Goal: Communication & Community: Answer question/provide support

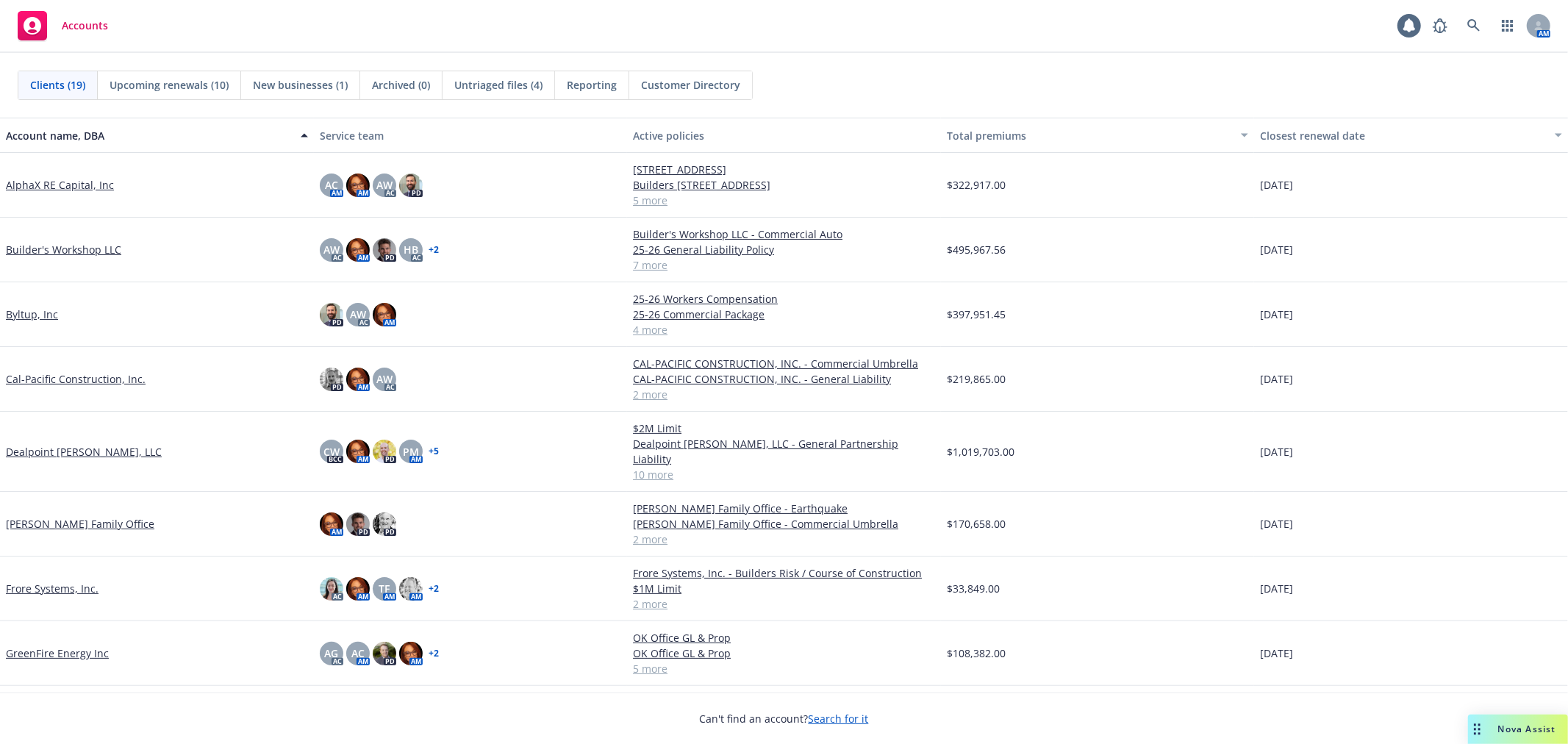
click at [44, 646] on link "GreenFire Energy Inc" at bounding box center [57, 653] width 102 height 16
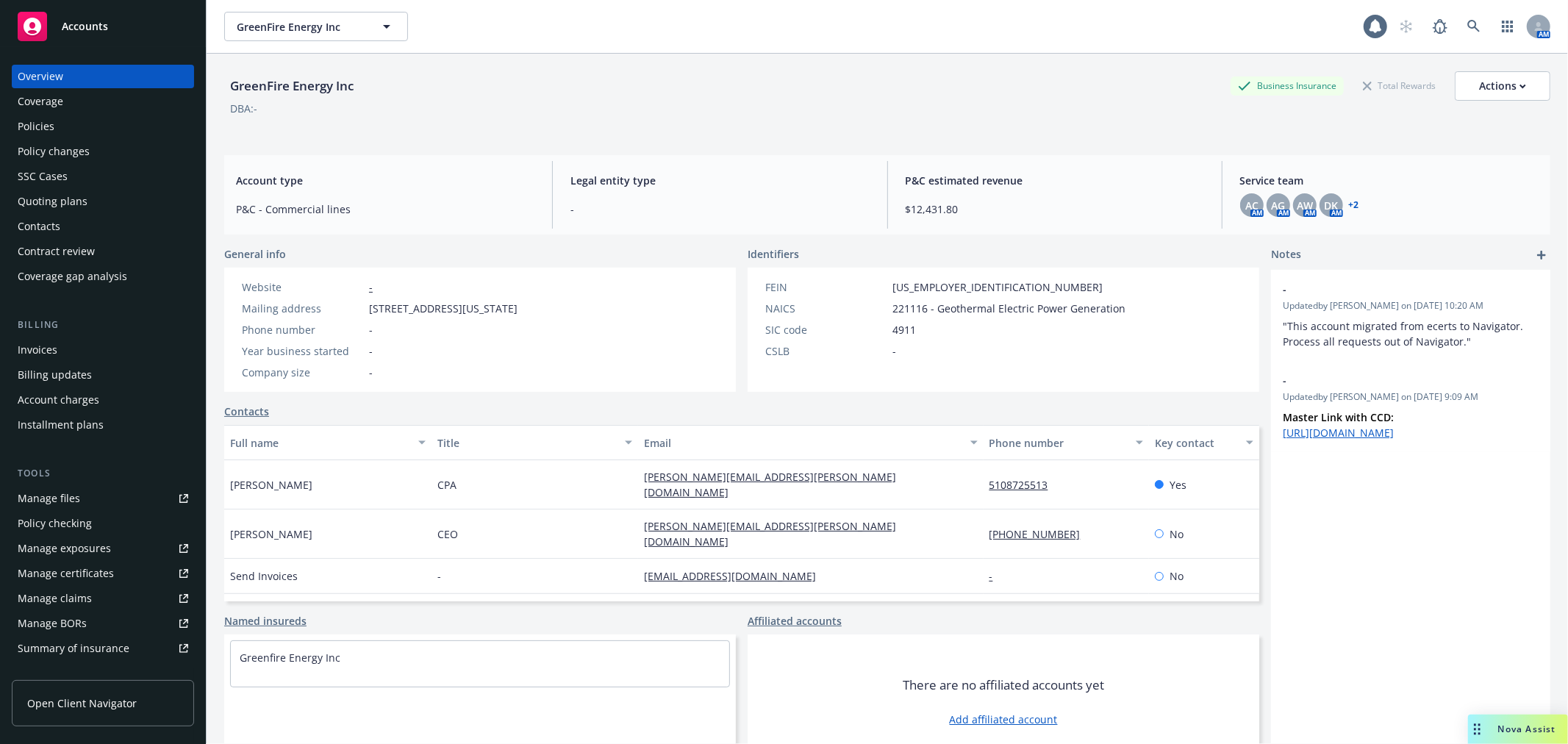
click at [55, 121] on div "Policies" at bounding box center [102, 126] width 170 height 24
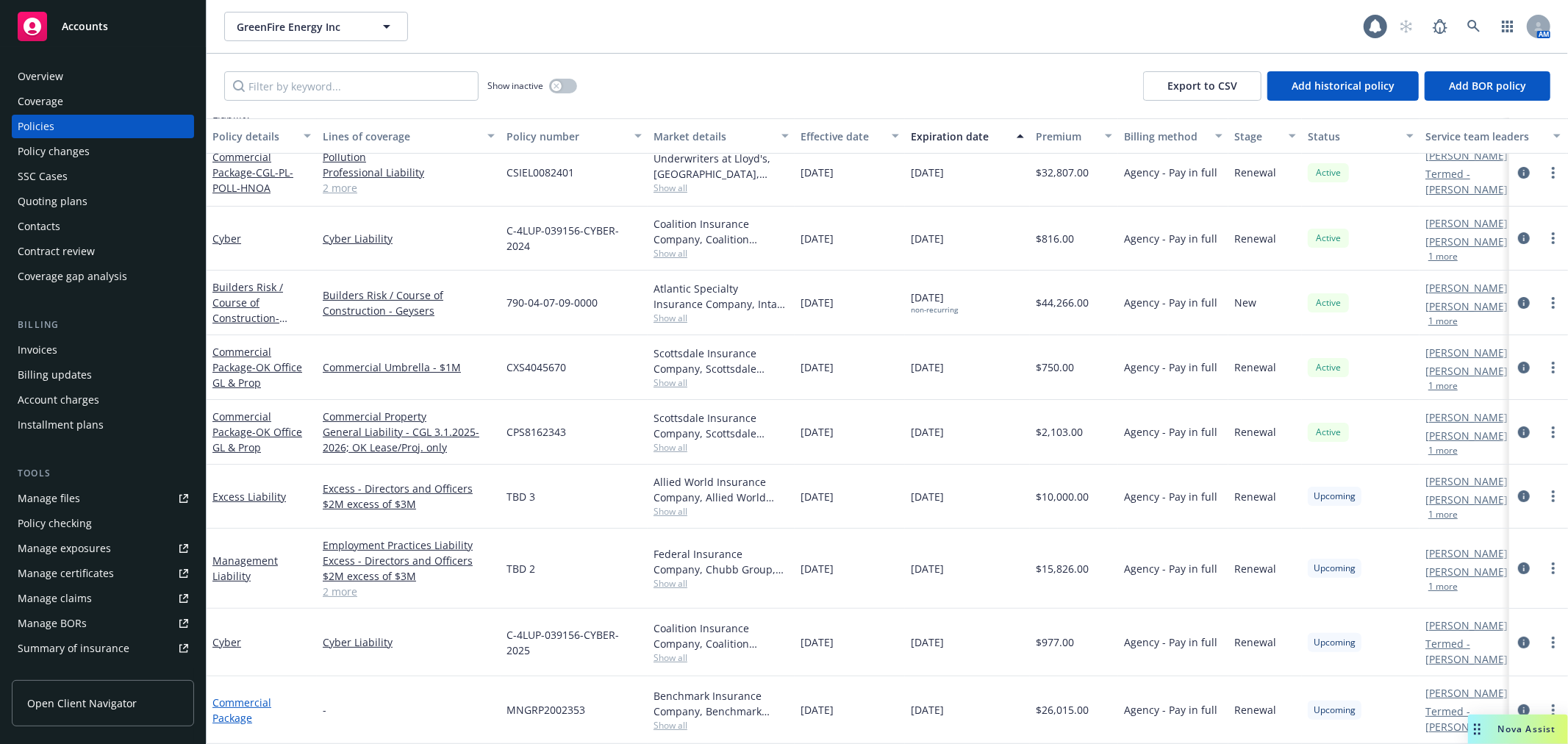
scroll to position [150, 0]
click at [248, 695] on link "Commercial Package" at bounding box center [241, 710] width 59 height 30
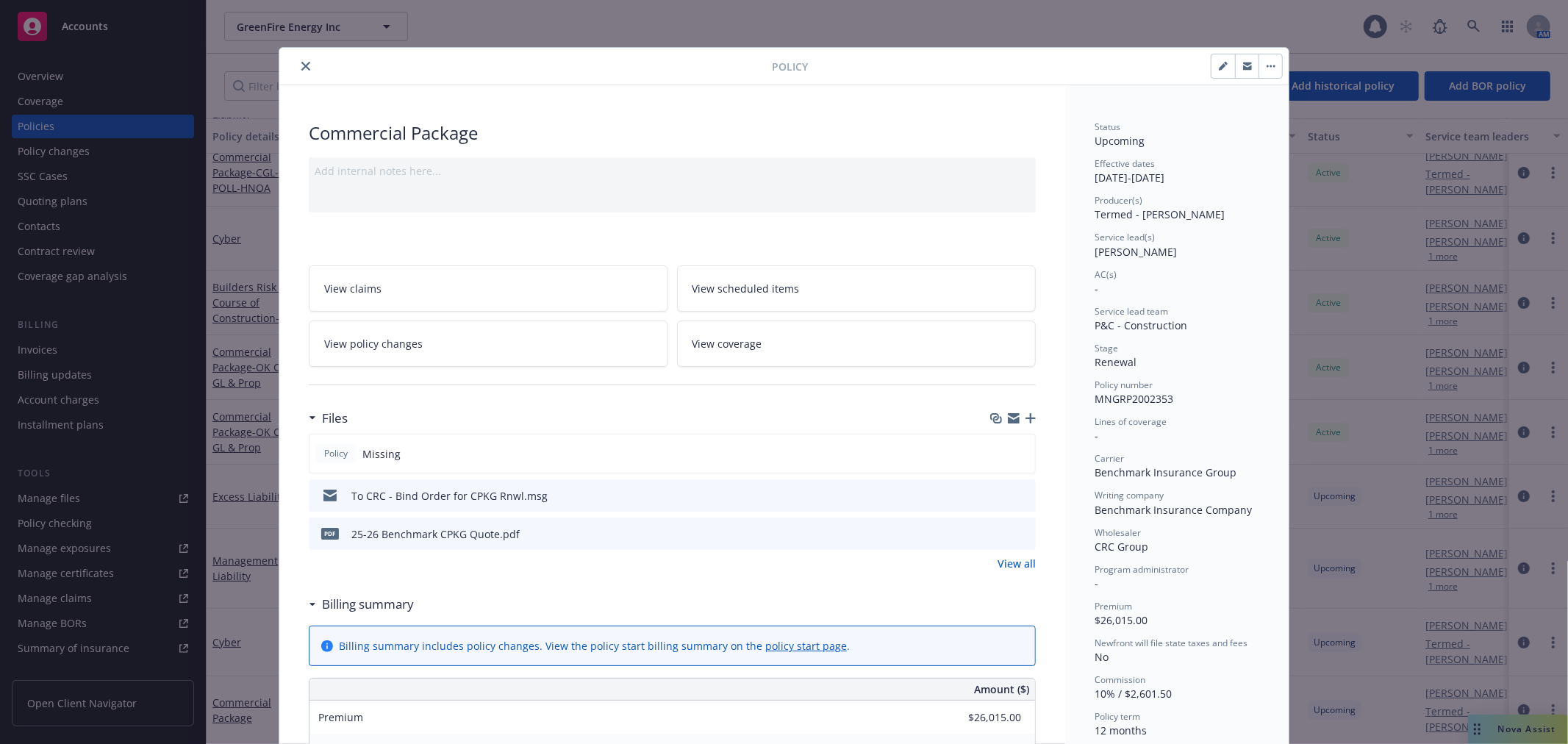
click at [1220, 65] on icon "button" at bounding box center [1223, 66] width 9 height 9
select select "RENEWAL"
select select "12"
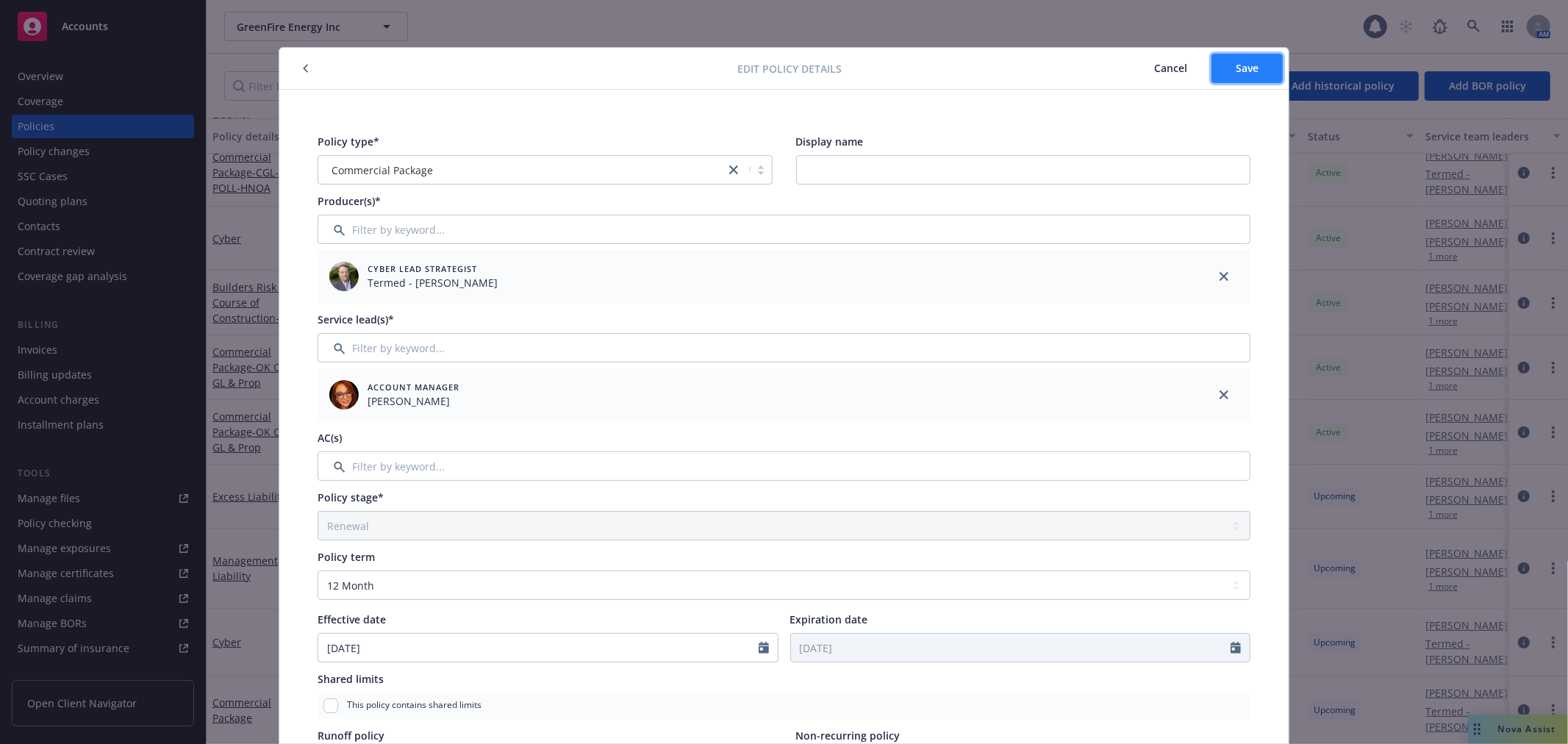
click at [1216, 76] on button "Save" at bounding box center [1247, 69] width 72 height 30
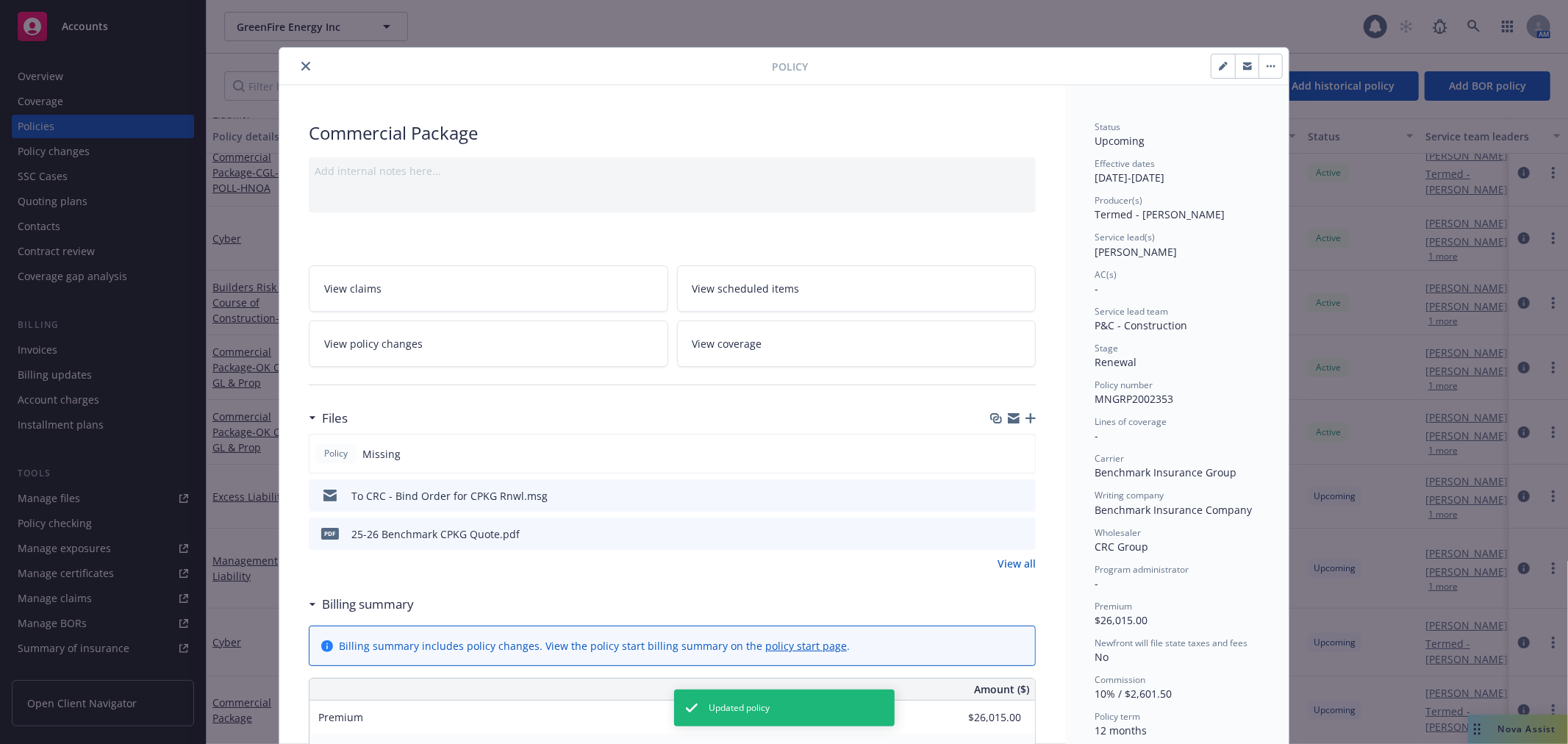
click at [747, 342] on span "View coverage" at bounding box center [727, 344] width 70 height 16
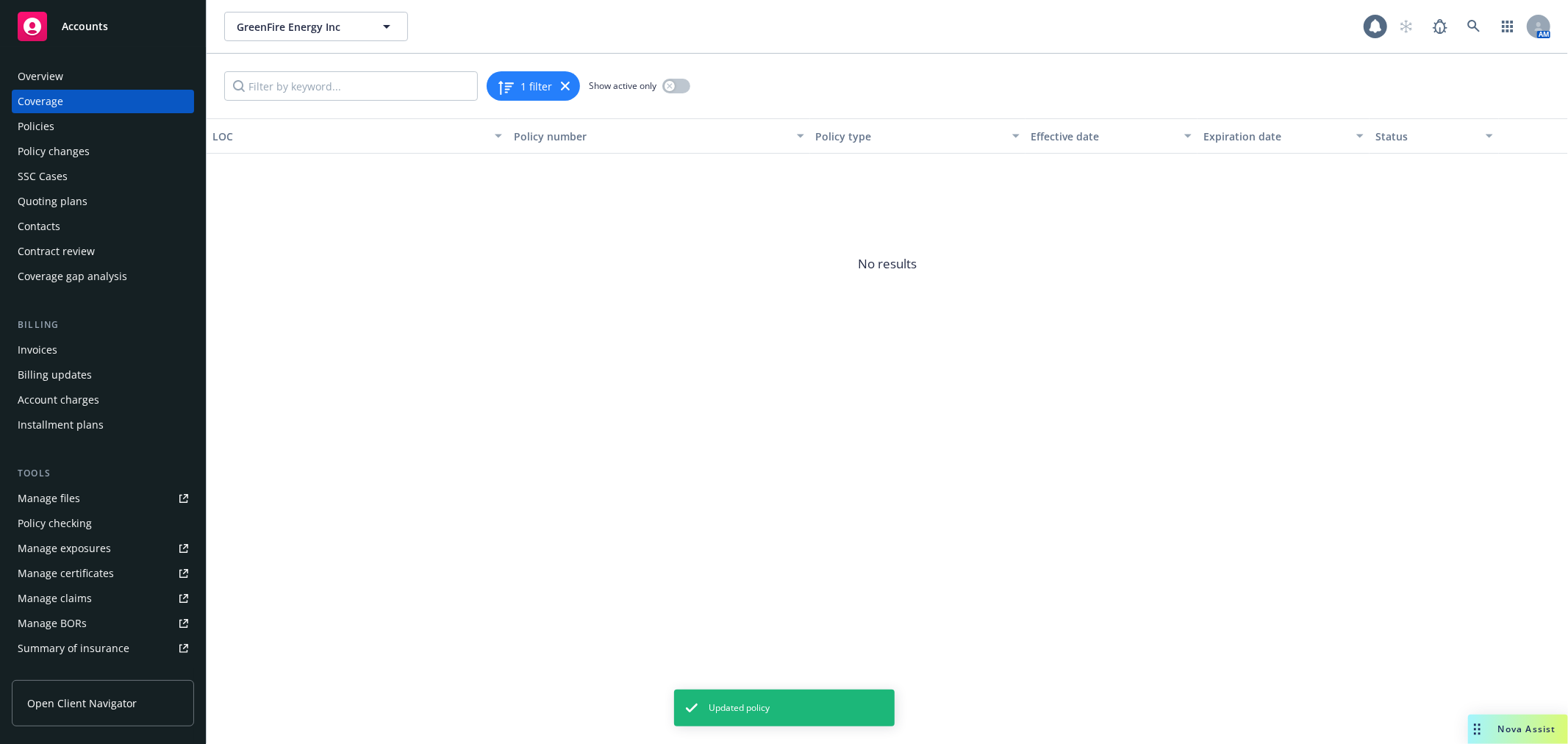
click at [63, 130] on div "Policies" at bounding box center [102, 126] width 170 height 24
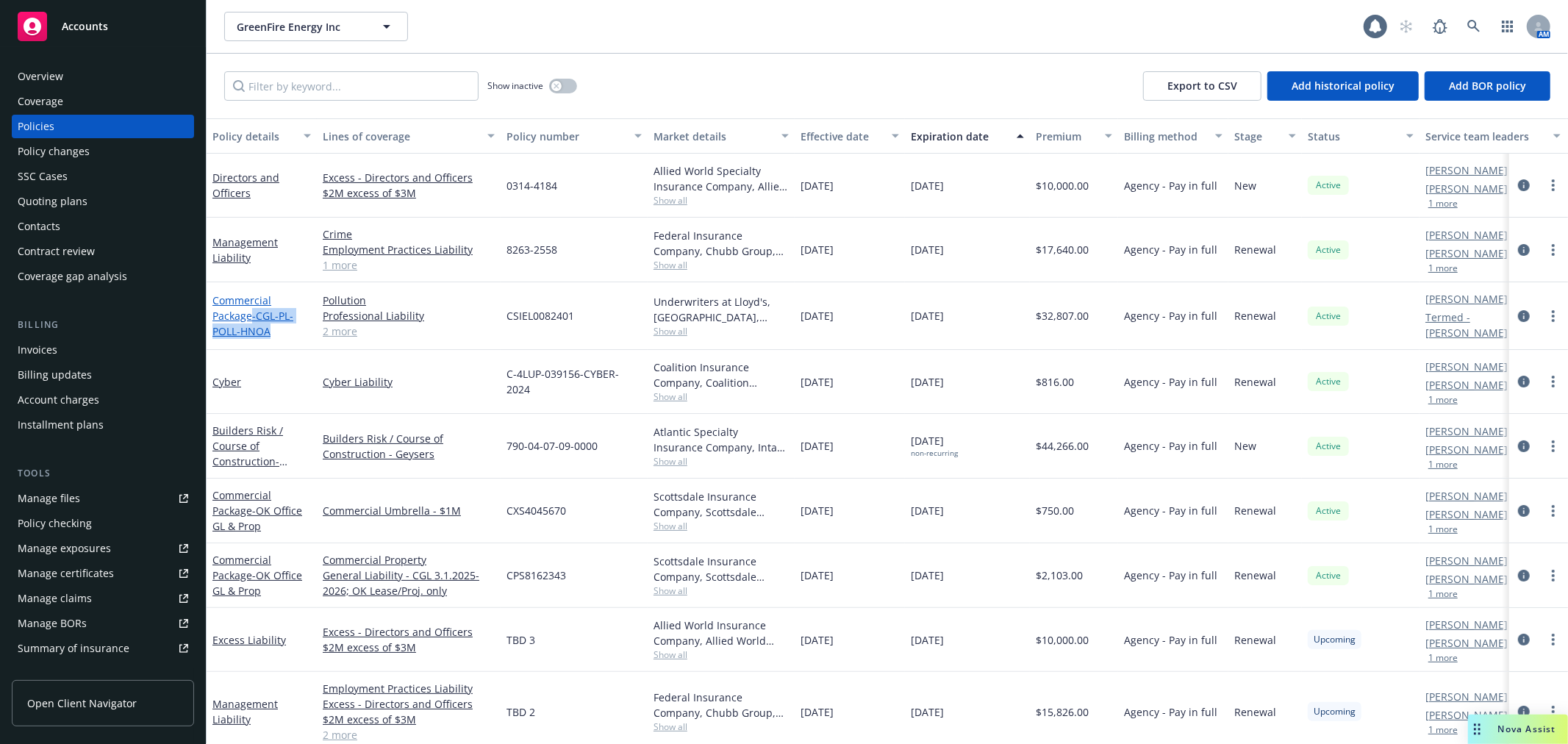
drag, startPoint x: 282, startPoint y: 341, endPoint x: 252, endPoint y: 320, distance: 36.6
click at [252, 320] on div "Commercial Package - CGL-PL-POLL-HNOA" at bounding box center [261, 315] width 98 height 47
copy span "- CGL-PL-POLL-HNOA"
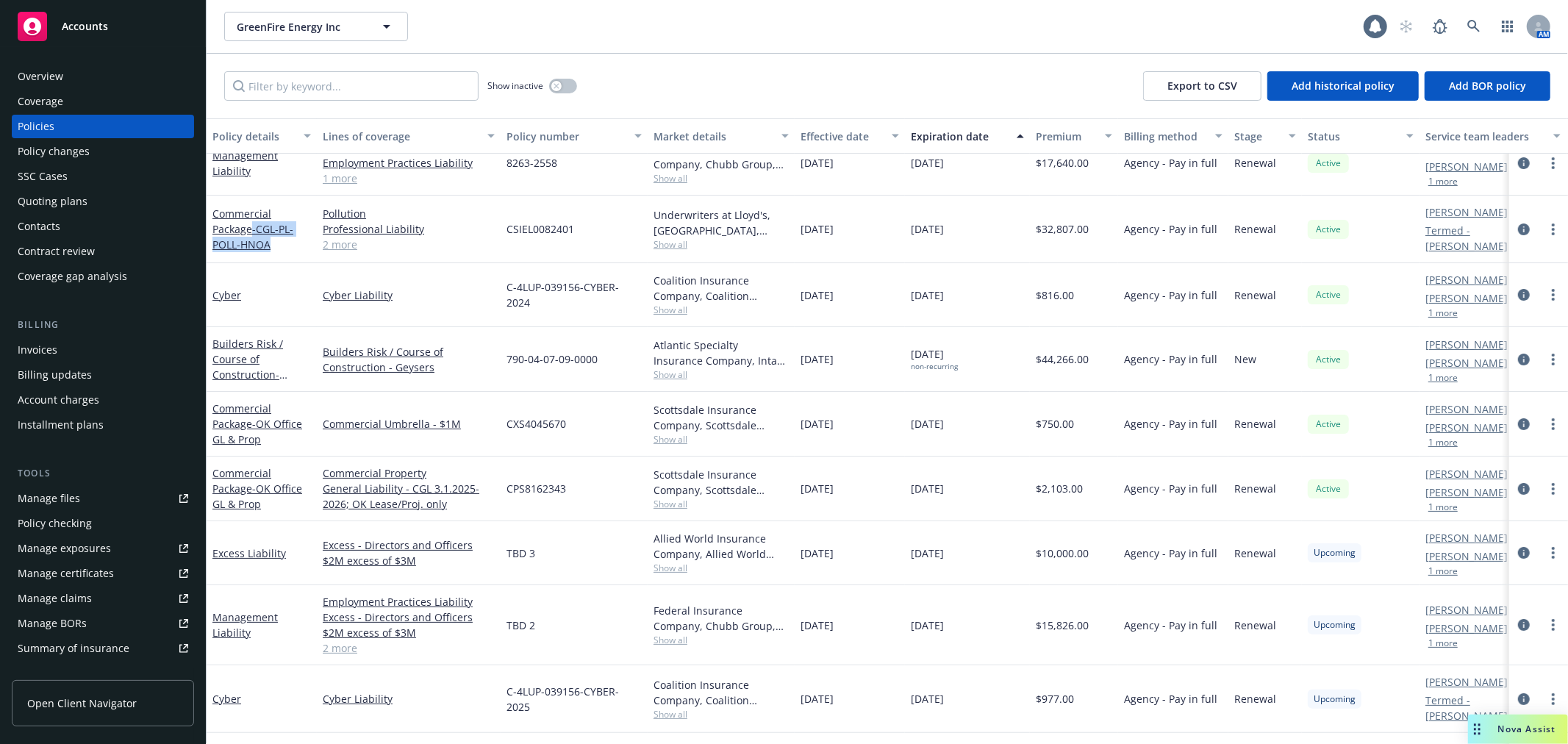
scroll to position [150, 0]
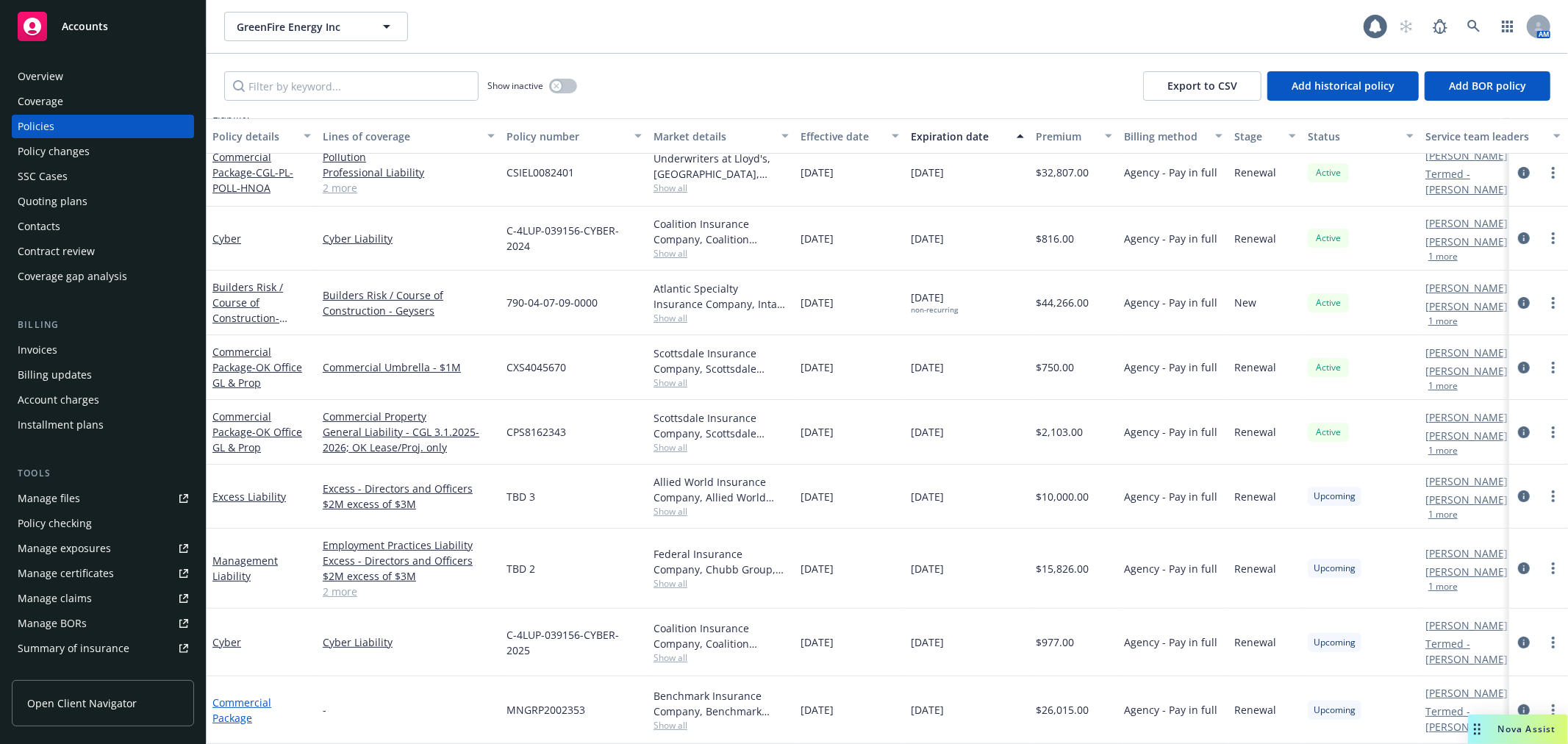
click at [234, 695] on link "Commercial Package" at bounding box center [241, 710] width 59 height 30
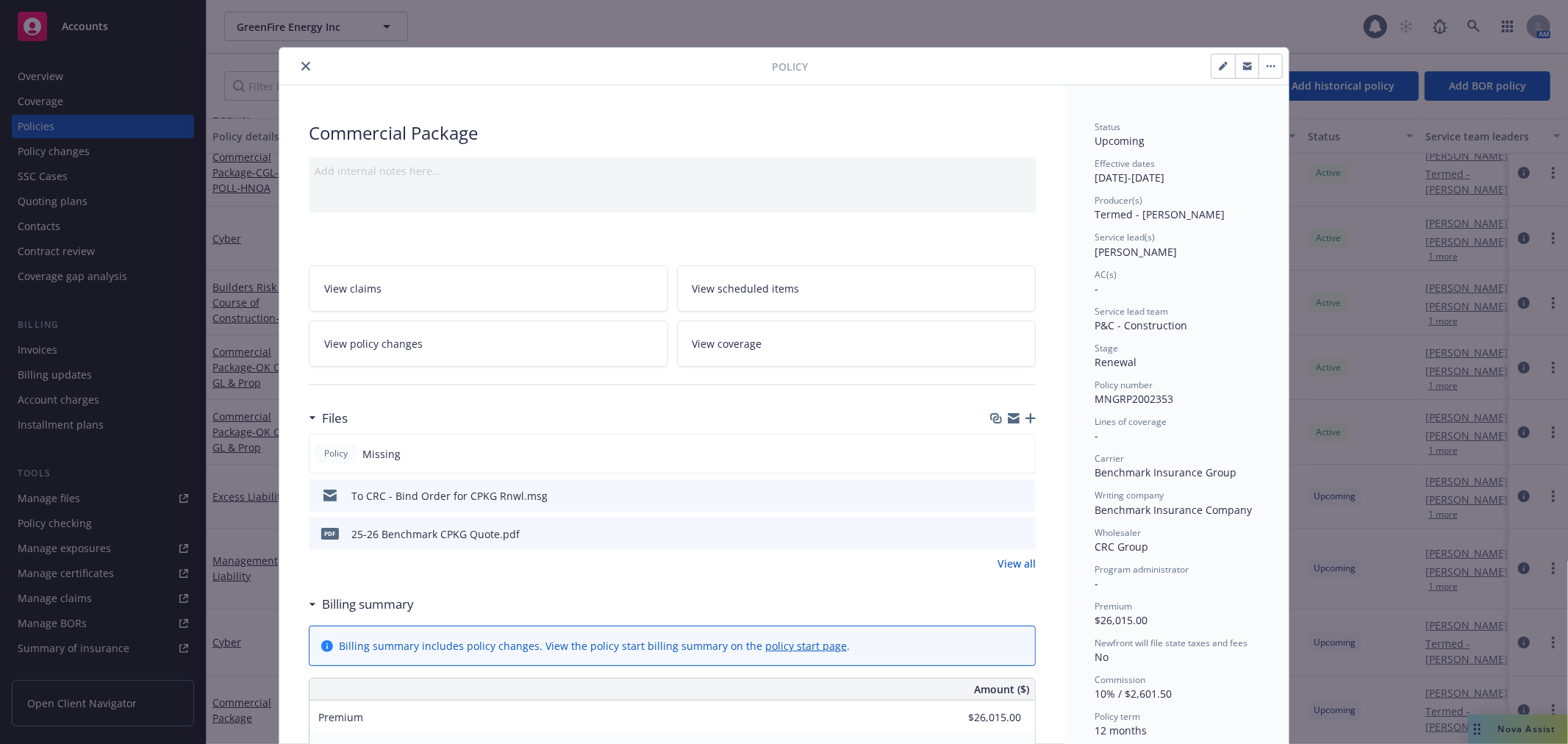
scroll to position [44, 0]
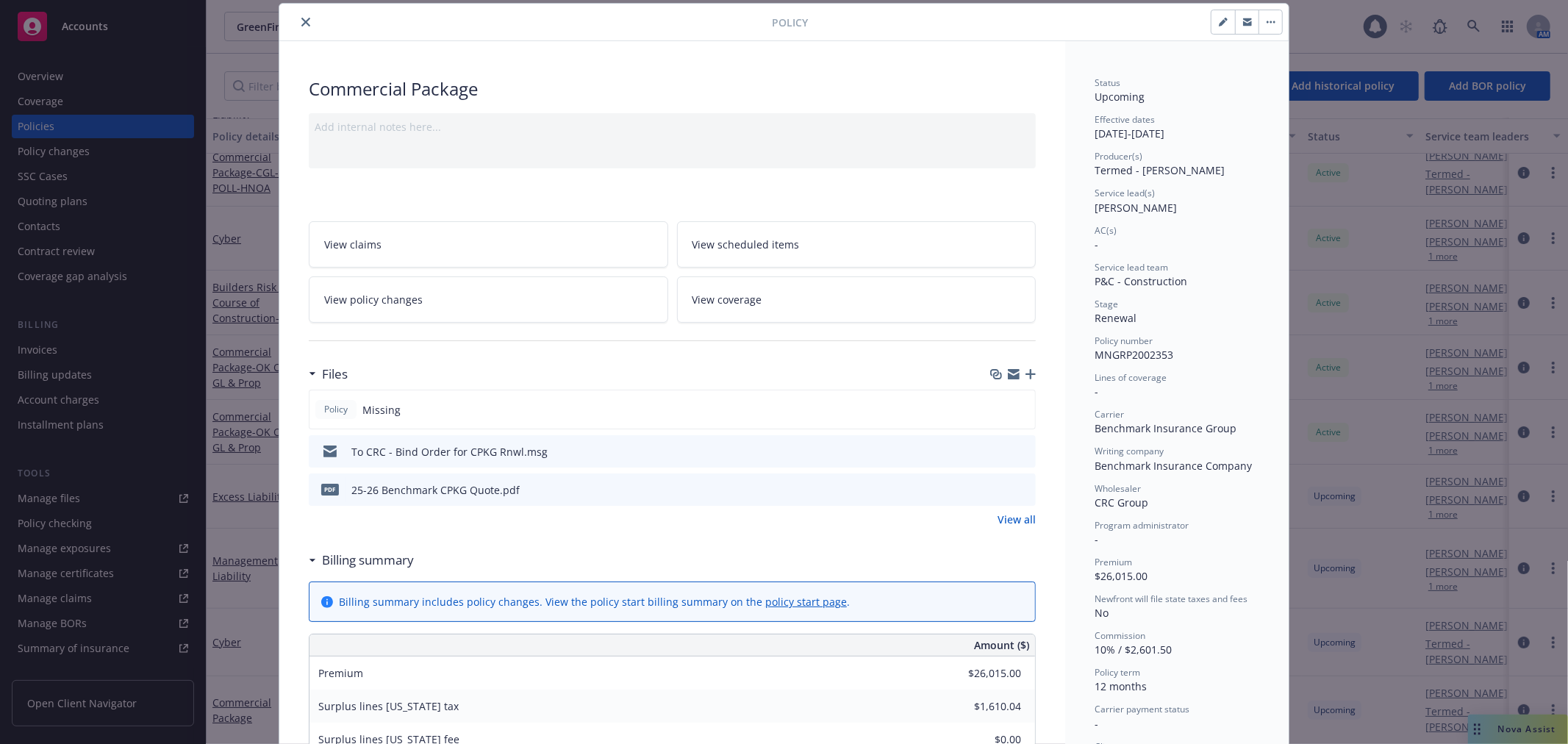
click at [1219, 25] on icon "button" at bounding box center [1223, 22] width 9 height 9
select select "RENEWAL"
select select "12"
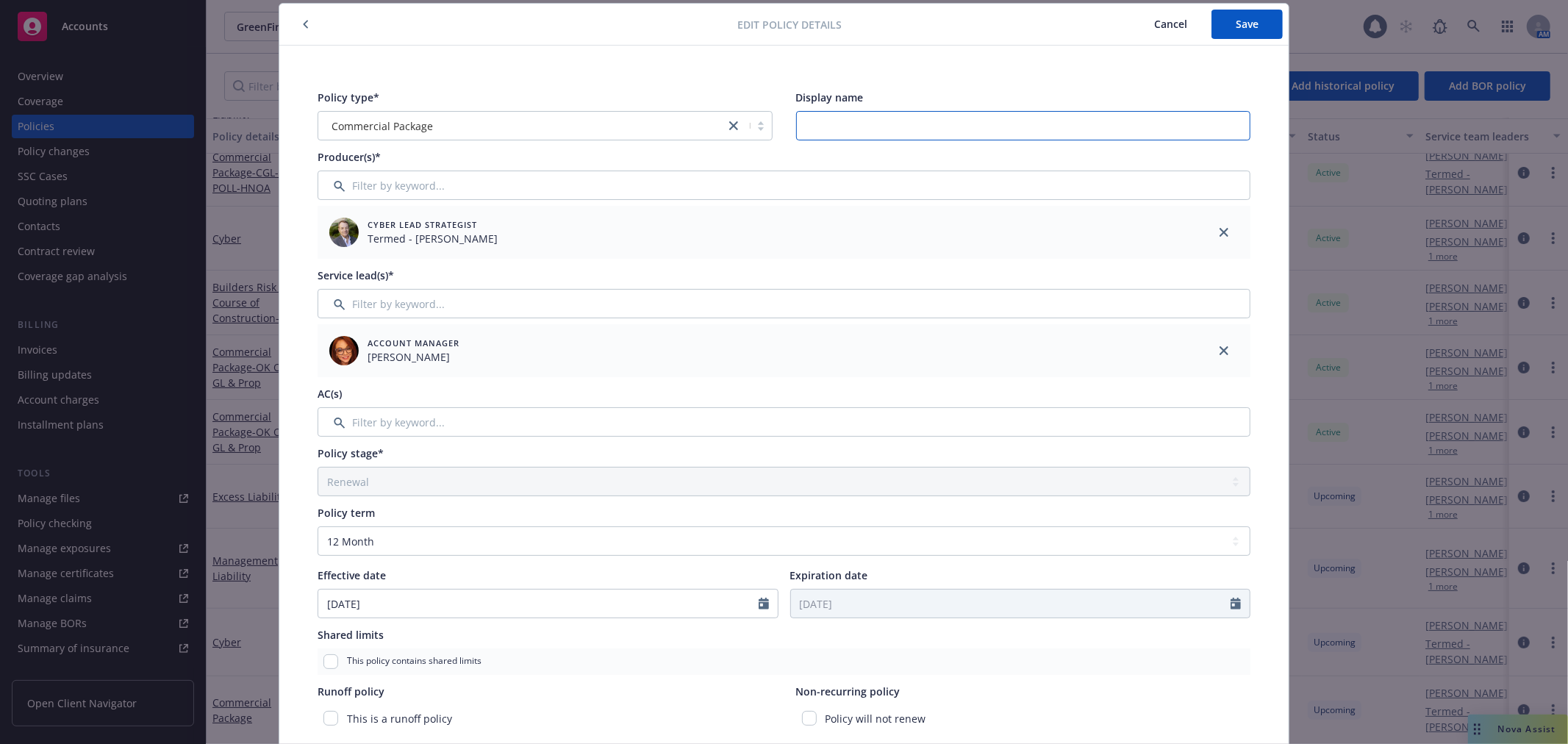
click at [853, 129] on input "Display name" at bounding box center [1023, 126] width 455 height 30
paste input "- CGL-PL-POLL-HNOA"
type input "- CGL-PL-POLL-HNOA"
drag, startPoint x: 1044, startPoint y: 127, endPoint x: 410, endPoint y: 122, distance: 634.0
click at [410, 122] on div "Policy type* Commercial Package Display name - CGL-PL-POLL-HNOA" at bounding box center [783, 114] width 932 height 51
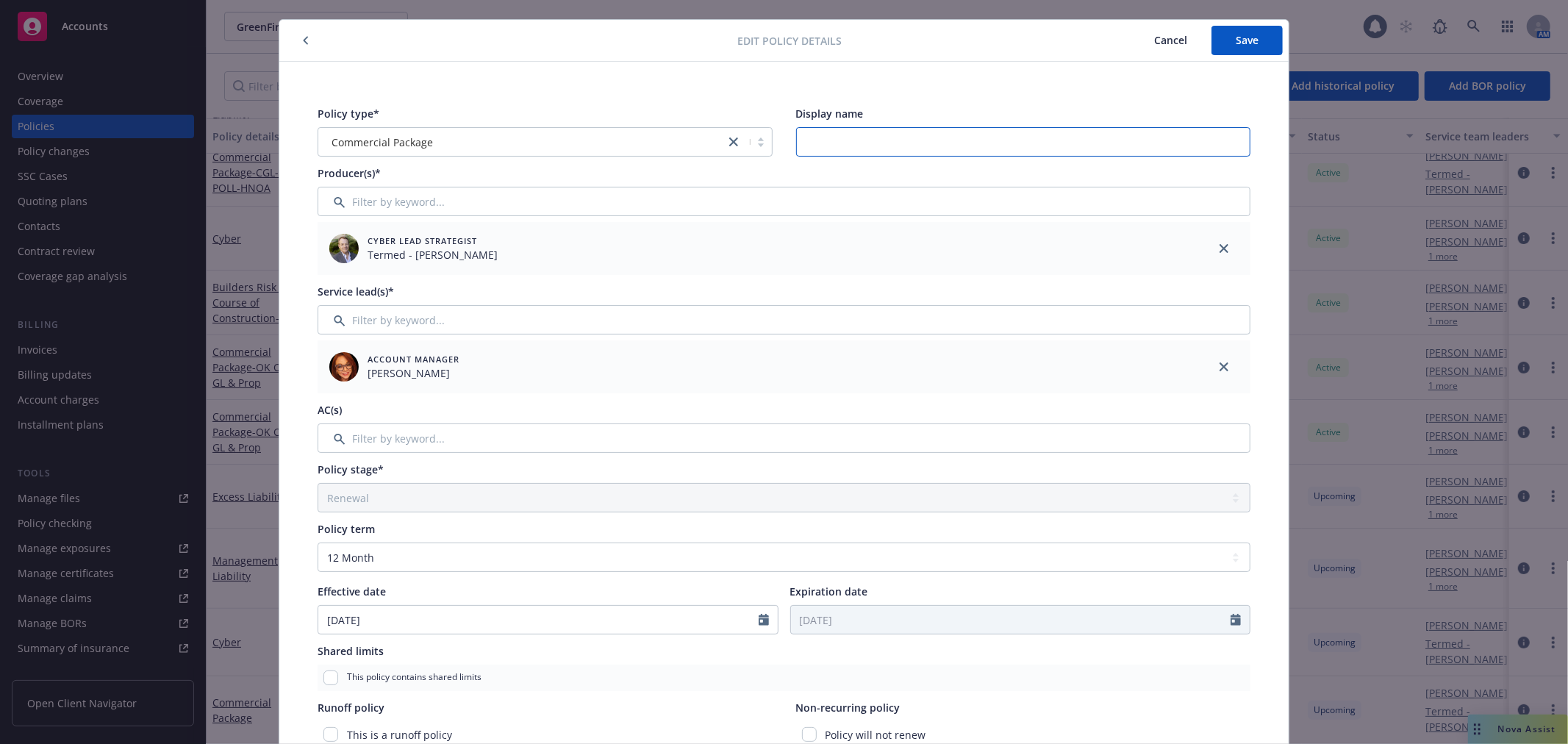
scroll to position [0, 0]
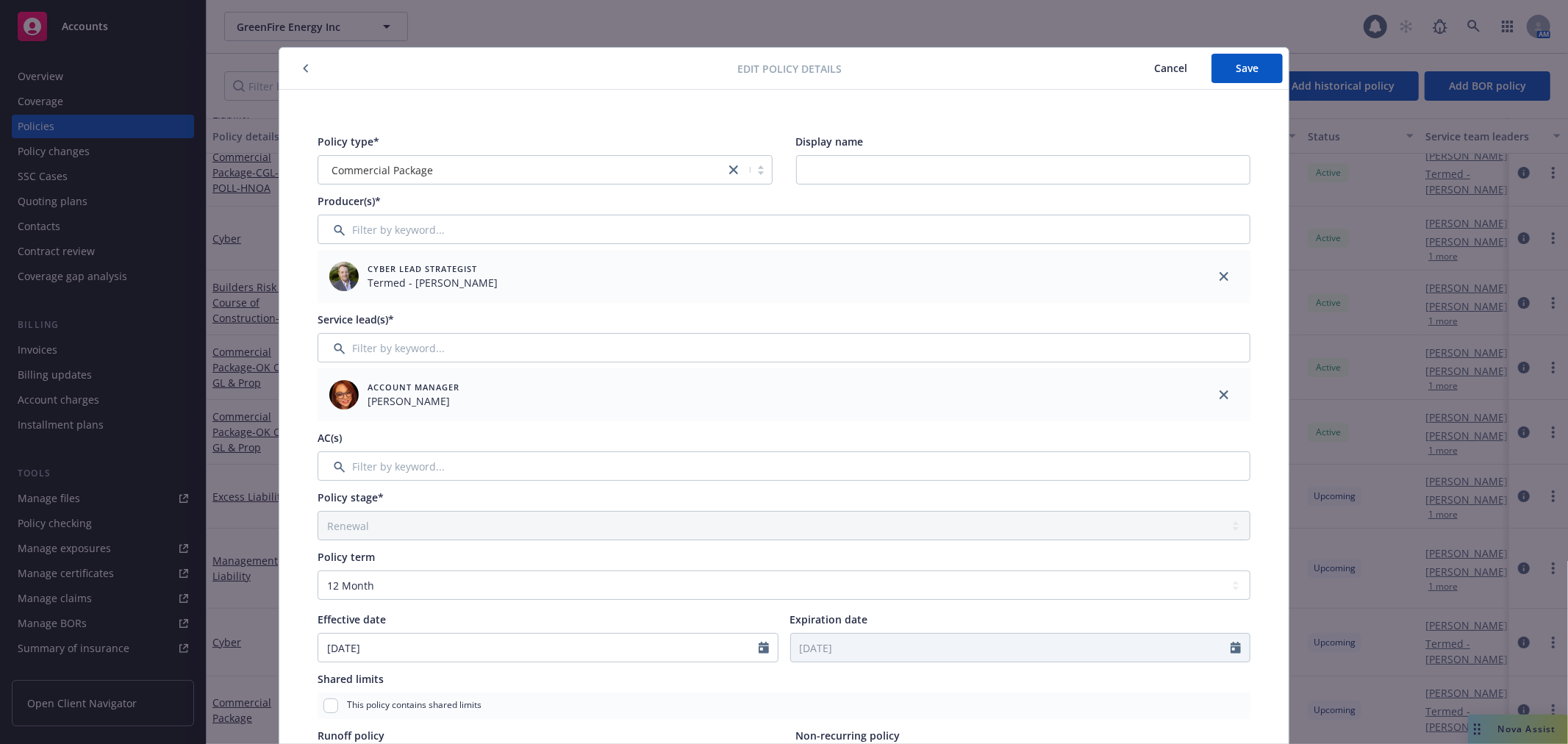
click at [1163, 69] on span "Cancel" at bounding box center [1170, 68] width 33 height 14
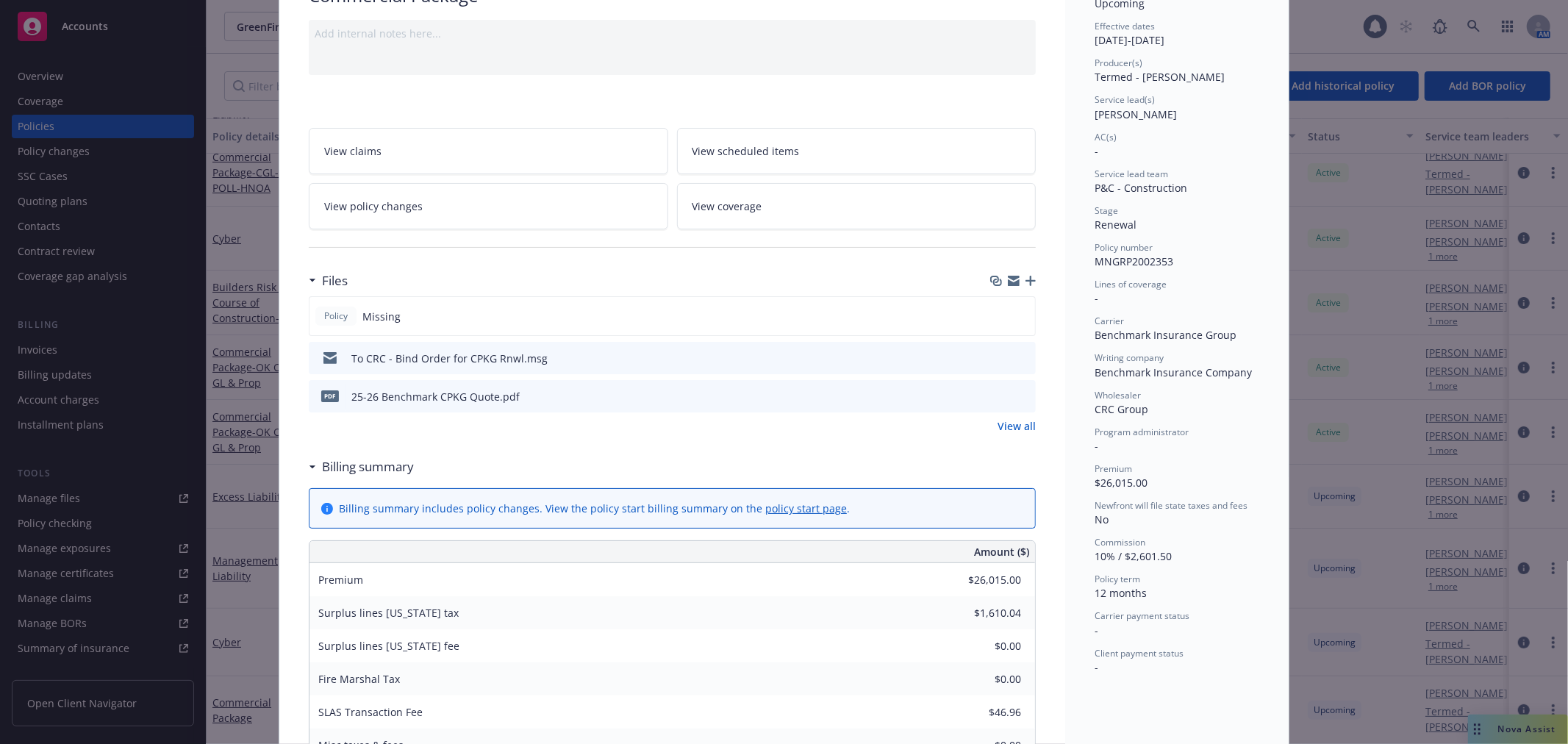
scroll to position [163, 0]
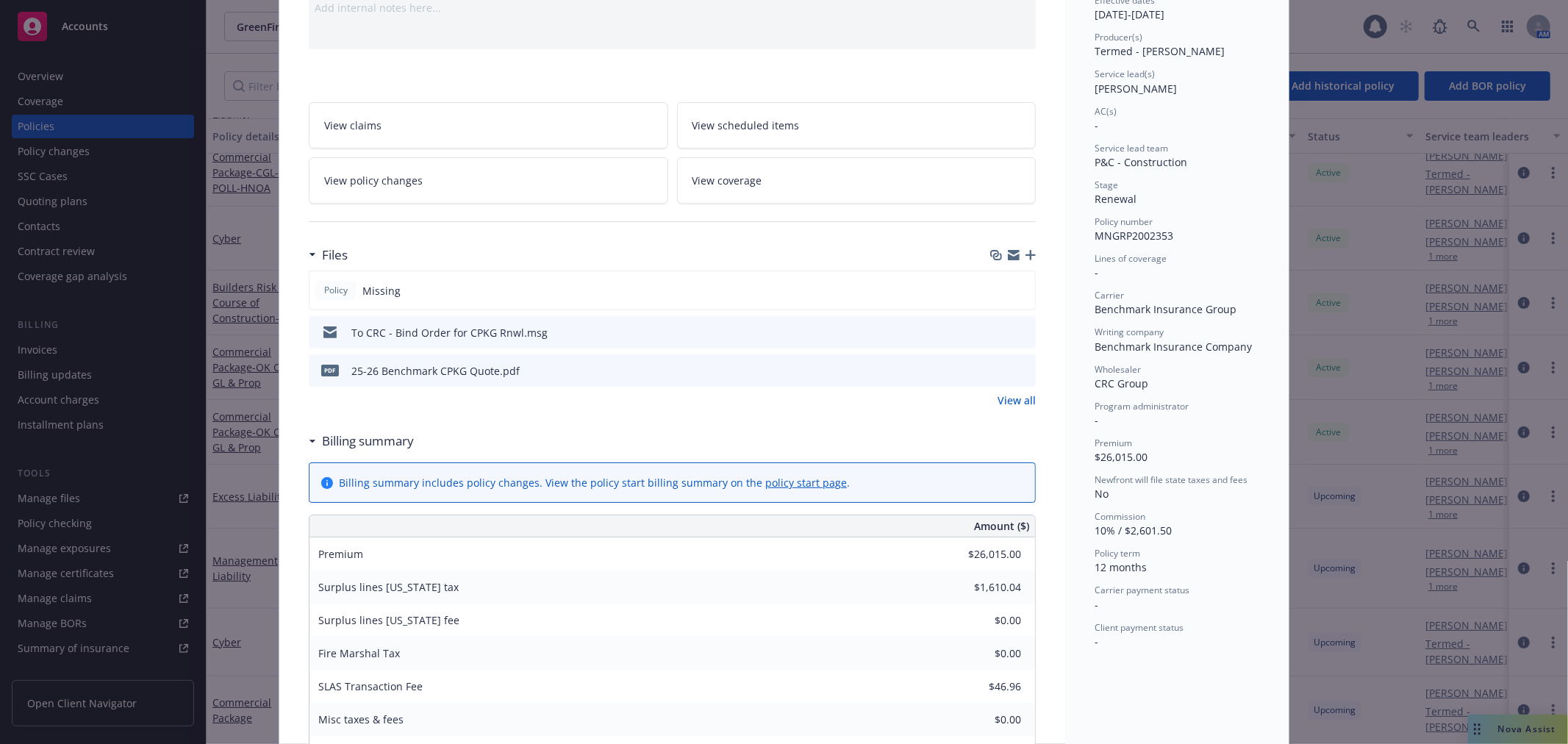
click at [796, 478] on link "policy start page" at bounding box center [806, 482] width 82 height 14
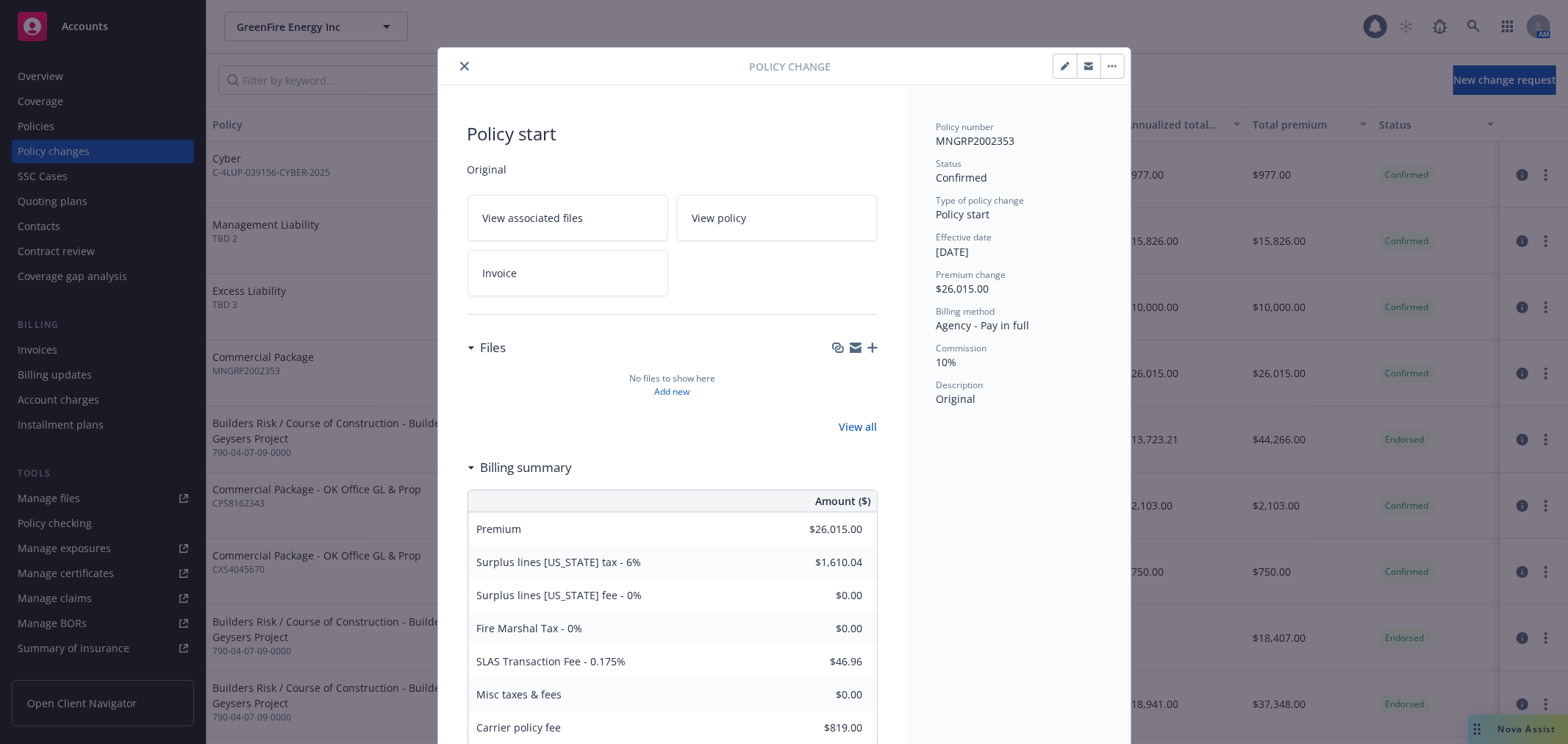
scroll to position [44, 0]
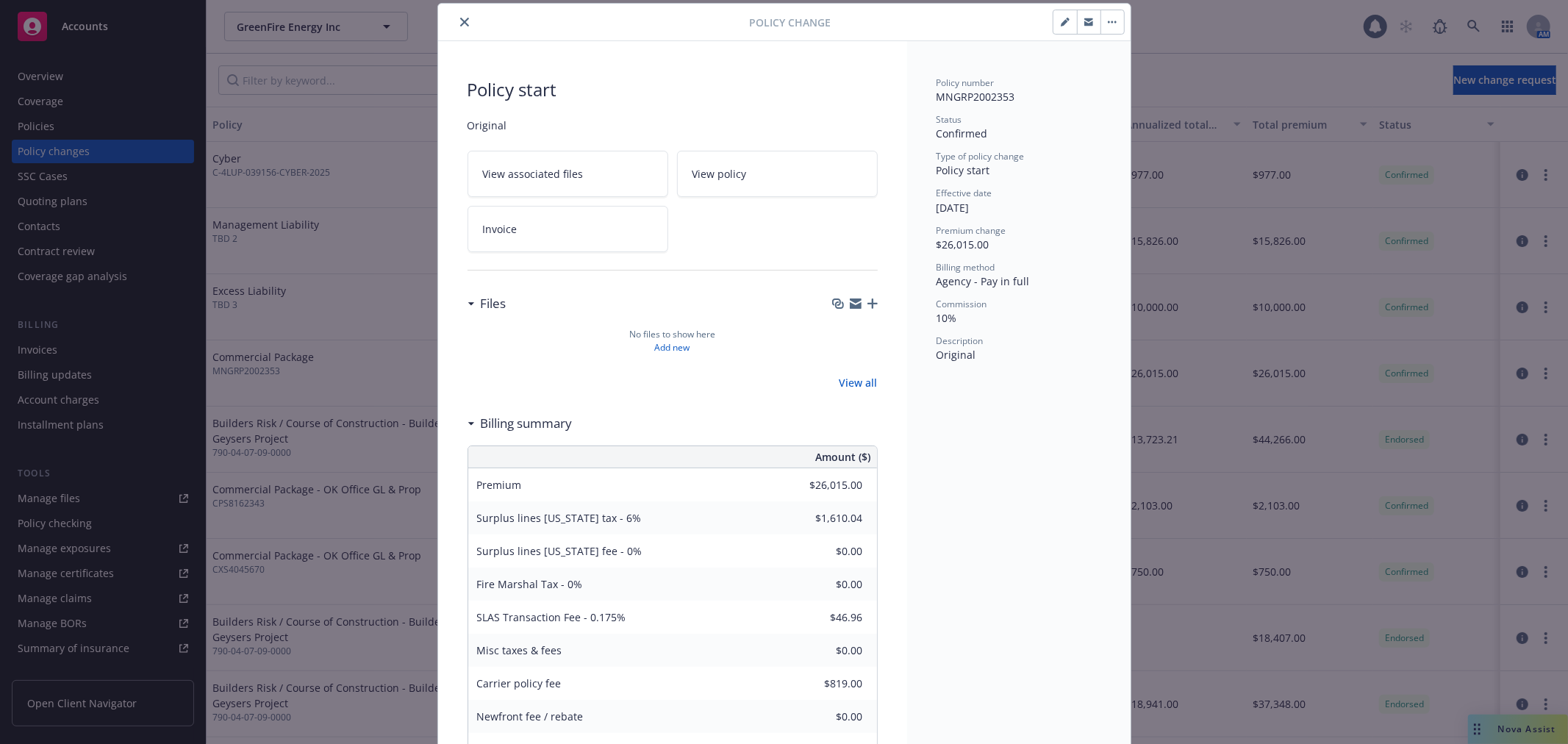
click at [758, 175] on link "View policy" at bounding box center [777, 173] width 201 height 47
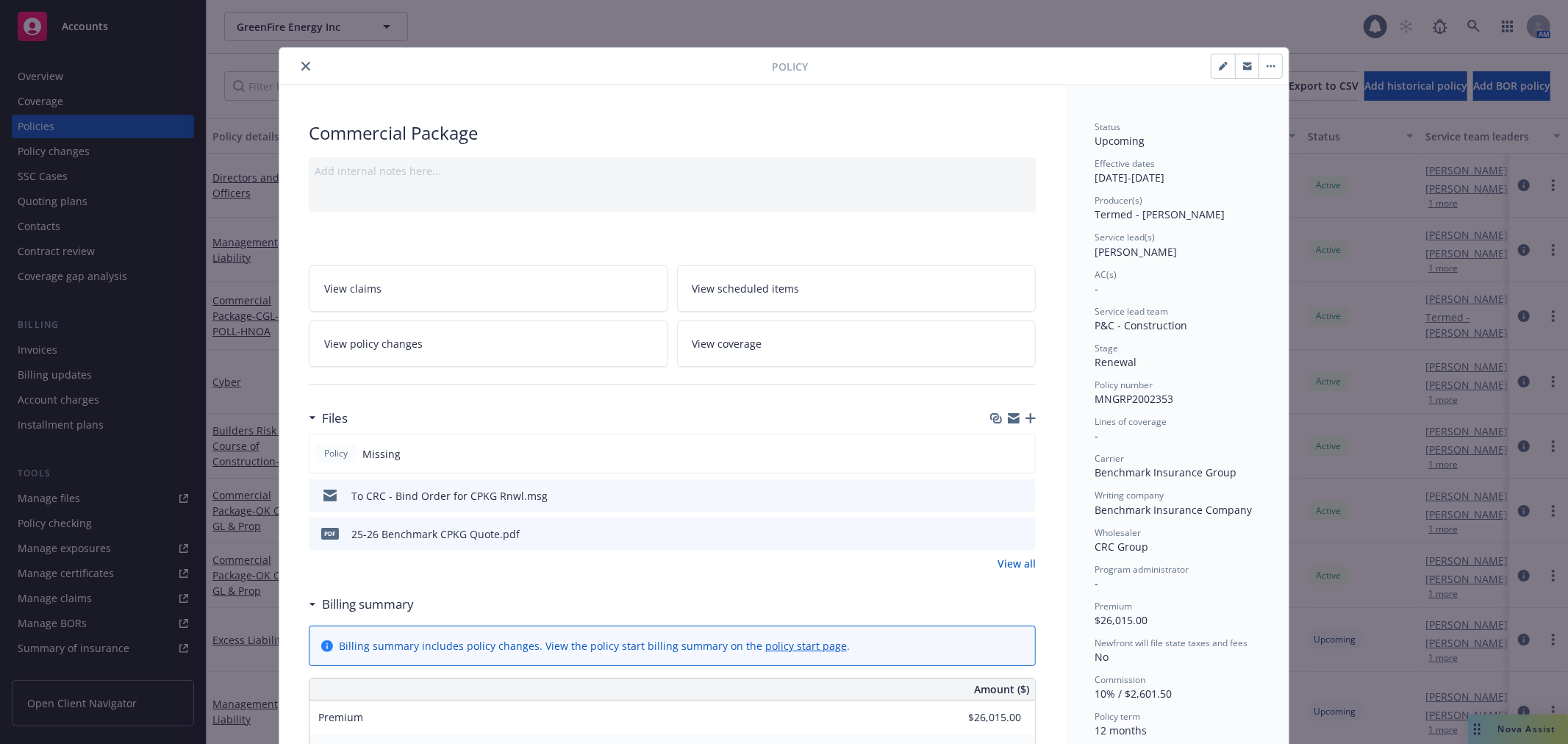
click at [301, 63] on icon "close" at bounding box center [305, 66] width 9 height 9
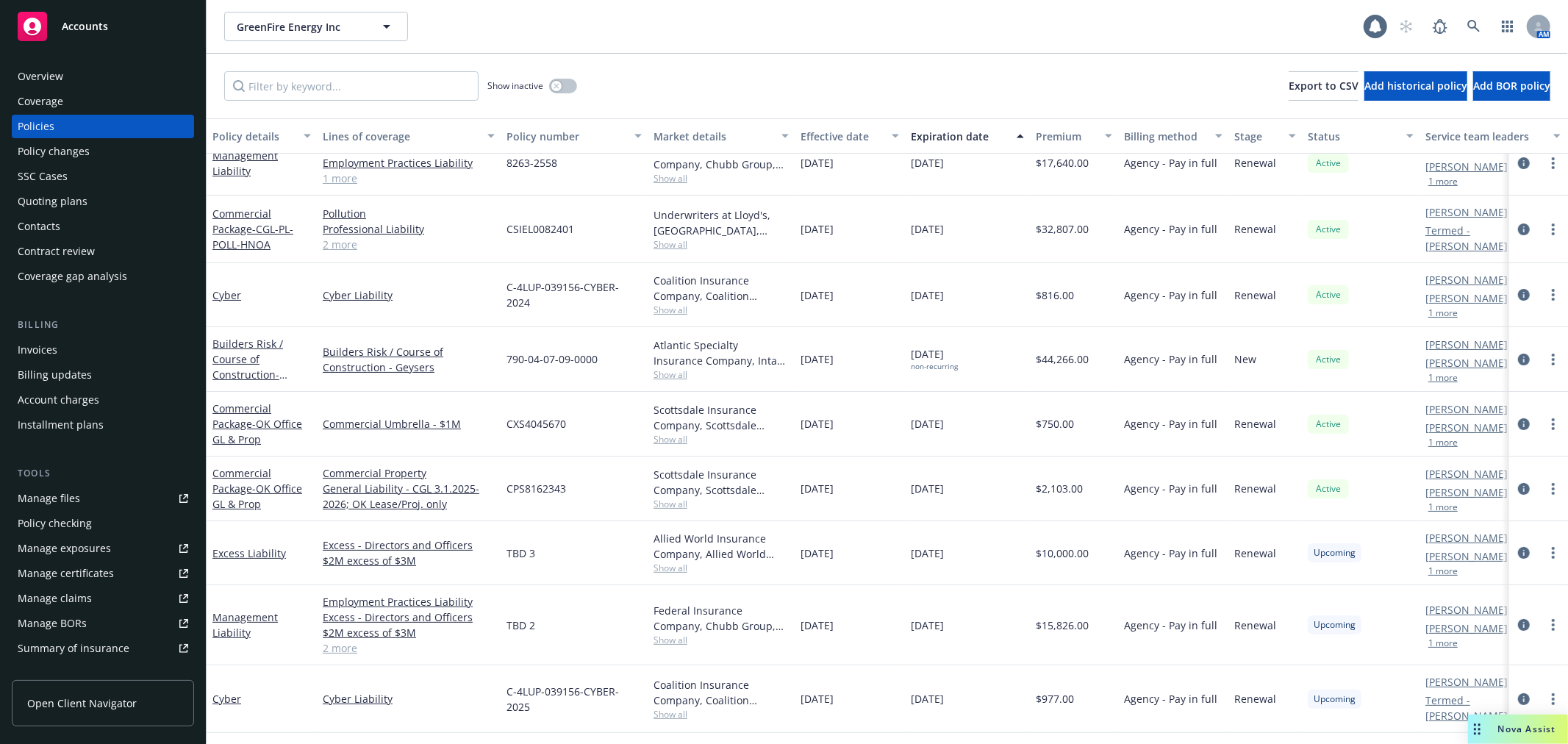
scroll to position [150, 0]
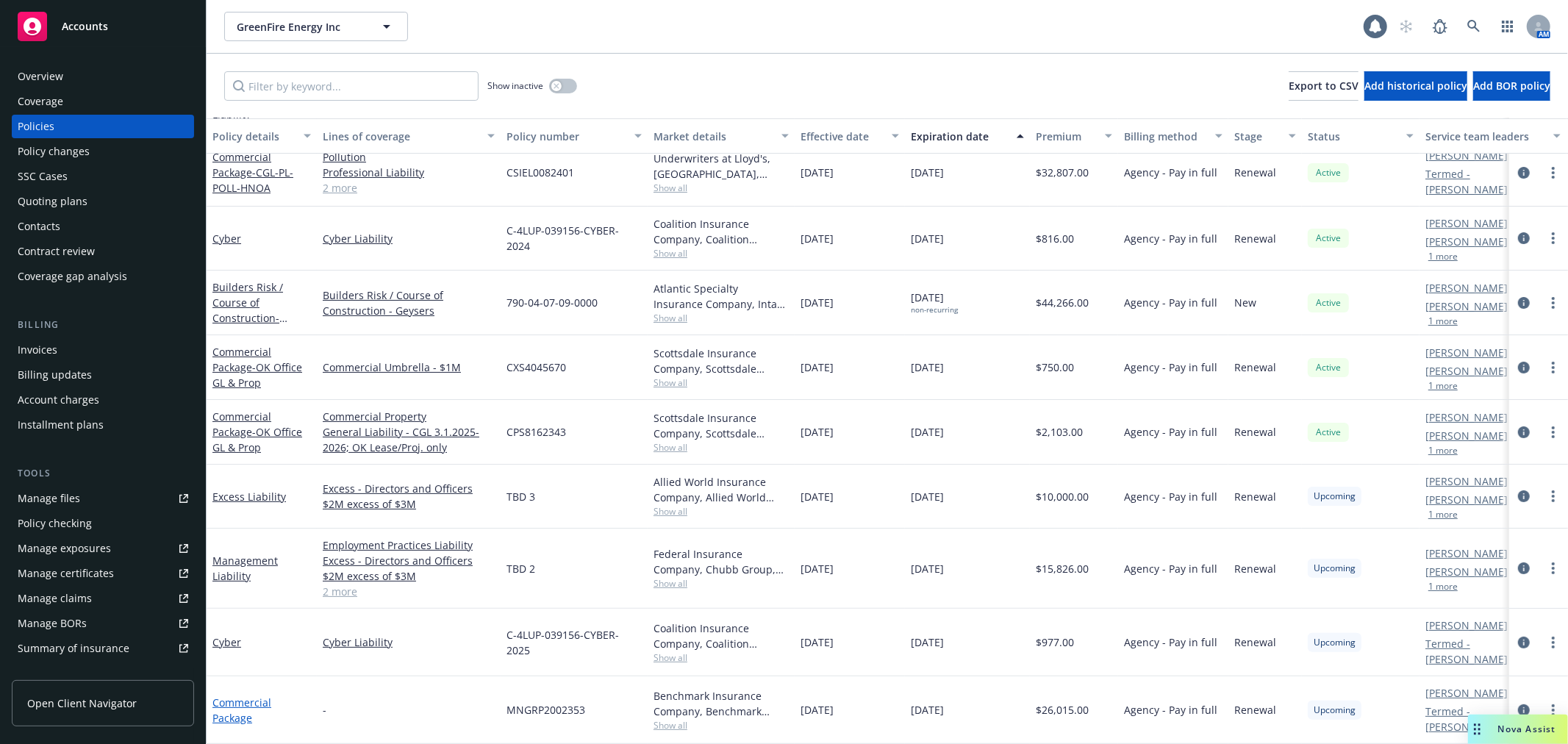
click at [241, 695] on link "Commercial Package" at bounding box center [241, 710] width 59 height 30
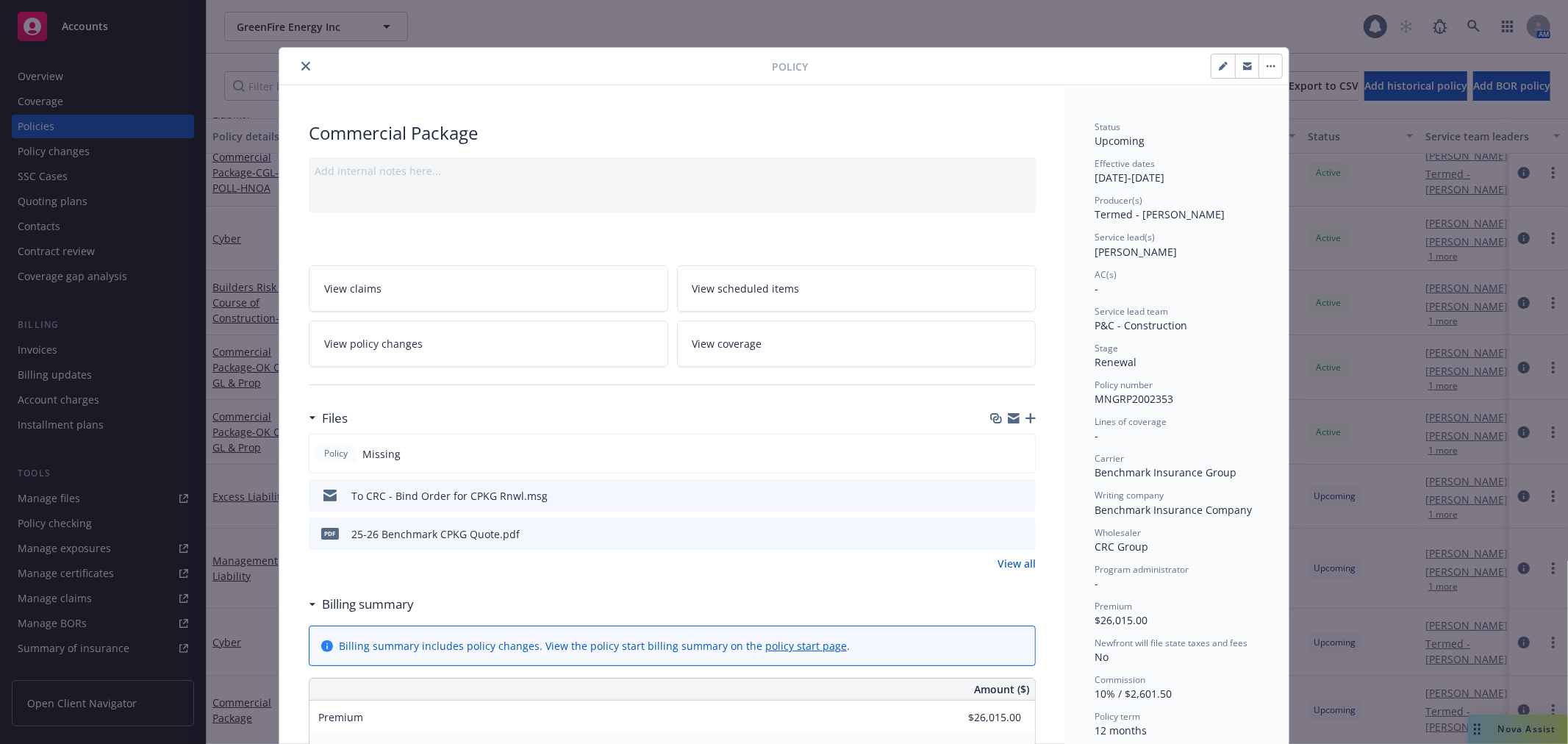
click at [1219, 69] on icon "button" at bounding box center [1223, 66] width 9 height 9
select select "RENEWAL"
select select "12"
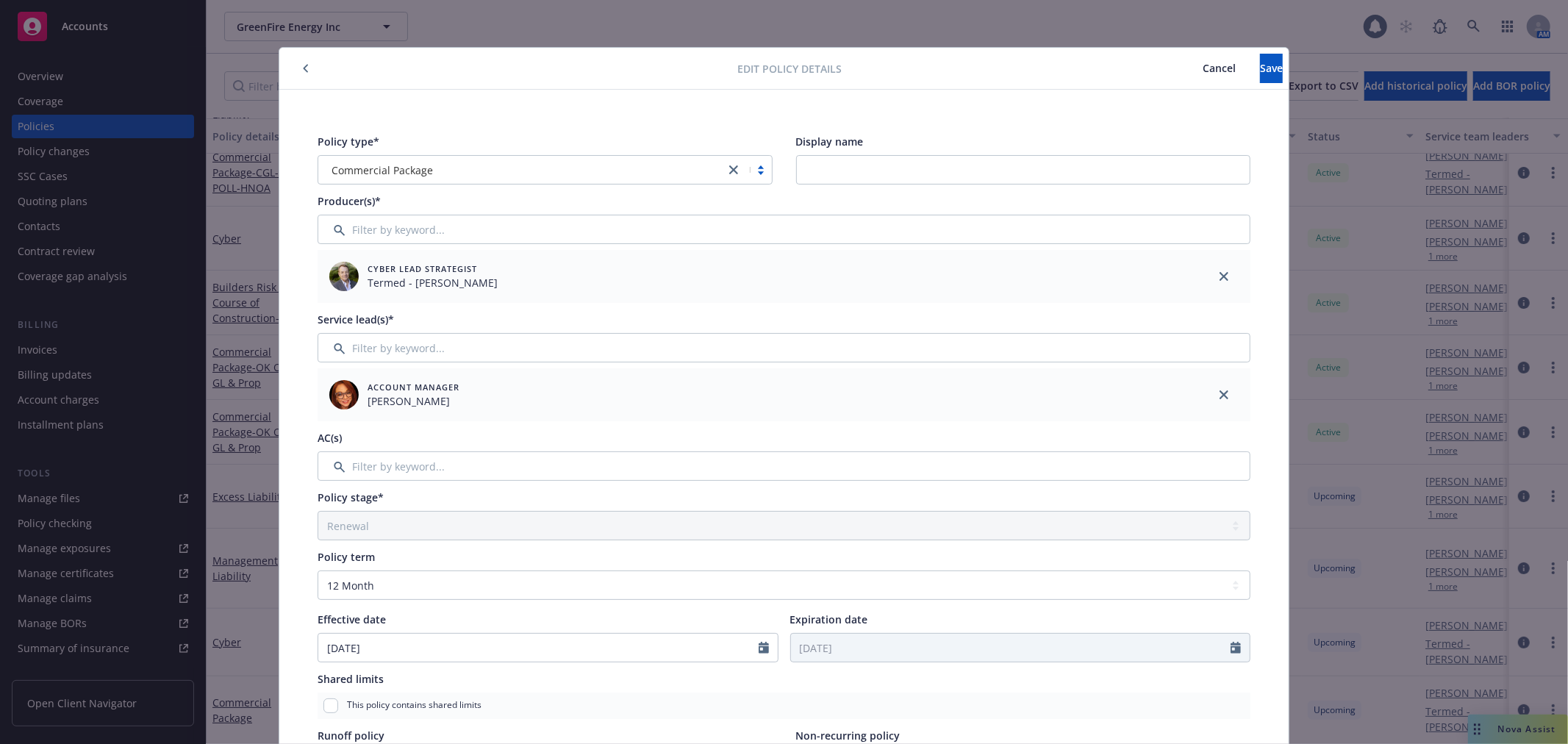
click at [1178, 59] on button "Cancel" at bounding box center [1219, 69] width 82 height 30
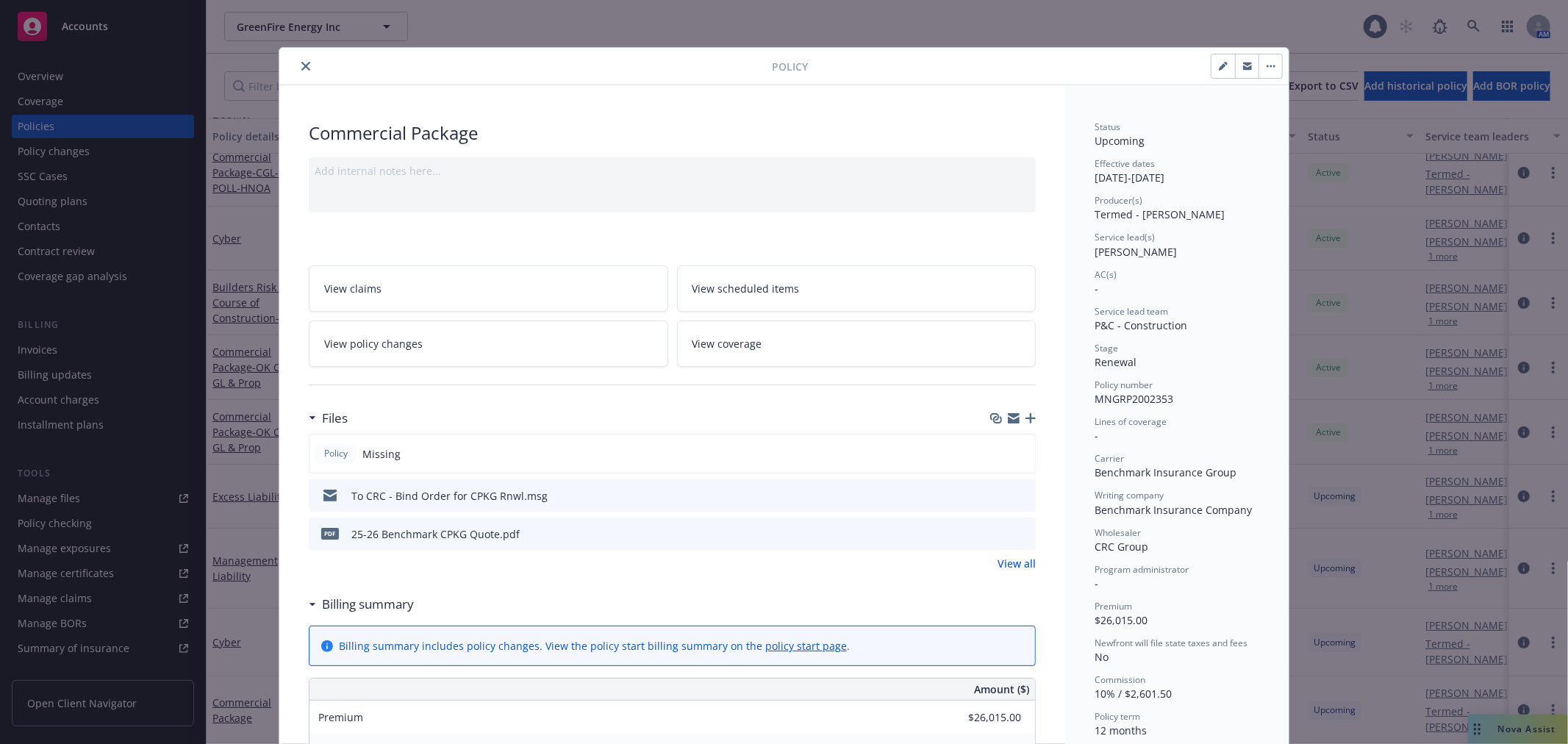
click at [301, 64] on icon "close" at bounding box center [305, 66] width 9 height 9
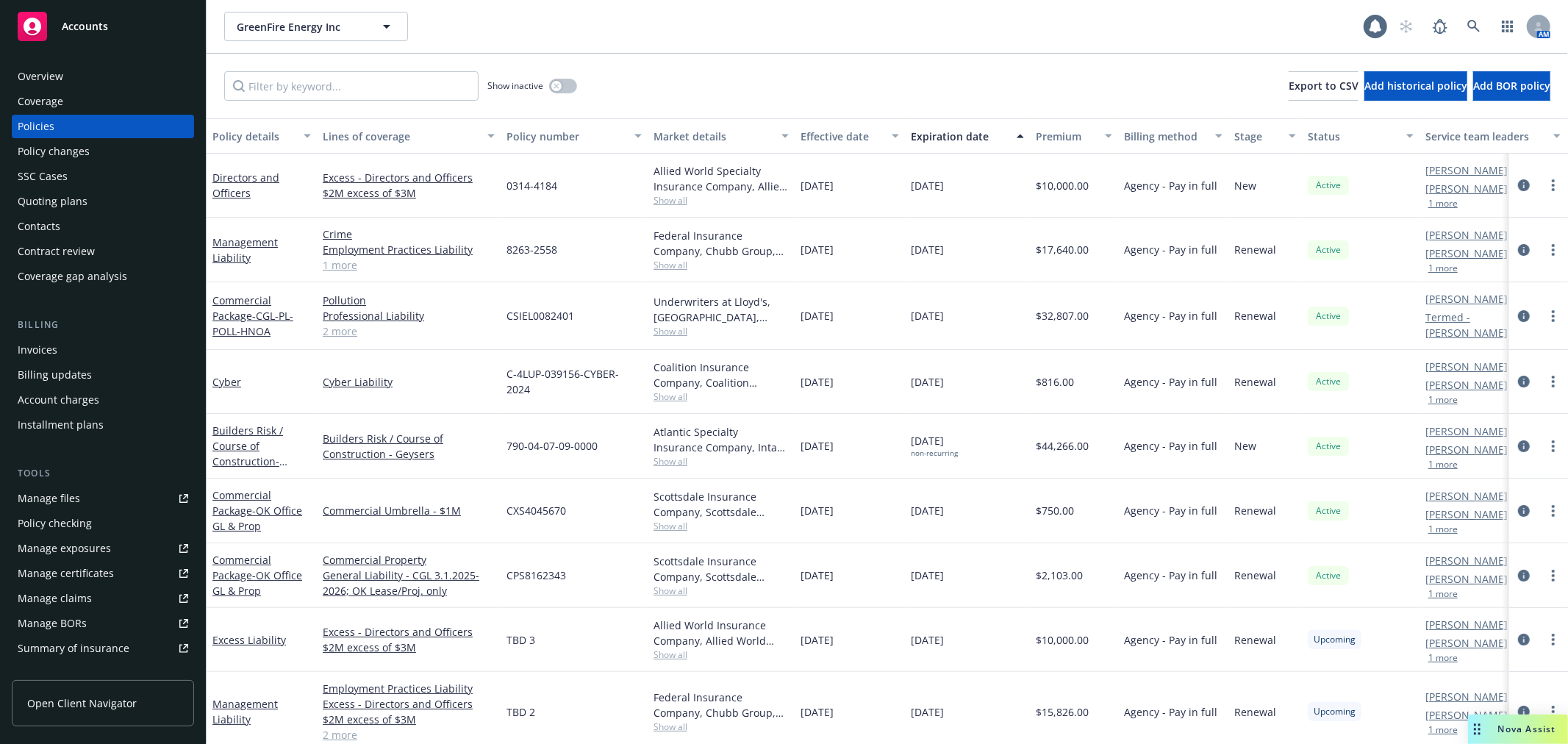
scroll to position [150, 0]
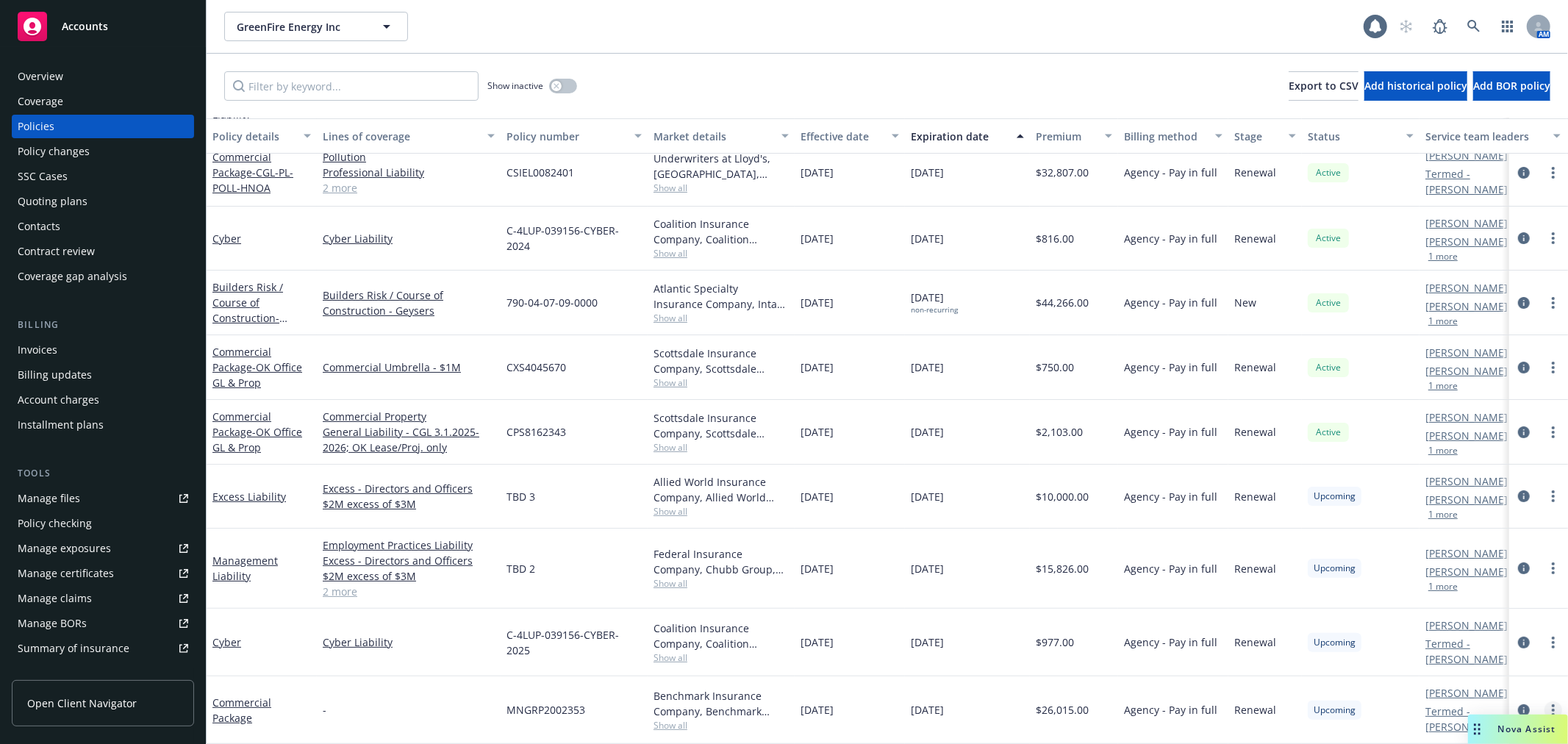
click at [1551, 704] on circle "more" at bounding box center [1552, 705] width 3 height 3
click at [1516, 445] on link "Manage lines of coverage" at bounding box center [1474, 445] width 173 height 30
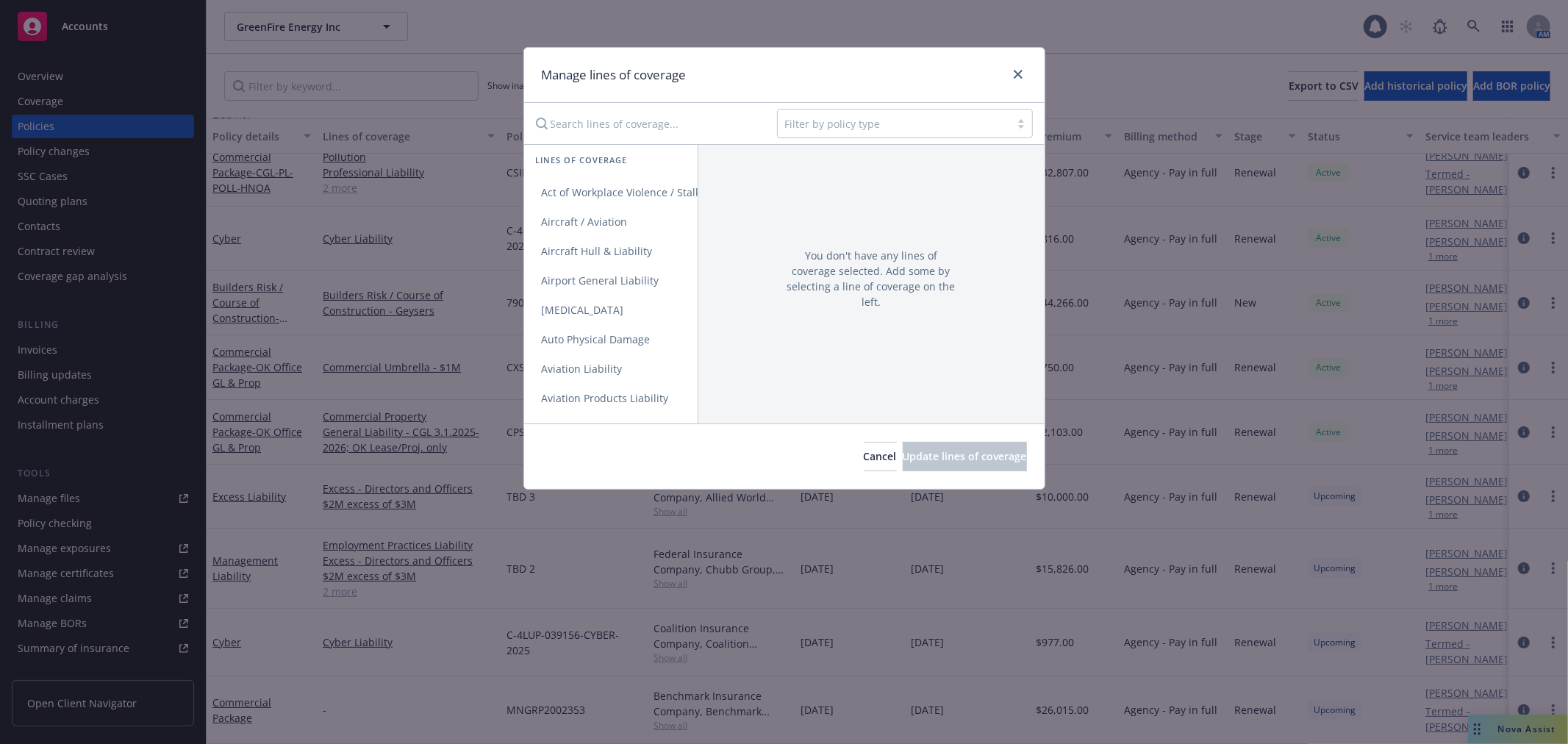
click at [646, 123] on input "Search lines of coverage..." at bounding box center [646, 123] width 238 height 30
click at [611, 187] on span "General Liability" at bounding box center [582, 192] width 115 height 14
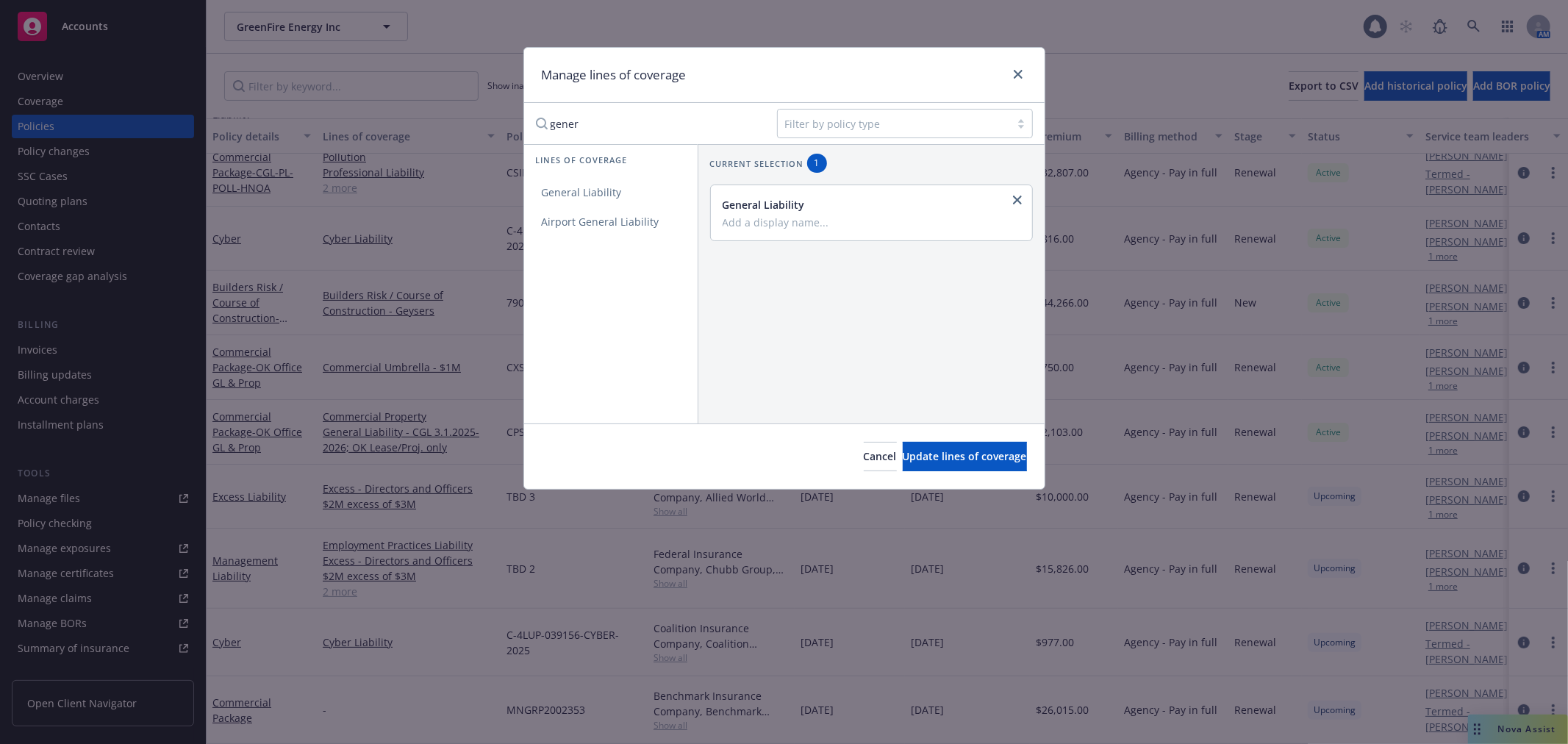
click at [614, 126] on input "gener" at bounding box center [646, 123] width 238 height 30
drag, startPoint x: 614, startPoint y: 126, endPoint x: 98, endPoint y: 101, distance: 516.6
click at [98, 101] on div "Manage lines of coverage gener Filter by policy type Lines of coverage General …" at bounding box center [784, 372] width 1568 height 744
click at [575, 192] on span "Professional Liability" at bounding box center [592, 192] width 136 height 14
drag, startPoint x: 595, startPoint y: 125, endPoint x: 390, endPoint y: 128, distance: 205.0
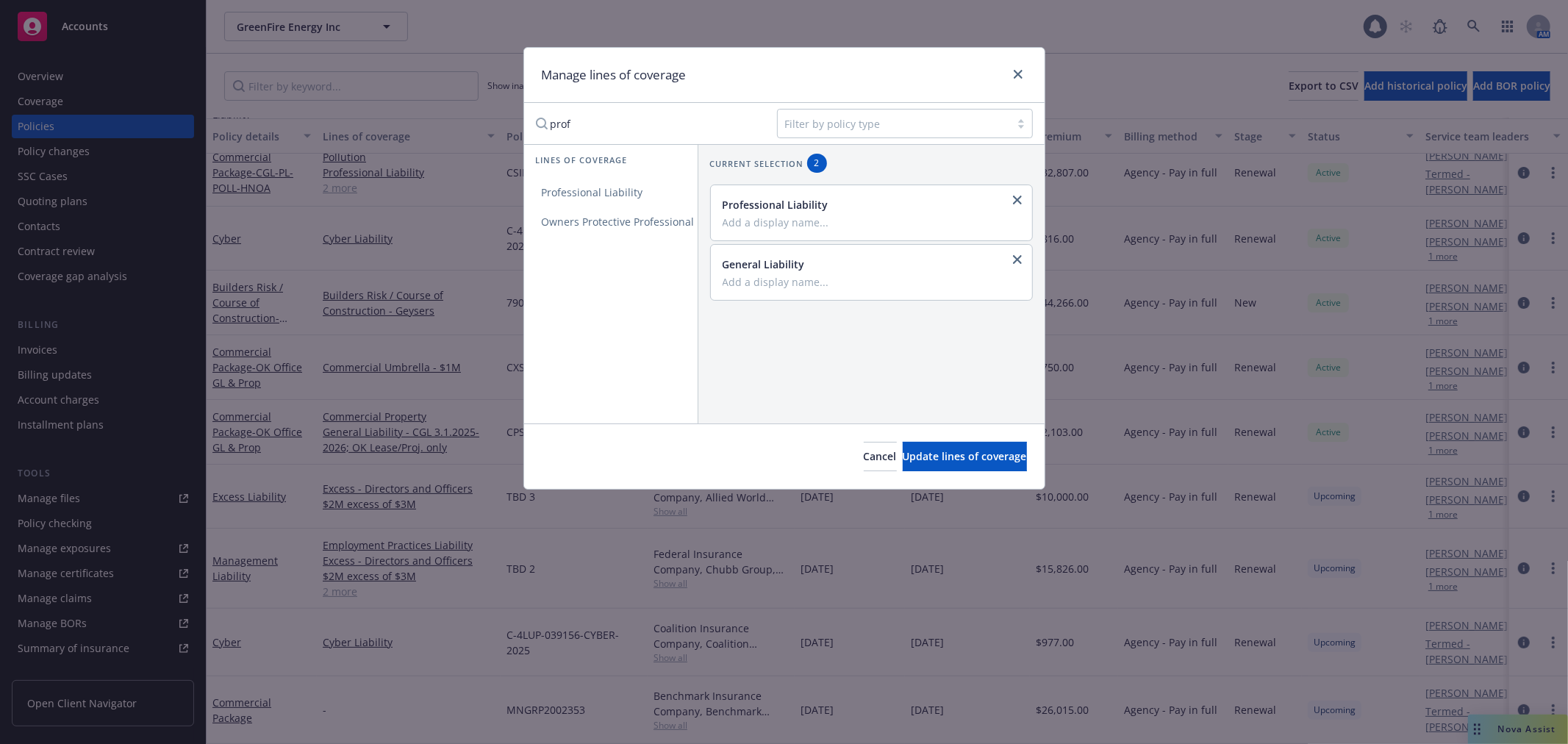
click at [390, 128] on div "Manage lines of coverage prof Filter by policy type Lines of coverage Professio…" at bounding box center [784, 372] width 1568 height 744
click at [566, 190] on span "Pollution" at bounding box center [563, 192] width 79 height 14
drag, startPoint x: 593, startPoint y: 123, endPoint x: 379, endPoint y: 92, distance: 216.2
click at [379, 92] on div "Manage lines of coverage poll Filter by policy type Lines of coverage Pollution…" at bounding box center [784, 372] width 1568 height 744
type input "h"
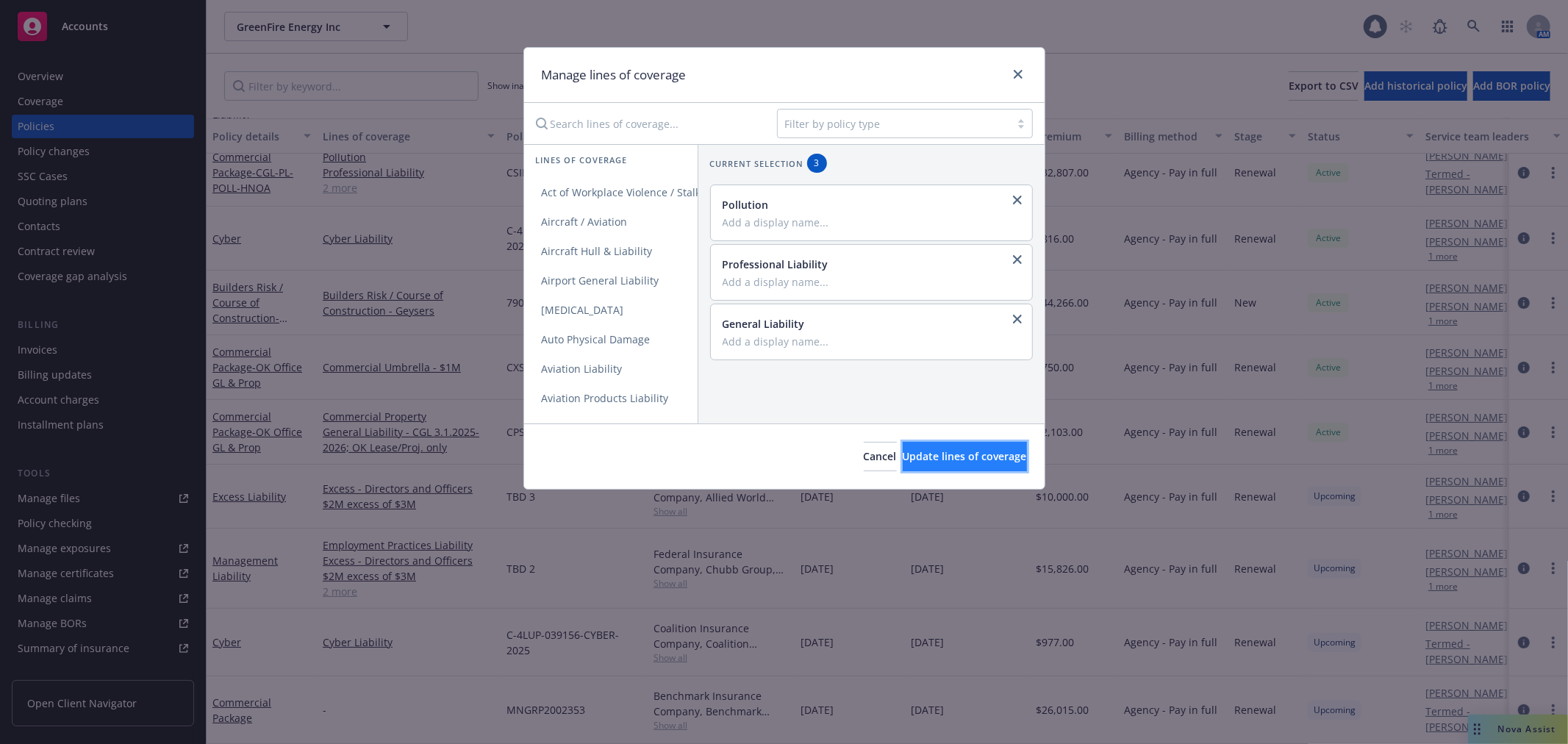
click at [944, 464] on button "Update lines of coverage" at bounding box center [964, 457] width 124 height 30
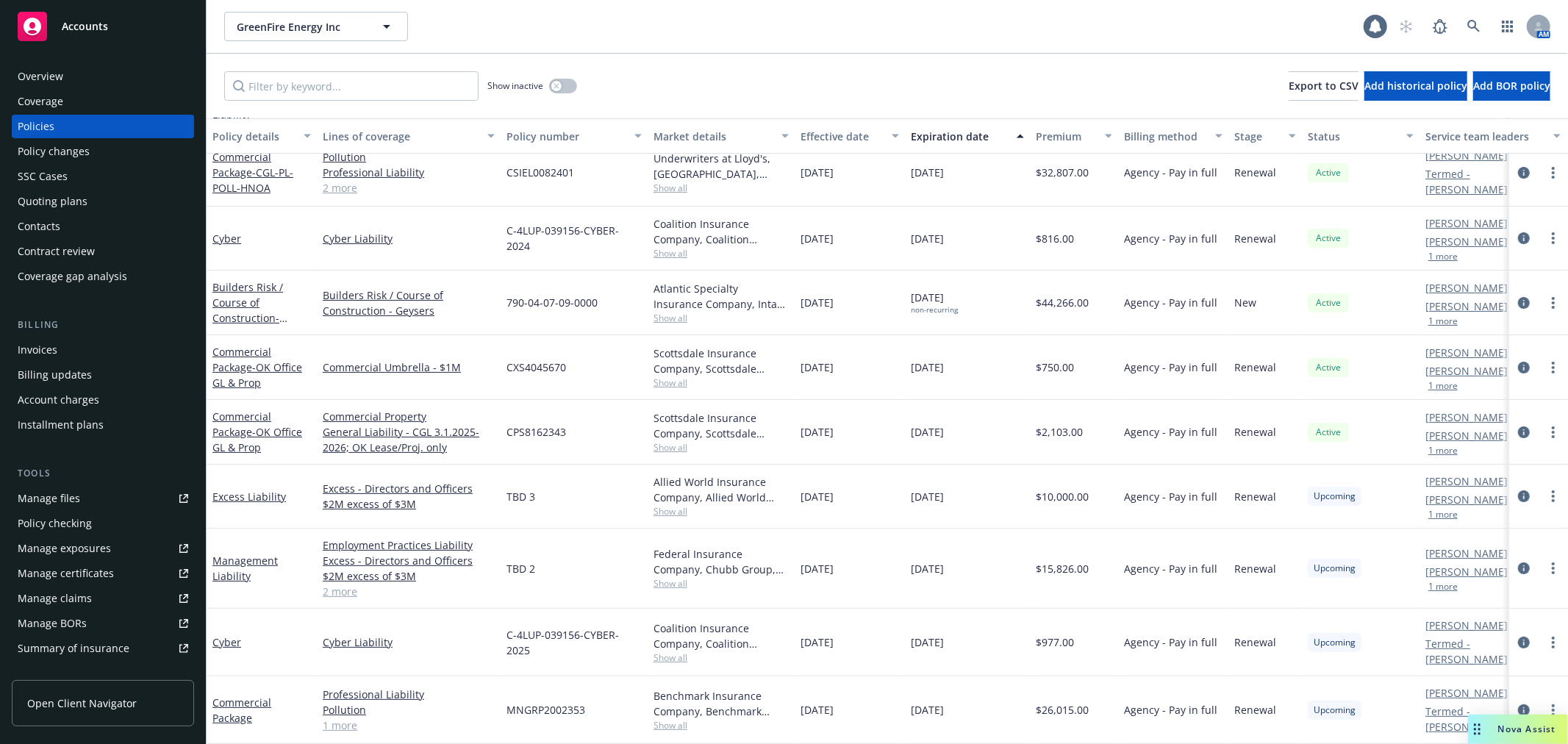
click at [351, 180] on link "2 more" at bounding box center [408, 188] width 172 height 16
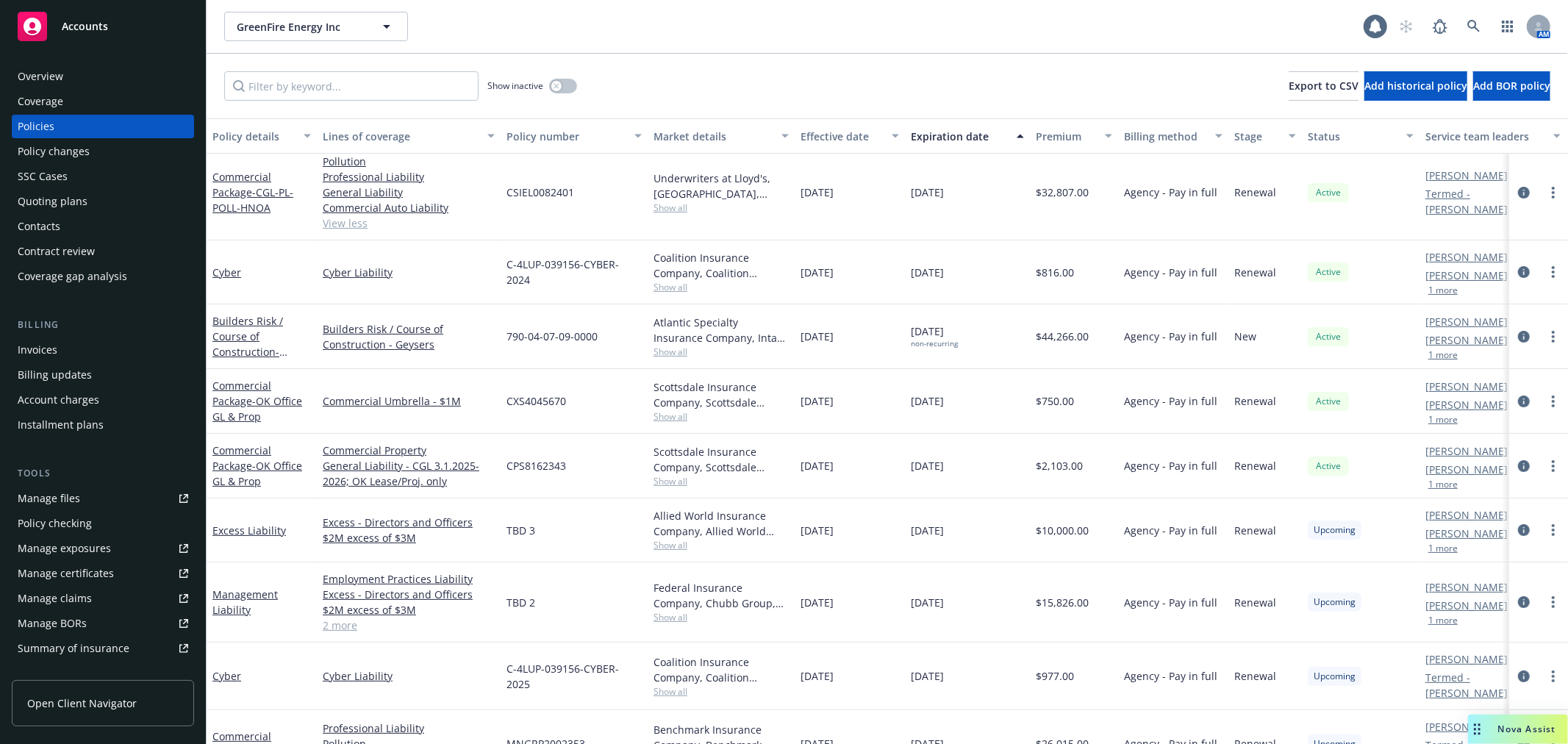
scroll to position [173, 0]
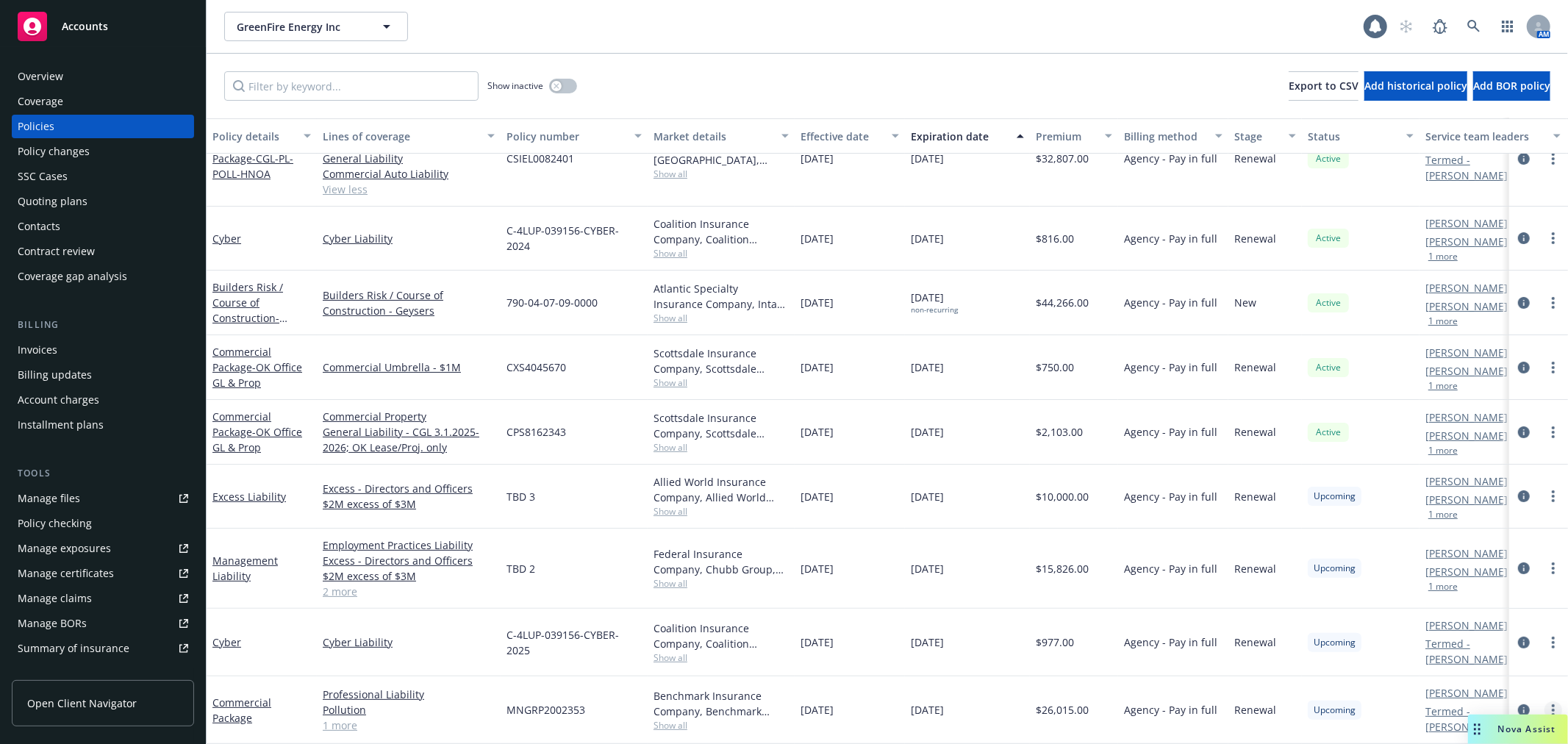
click at [1544, 701] on link "more" at bounding box center [1553, 710] width 18 height 18
click at [1503, 441] on link "Manage lines of coverage" at bounding box center [1474, 451] width 173 height 30
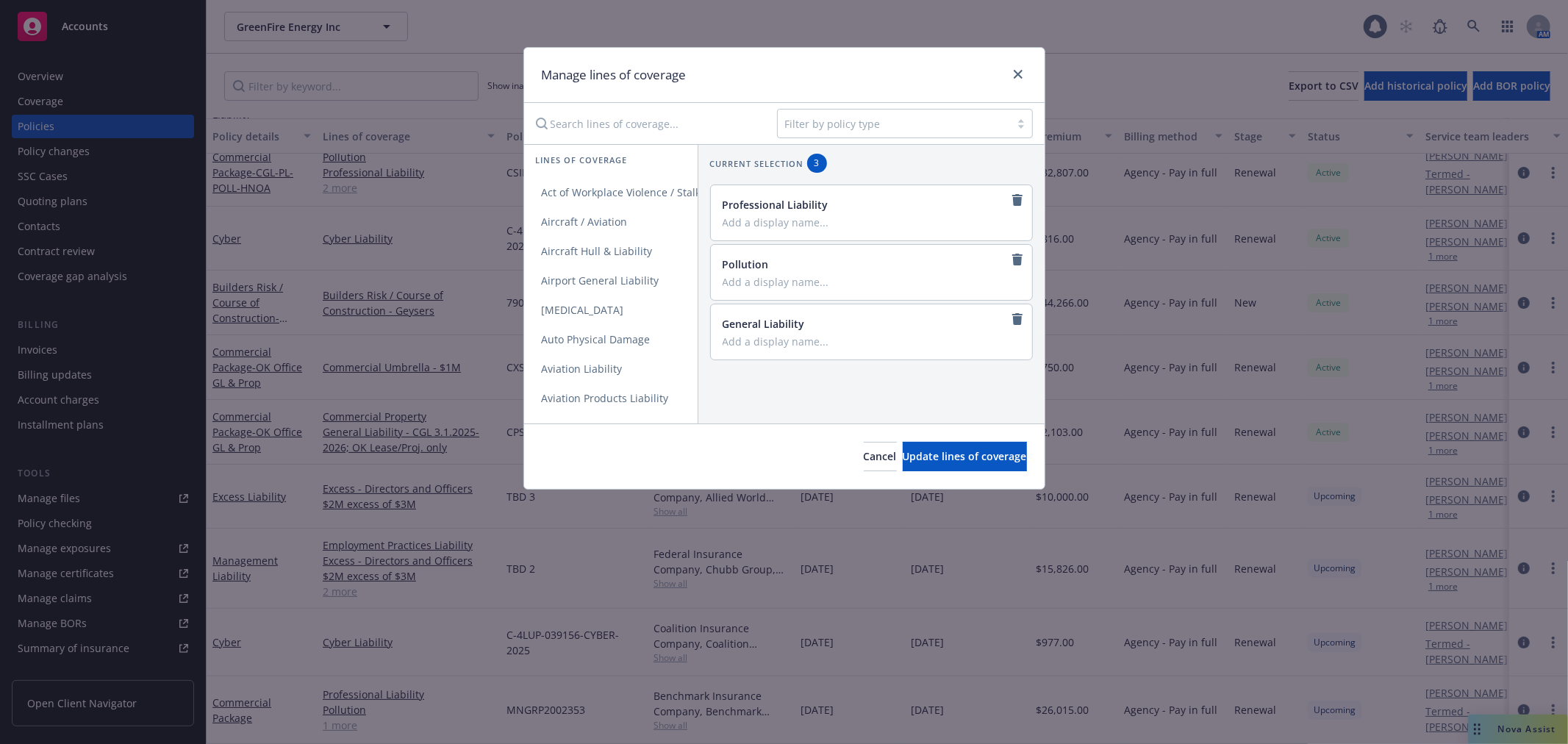
scroll to position [150, 0]
click at [644, 119] on input "Search lines of coverage..." at bounding box center [646, 123] width 238 height 30
type input "comme"
click at [634, 283] on span "Commercial Auto Liability" at bounding box center [605, 280] width 161 height 14
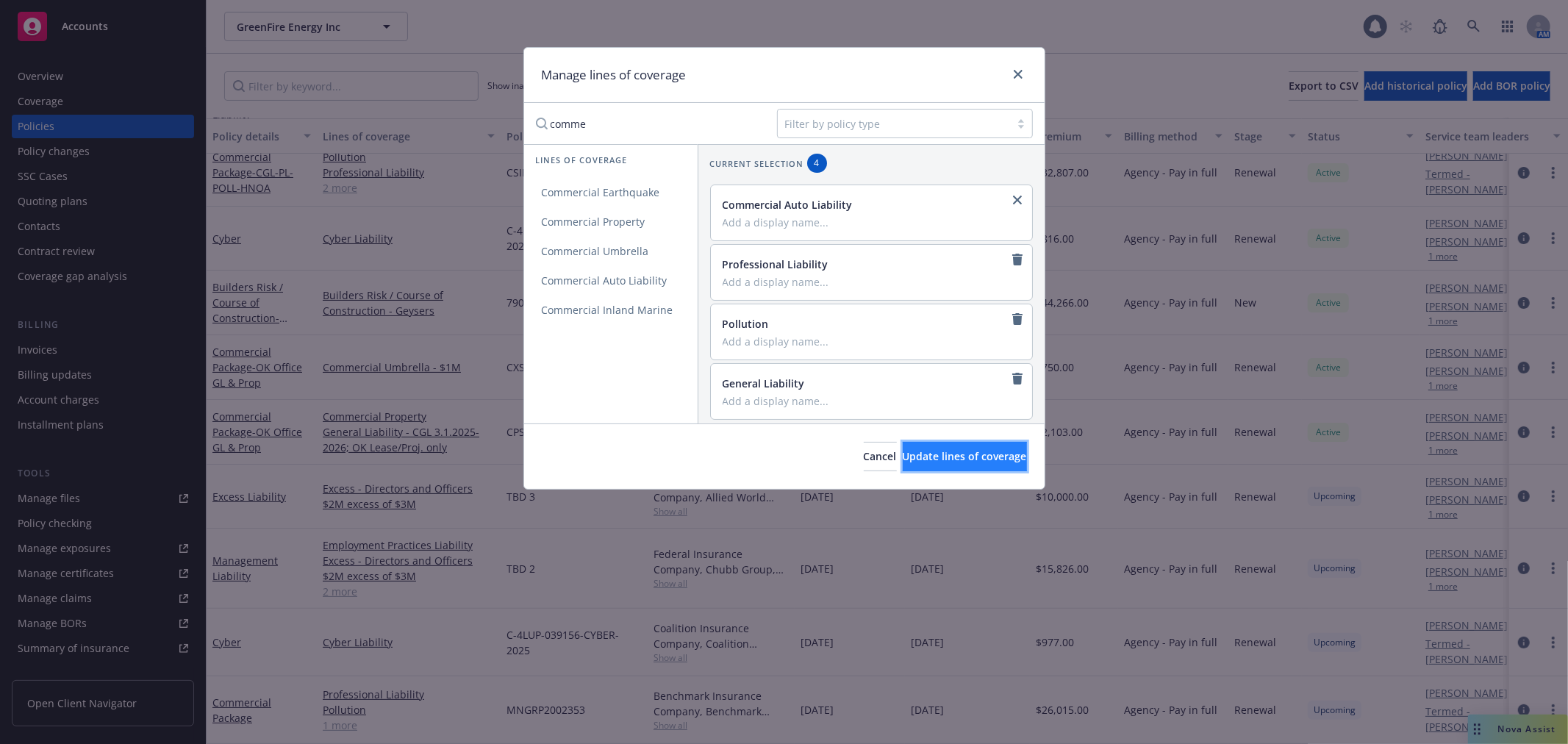
click at [974, 454] on span "Update lines of coverage" at bounding box center [964, 456] width 124 height 14
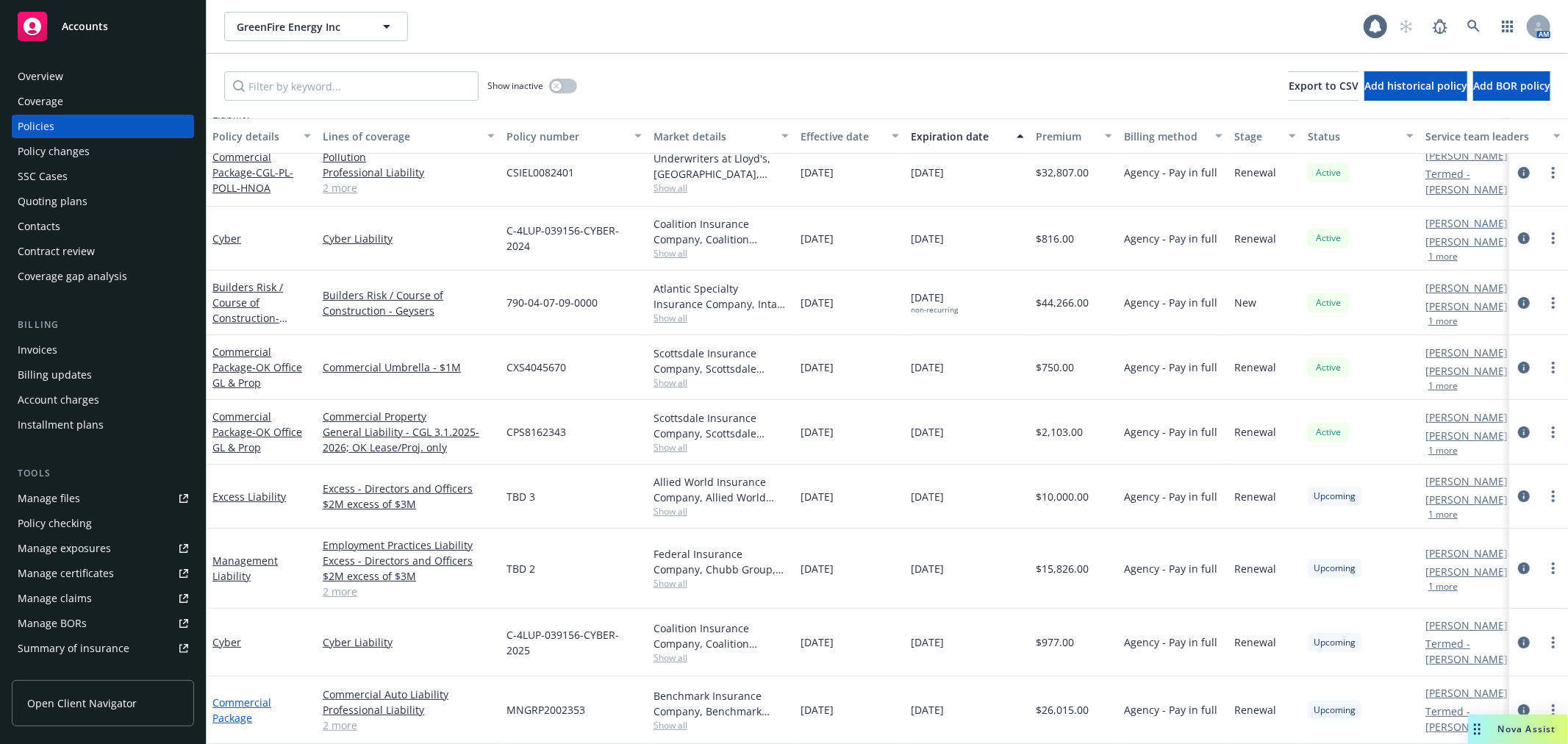
click at [248, 695] on link "Commercial Package" at bounding box center [241, 710] width 59 height 30
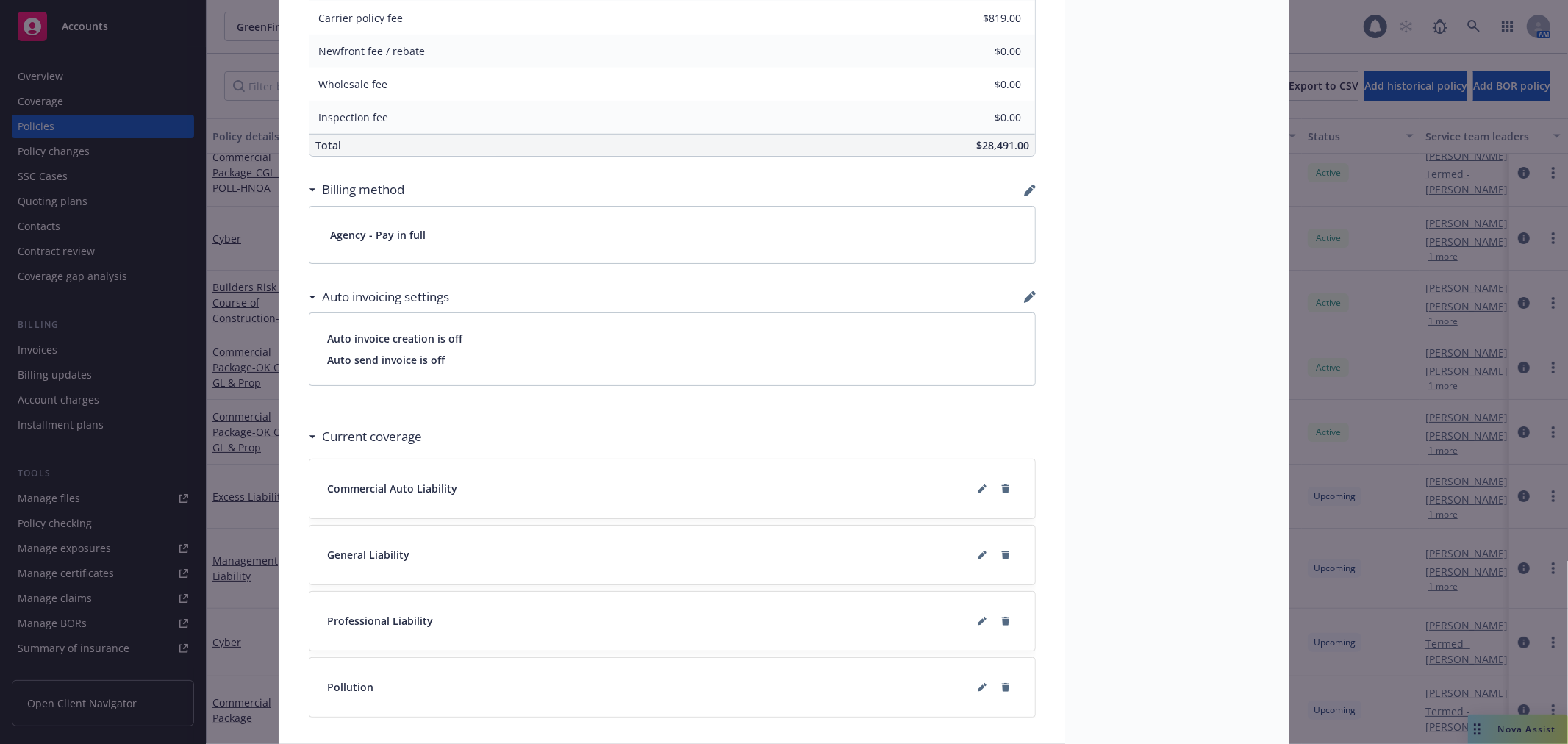
scroll to position [1023, 0]
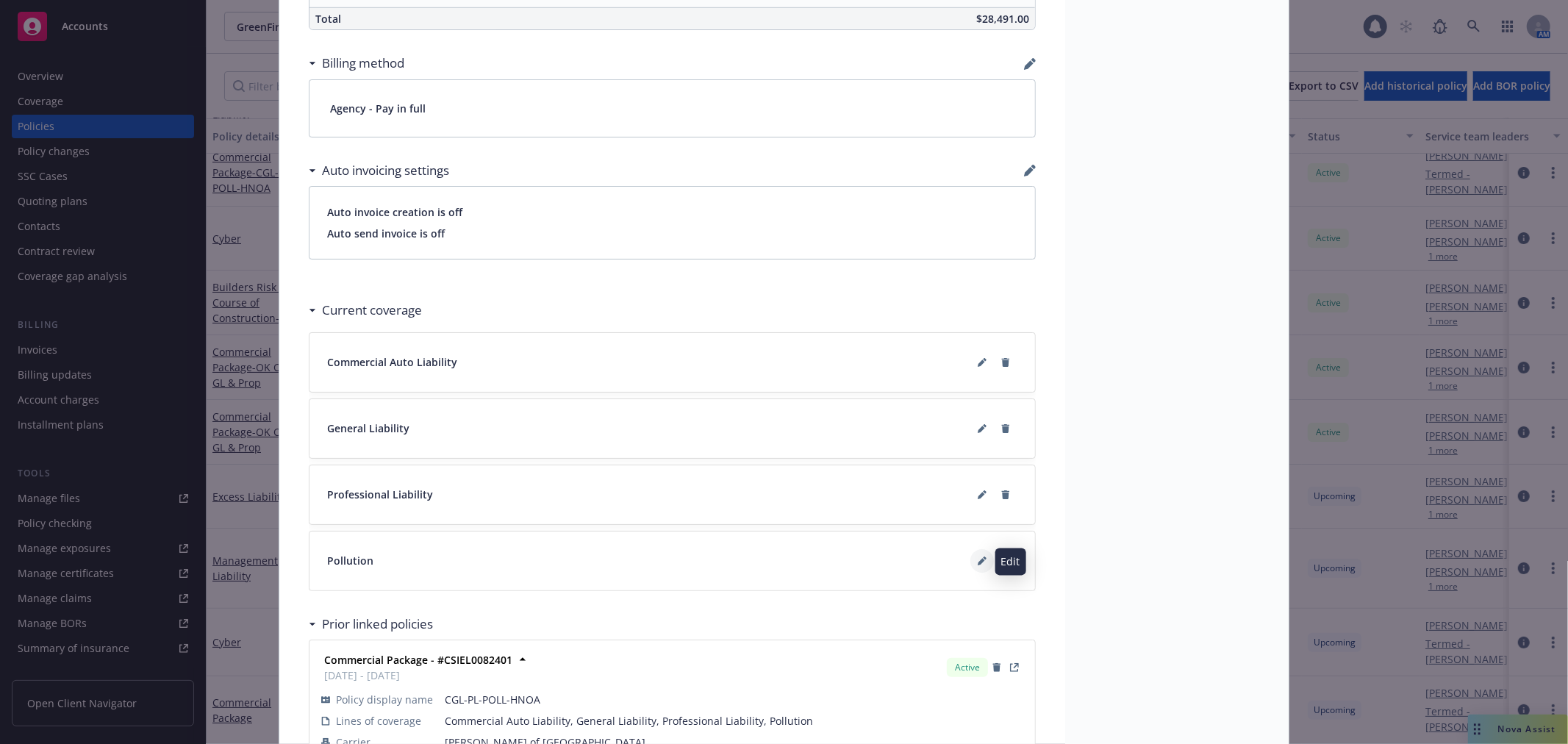
click at [977, 558] on icon at bounding box center [981, 560] width 9 height 9
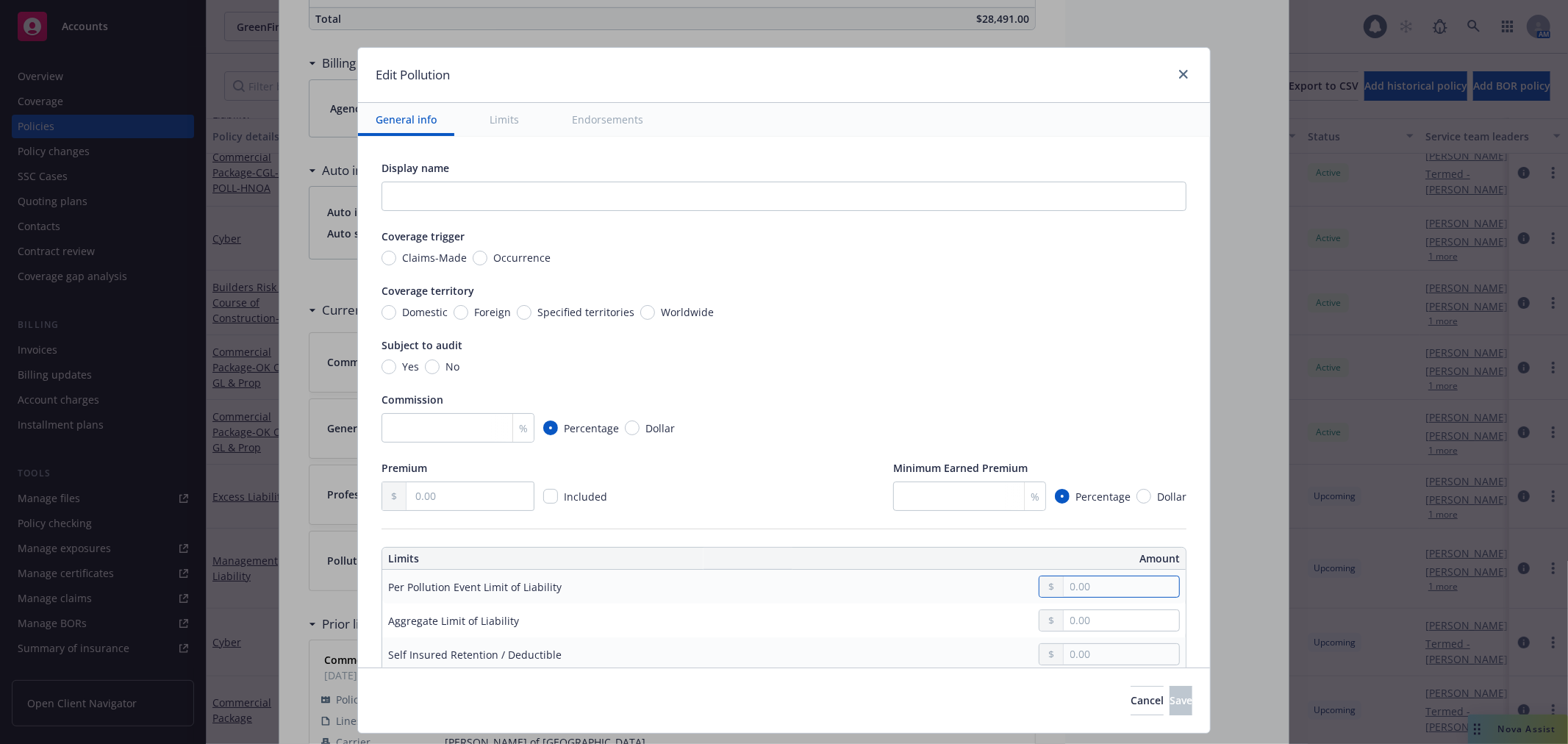
click at [1102, 586] on input "text" at bounding box center [1121, 586] width 115 height 21
type input "1,000,000.00"
type input "2,000,000.00"
type input "25,000.00"
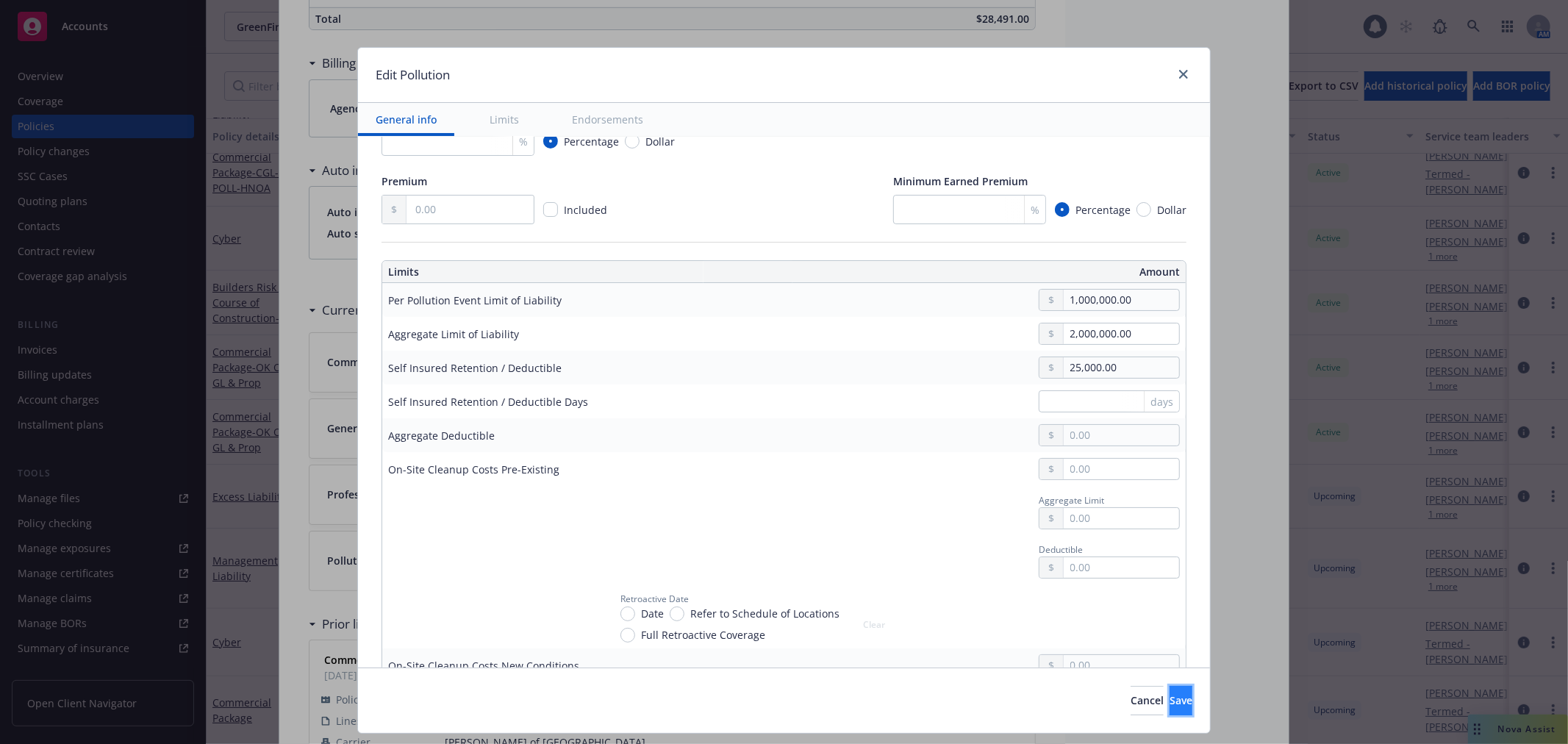
click at [1169, 695] on span "Save" at bounding box center [1180, 700] width 23 height 14
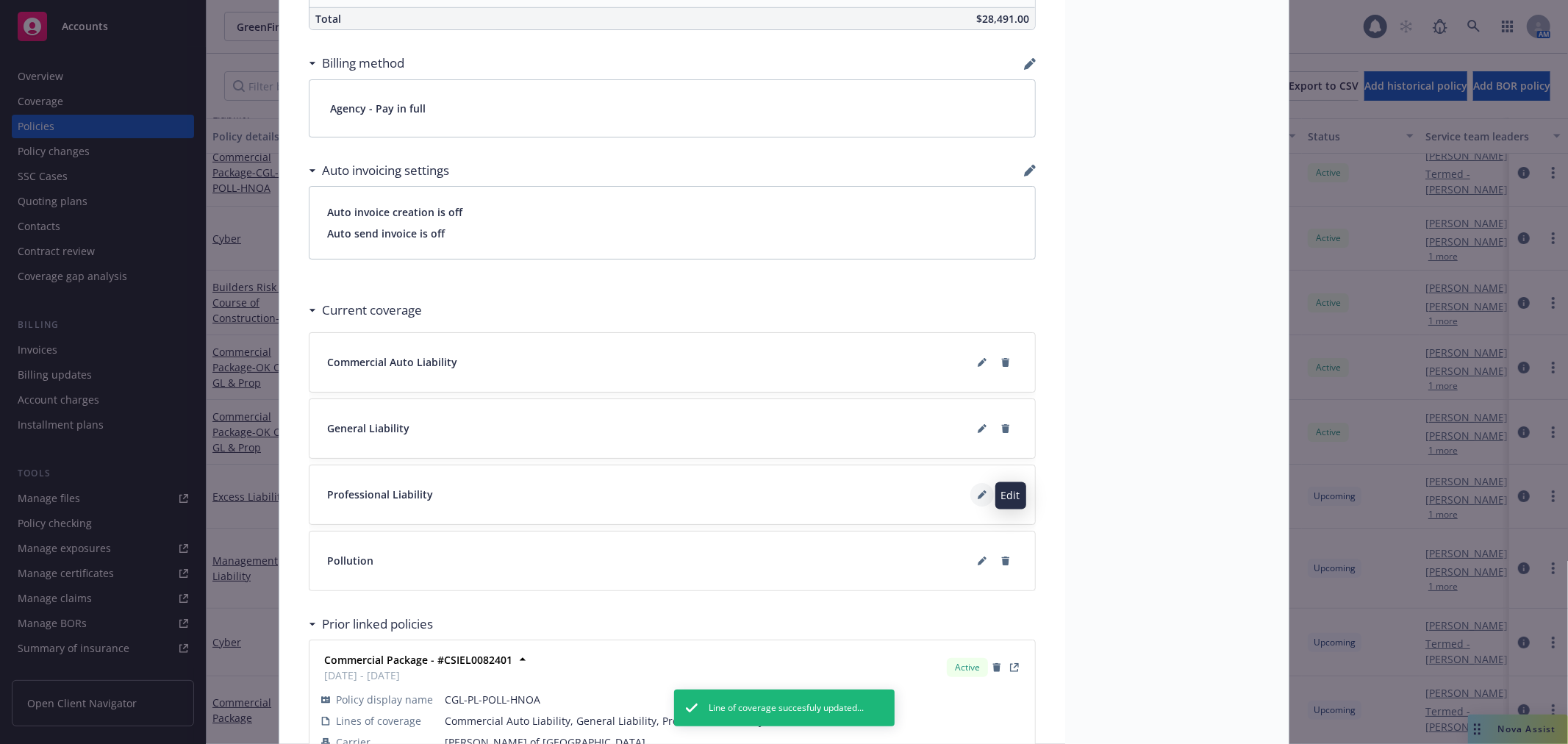
click at [977, 492] on icon at bounding box center [981, 494] width 9 height 9
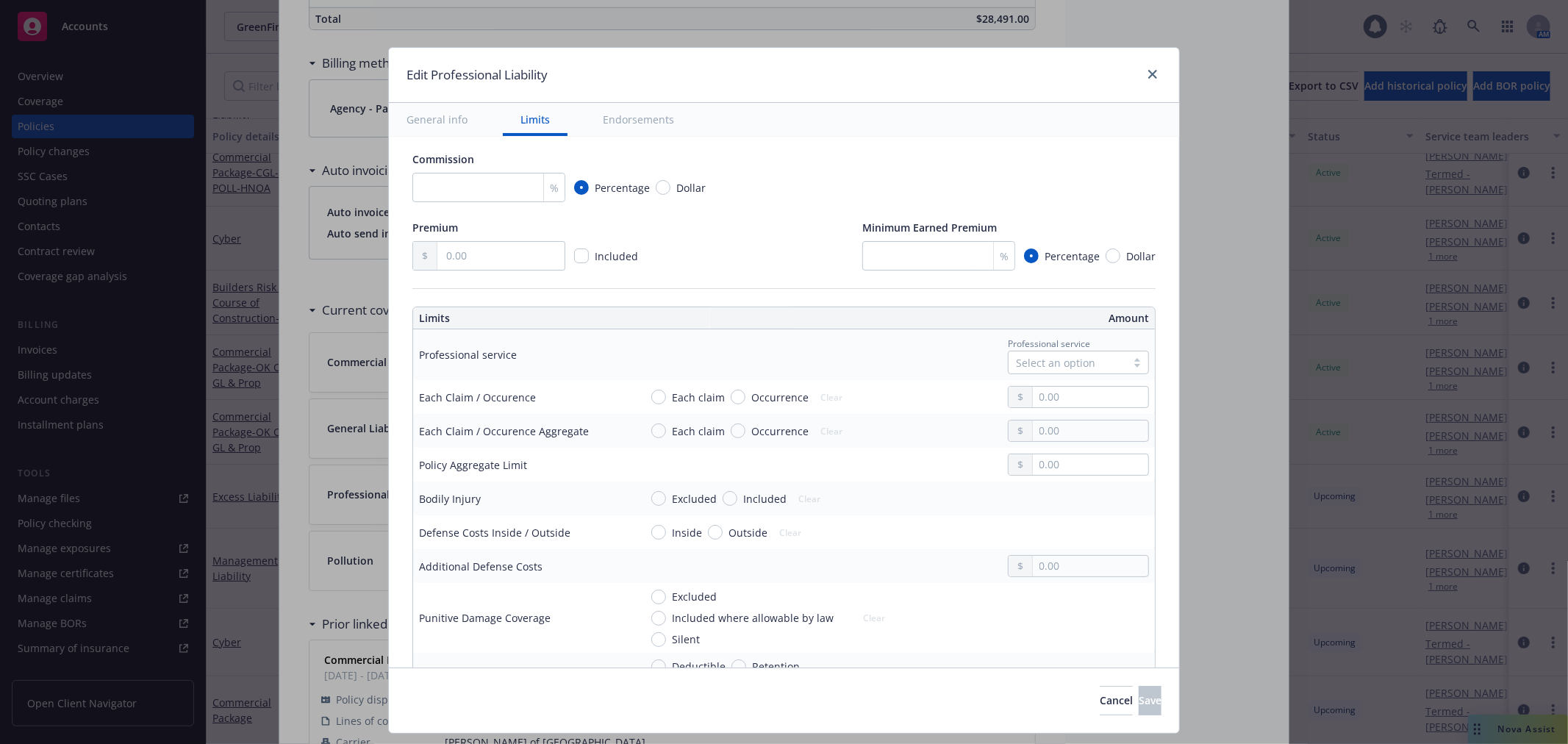
scroll to position [245, 0]
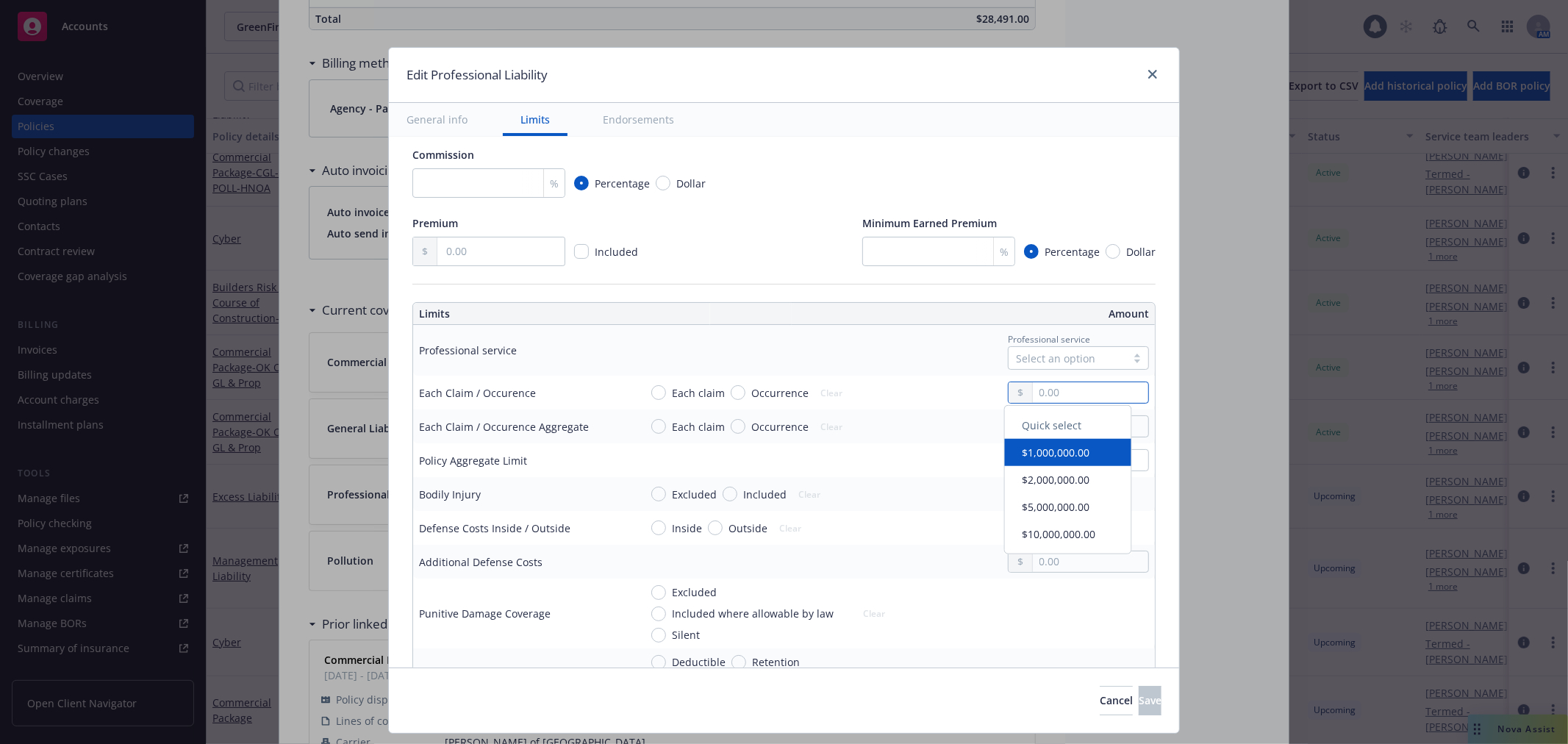
click at [1071, 392] on input "text" at bounding box center [1090, 392] width 115 height 21
type input "1,000,000.00"
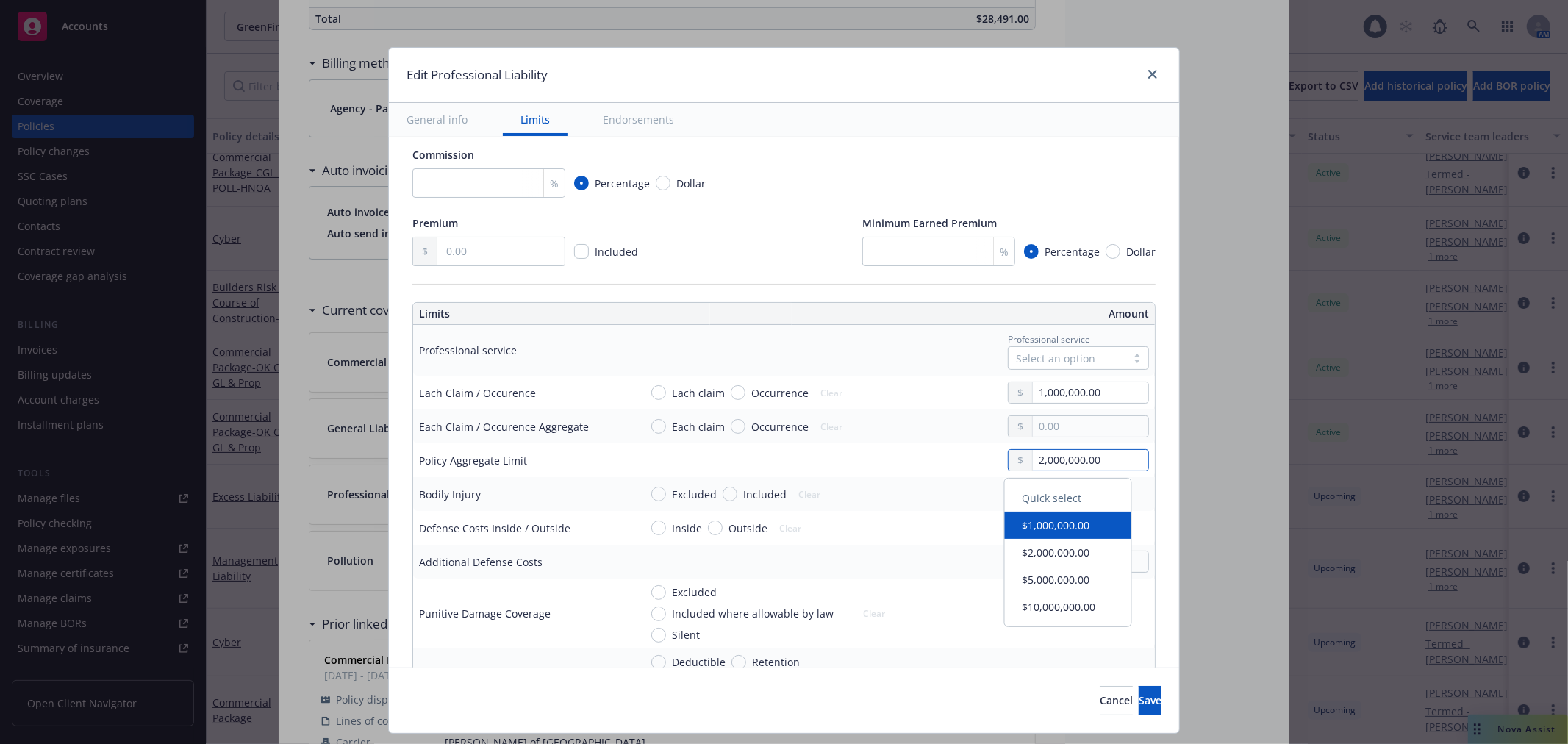
type input "2,000,000.00"
click at [651, 391] on input "Each claim" at bounding box center [658, 392] width 15 height 15
radio input "true"
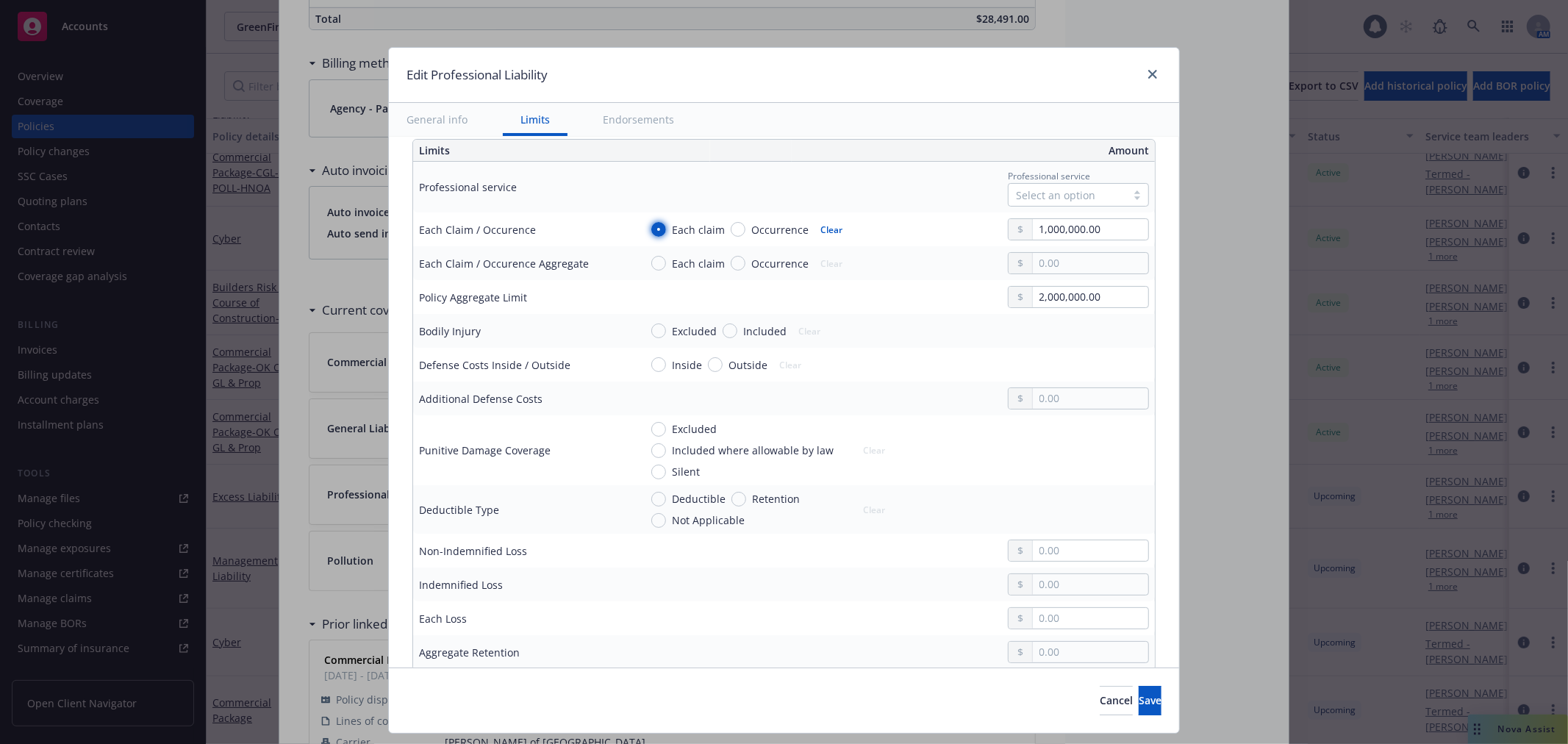
scroll to position [489, 0]
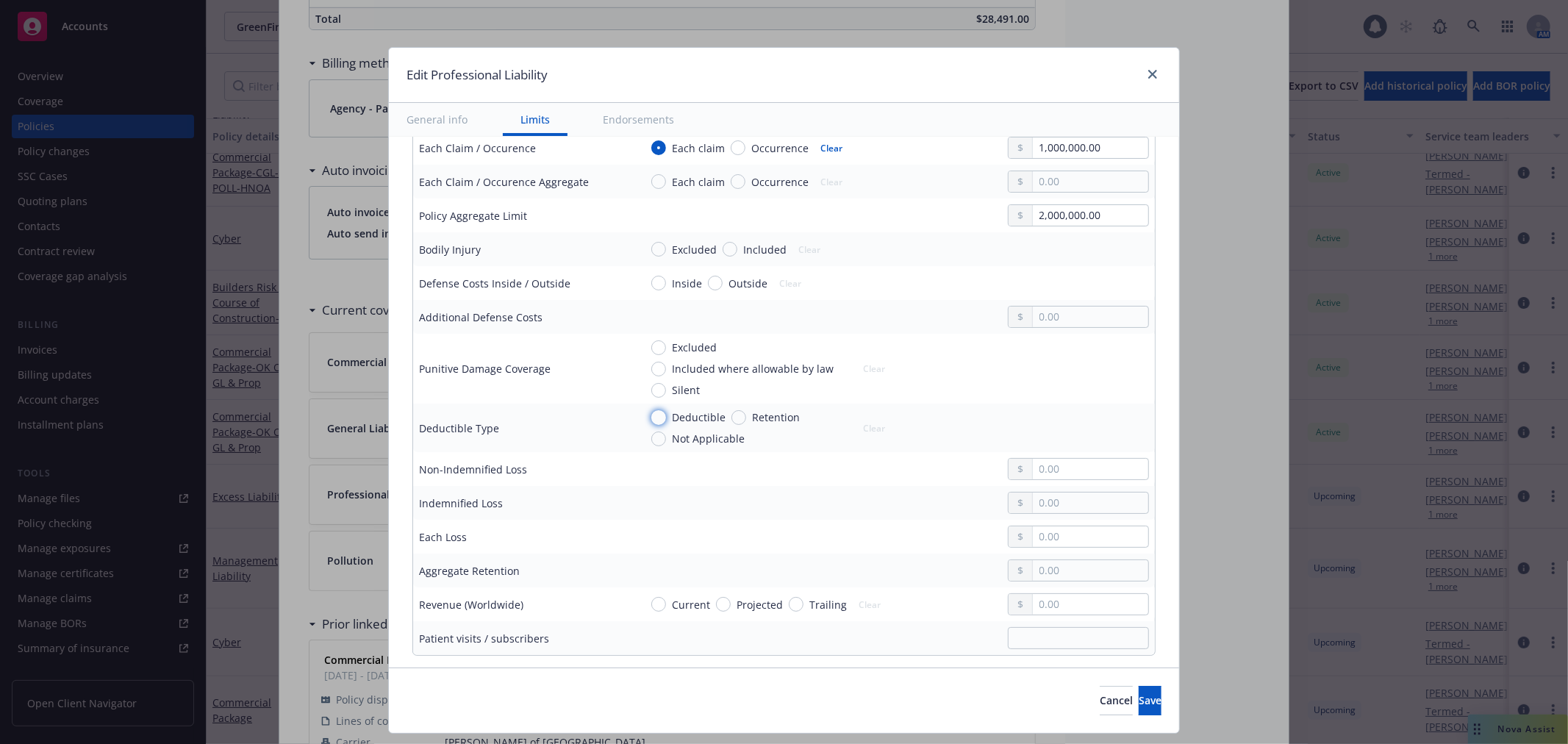
click at [651, 421] on input "Deductible" at bounding box center [658, 417] width 15 height 15
radio input "true"
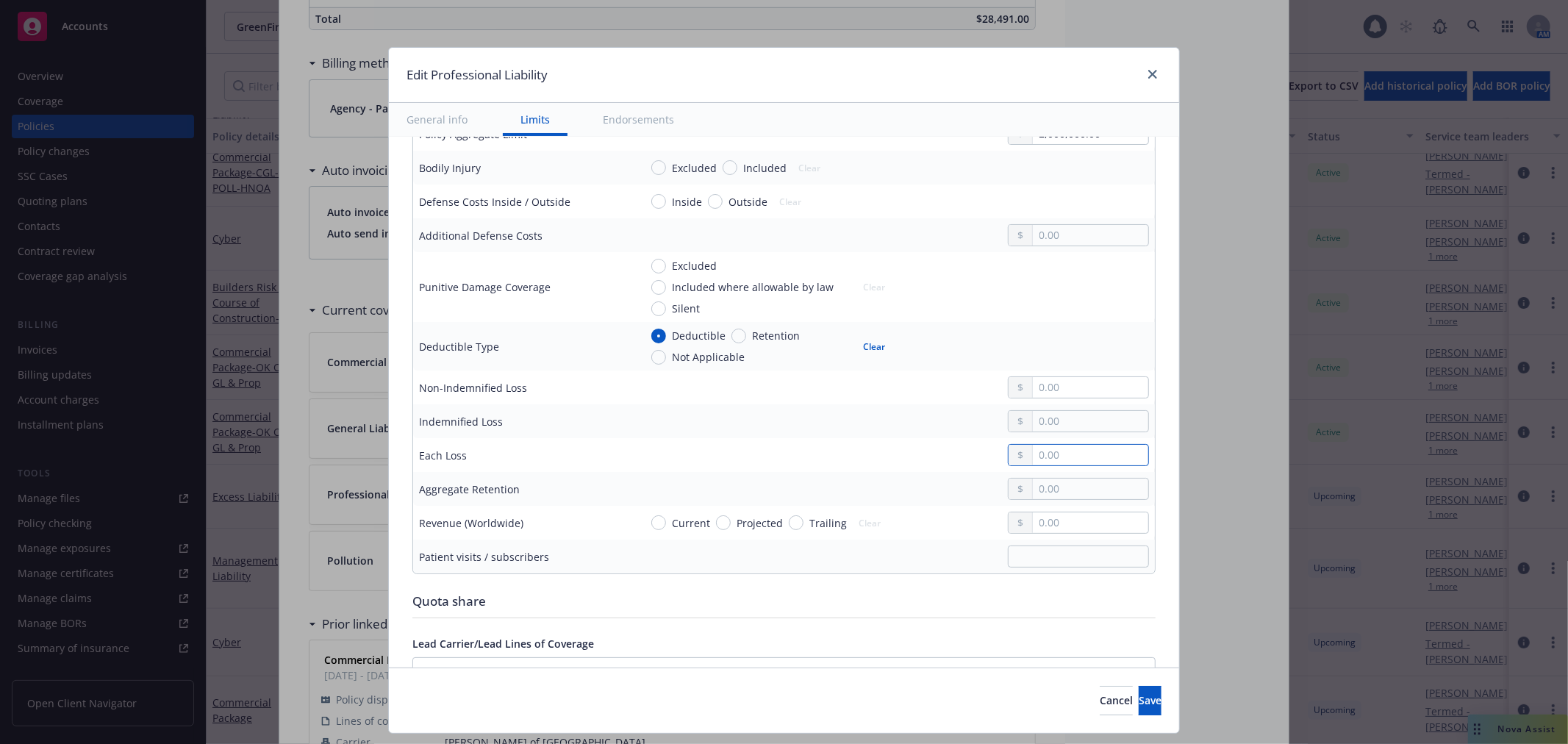
click at [1067, 453] on input "text" at bounding box center [1090, 455] width 115 height 21
type input "25,000.00"
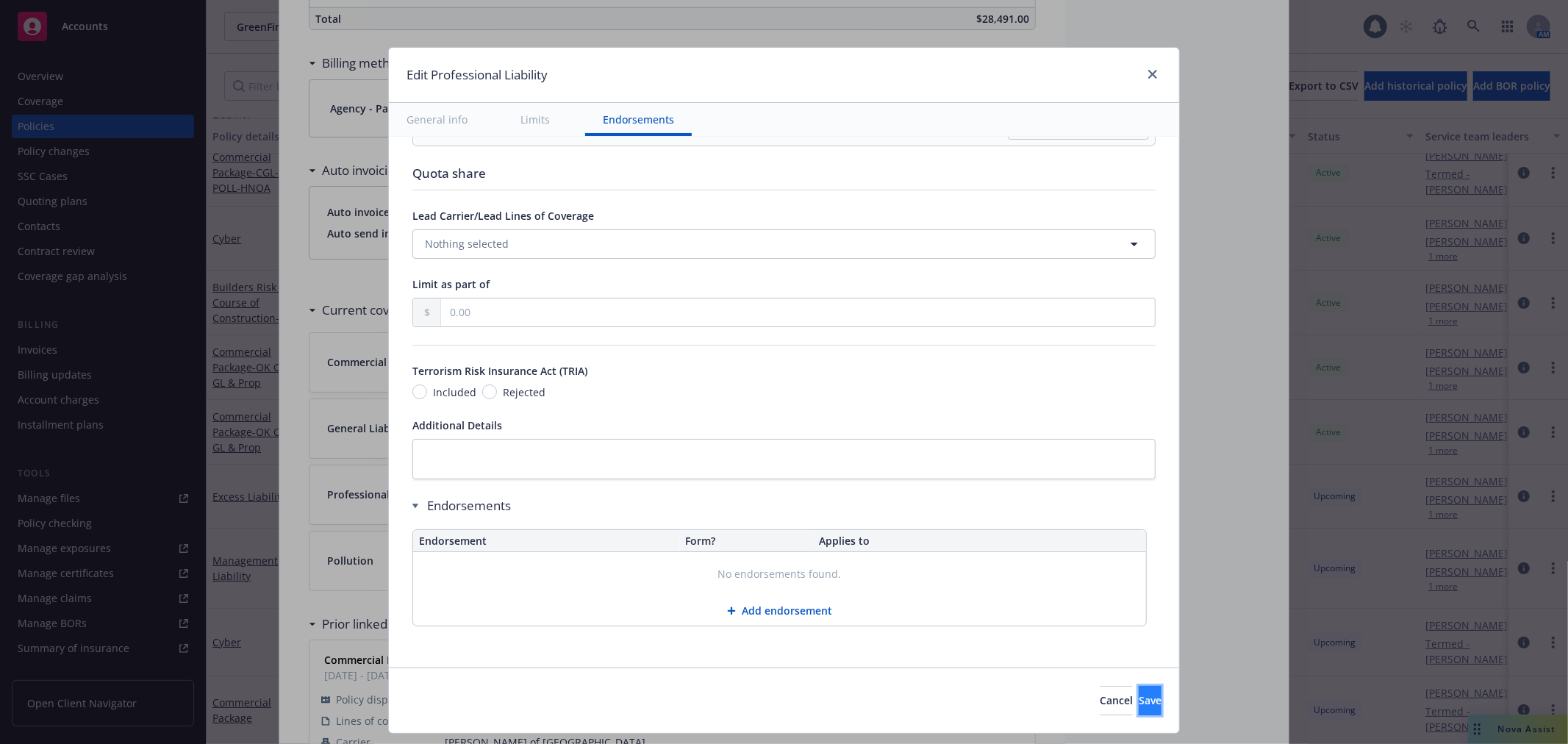
click at [1138, 701] on span "Save" at bounding box center [1149, 700] width 23 height 14
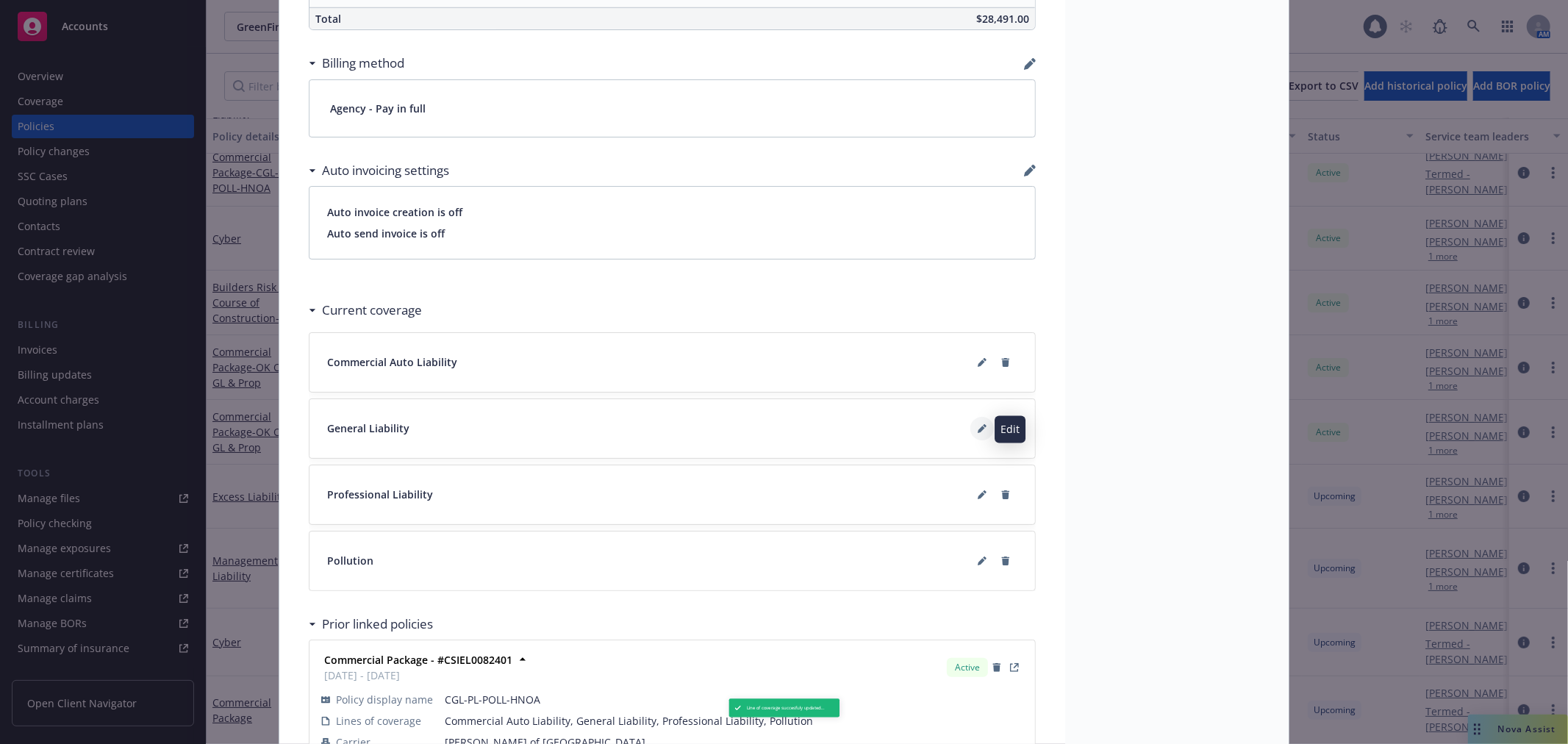
click at [977, 431] on icon at bounding box center [980, 429] width 7 height 7
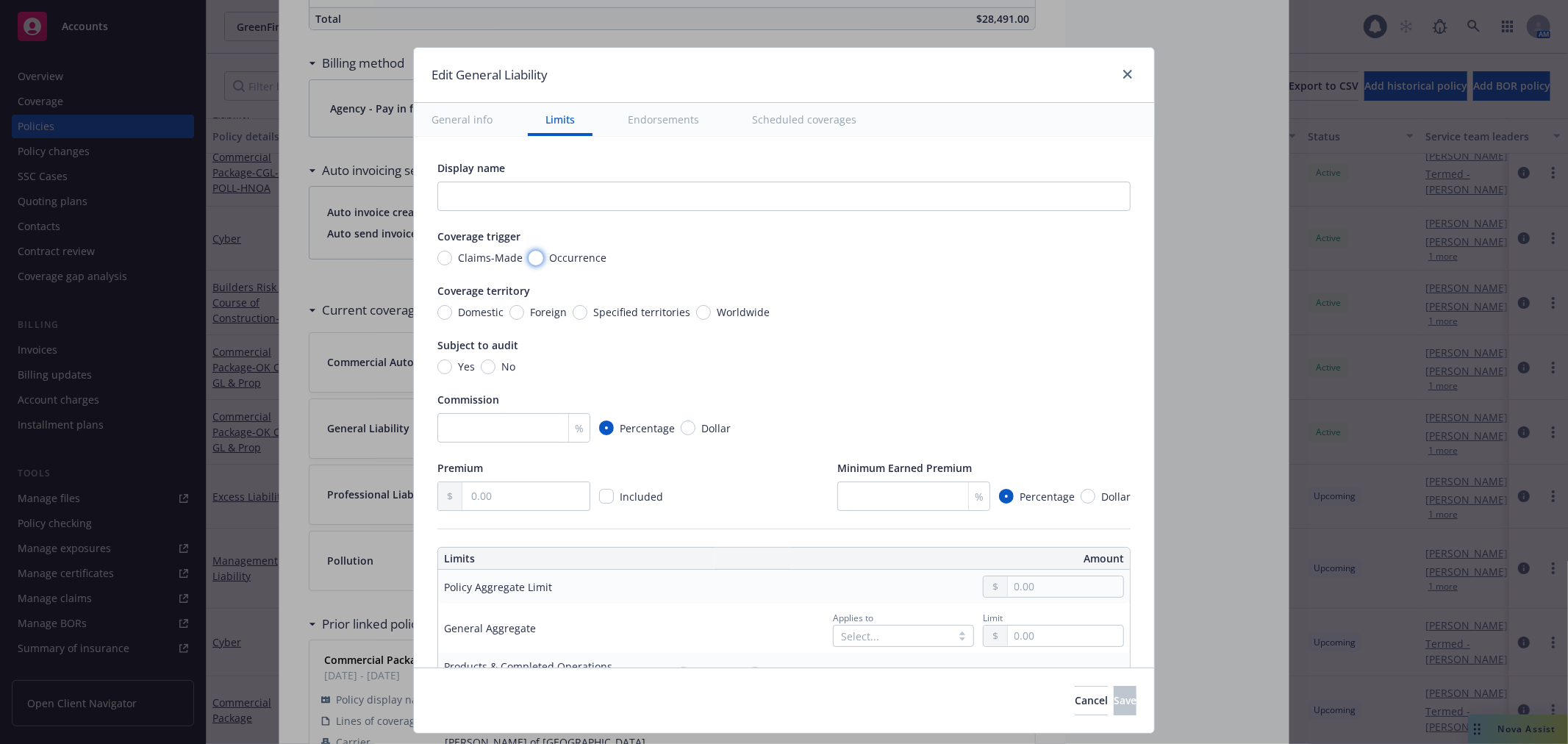
click at [528, 258] on input "Occurrence" at bounding box center [535, 258] width 15 height 15
radio input "true"
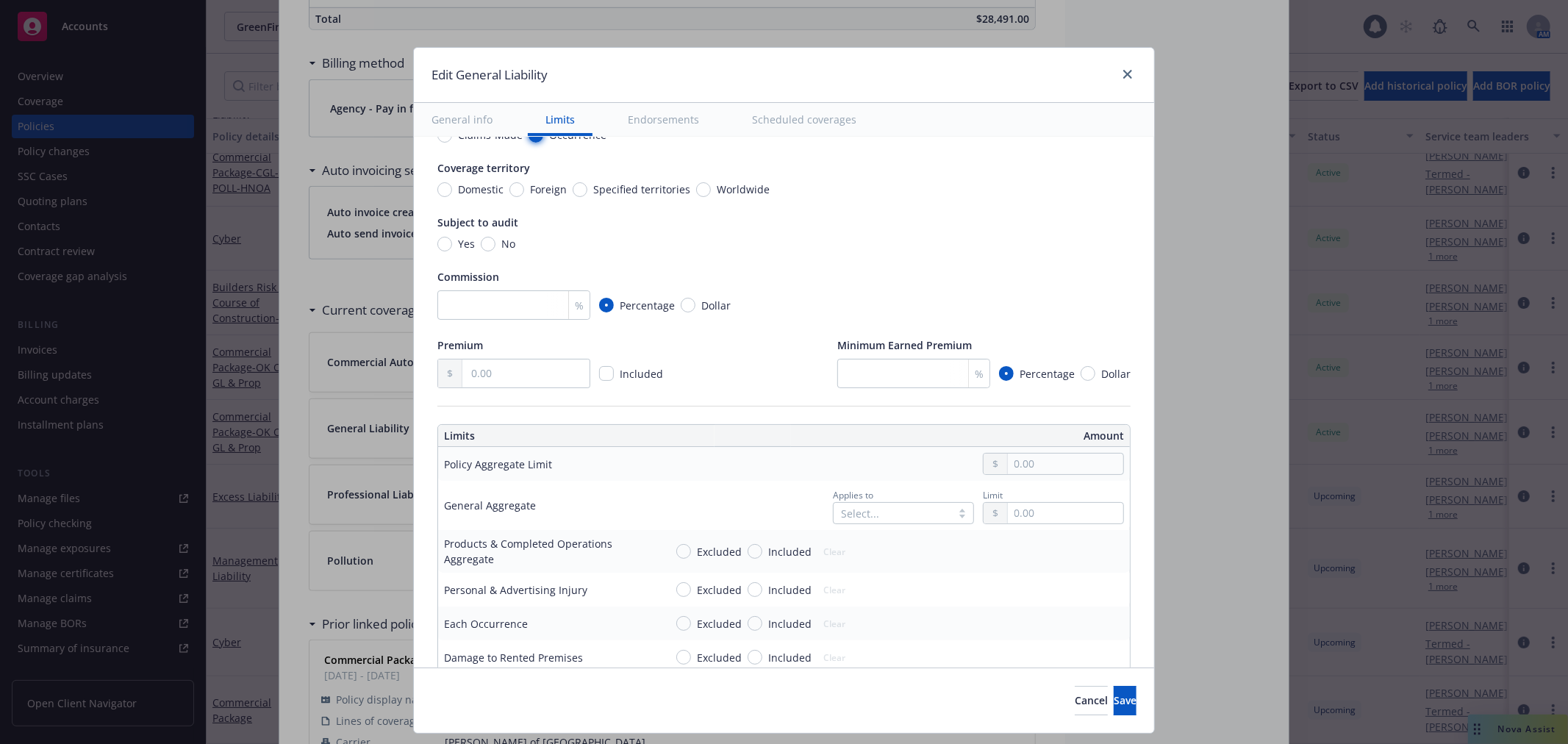
scroll to position [245, 0]
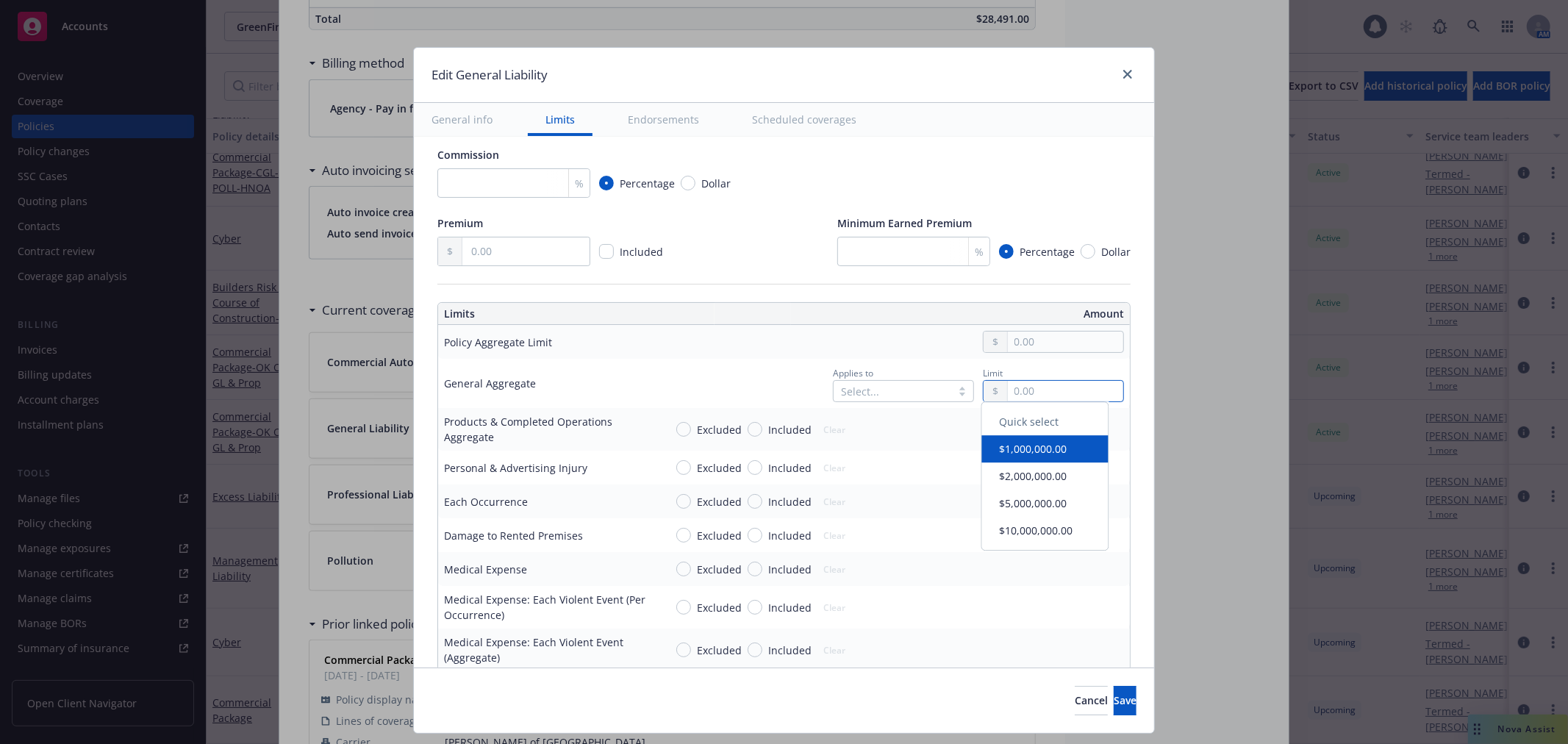
click at [1025, 391] on input "text" at bounding box center [1066, 391] width 115 height 21
type input "2,000,000.00"
click at [1041, 479] on button "$2,000,000.00" at bounding box center [1045, 481] width 126 height 27
click at [762, 426] on span "Included" at bounding box center [786, 430] width 49 height 16
click at [754, 426] on input "Included" at bounding box center [754, 429] width 15 height 15
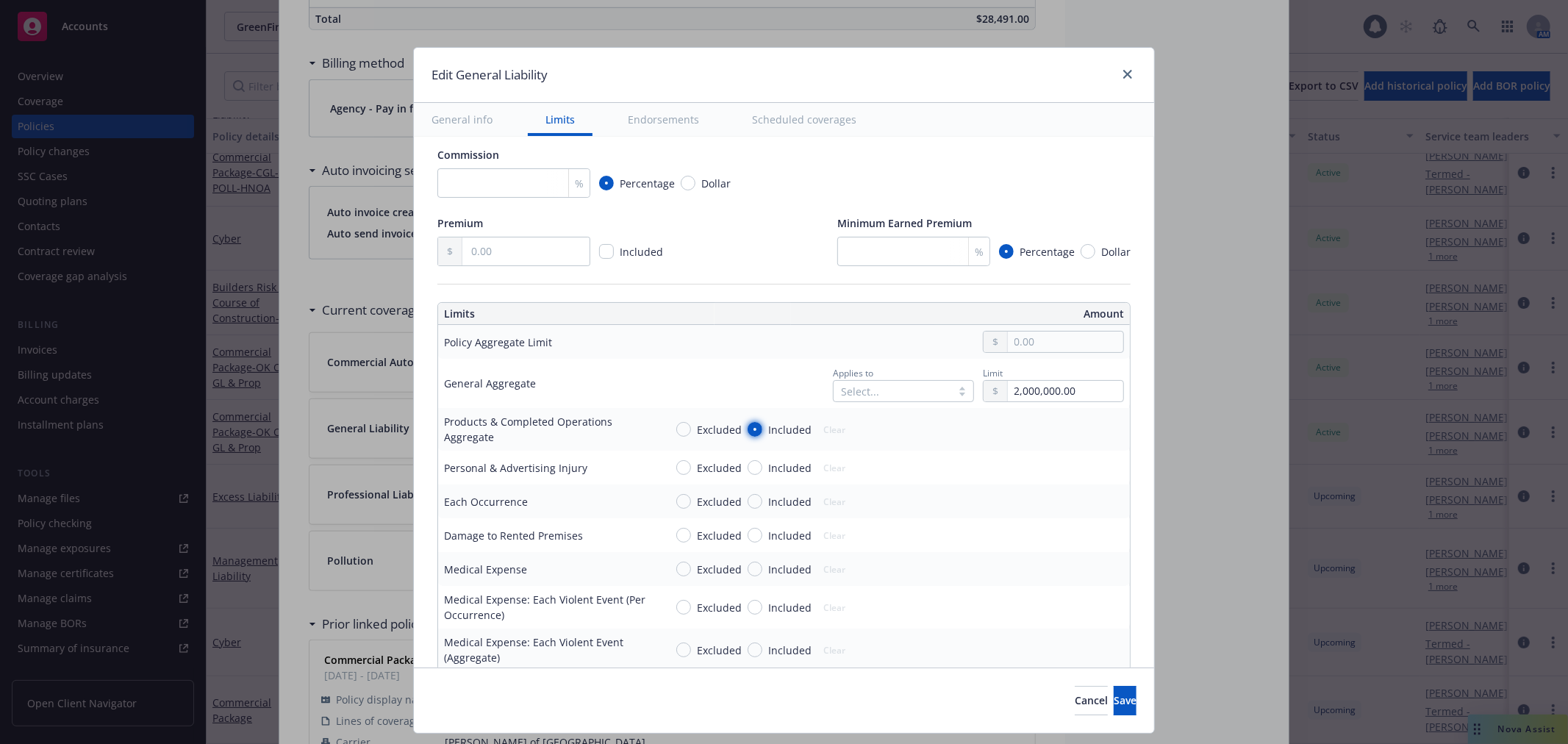
radio input "true"
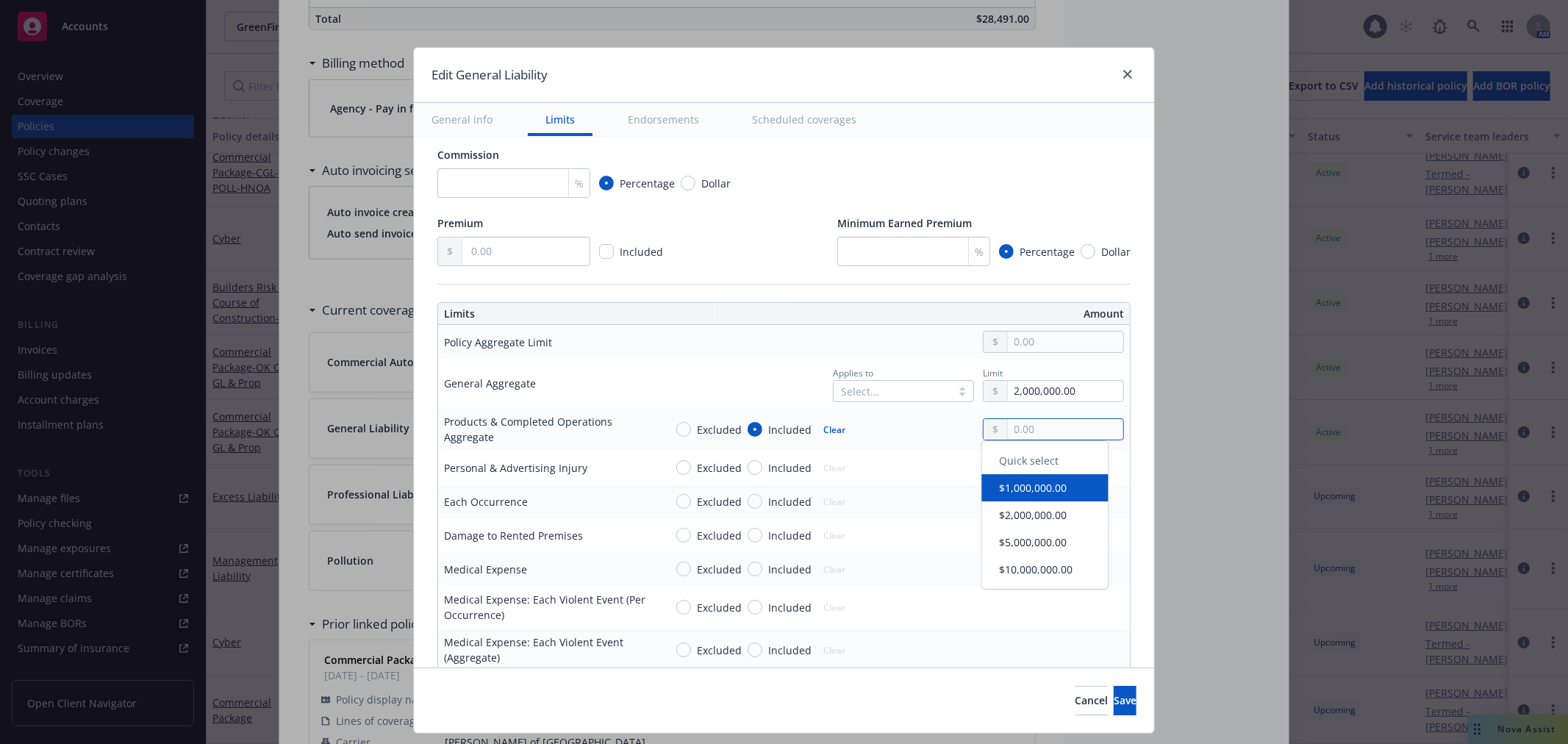
click at [1057, 421] on input "text" at bounding box center [1066, 429] width 115 height 21
type input "2,000,000.00"
click at [1023, 515] on button "$2,000,000.00" at bounding box center [1045, 519] width 126 height 27
click at [747, 466] on input "Included" at bounding box center [754, 466] width 15 height 15
radio input "true"
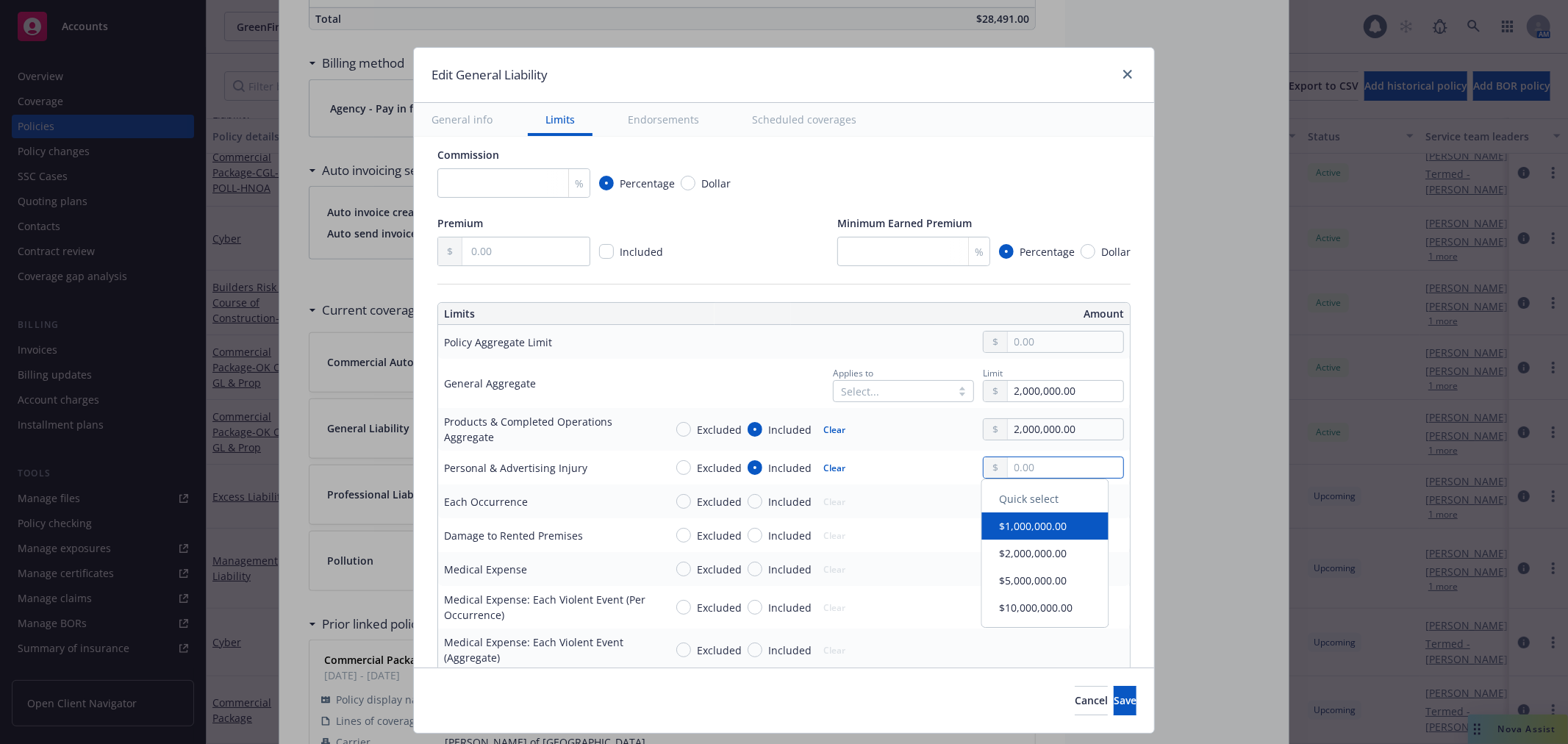
click at [1081, 470] on input "text" at bounding box center [1066, 466] width 115 height 21
type input "1,000,000.00"
click at [1050, 524] on button "$1,000,000.00" at bounding box center [1045, 530] width 126 height 27
click at [762, 499] on span "Included" at bounding box center [786, 501] width 49 height 16
click at [750, 499] on input "Included" at bounding box center [754, 500] width 15 height 15
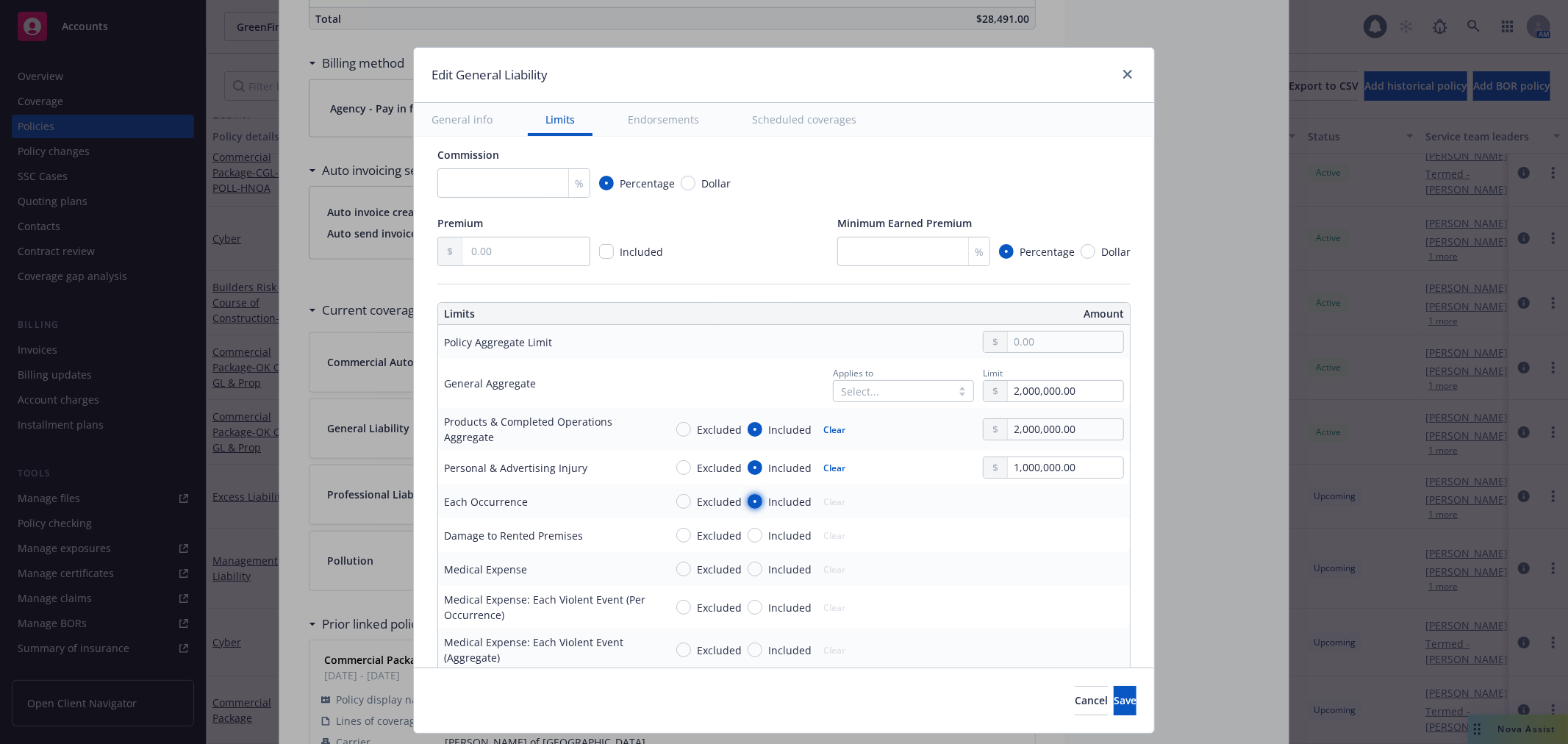
radio input "true"
click at [1025, 496] on input "text" at bounding box center [1066, 500] width 115 height 21
type input "1,000,000.00"
click at [1034, 567] on button "$1,000,000.00" at bounding box center [1045, 564] width 126 height 27
click at [747, 536] on input "Included" at bounding box center [754, 534] width 15 height 15
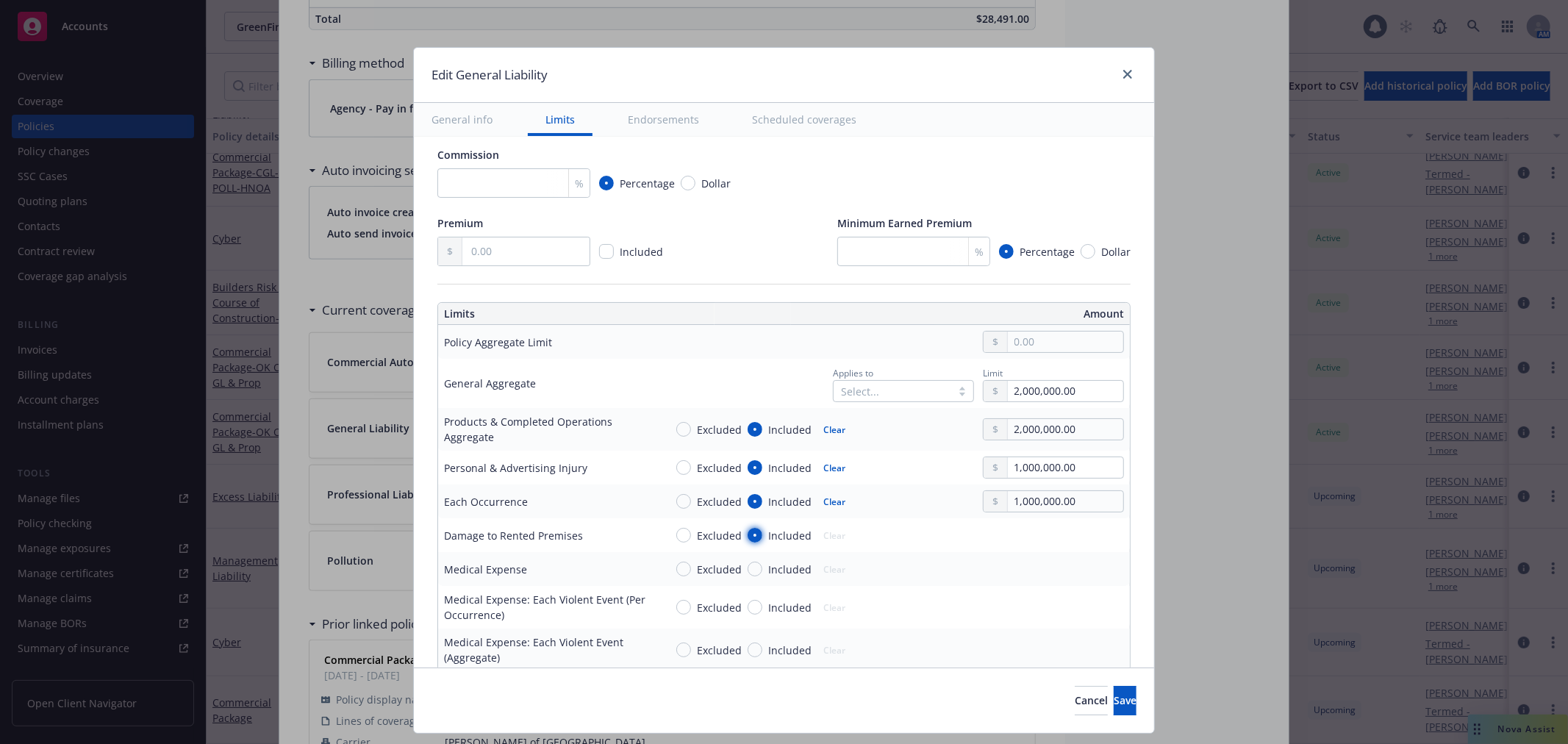
radio input "true"
click at [1028, 527] on input "text" at bounding box center [1066, 534] width 115 height 21
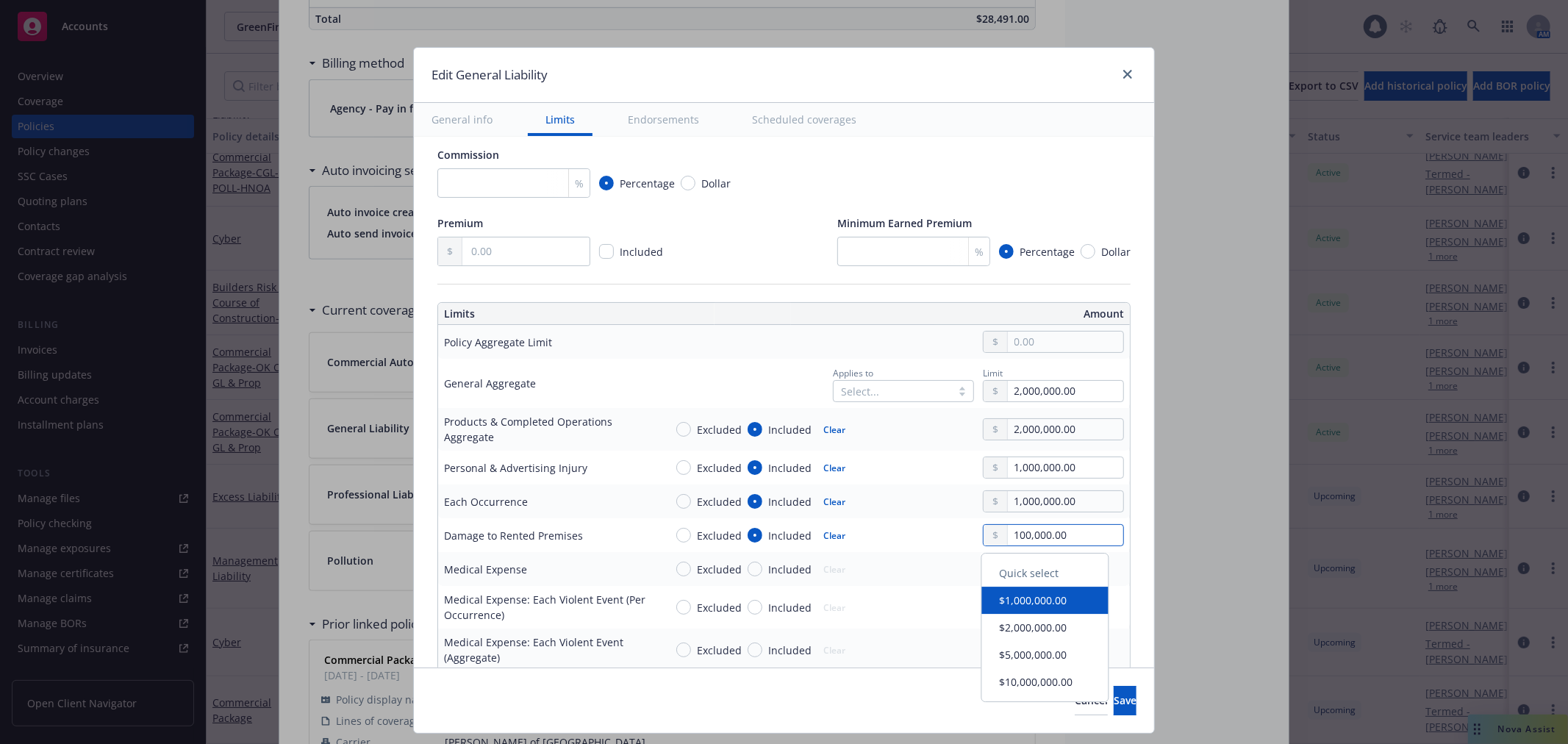
type input "100,000.00"
click at [748, 569] on input "Included" at bounding box center [754, 568] width 15 height 15
radio input "true"
click at [1053, 571] on input "text" at bounding box center [1066, 568] width 115 height 21
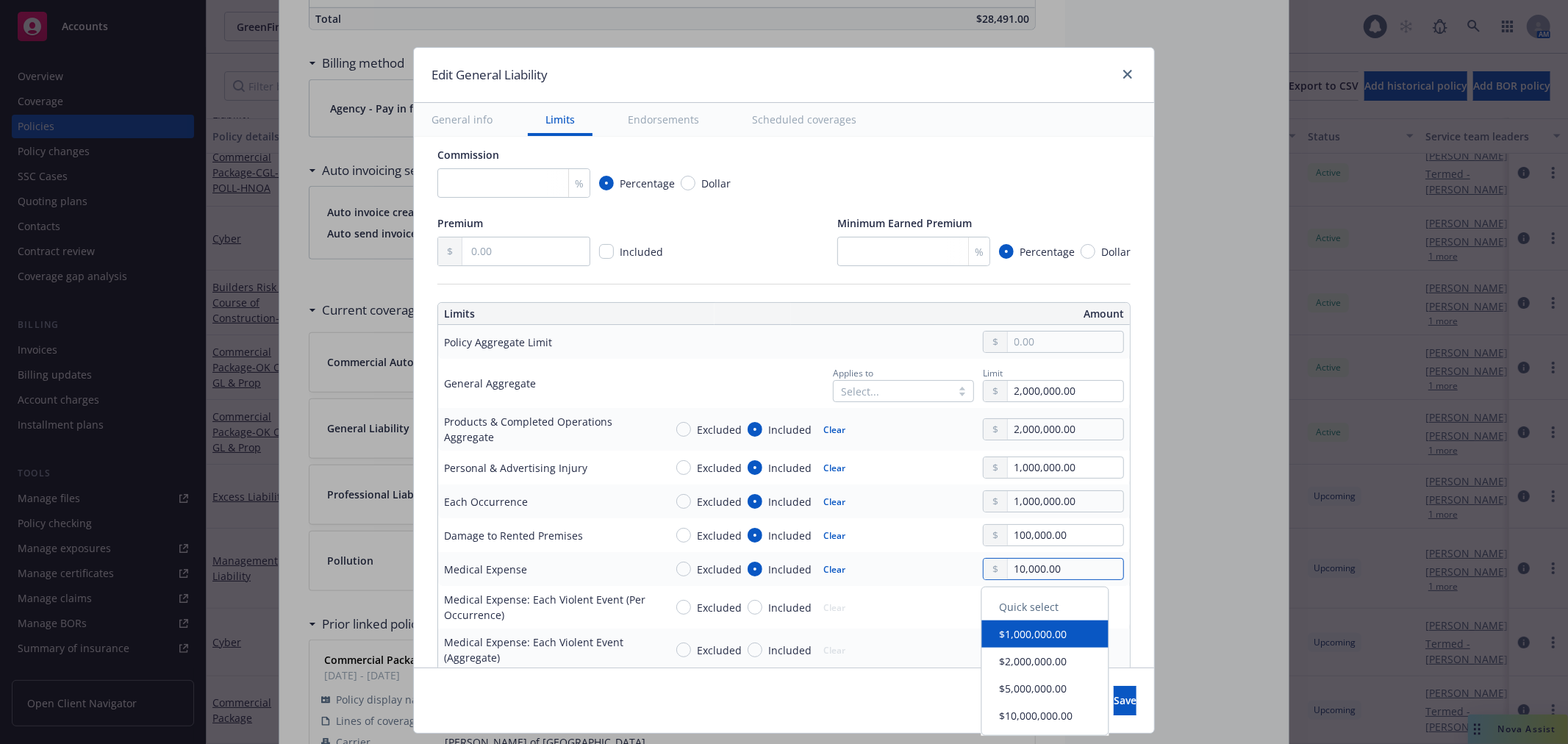
type input "10,000.00"
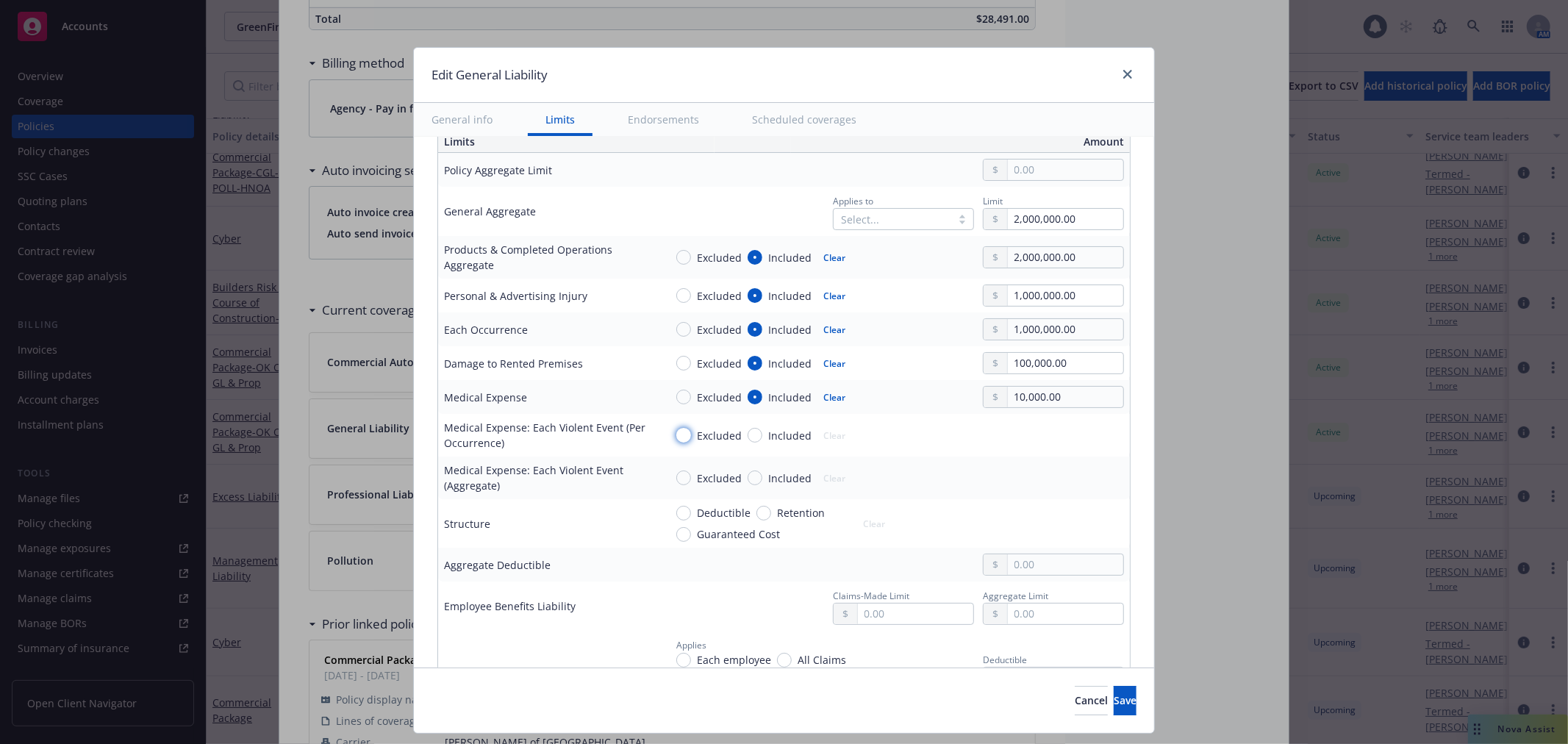
scroll to position [489, 0]
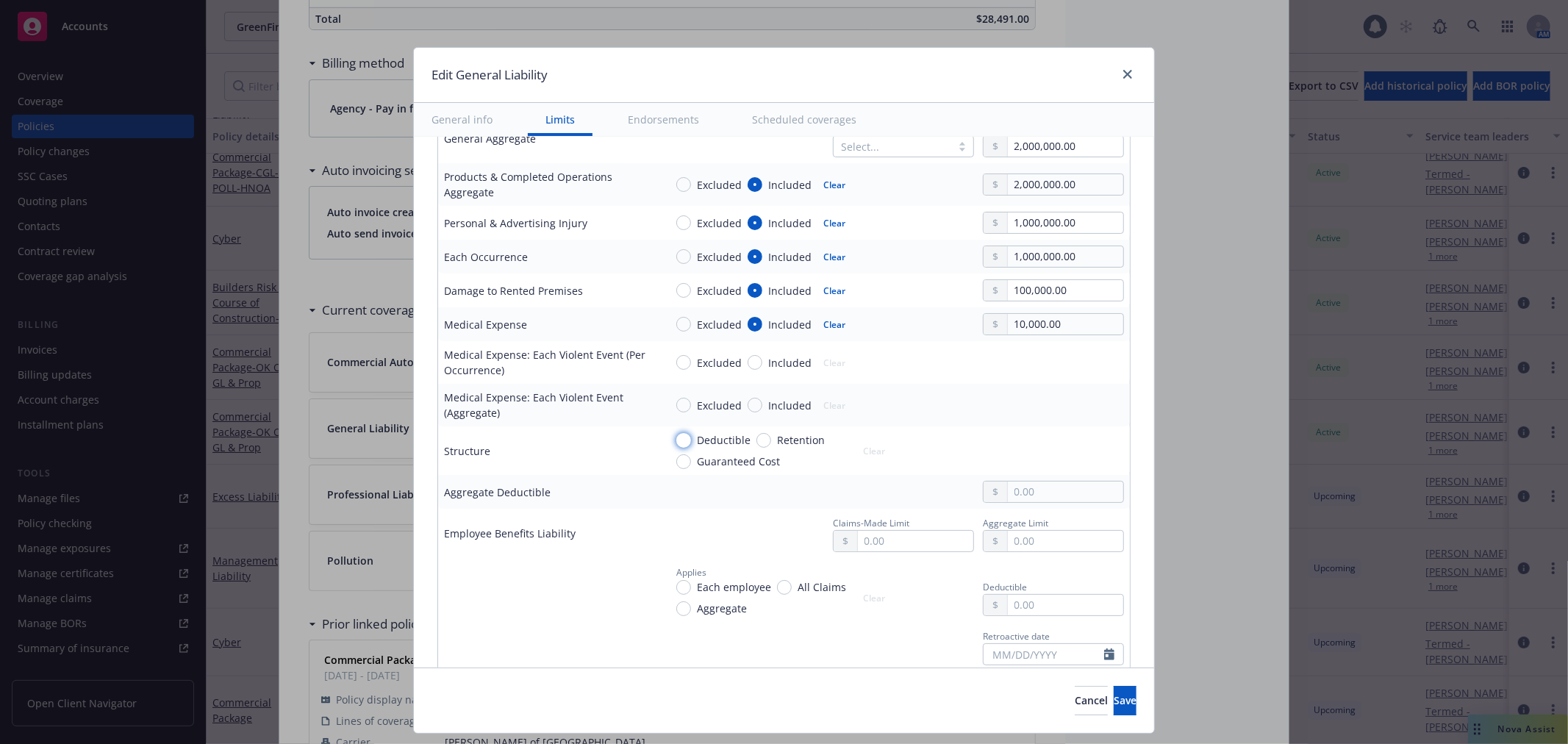
click at [677, 444] on input "Deductible" at bounding box center [684, 440] width 15 height 15
radio input "true"
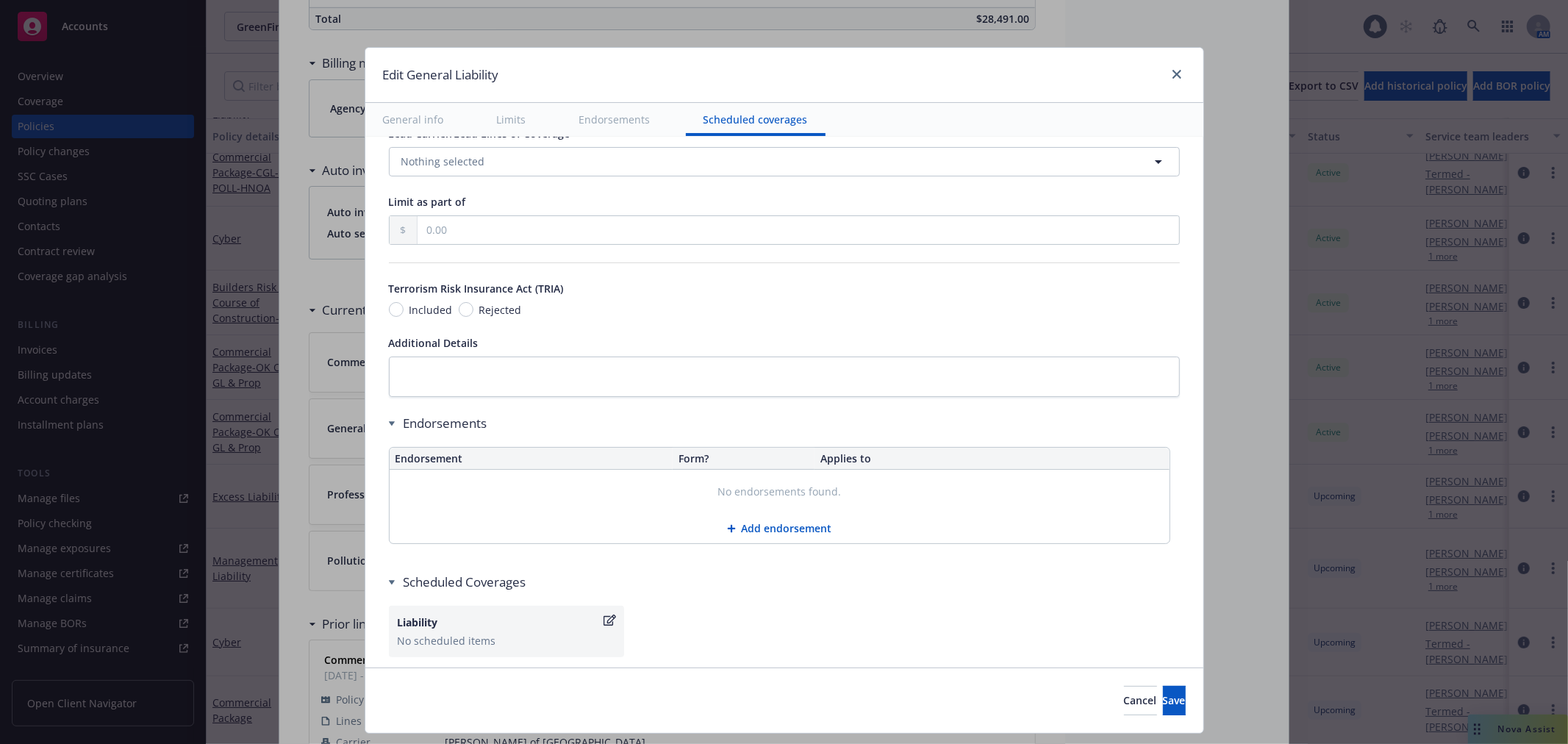
scroll to position [1751, 0]
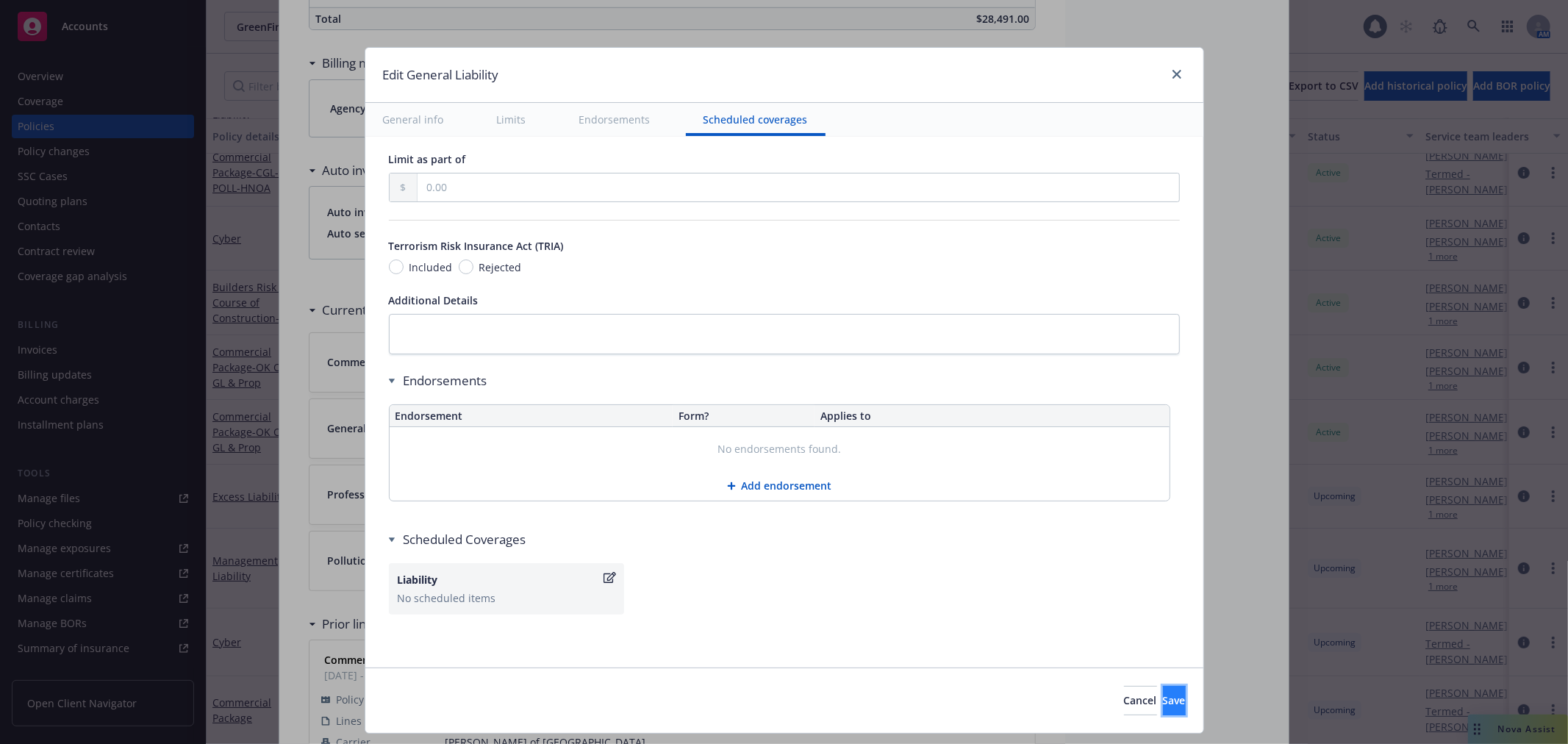
click at [1163, 698] on span "Save" at bounding box center [1174, 700] width 23 height 14
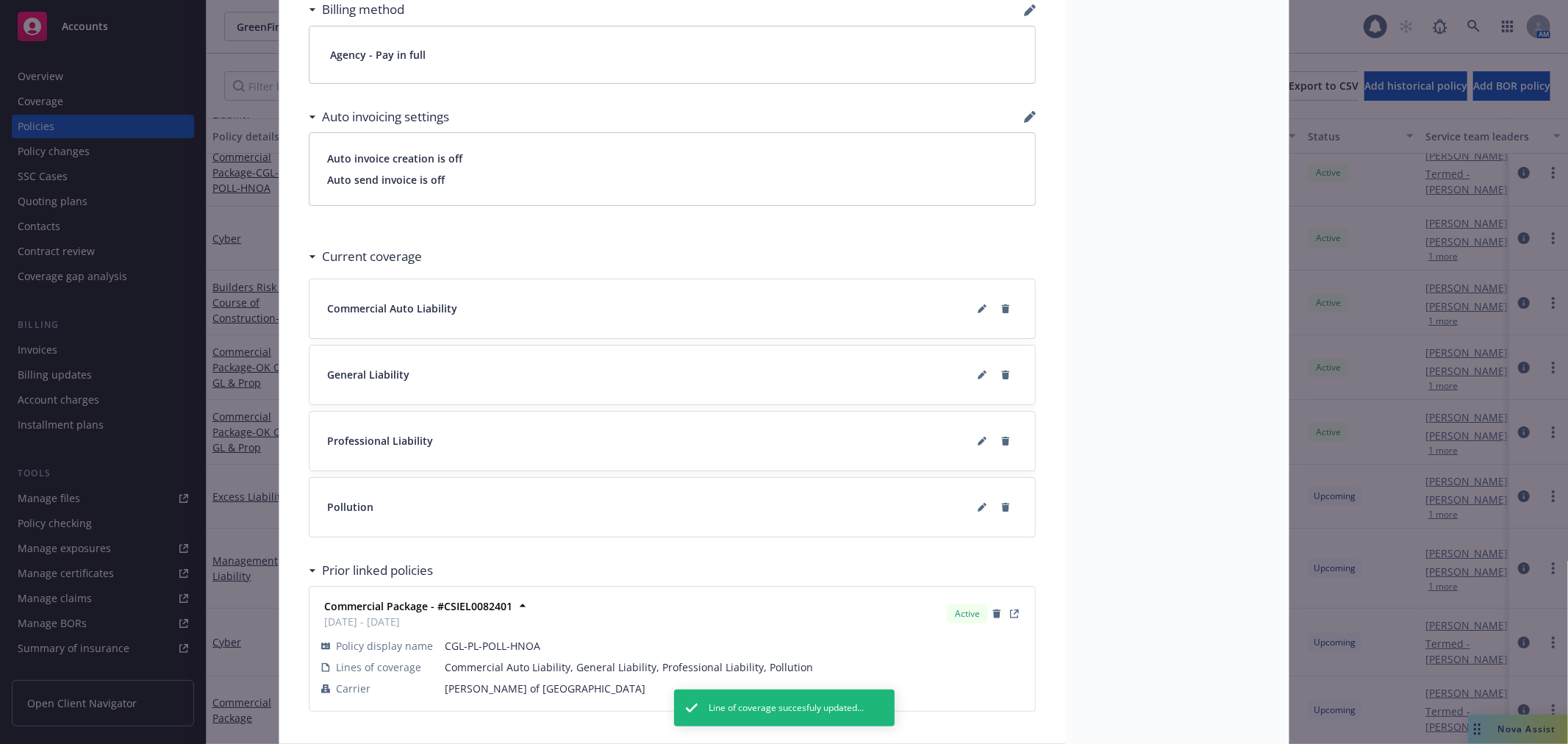
scroll to position [1105, 0]
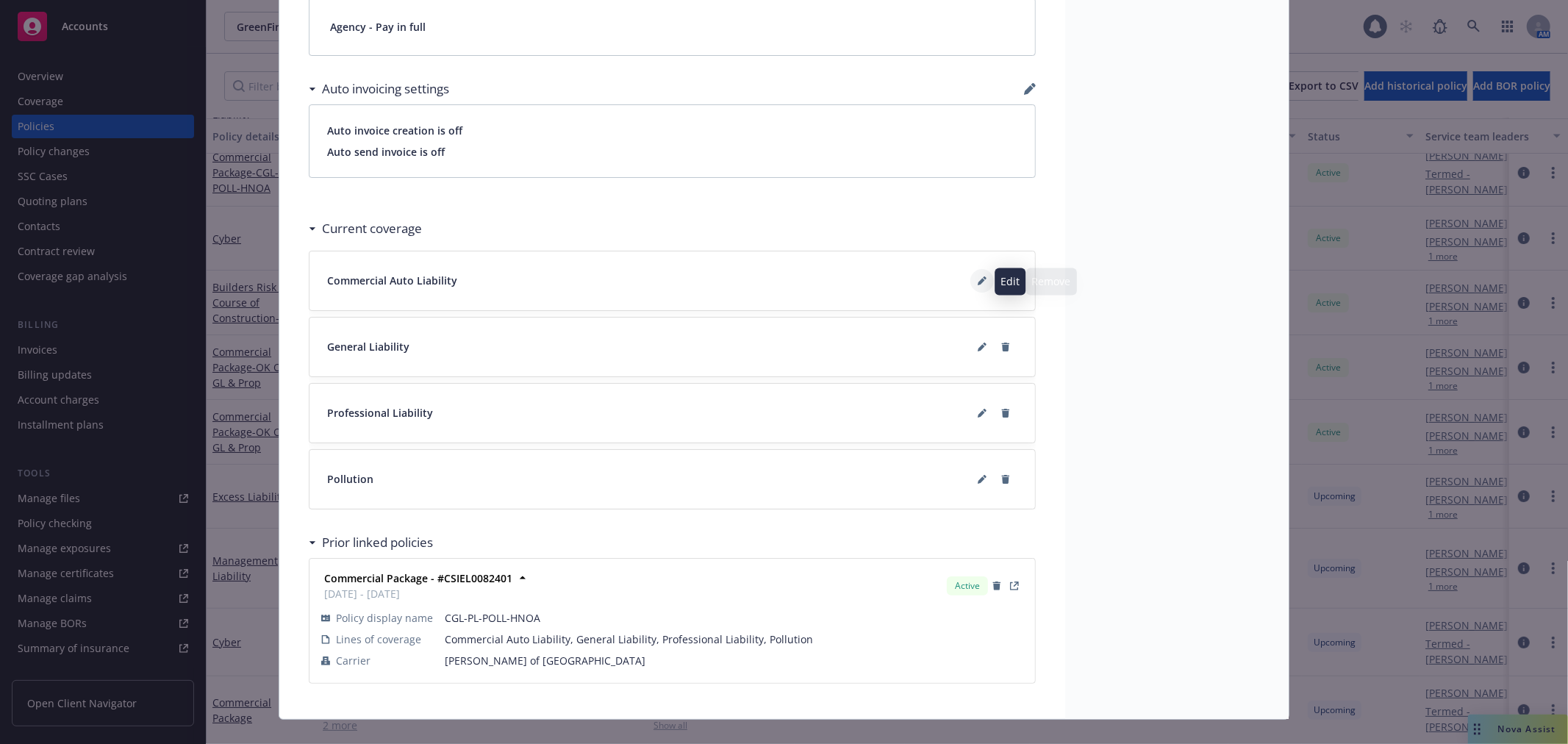
click at [977, 282] on icon at bounding box center [980, 280] width 7 height 7
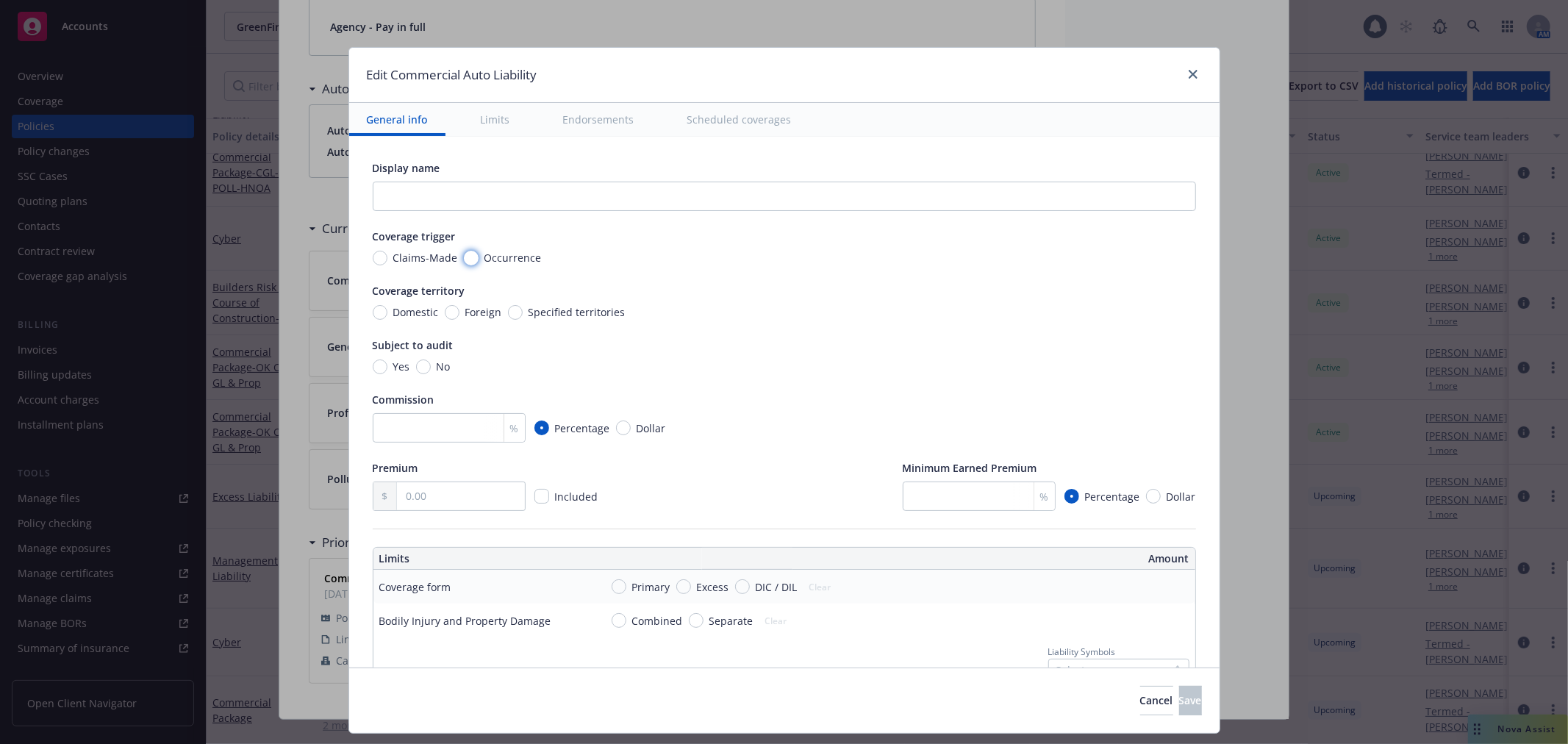
click at [464, 255] on input "Occurrence" at bounding box center [471, 258] width 15 height 15
radio input "true"
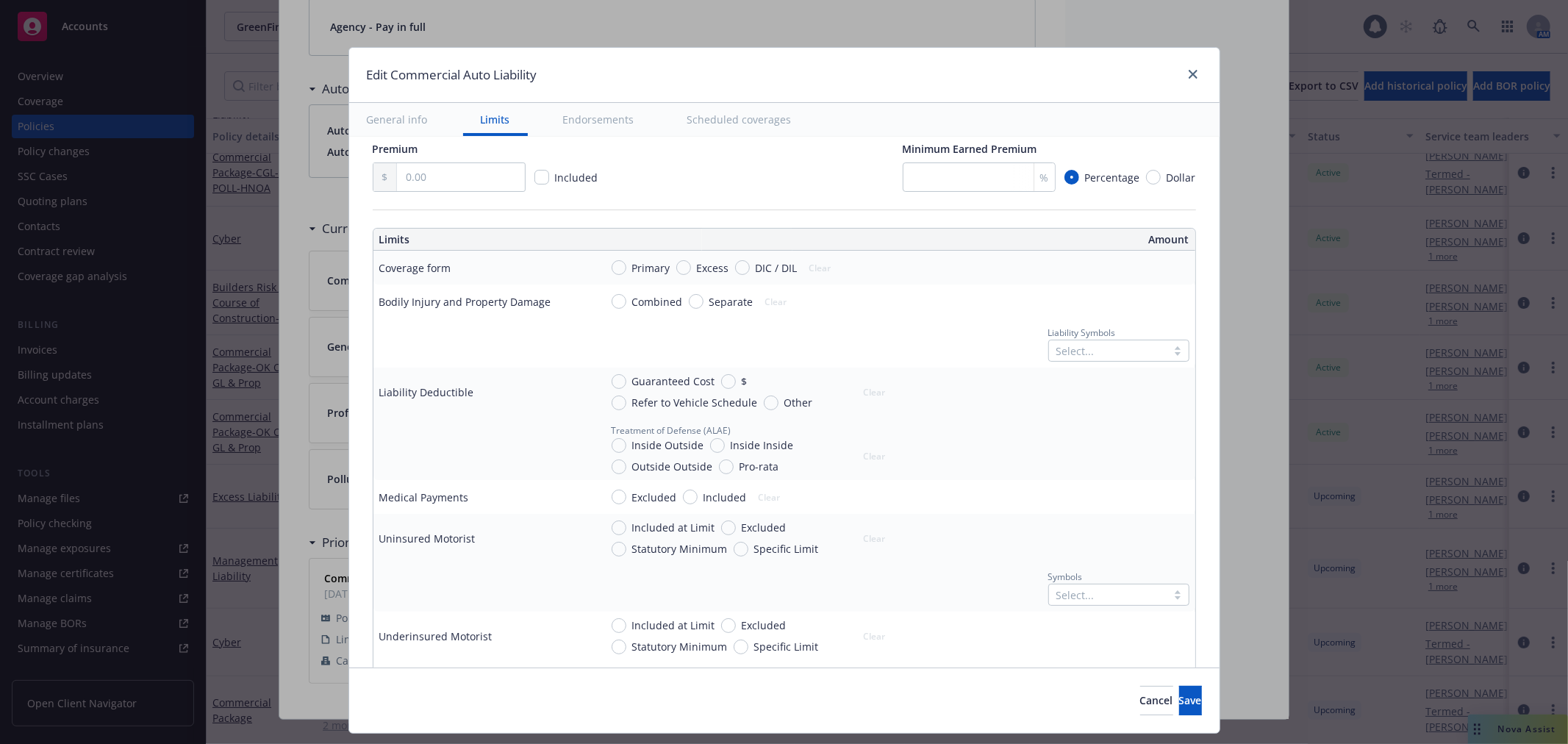
scroll to position [326, 0]
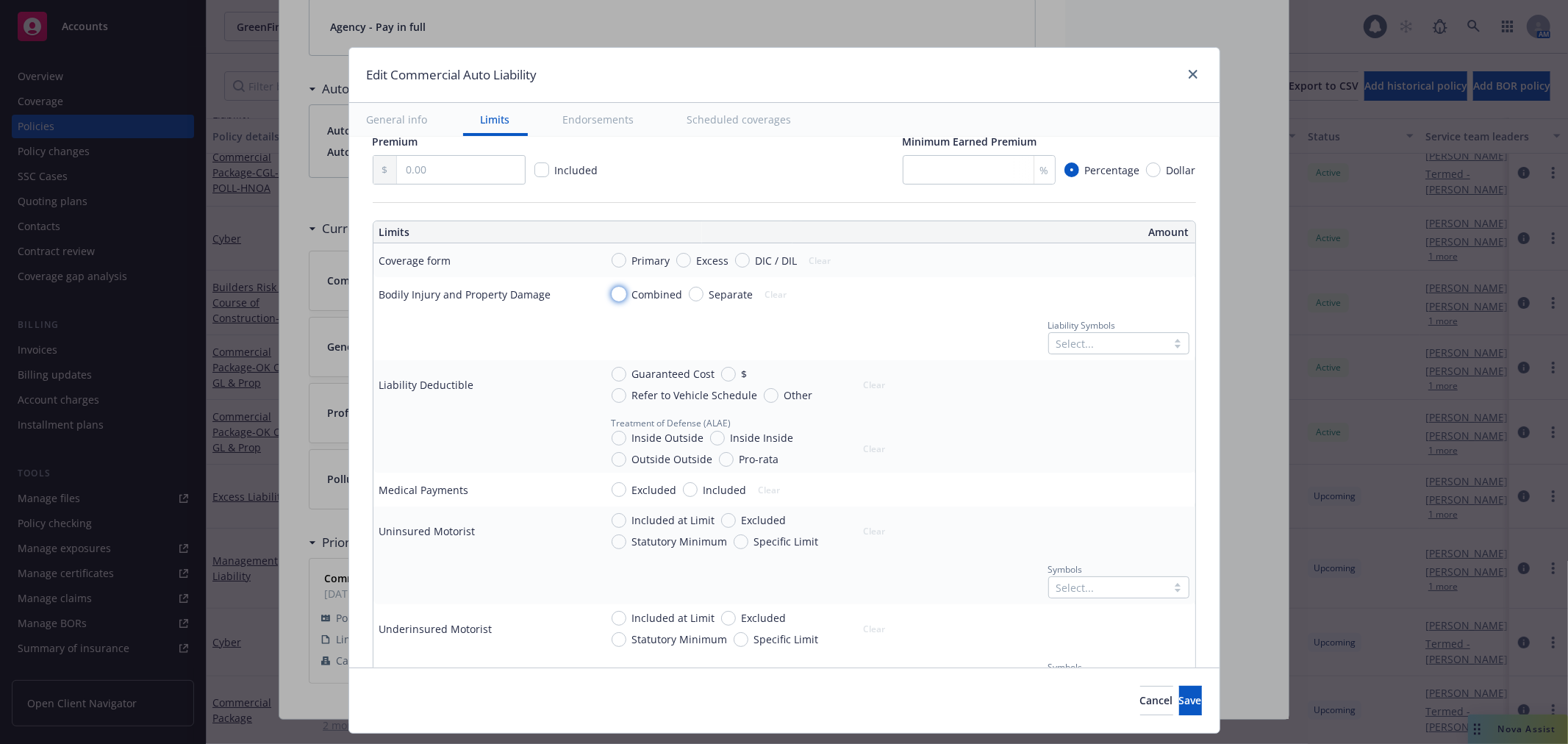
click at [612, 288] on input "Combined" at bounding box center [619, 293] width 15 height 15
radio input "true"
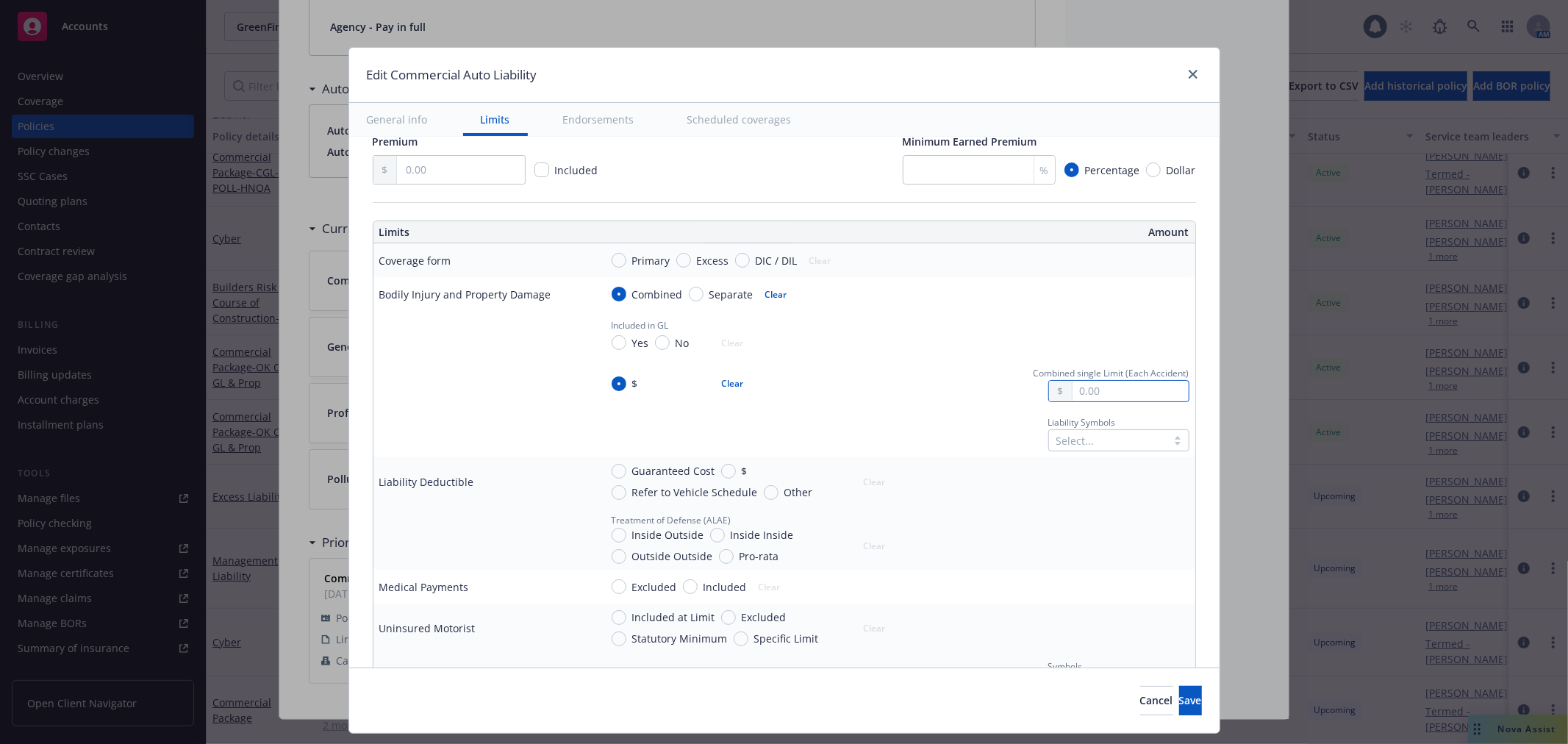
click at [1113, 390] on input "text" at bounding box center [1130, 391] width 115 height 21
click at [1103, 458] on button "$1,000,000.00" at bounding box center [1107, 454] width 126 height 27
type input "1,000,000.00"
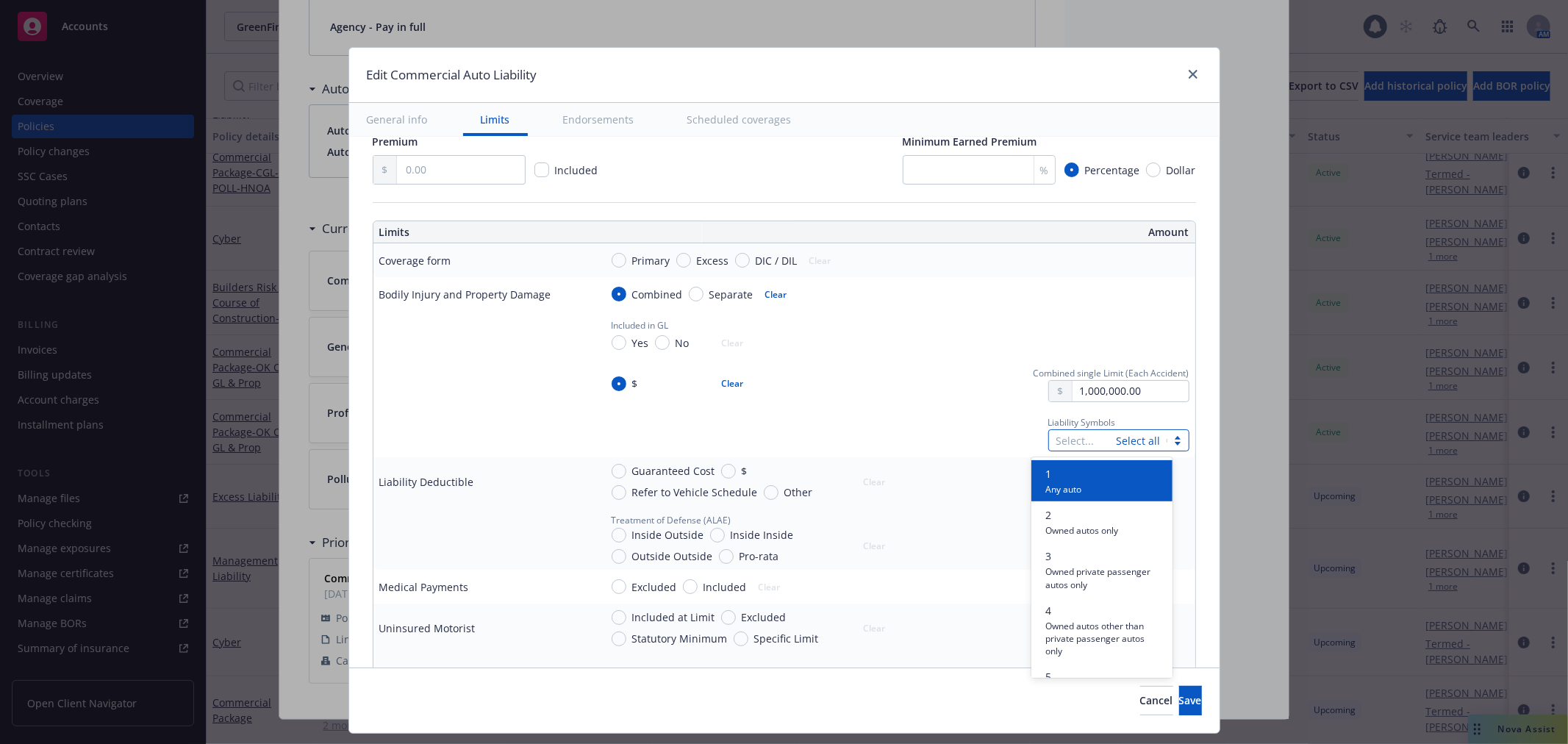
click at [1100, 441] on div "Select..." at bounding box center [1082, 440] width 68 height 21
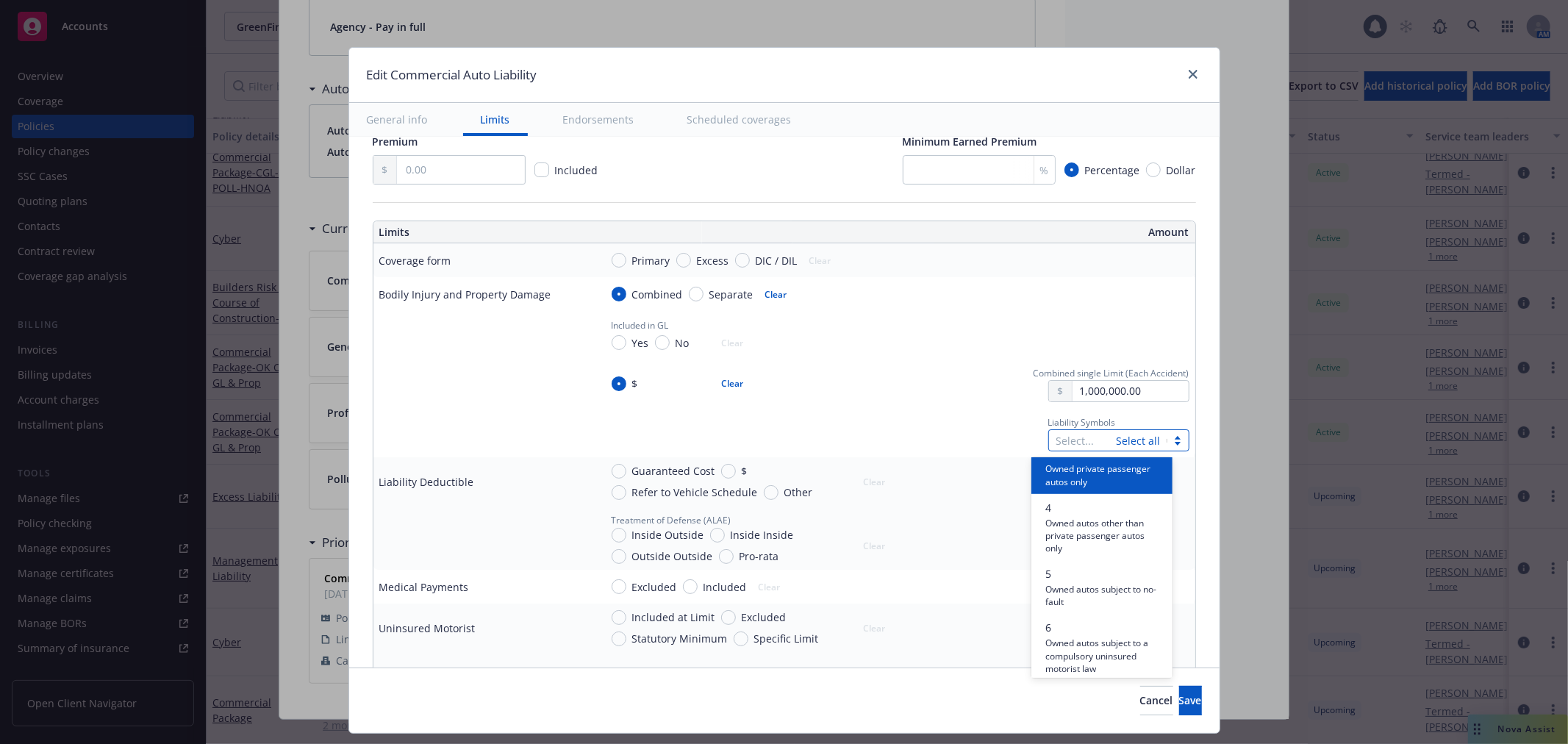
scroll to position [363, 0]
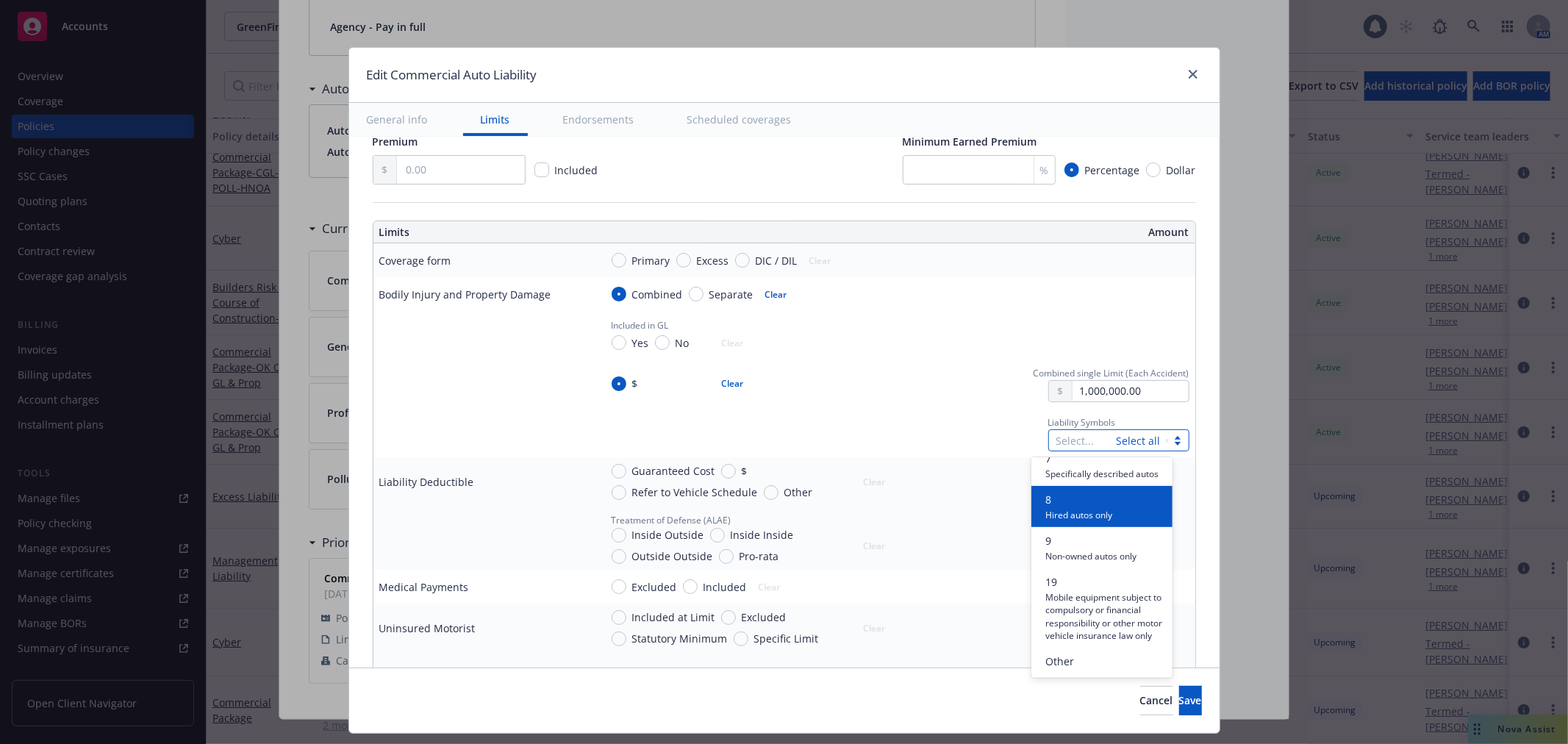
click at [1080, 507] on span "Hired autos only" at bounding box center [1078, 514] width 67 height 14
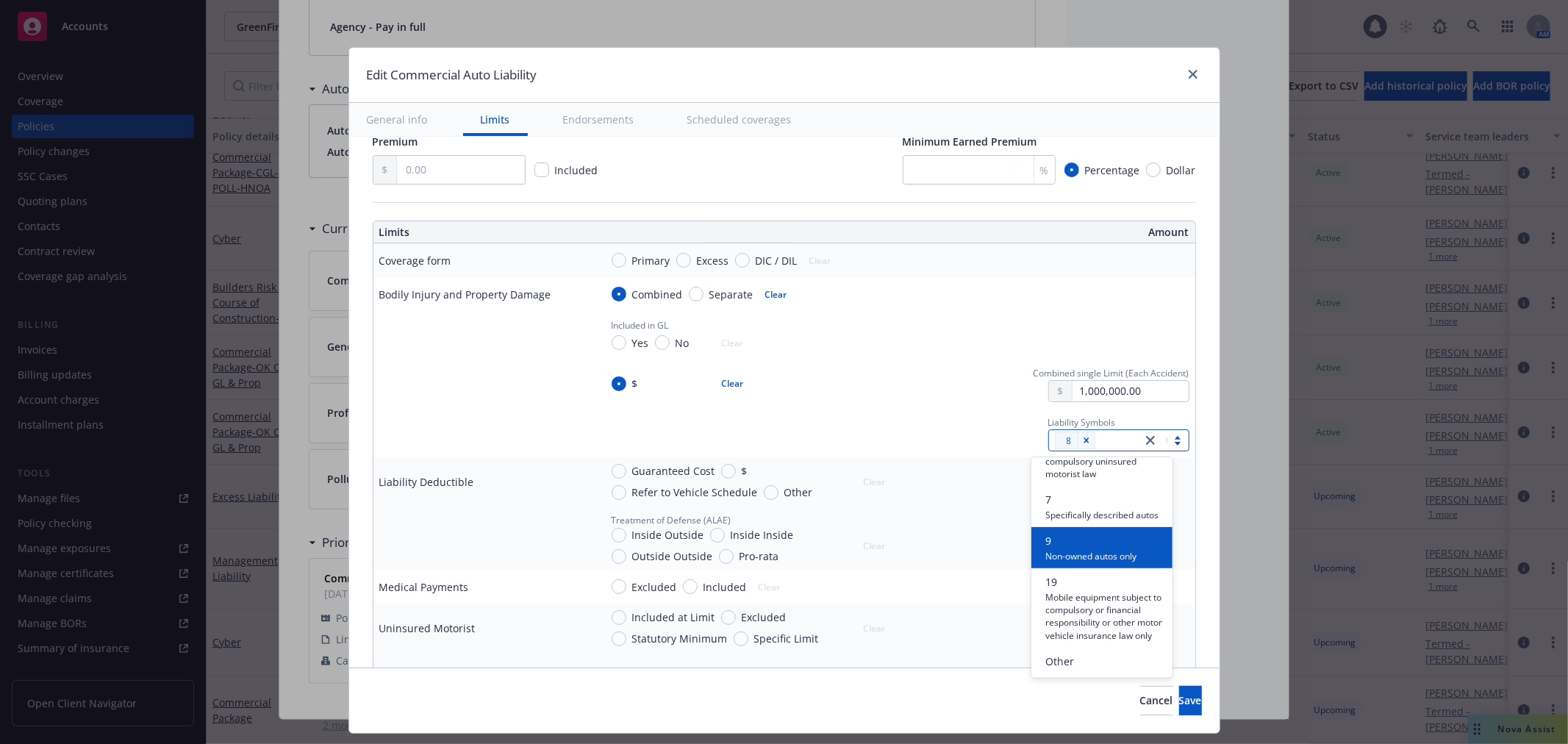
click at [1087, 534] on span "9" at bounding box center [1091, 541] width 92 height 16
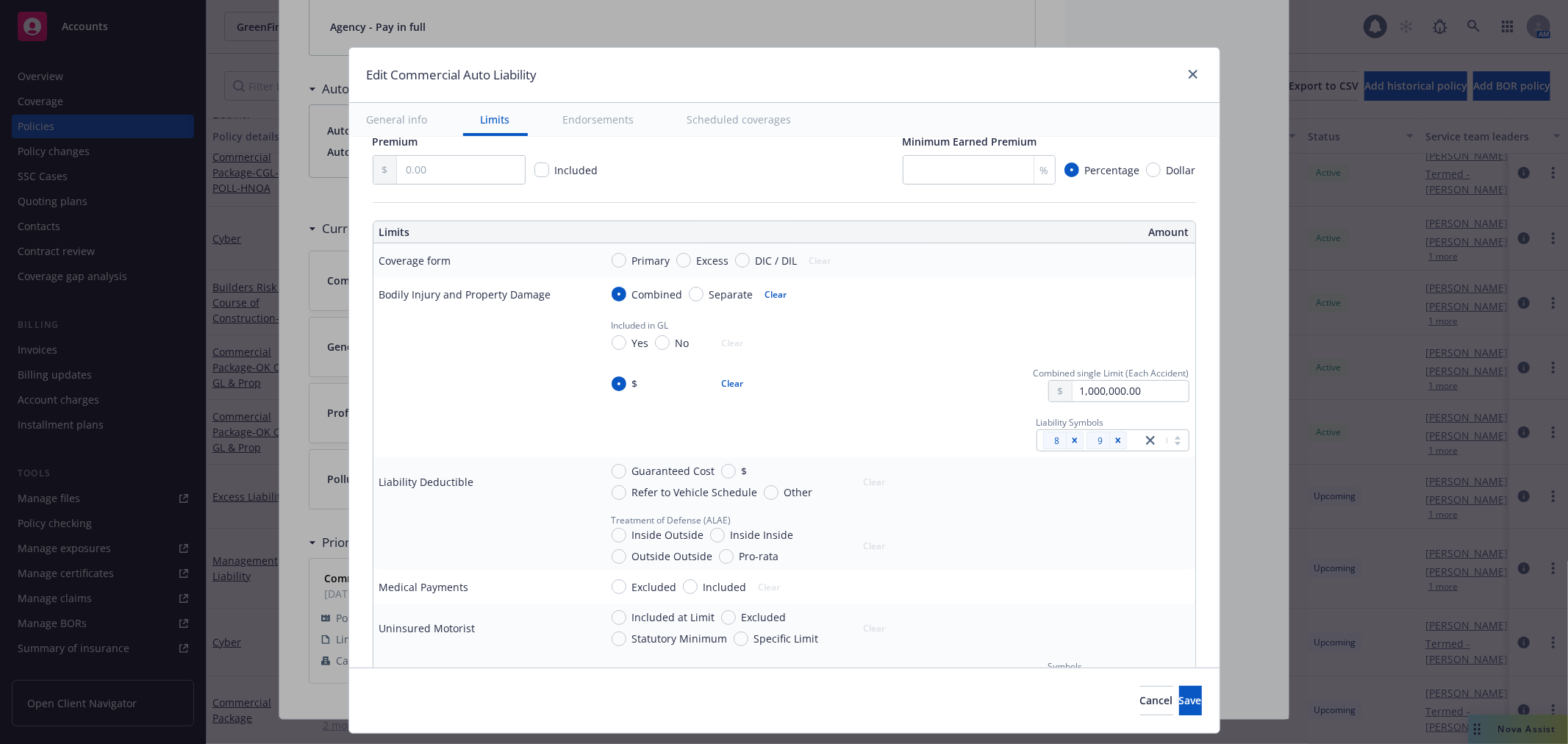
click at [918, 432] on div "Liability Symbols 8 9" at bounding box center [894, 433] width 589 height 38
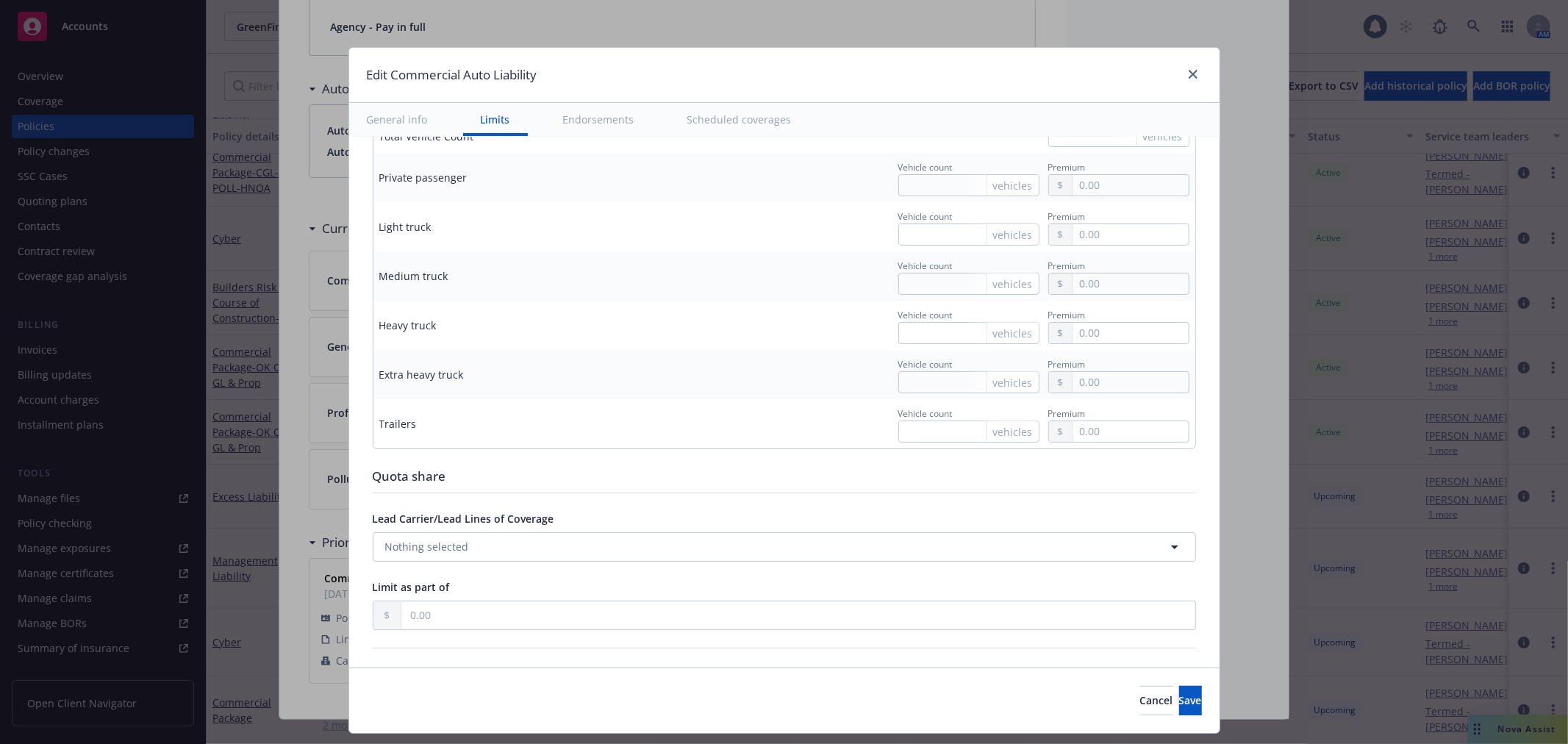
scroll to position [2061, 0]
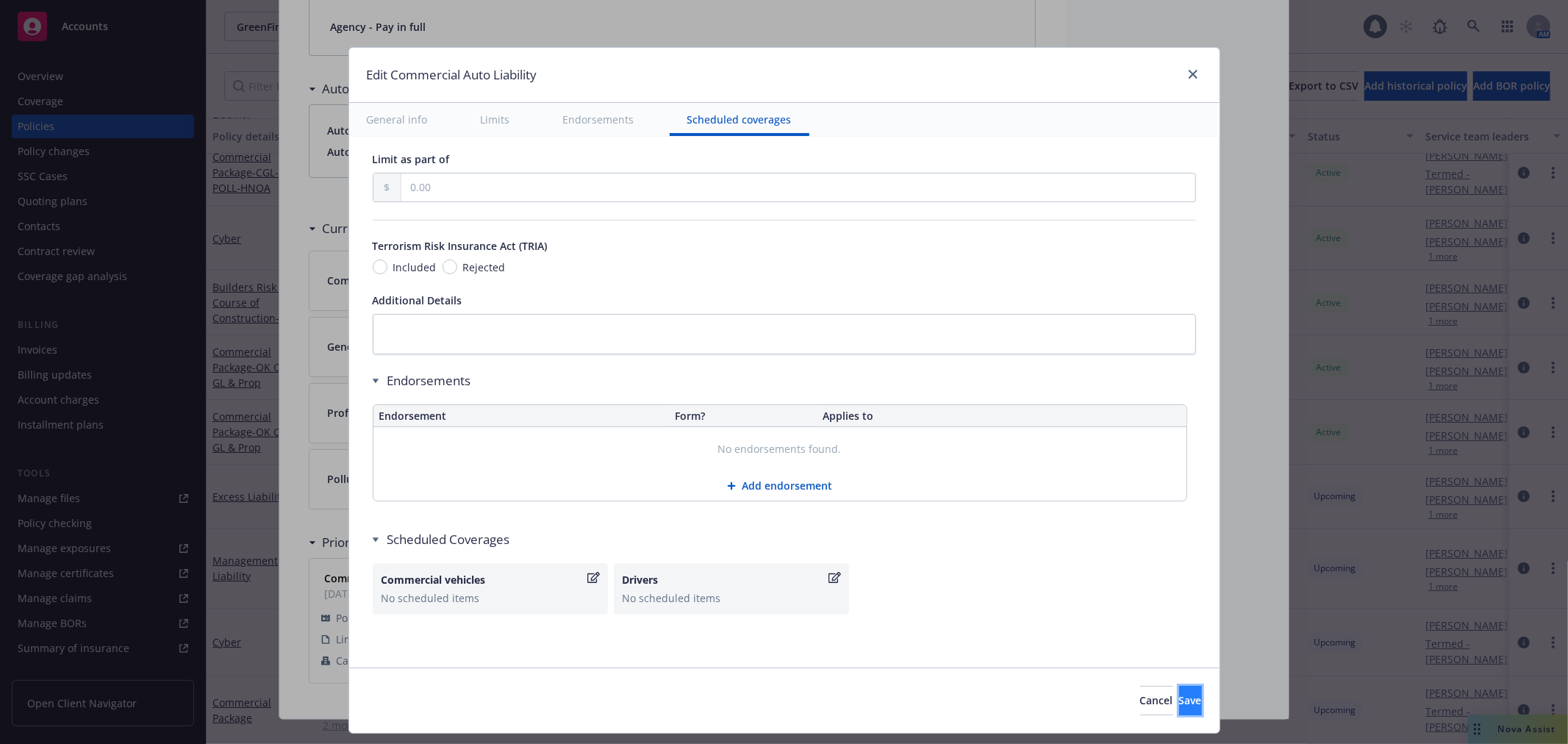
click at [1179, 696] on span "Save" at bounding box center [1190, 700] width 23 height 14
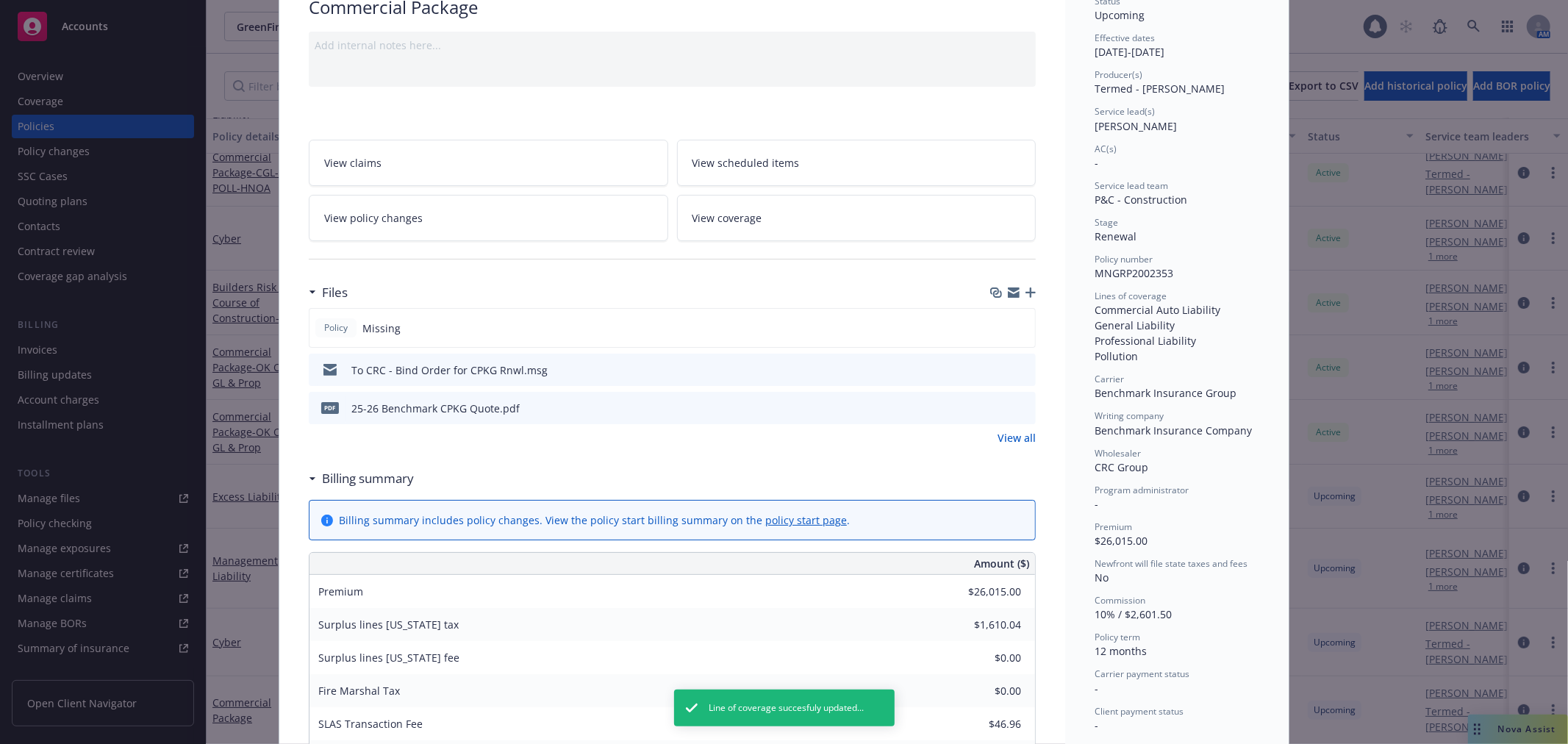
scroll to position [0, 0]
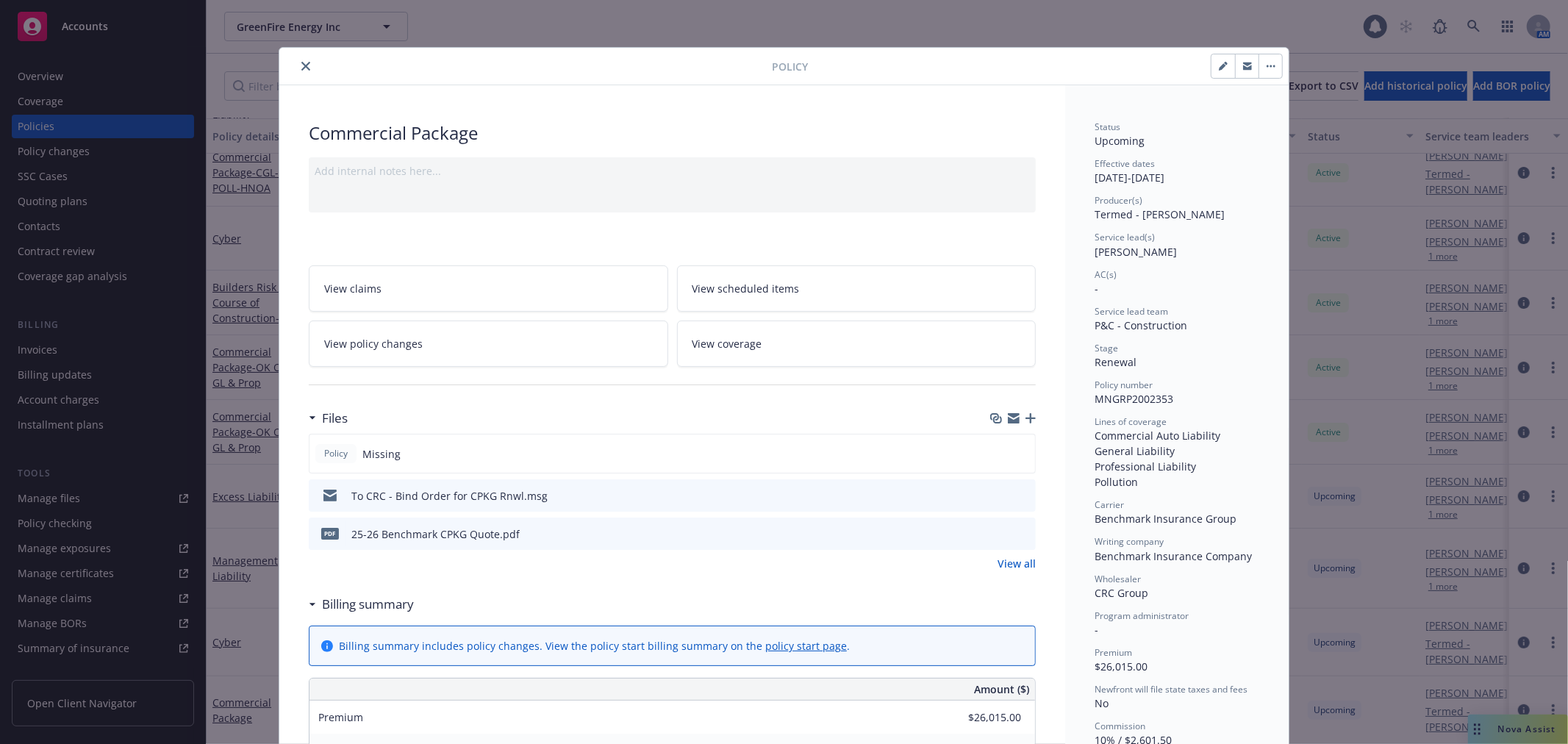
click at [301, 64] on icon "close" at bounding box center [305, 66] width 9 height 9
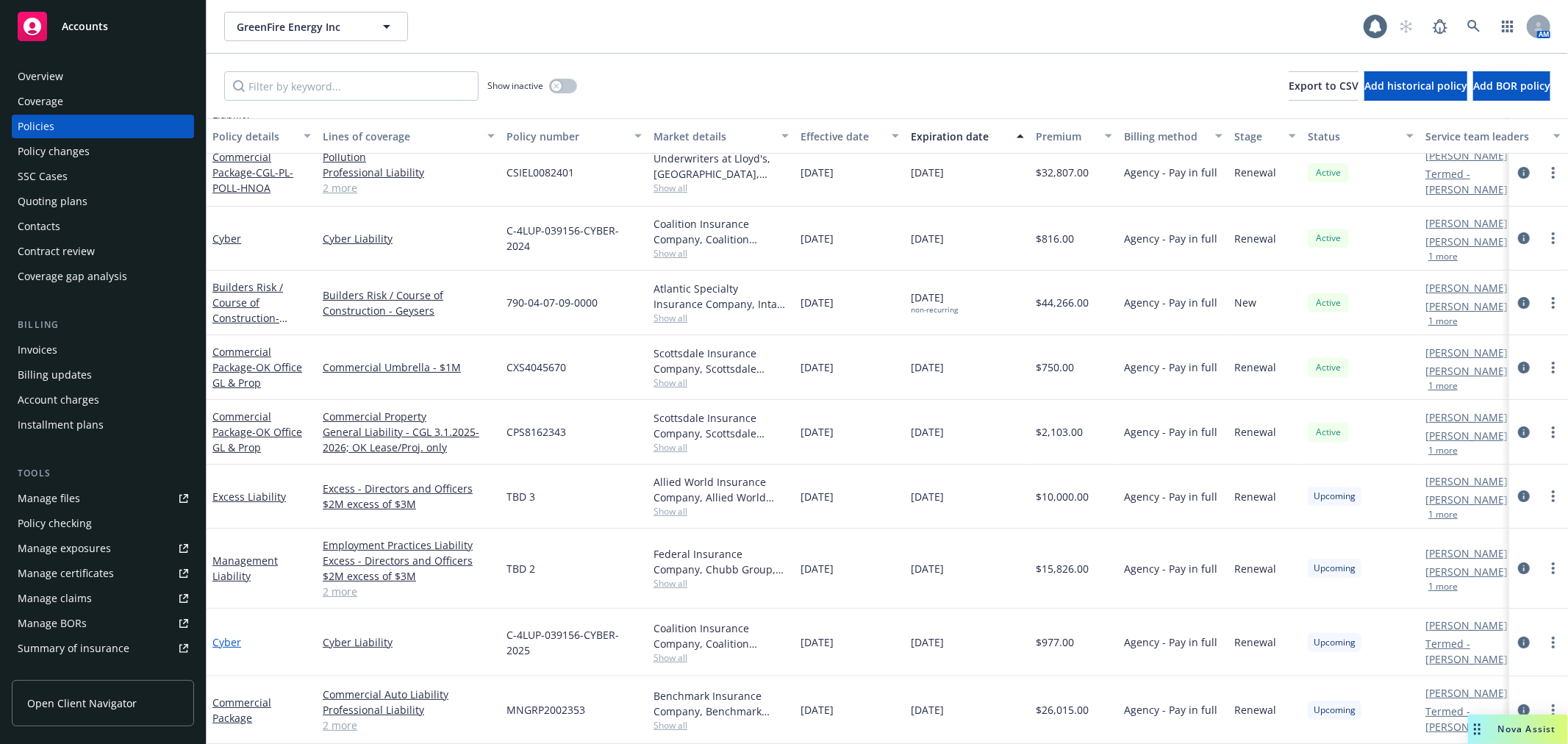
click at [218, 635] on link "Cyber" at bounding box center [226, 642] width 29 height 14
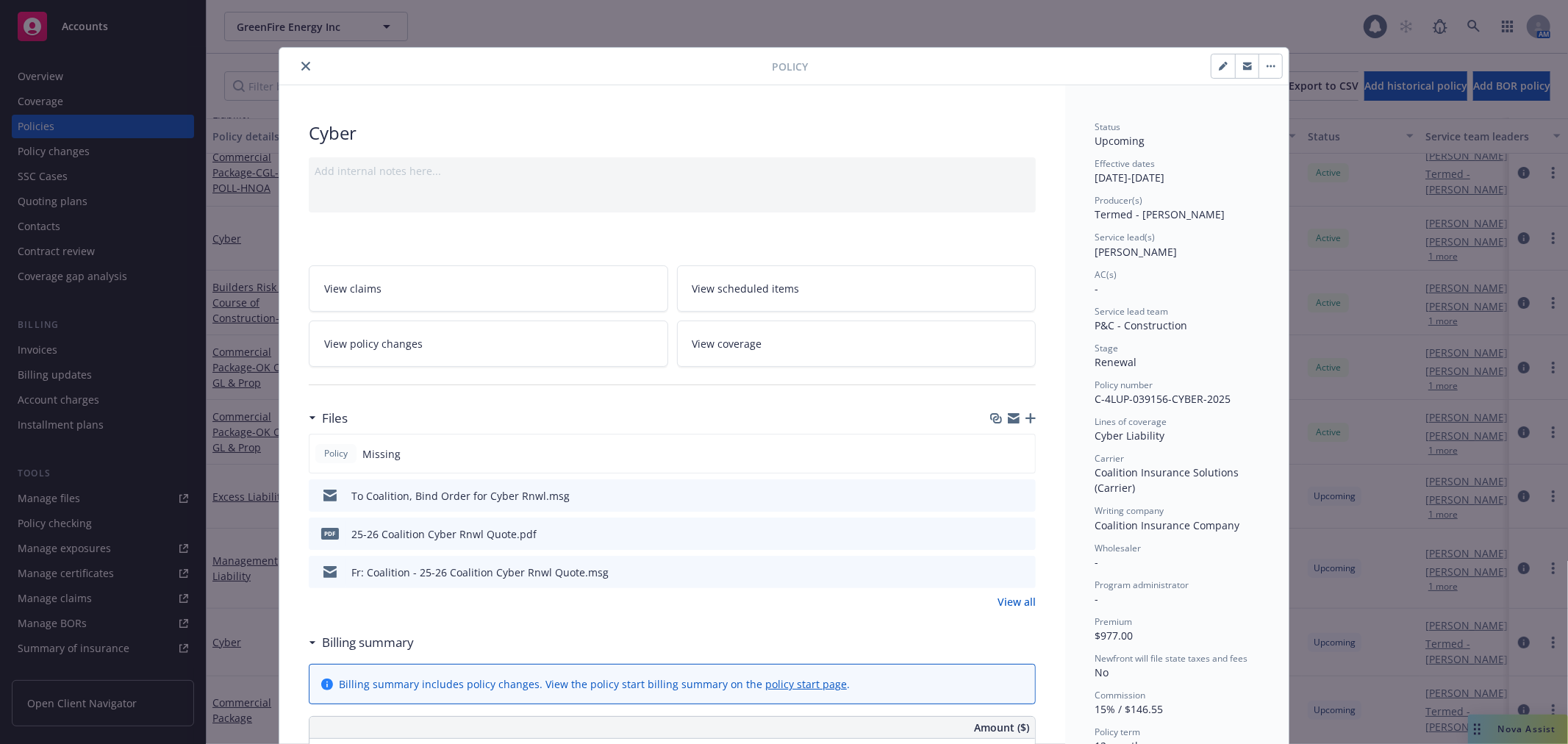
click at [1220, 62] on icon "button" at bounding box center [1223, 66] width 9 height 9
select select "RENEWAL"
select select "12"
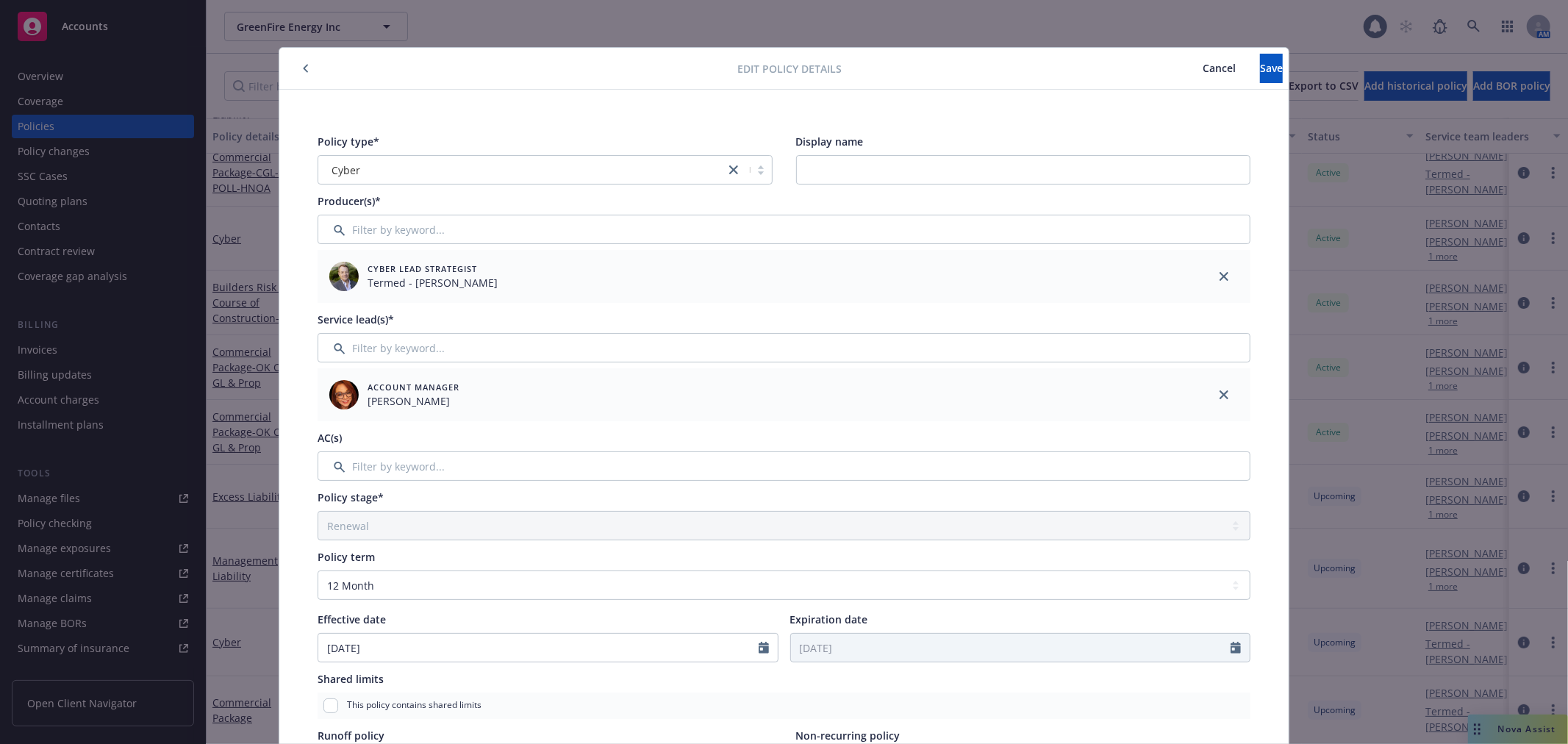
click at [1202, 62] on span "Cancel" at bounding box center [1218, 68] width 33 height 14
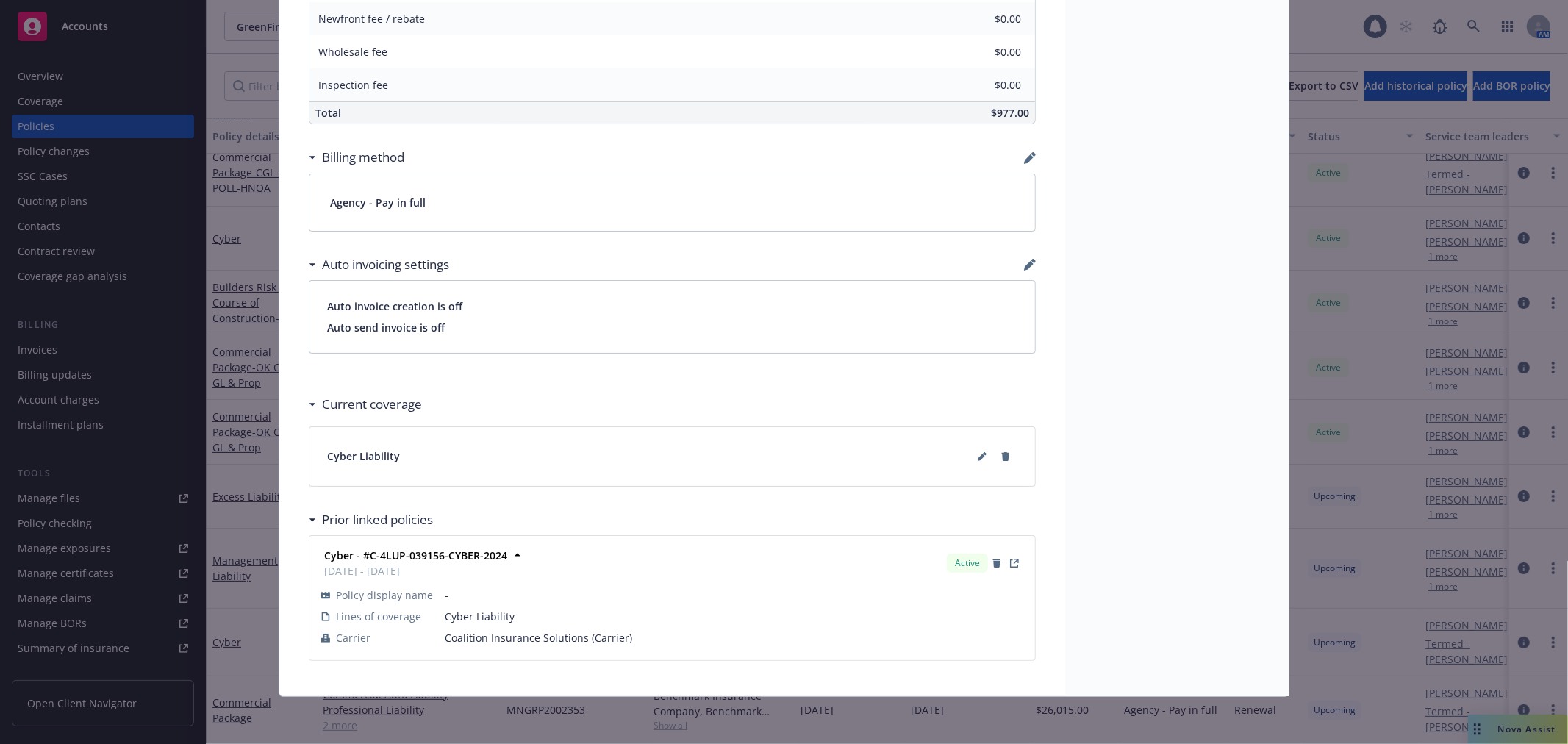
scroll to position [902, 0]
click at [970, 456] on button at bounding box center [982, 457] width 24 height 24
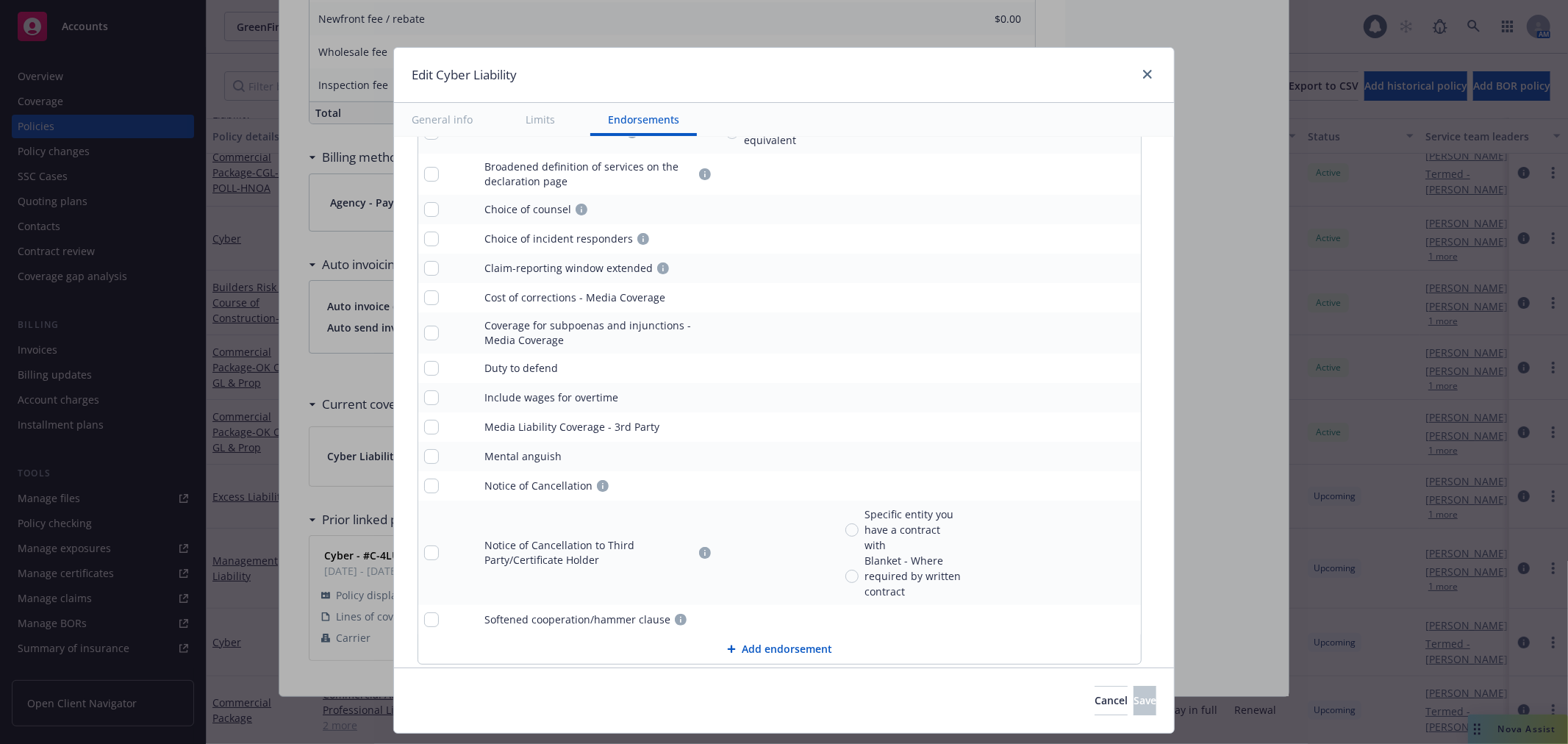
scroll to position [3252, 0]
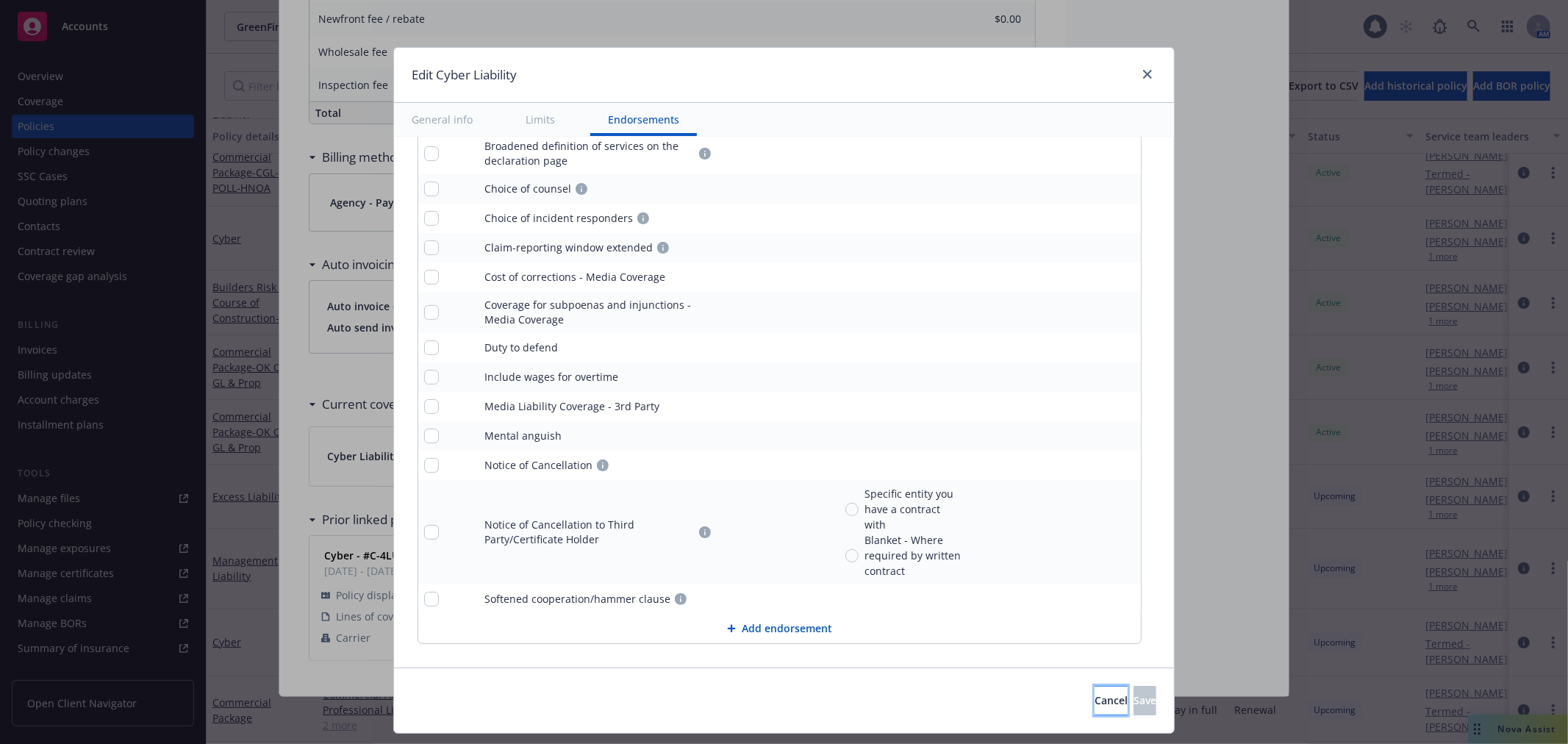
click at [1094, 696] on span "Cancel" at bounding box center [1110, 700] width 33 height 14
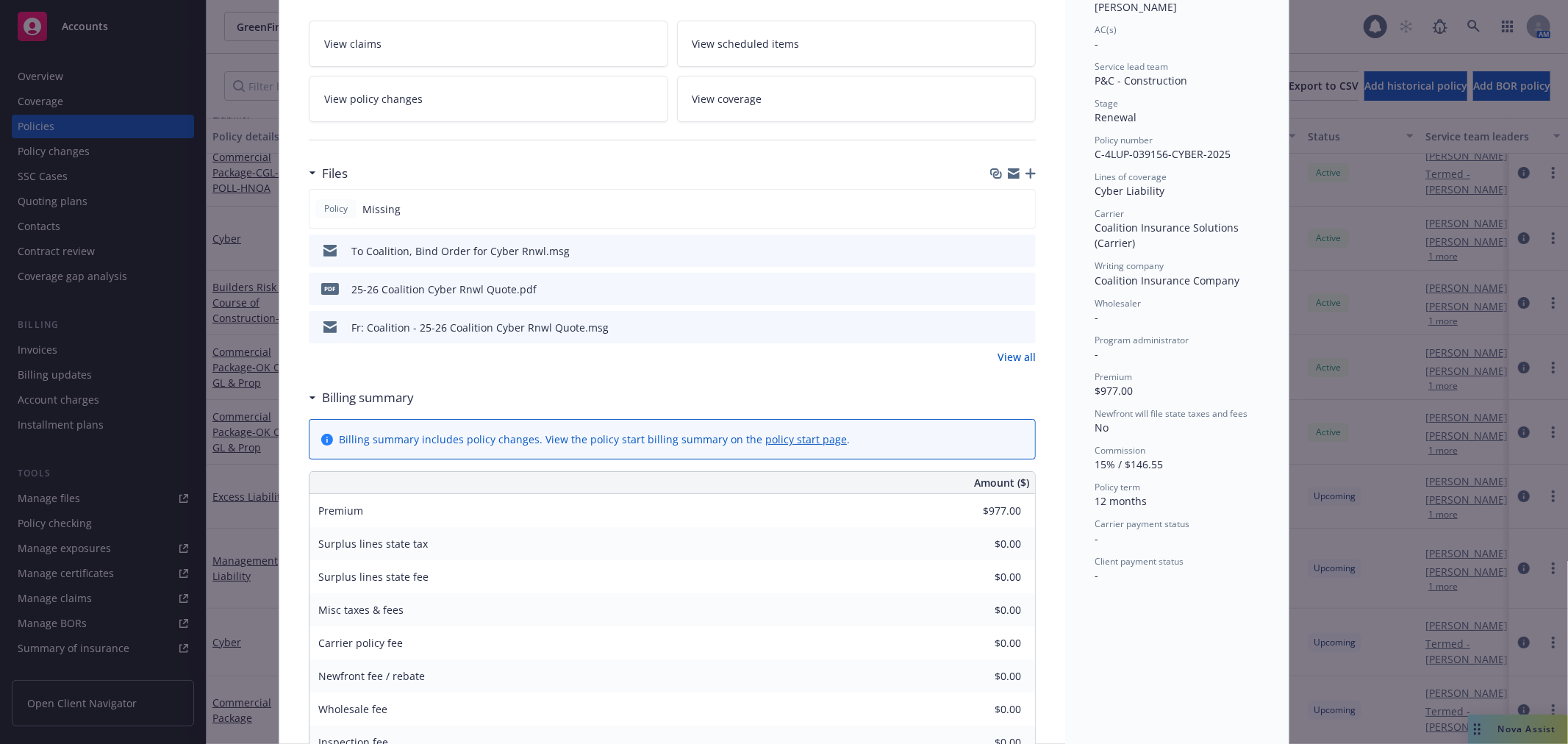
scroll to position [4, 0]
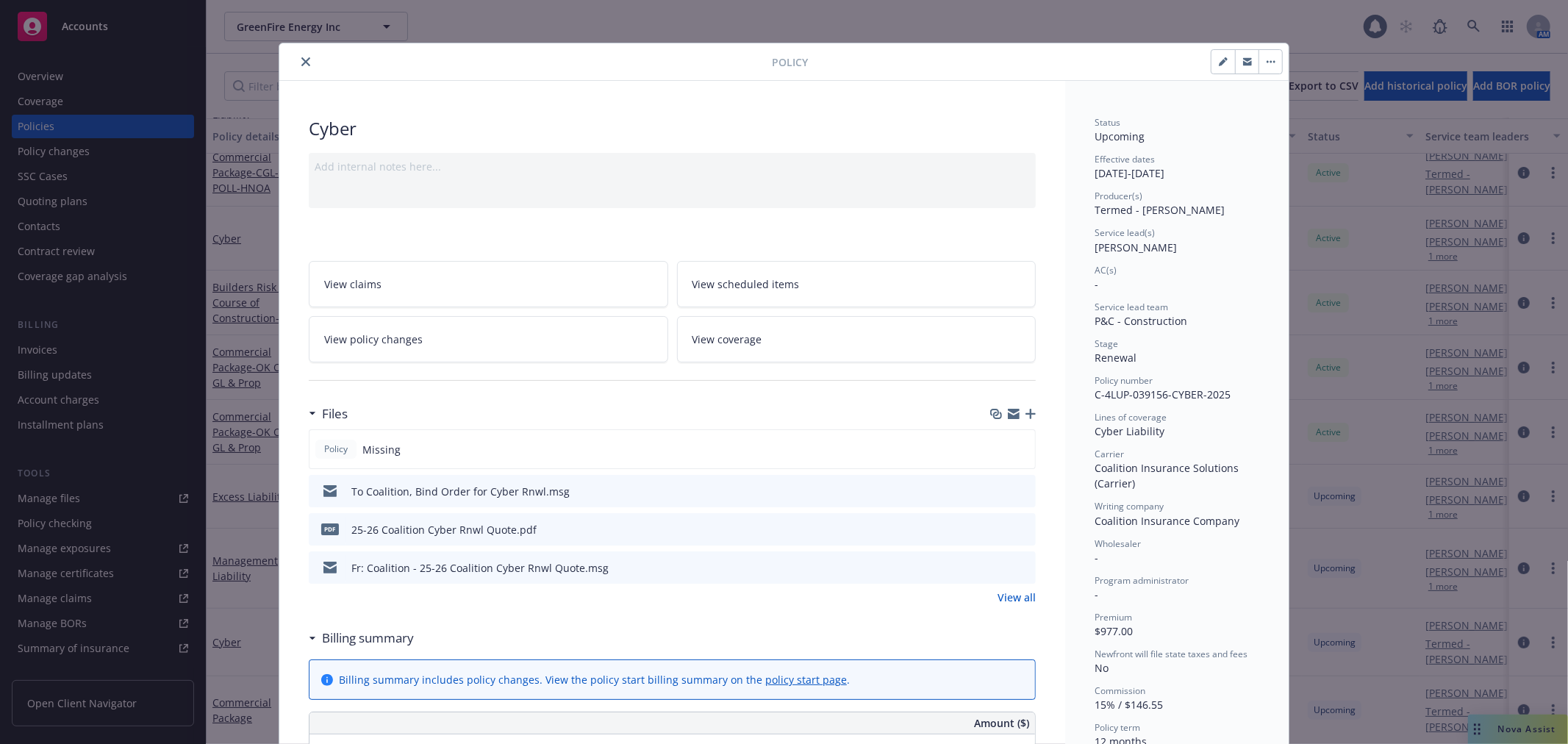
click at [301, 59] on icon "close" at bounding box center [305, 62] width 9 height 9
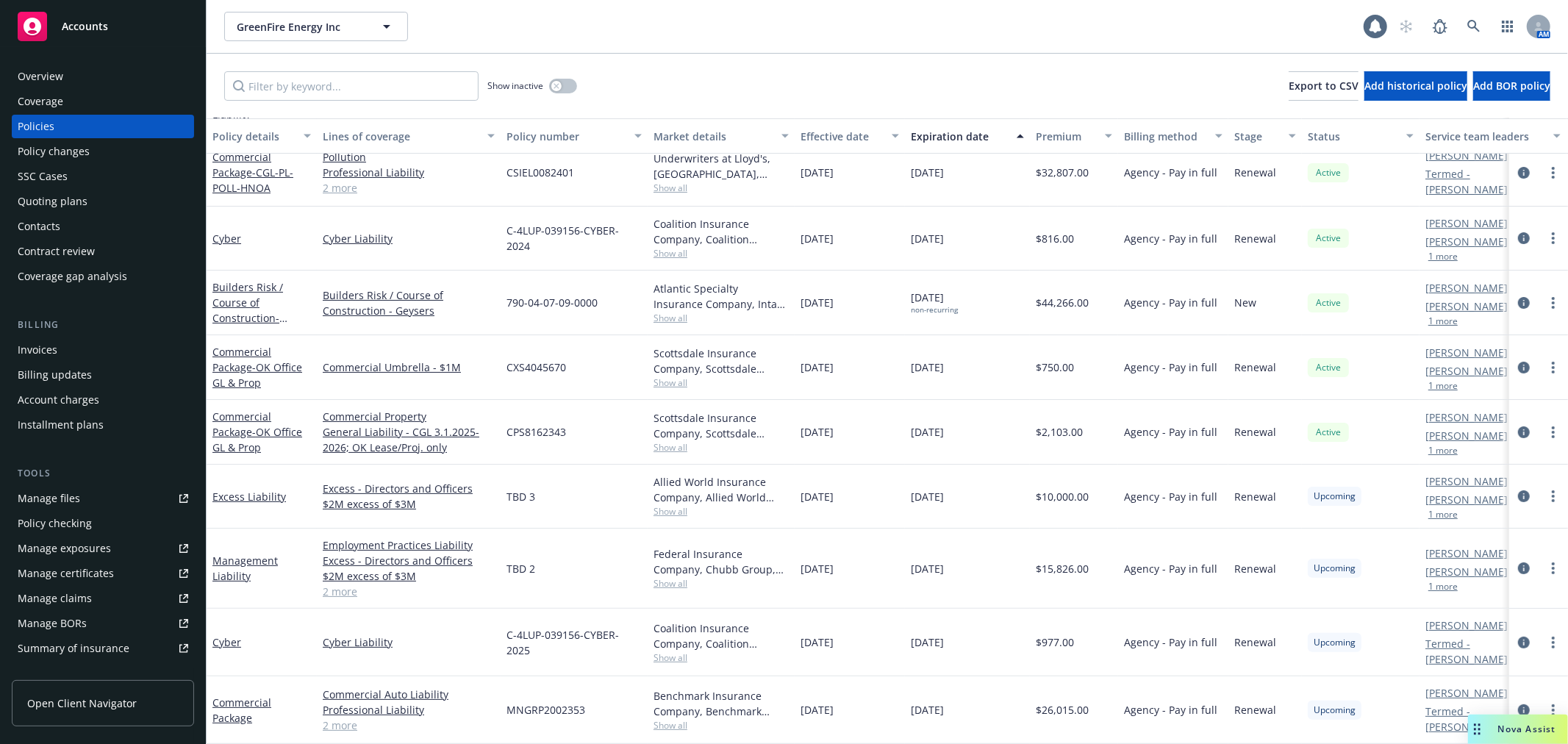
click at [429, 41] on div "GreenFire Energy Inc GreenFire Energy Inc 1 AM" at bounding box center [887, 26] width 1361 height 53
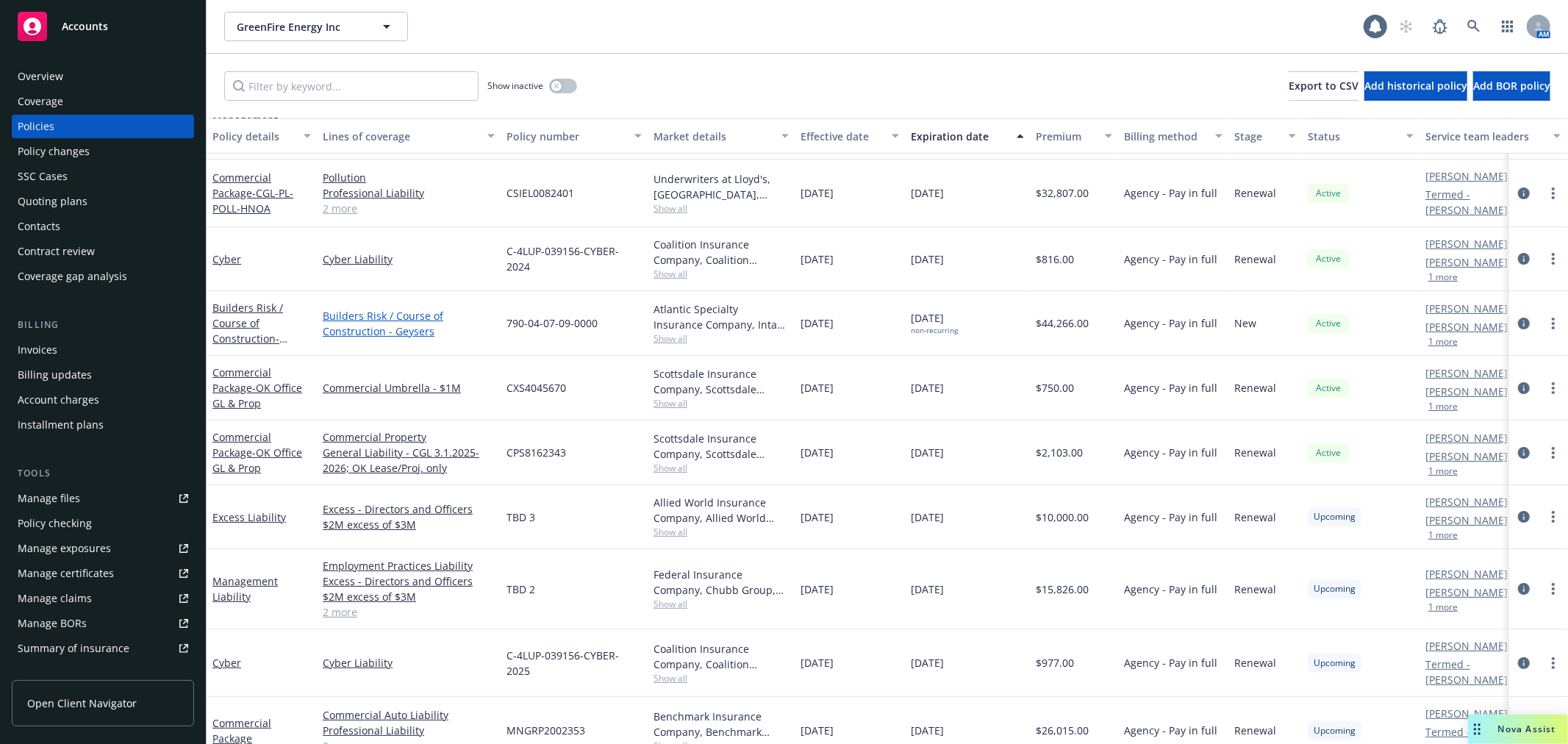
scroll to position [150, 0]
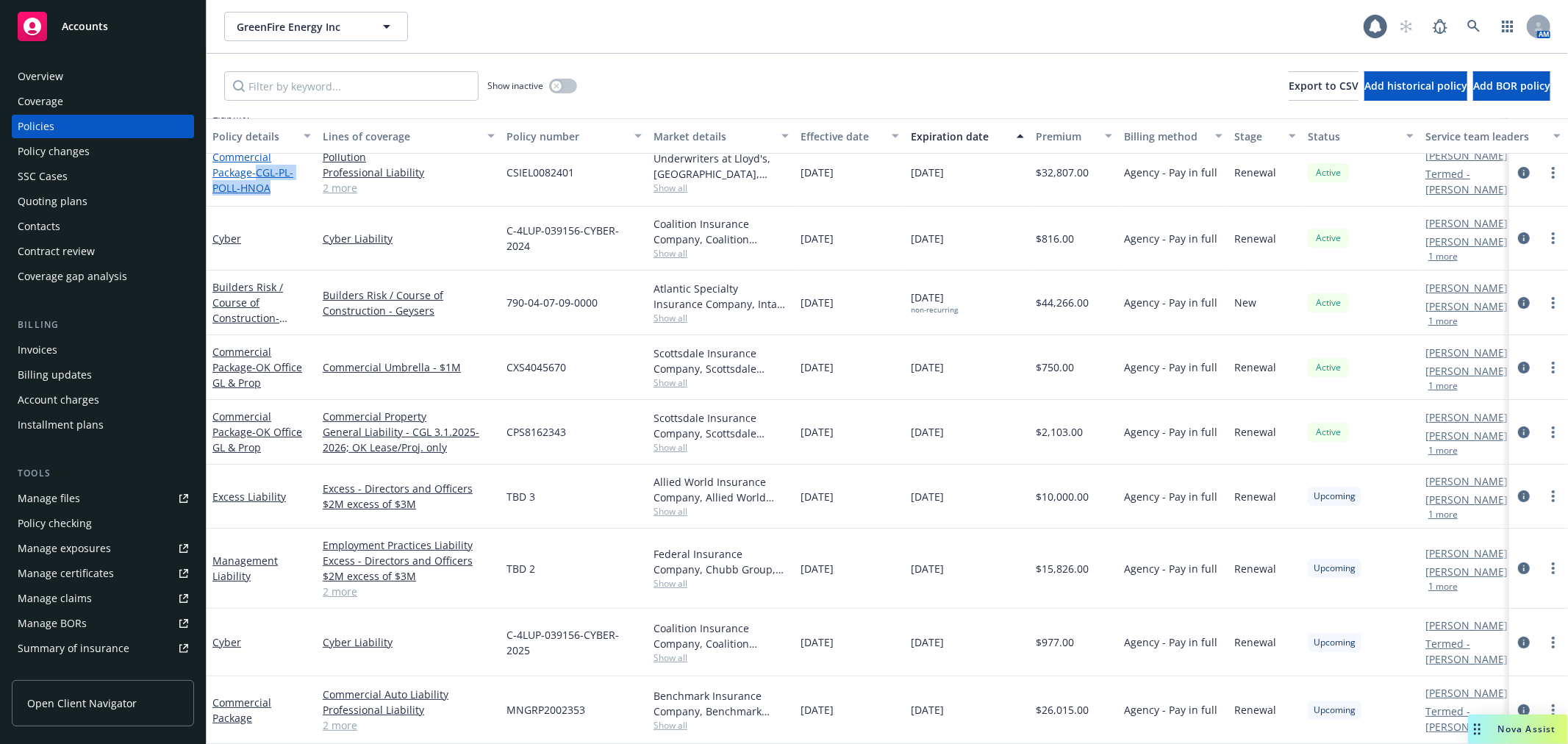
drag, startPoint x: 281, startPoint y: 177, endPoint x: 263, endPoint y: 163, distance: 22.8
click at [263, 163] on div "Commercial Package - CGL-PL-POLL-HNOA" at bounding box center [261, 172] width 98 height 47
copy span "CGL-PL-POLL-HNOA"
click at [241, 695] on link "Commercial Package" at bounding box center [241, 710] width 59 height 30
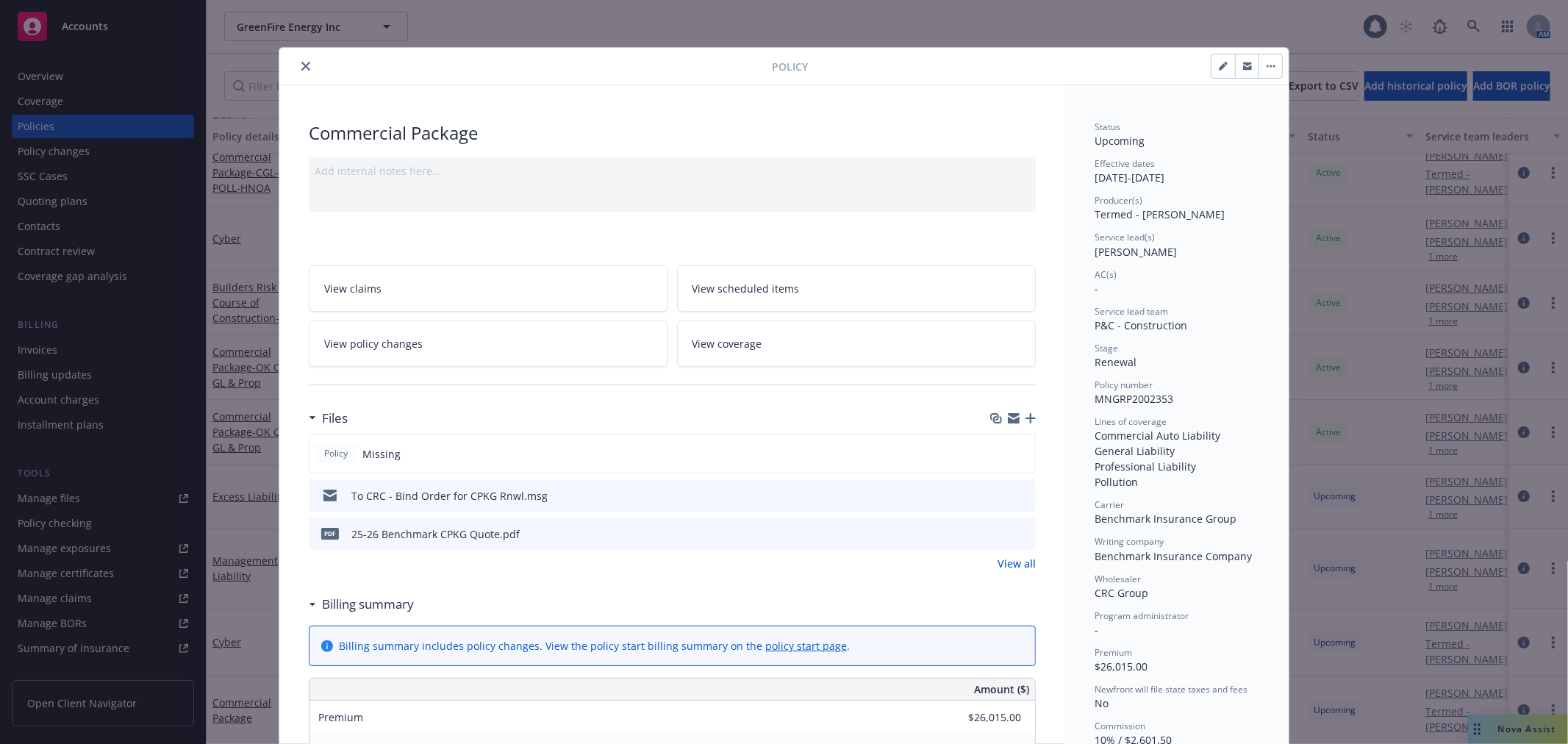
click at [690, 177] on div "Add internal notes here..." at bounding box center [672, 171] width 715 height 16
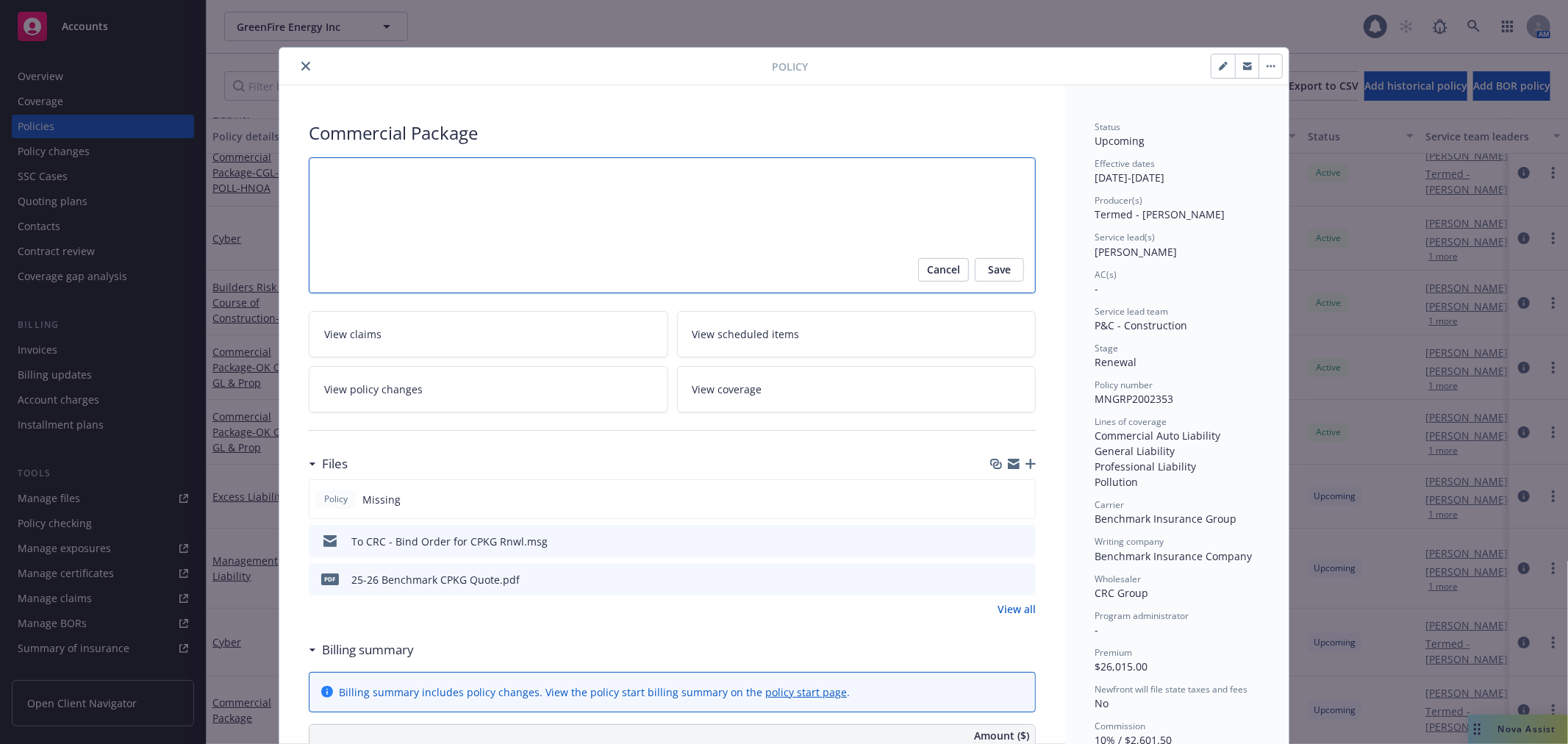
click at [702, 190] on textarea at bounding box center [672, 225] width 727 height 136
paste textarea "CGL-PL-POLL-HNOA"
type textarea "x"
type textarea "CGL-PL-POLL-HNOA"
click at [1000, 266] on span "Save" at bounding box center [999, 270] width 23 height 24
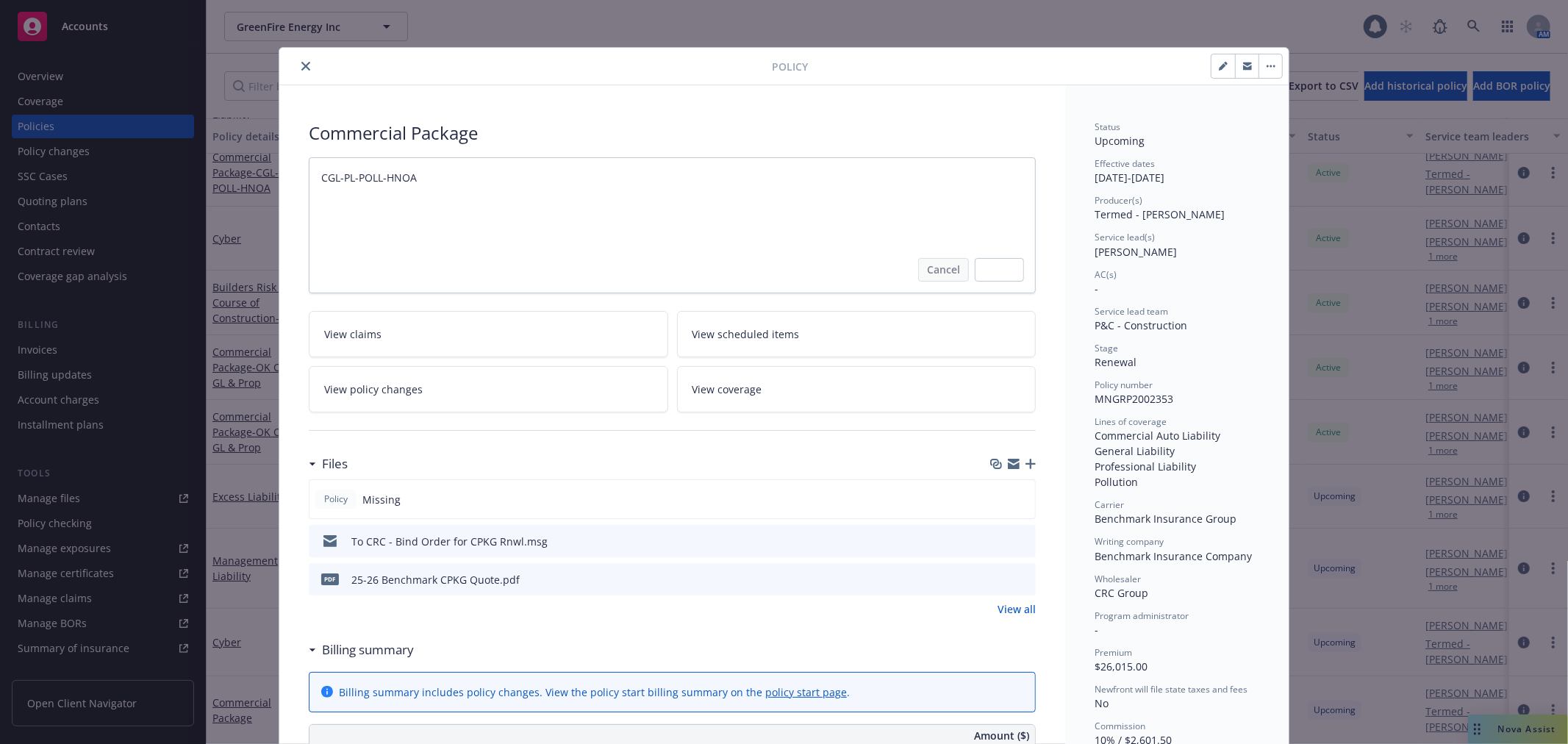
type textarea "x"
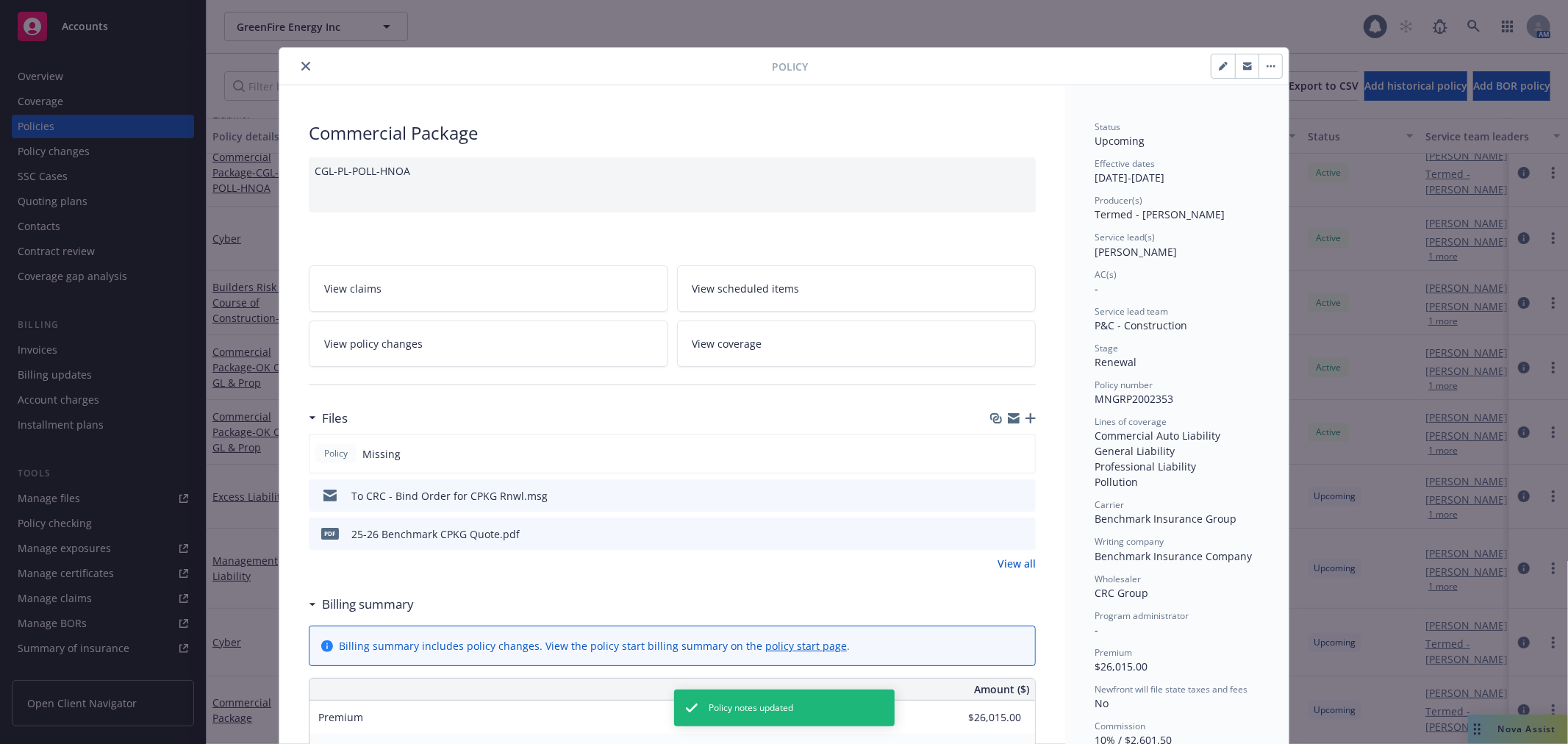
click at [301, 64] on icon "close" at bounding box center [305, 66] width 9 height 9
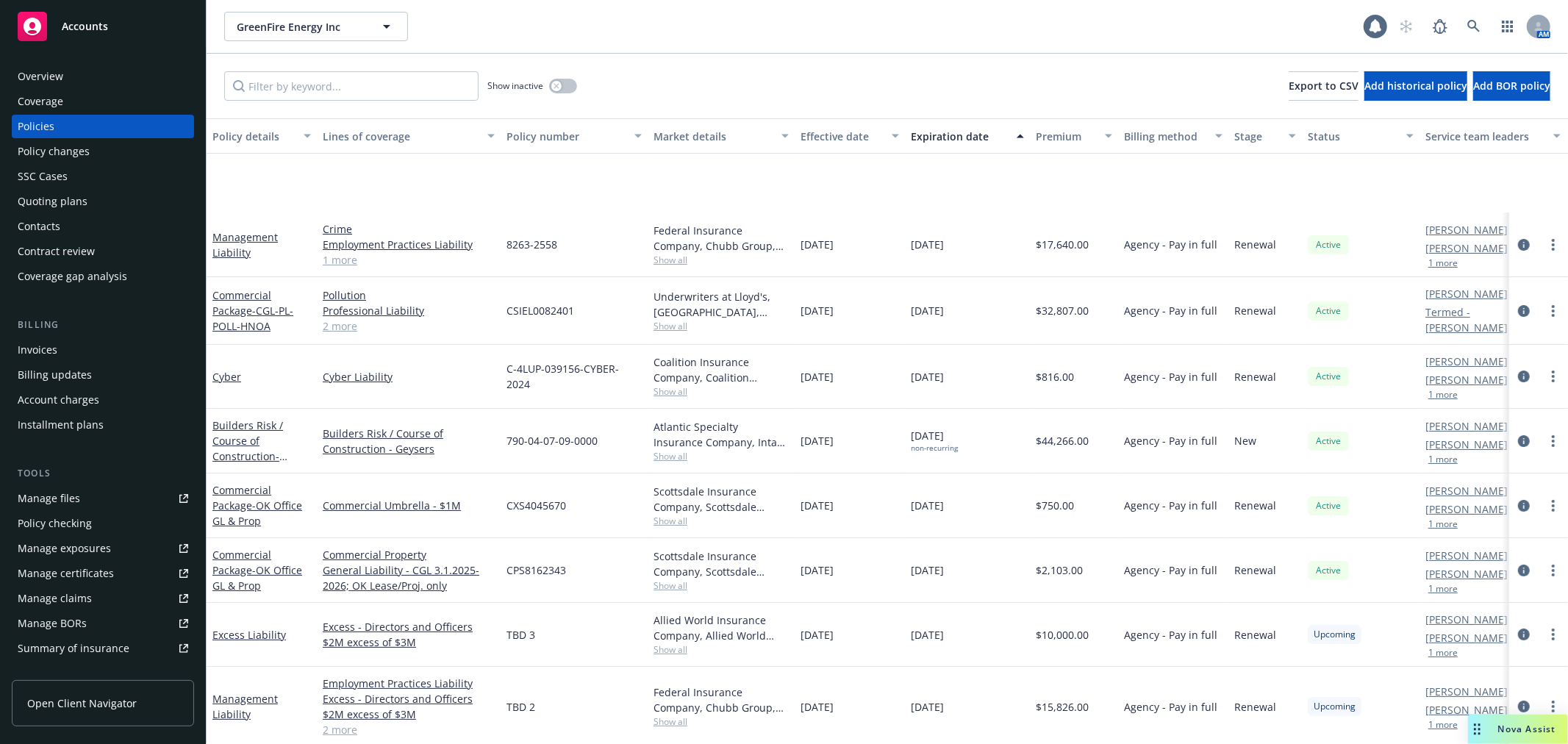
scroll to position [150, 0]
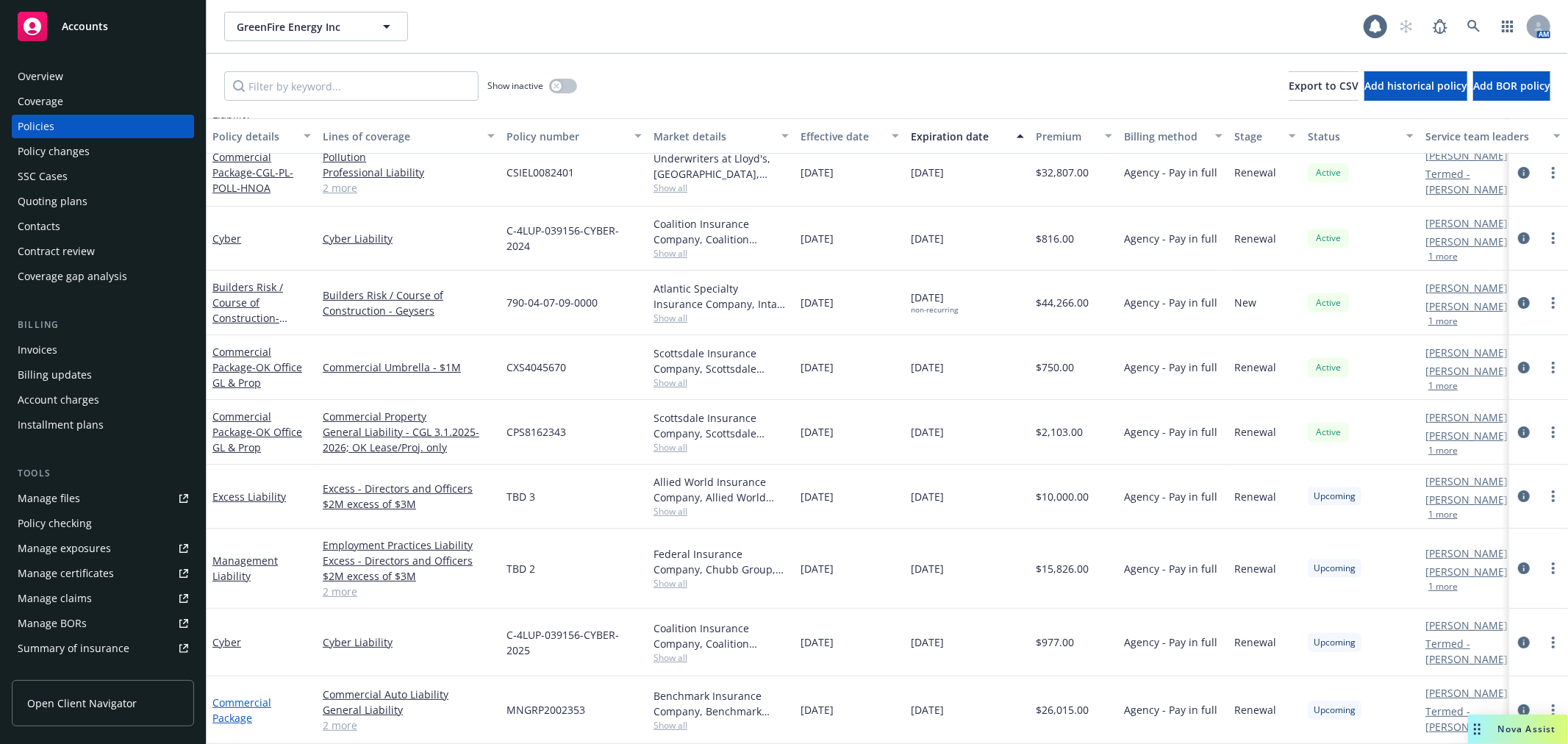
click at [247, 695] on link "Commercial Package" at bounding box center [241, 710] width 59 height 30
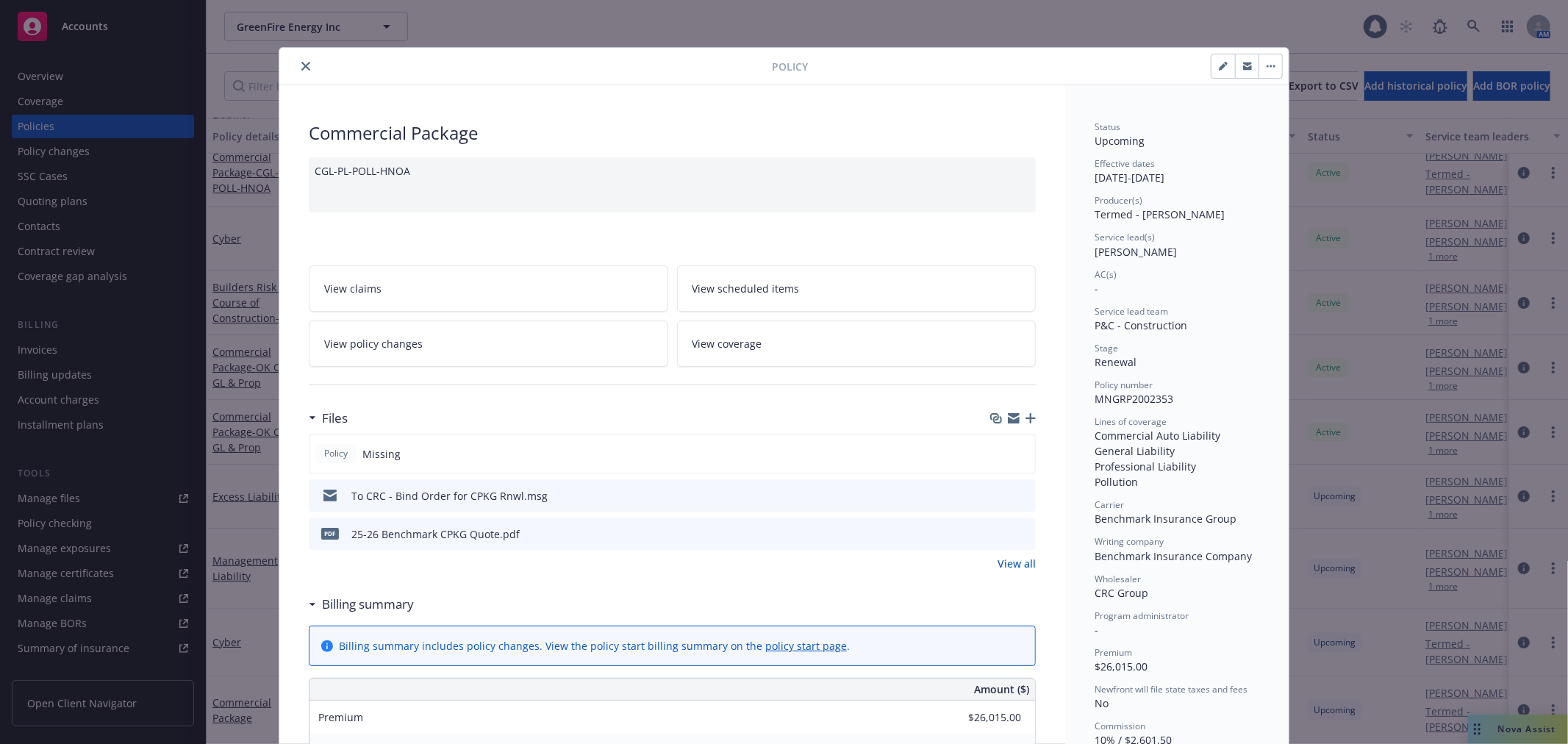
click at [1219, 70] on icon "button" at bounding box center [1223, 66] width 9 height 9
select select "RENEWAL"
select select "12"
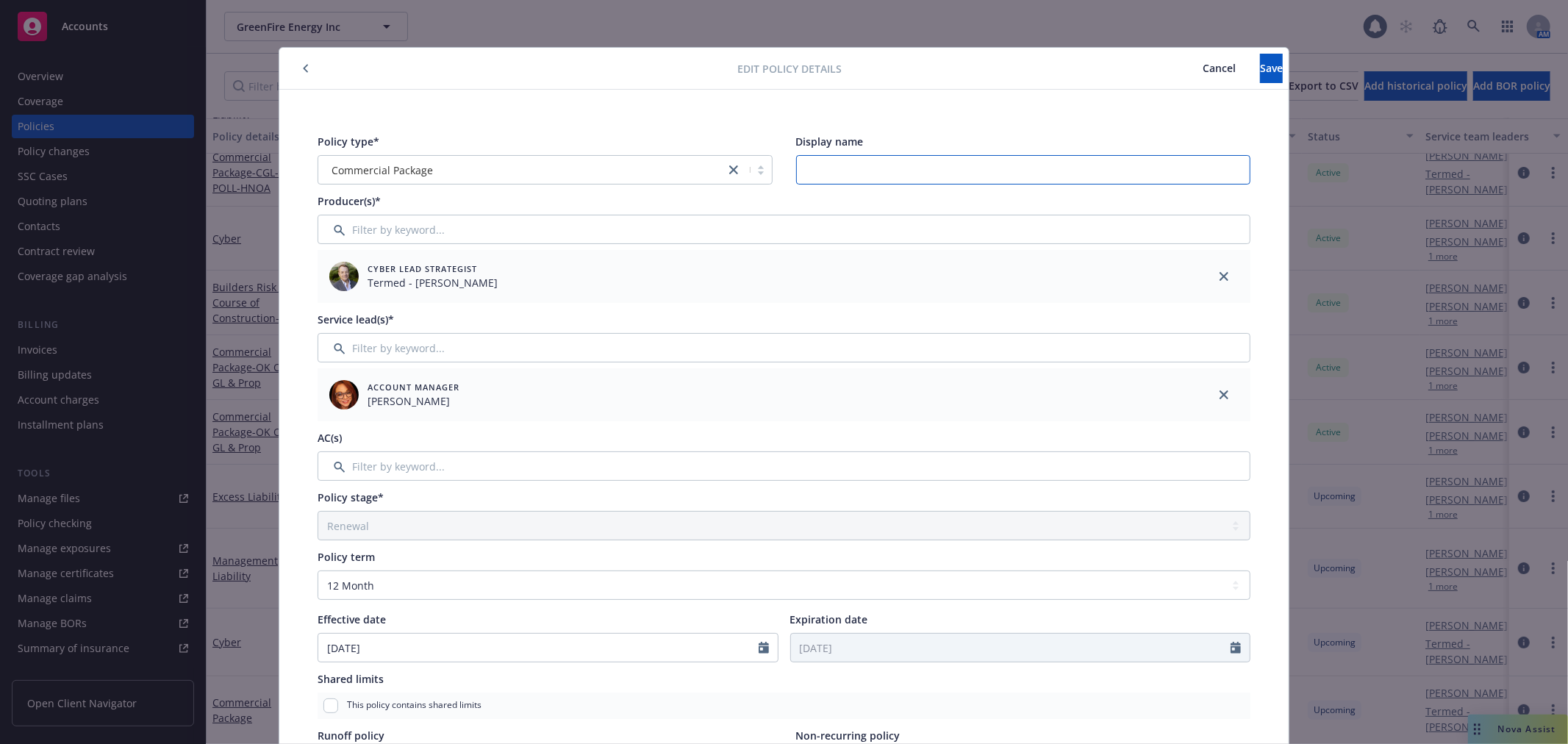
click at [881, 164] on input "Display name" at bounding box center [1023, 170] width 455 height 30
paste input "CGL-PL-POLL-HNOA"
type input "CGL-PL-POLL-HNOA"
click at [1260, 74] on span "Save" at bounding box center [1271, 68] width 23 height 14
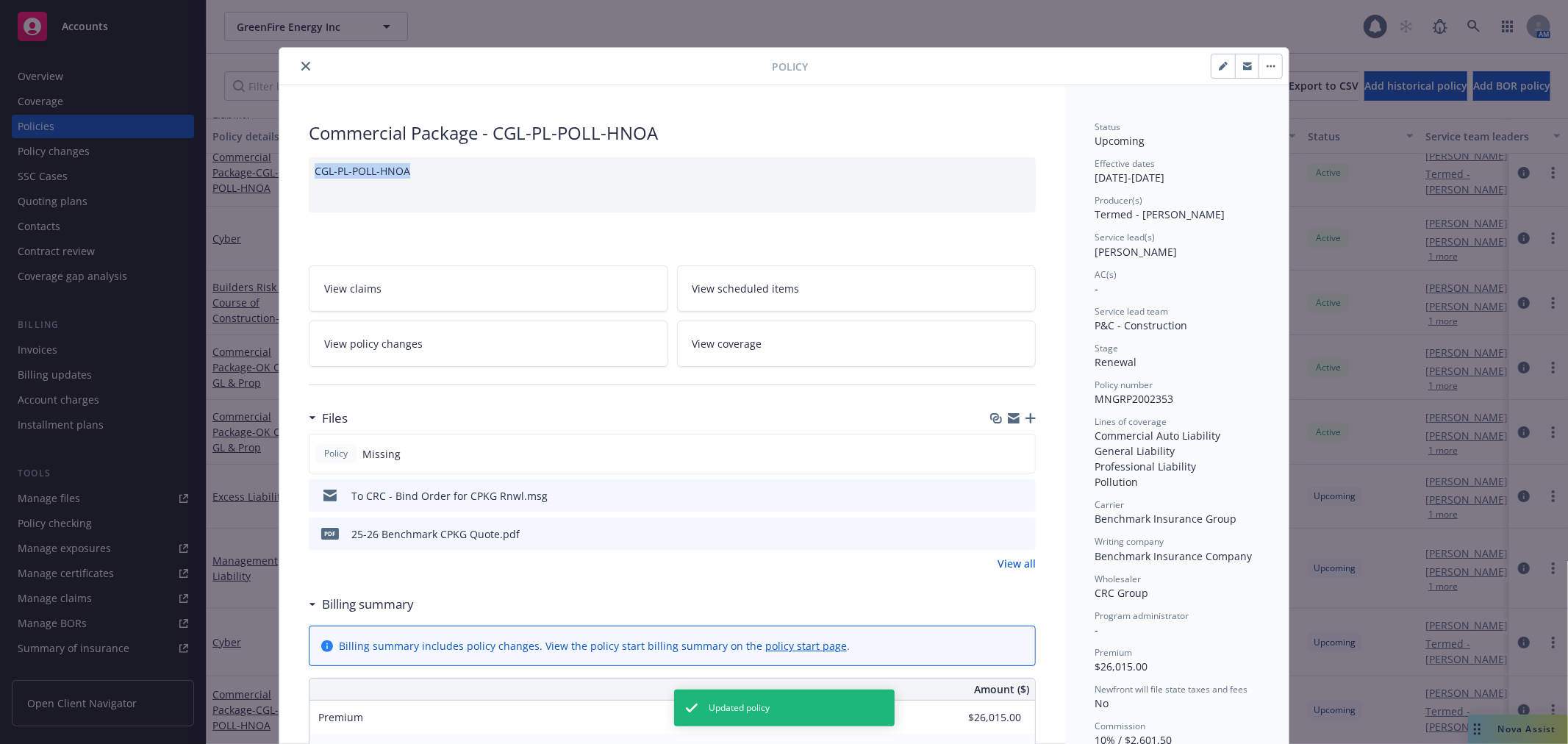
drag, startPoint x: 653, startPoint y: 167, endPoint x: 149, endPoint y: 170, distance: 504.0
click at [149, 170] on div "Policy Commercial Package - CGL-PL-POLL-HNOA CGL-PL-POLL-HNOA View claims View …" at bounding box center [784, 372] width 1568 height 744
click at [611, 188] on div "CGL-PL-POLL-HNOA" at bounding box center [672, 184] width 727 height 55
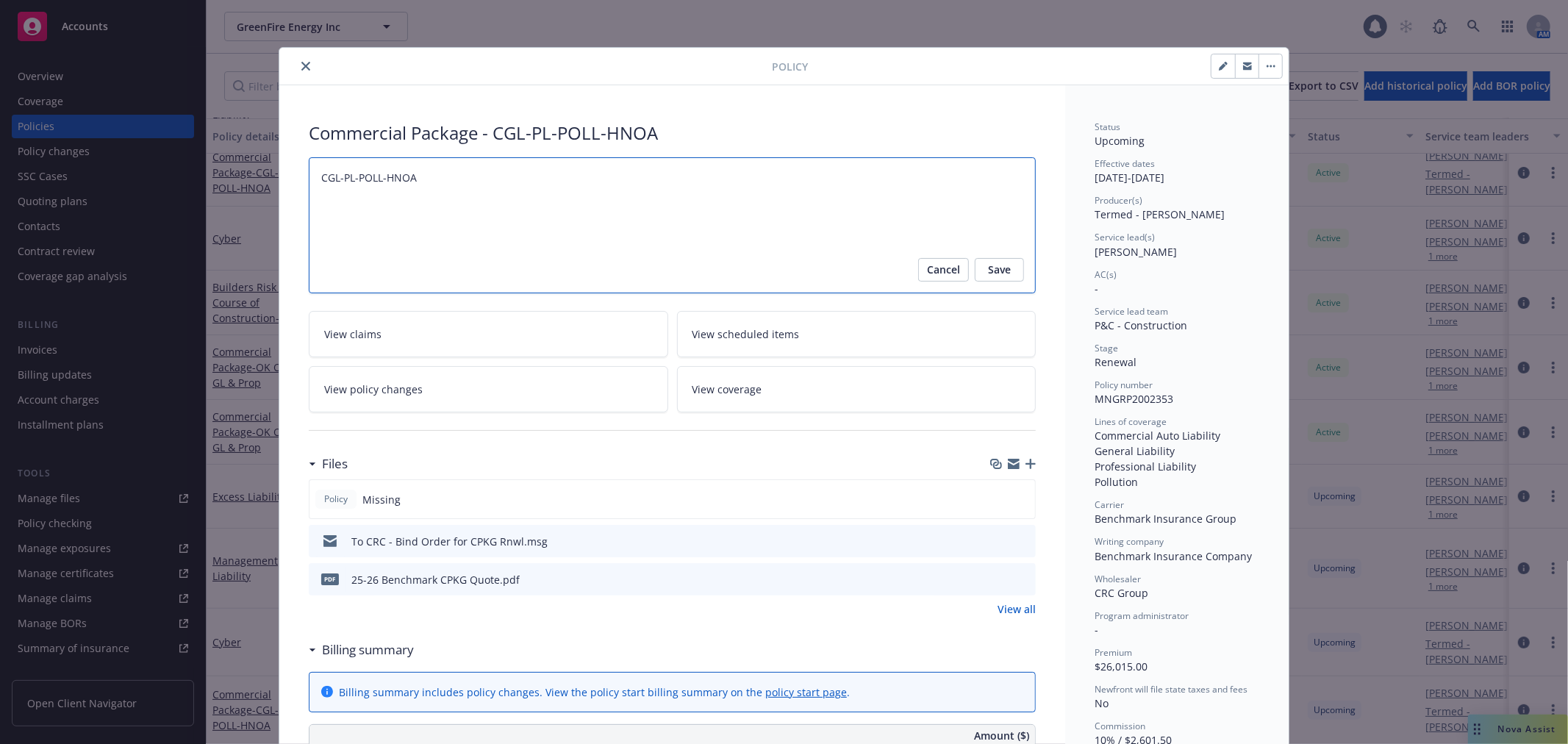
drag, startPoint x: 415, startPoint y: 165, endPoint x: 42, endPoint y: 155, distance: 373.1
click at [42, 155] on div "Policy Commercial Package - CGL-PL-POLL-HNOA CGL-PL-POLL-HNOA Cancel Save View …" at bounding box center [784, 372] width 1568 height 744
click at [1003, 275] on span "Save" at bounding box center [999, 270] width 23 height 24
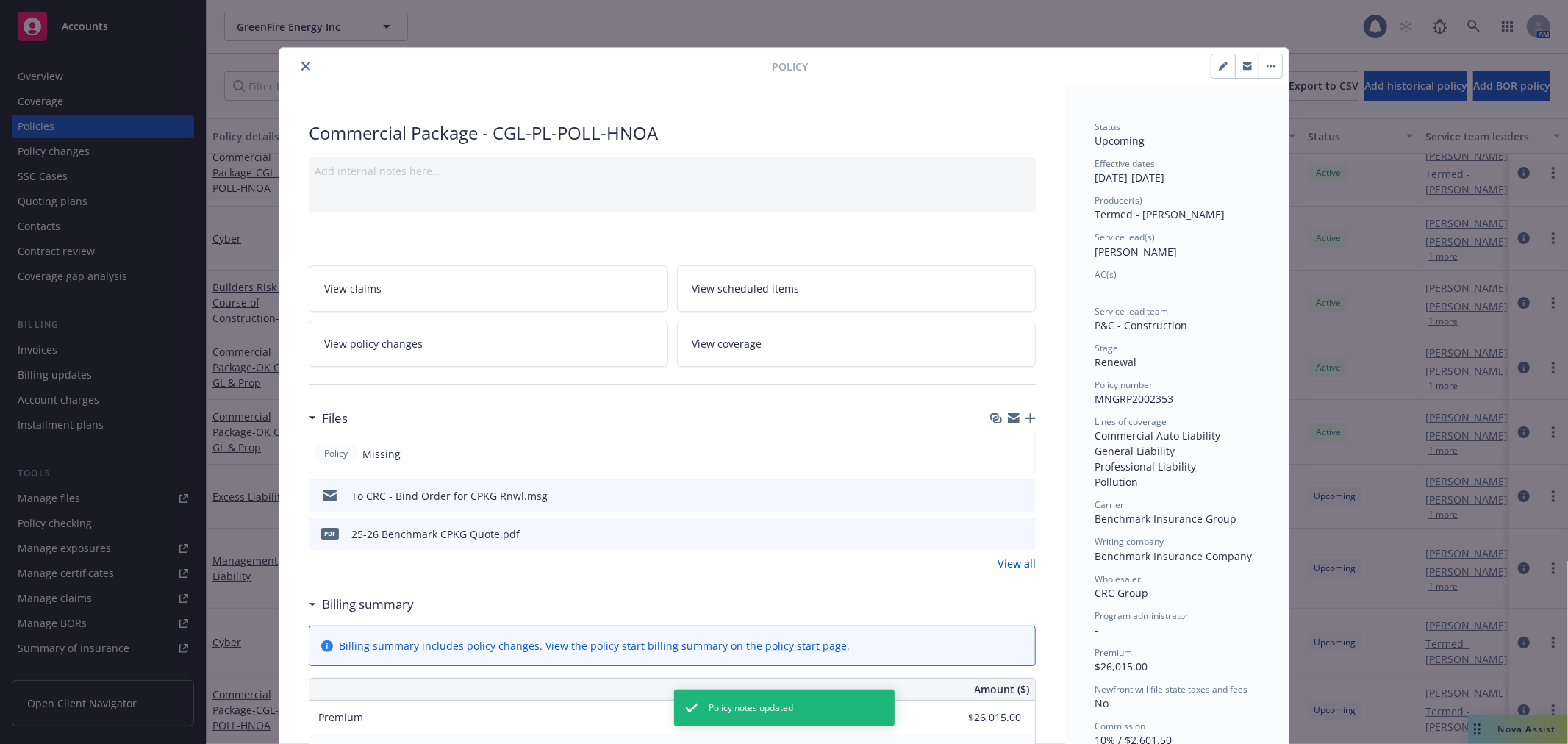
click at [1017, 532] on icon "preview file" at bounding box center [1021, 532] width 13 height 10
click at [301, 64] on icon "close" at bounding box center [305, 66] width 9 height 9
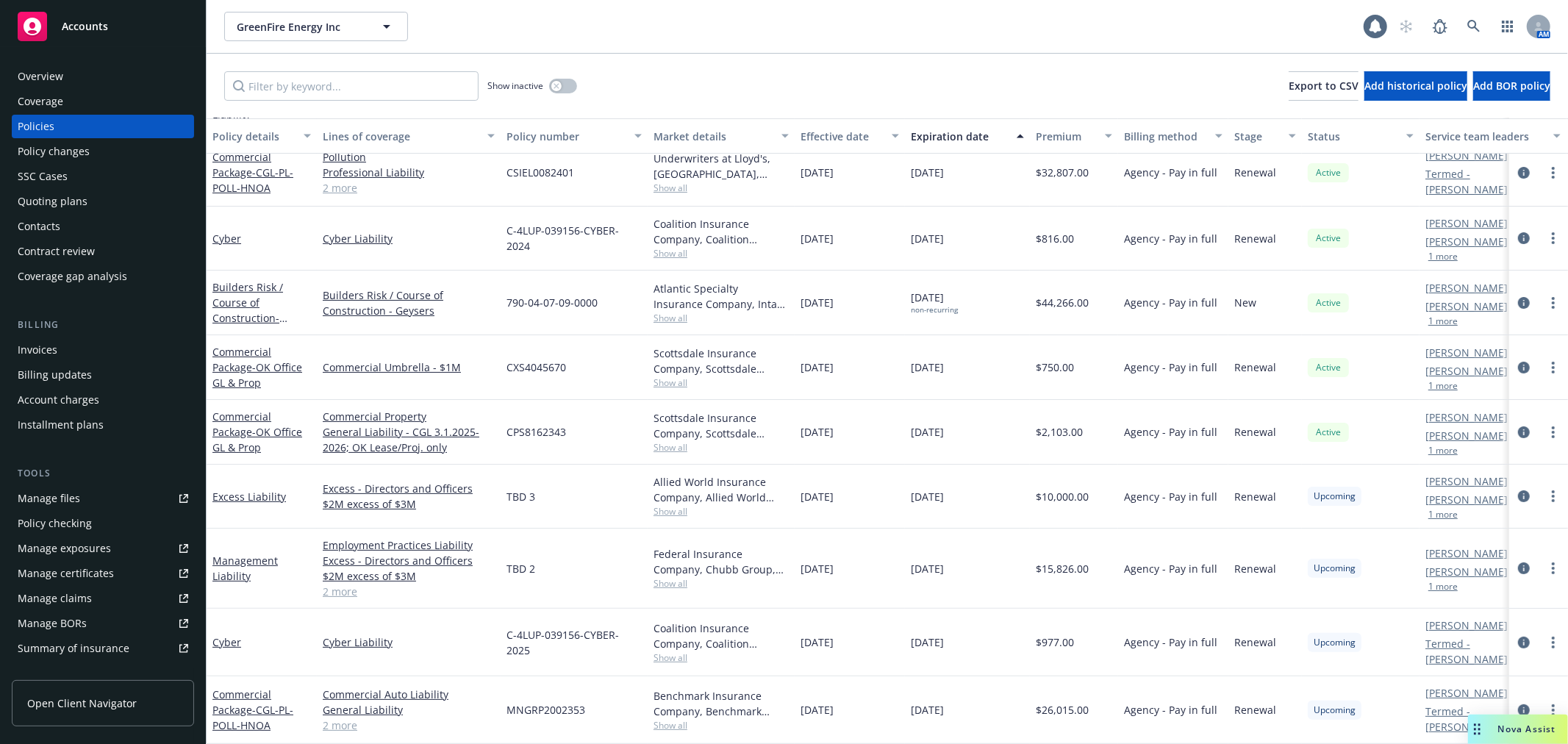
scroll to position [69, 0]
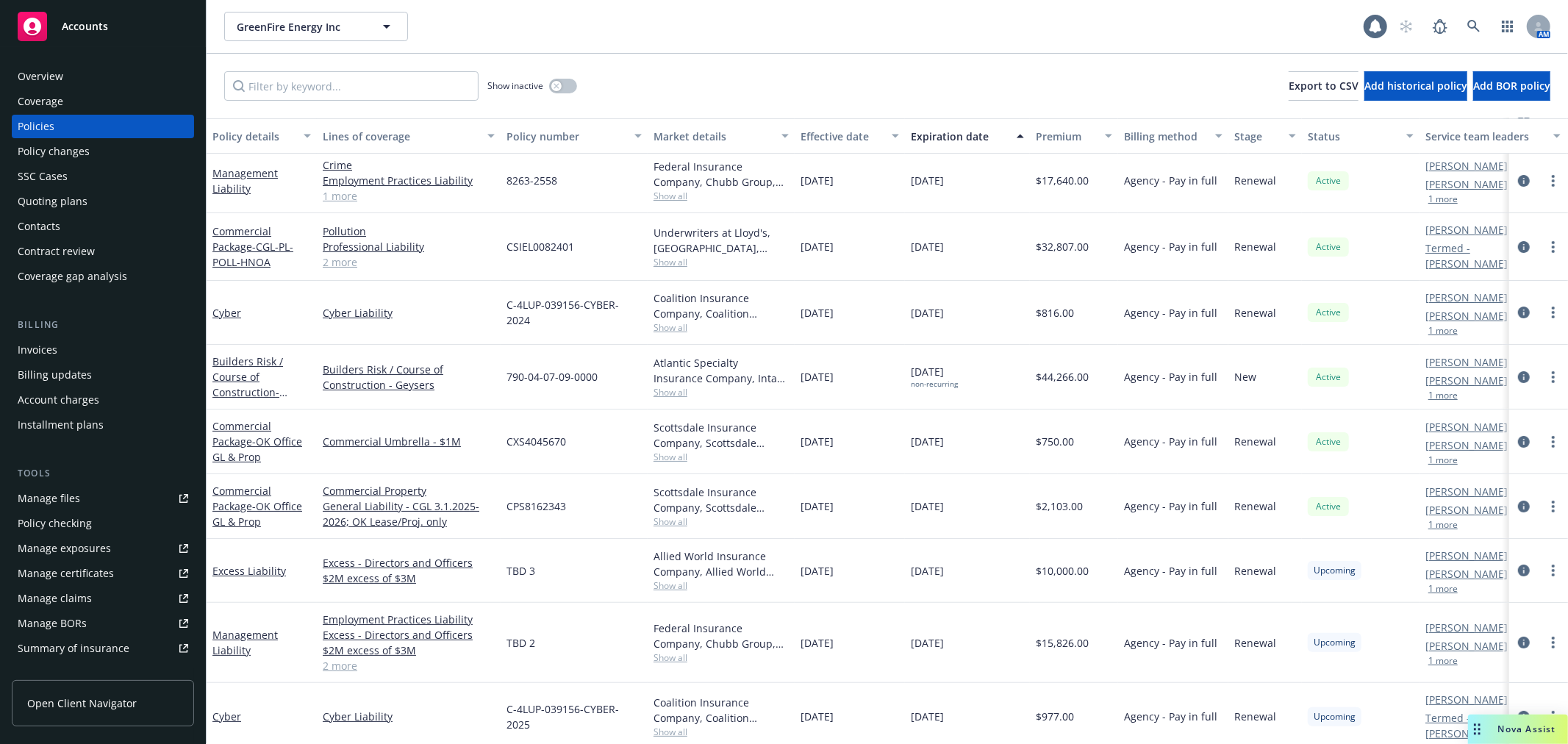
click at [665, 260] on span "Show all" at bounding box center [721, 262] width 135 height 13
click at [266, 229] on link "Commercial Package - CGL-PL-POLL-HNOA" at bounding box center [252, 246] width 81 height 45
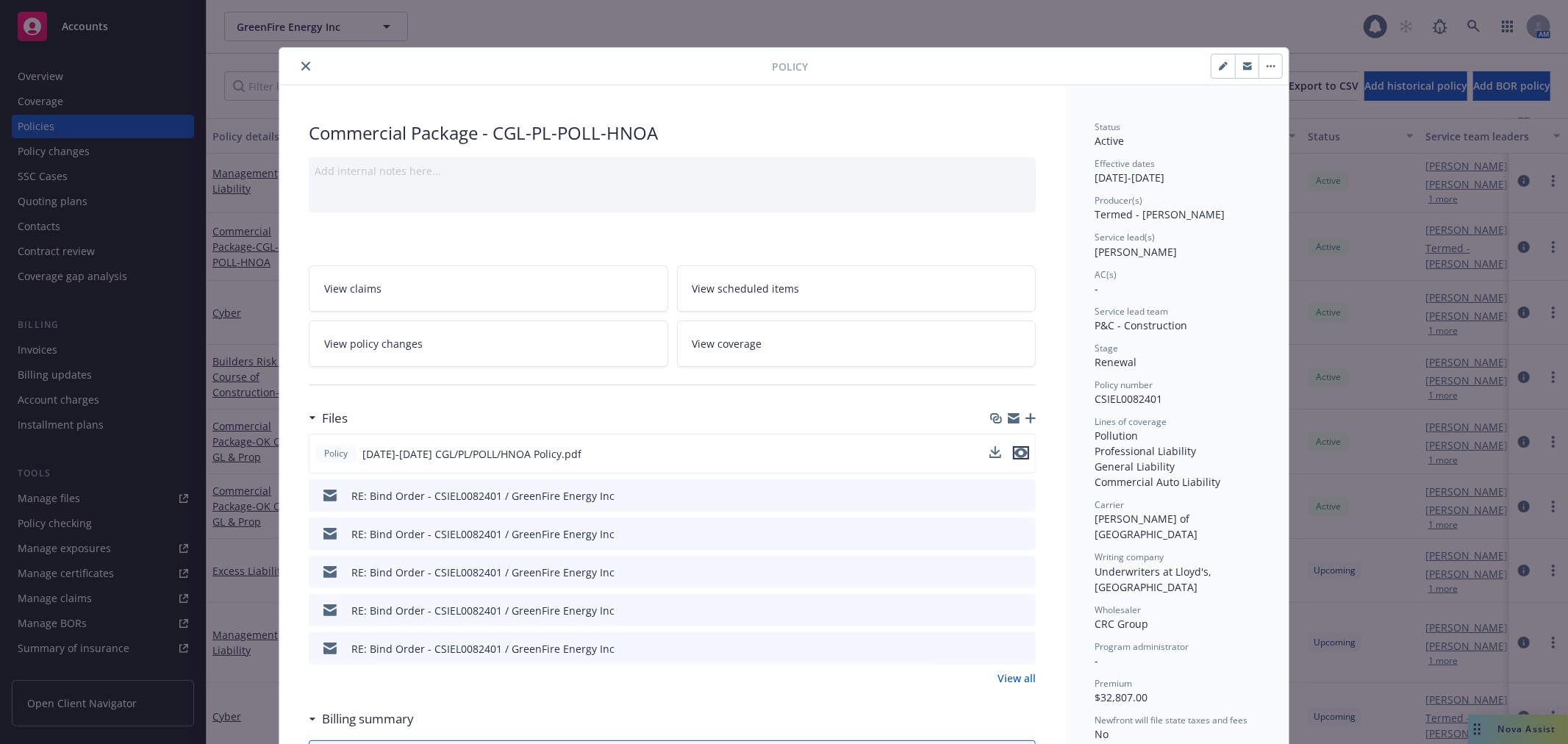
click at [1016, 448] on icon "preview file" at bounding box center [1020, 453] width 13 height 10
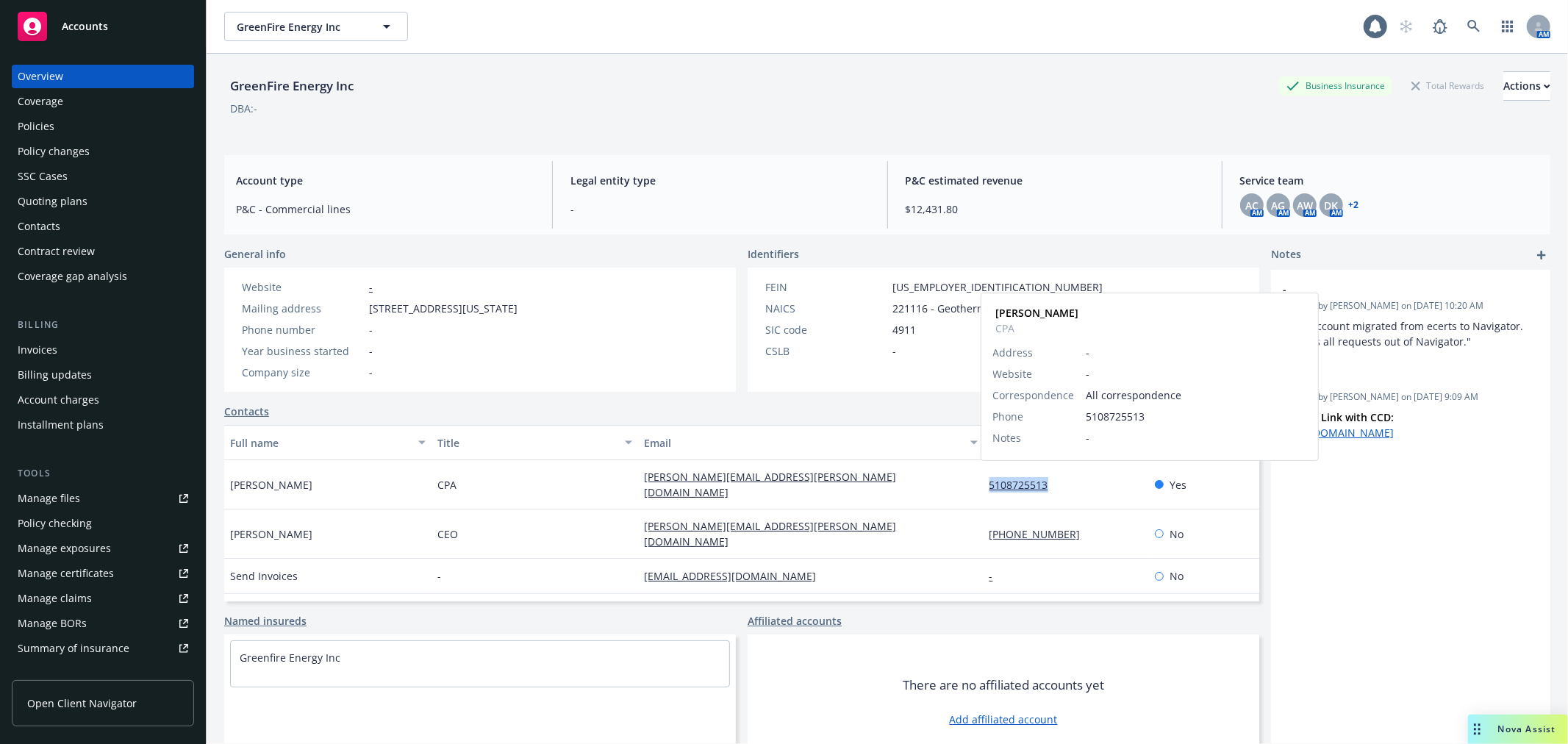
drag, startPoint x: 979, startPoint y: 470, endPoint x: 1048, endPoint y: 483, distance: 70.2
click at [1048, 483] on div "5108725513 George Hernandez CPA Address - Website - Correspondence All correspo…" at bounding box center [1066, 483] width 165 height 49
copy link "5108725513"
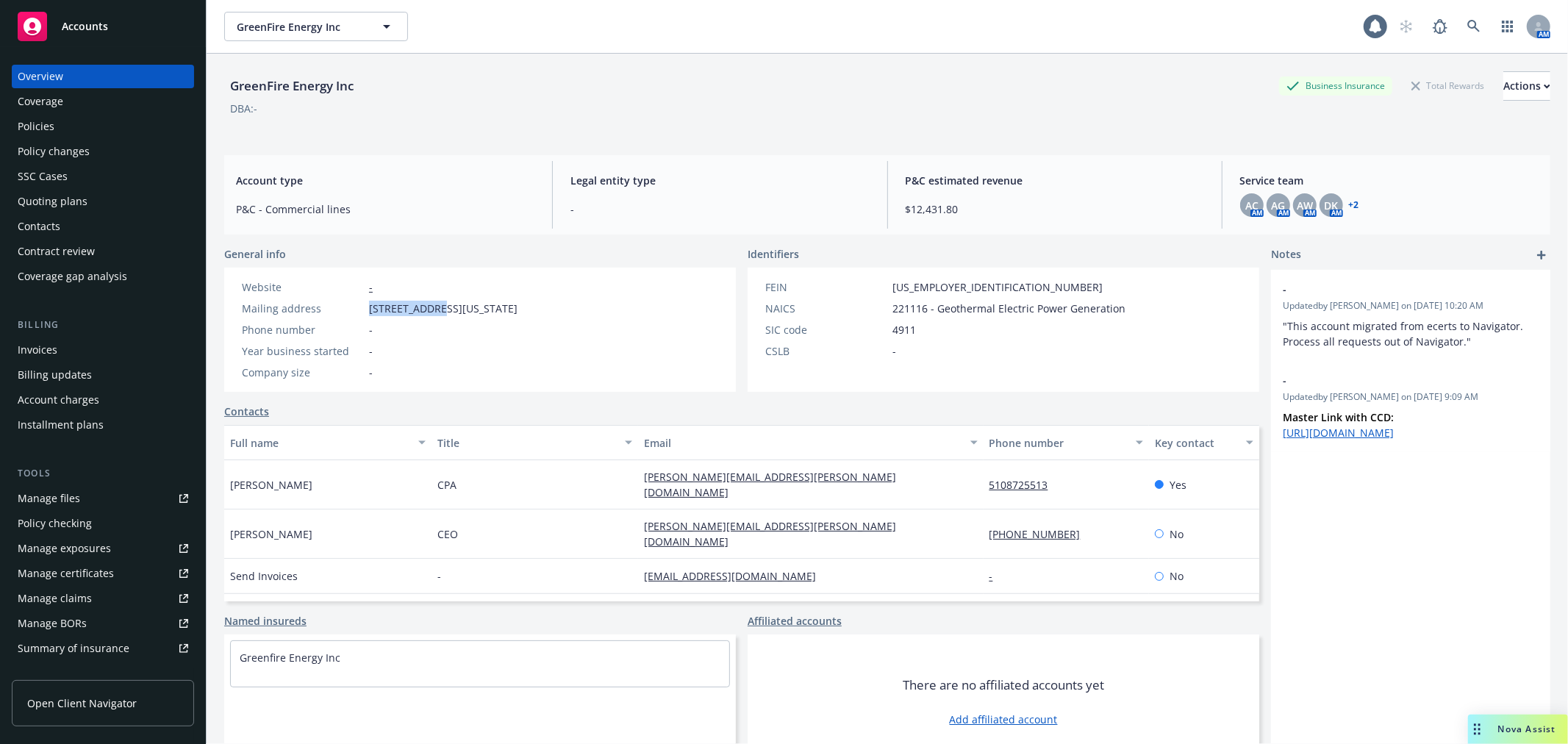
drag, startPoint x: 364, startPoint y: 307, endPoint x: 434, endPoint y: 316, distance: 70.6
click at [434, 316] on div "Website - Mailing address 300 NE 9th St, Oklahoma City, OK, 73104 Phone number …" at bounding box center [379, 329] width 288 height 100
copy div "300 NE 9th St"
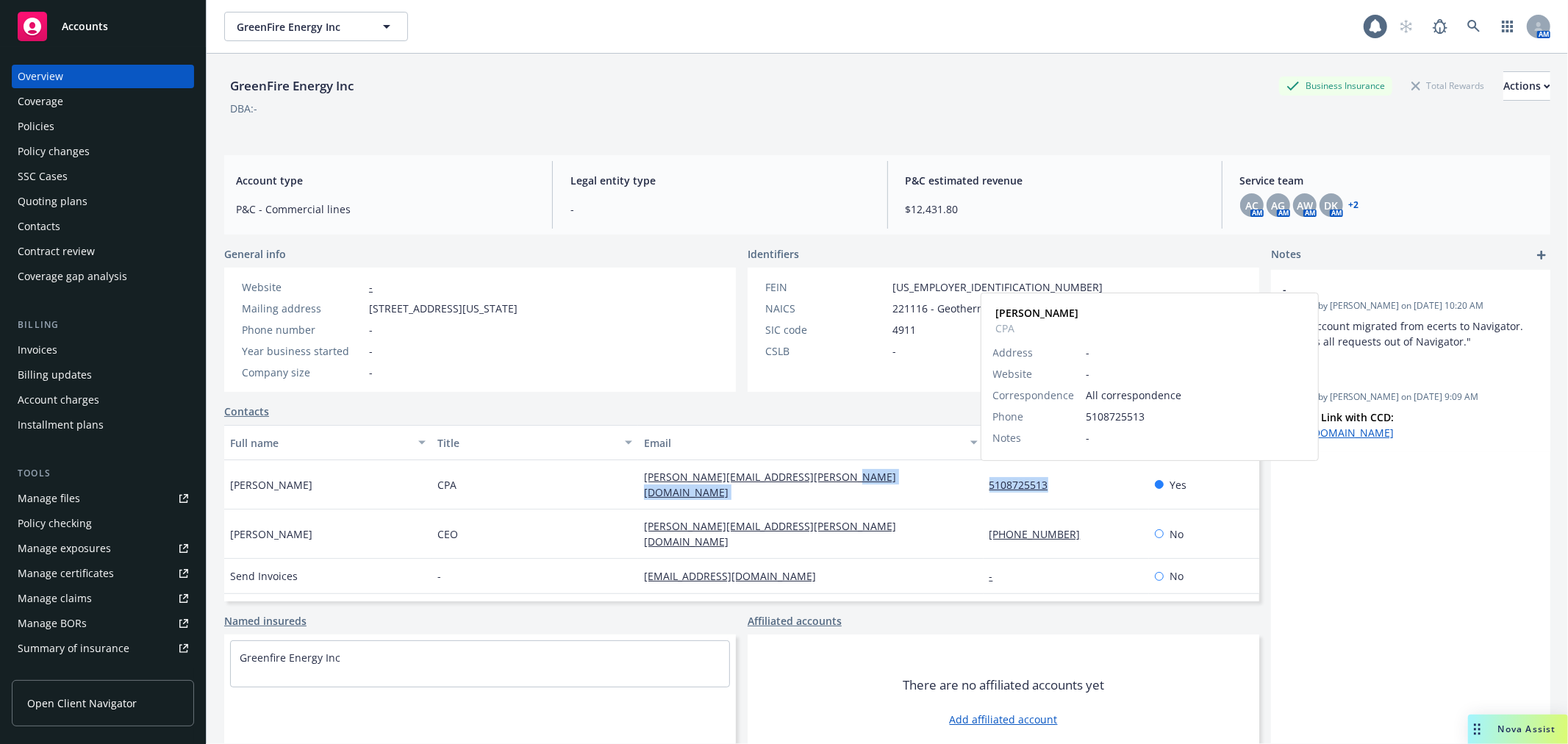
drag, startPoint x: 971, startPoint y: 479, endPoint x: 1044, endPoint y: 481, distance: 73.0
click at [1044, 481] on div "George Hernandez CPA george.hernandez@greenfireenergy.com 5108725513 George Her…" at bounding box center [741, 483] width 1035 height 49
copy div "5108725513"
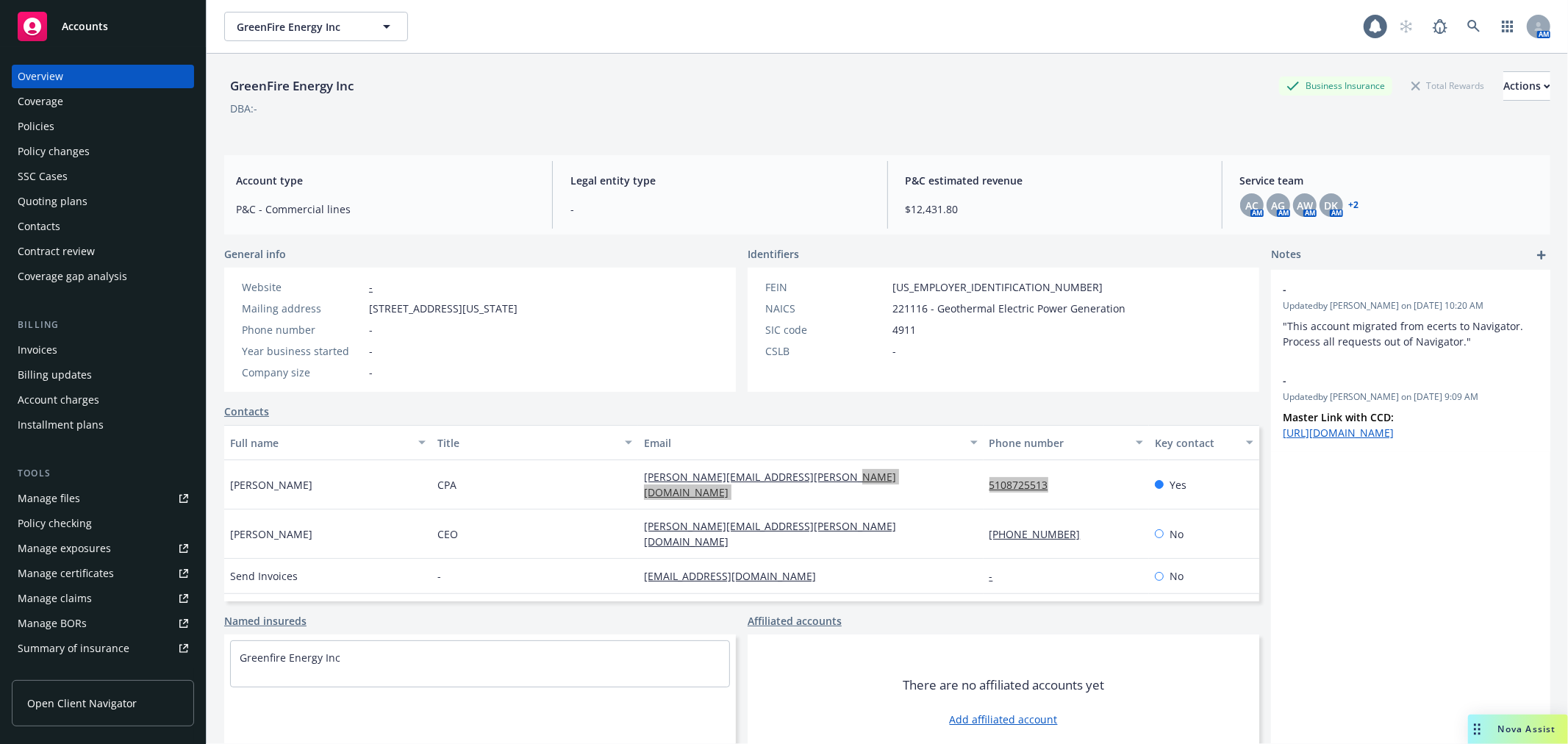
scroll to position [0, 9]
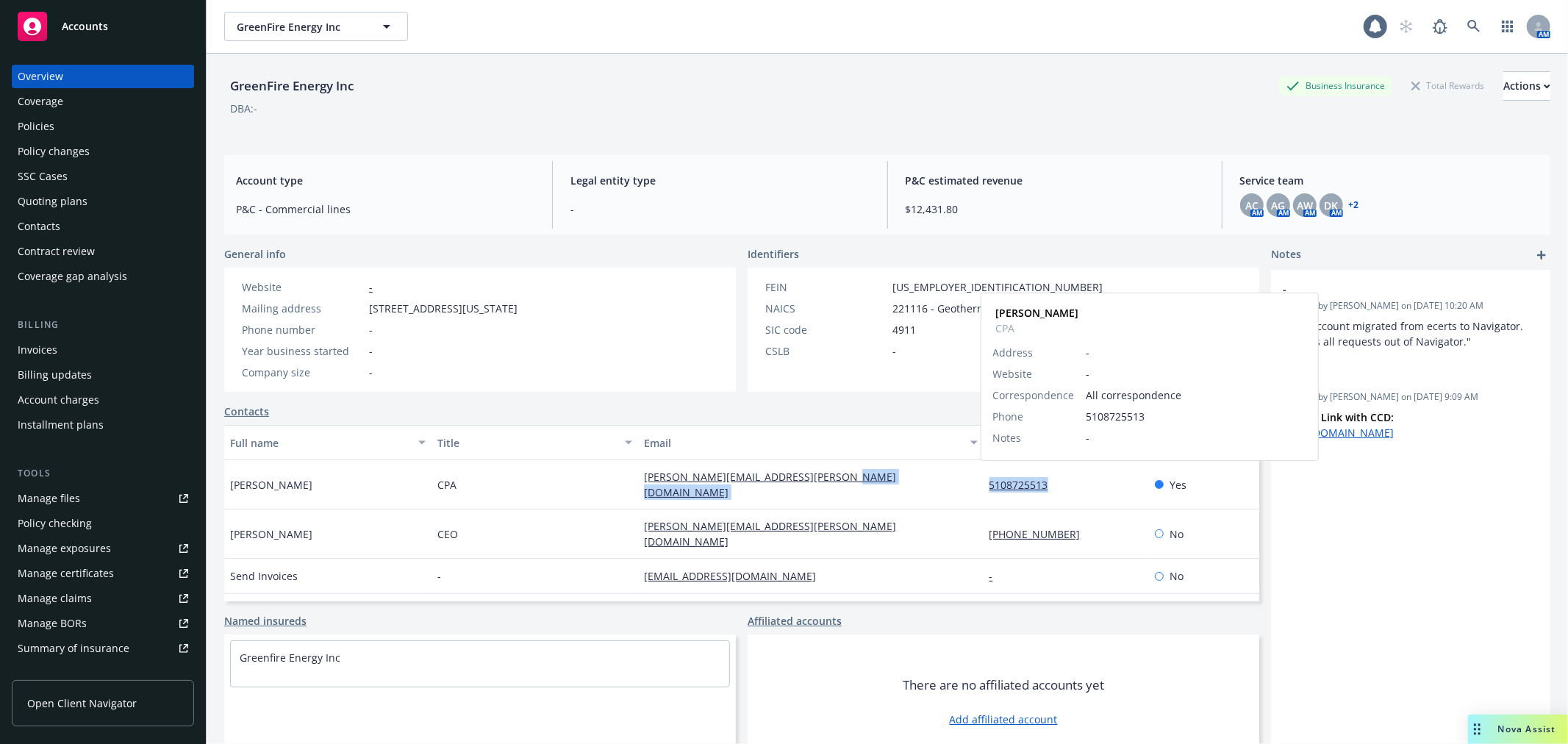
copy div "5108725513"
click at [134, 16] on div "Accounts" at bounding box center [102, 27] width 170 height 30
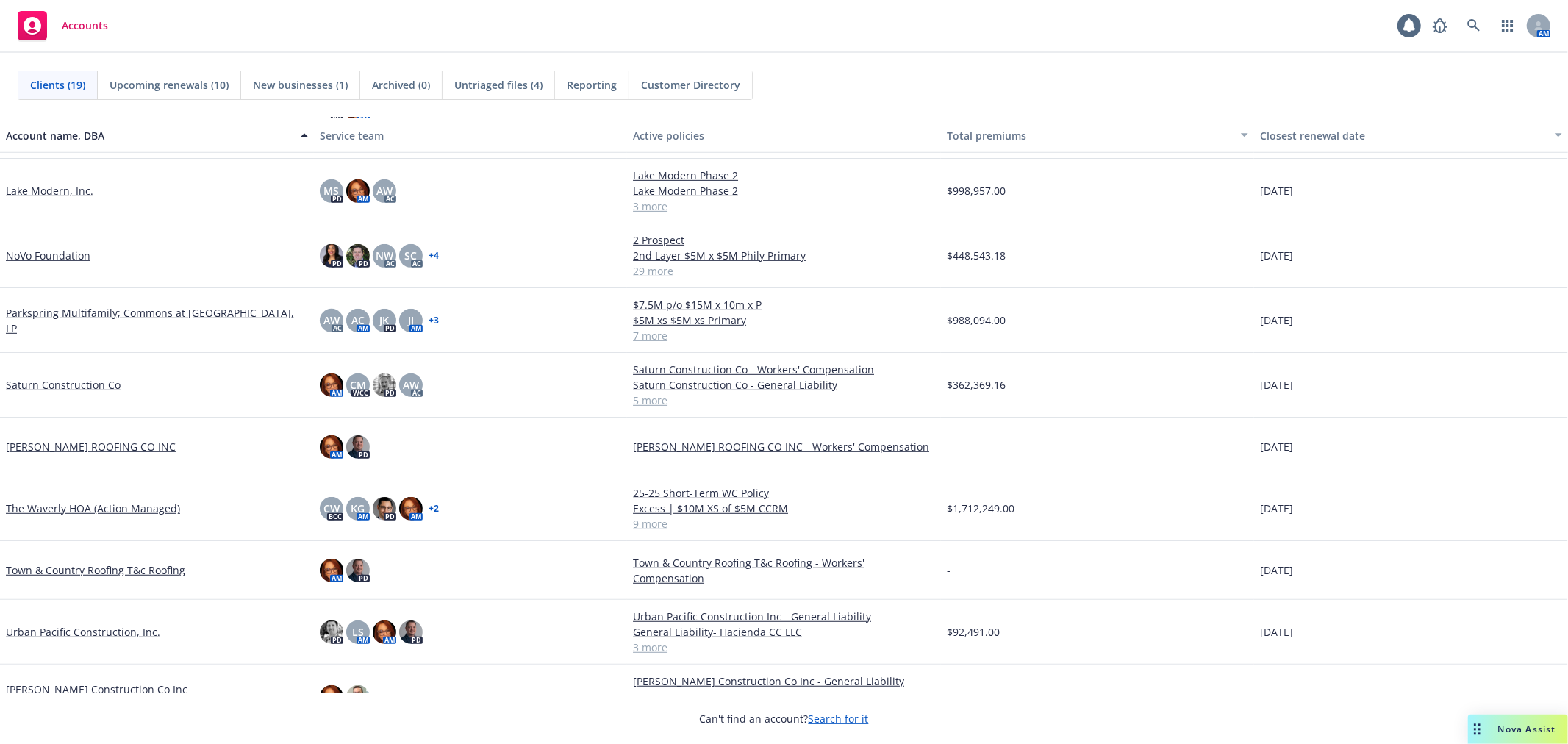
scroll to position [620, 0]
click at [35, 378] on link "Saturn Construction Co" at bounding box center [63, 384] width 114 height 16
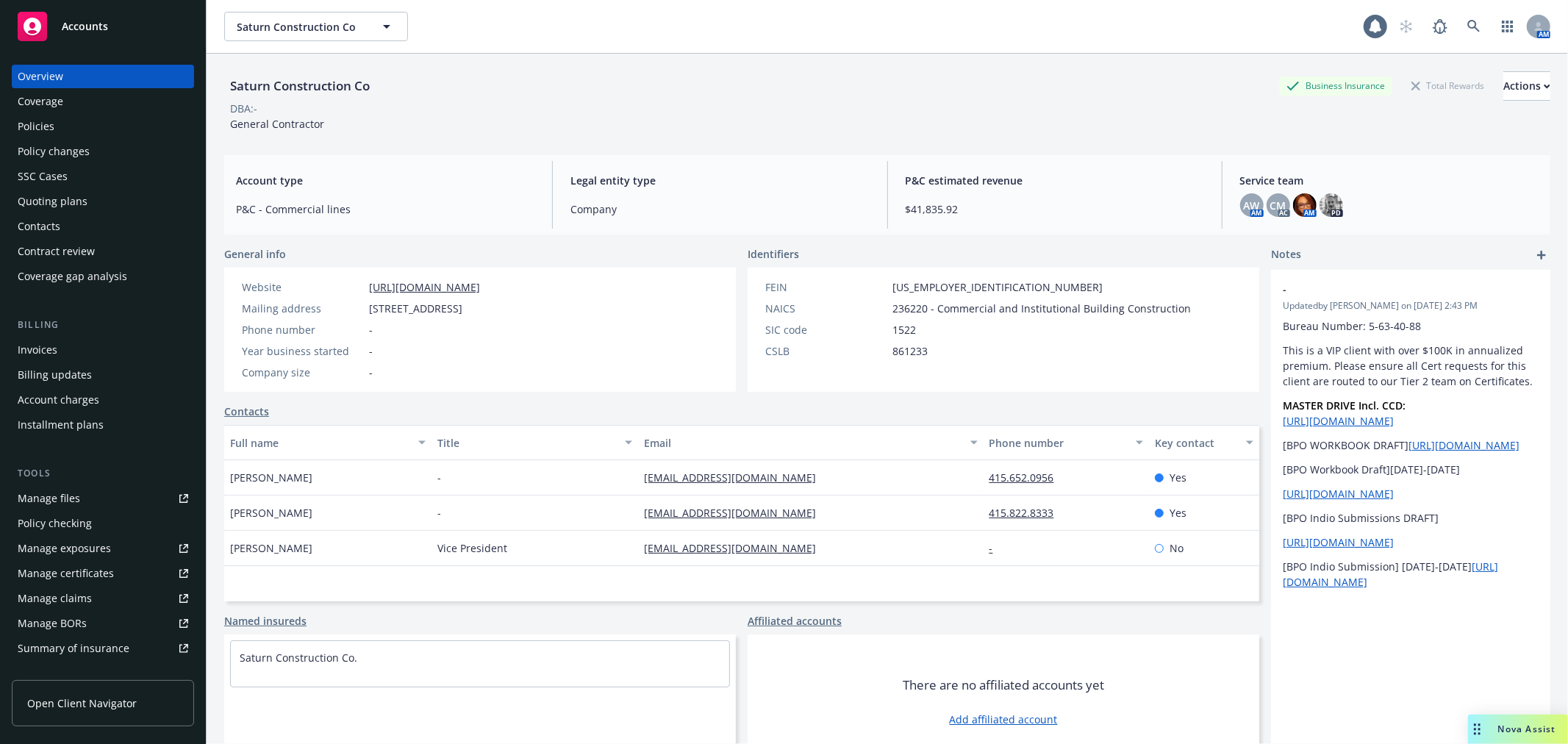
click at [1511, 733] on span "Nova Assist" at bounding box center [1526, 728] width 58 height 13
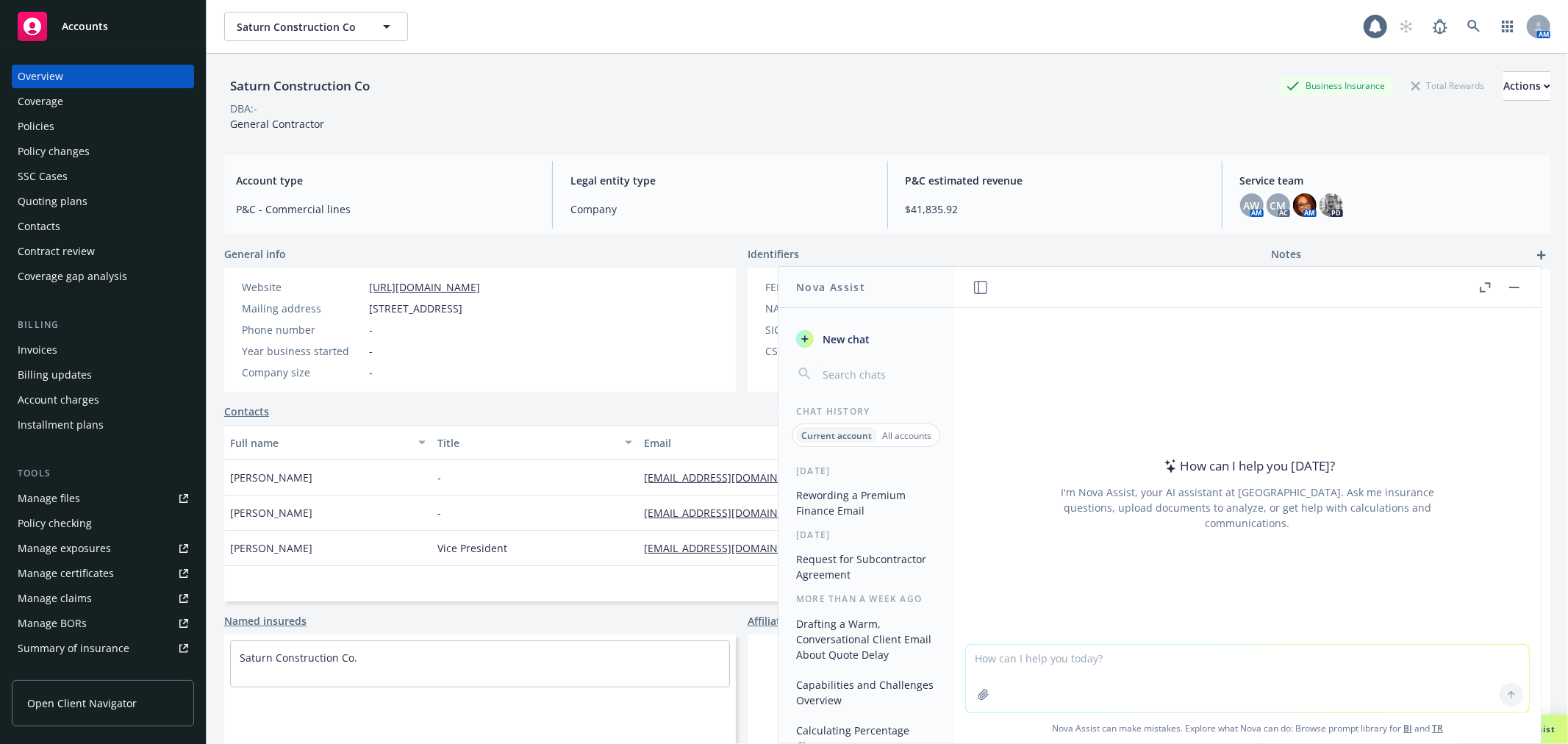
click at [1048, 659] on textarea at bounding box center [1248, 678] width 563 height 68
paste textarea "$1m/$1m/$2m/$2m"
type textarea "I need to write an email to my insd telling them that they need to add $1m/$1m/…"
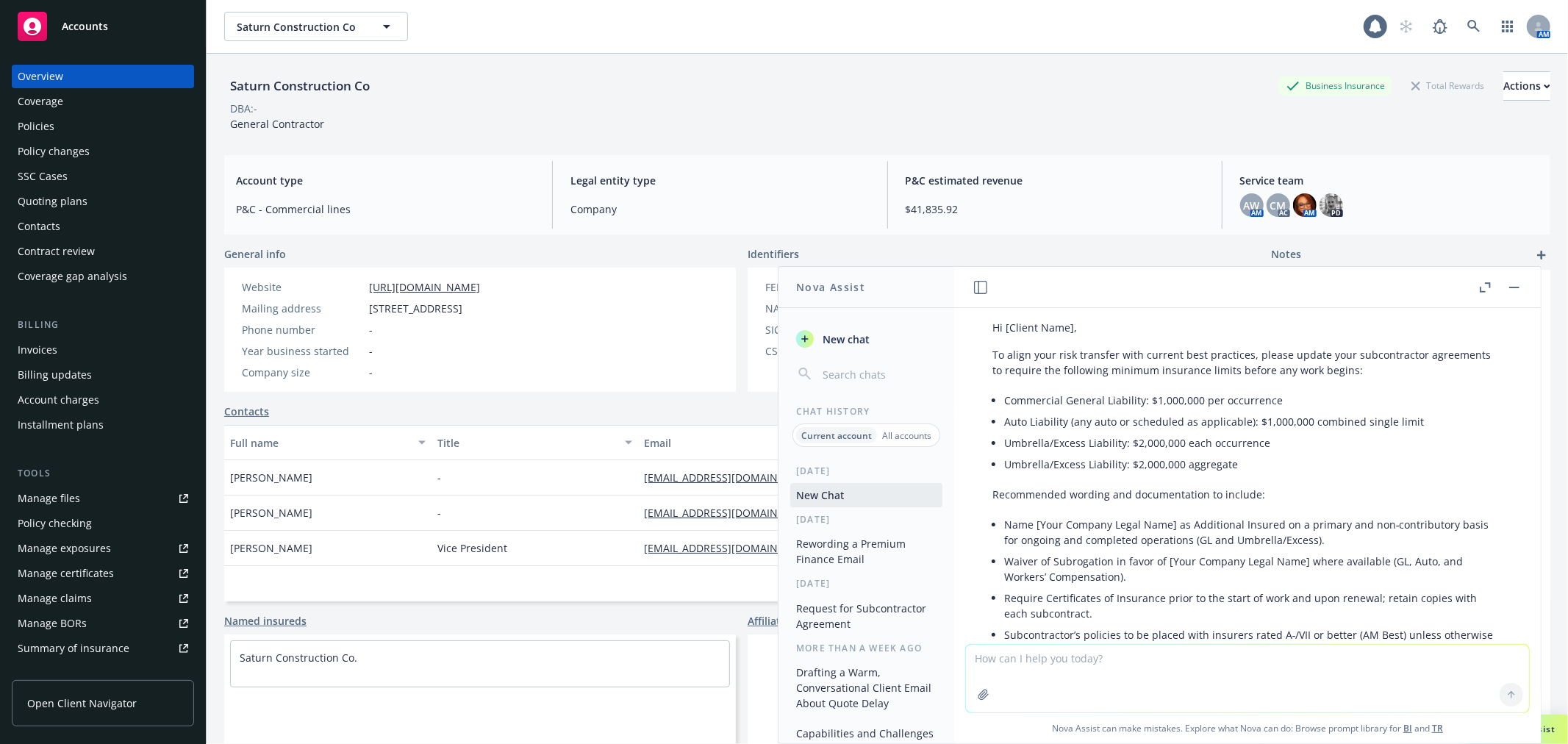
scroll to position [27, 0]
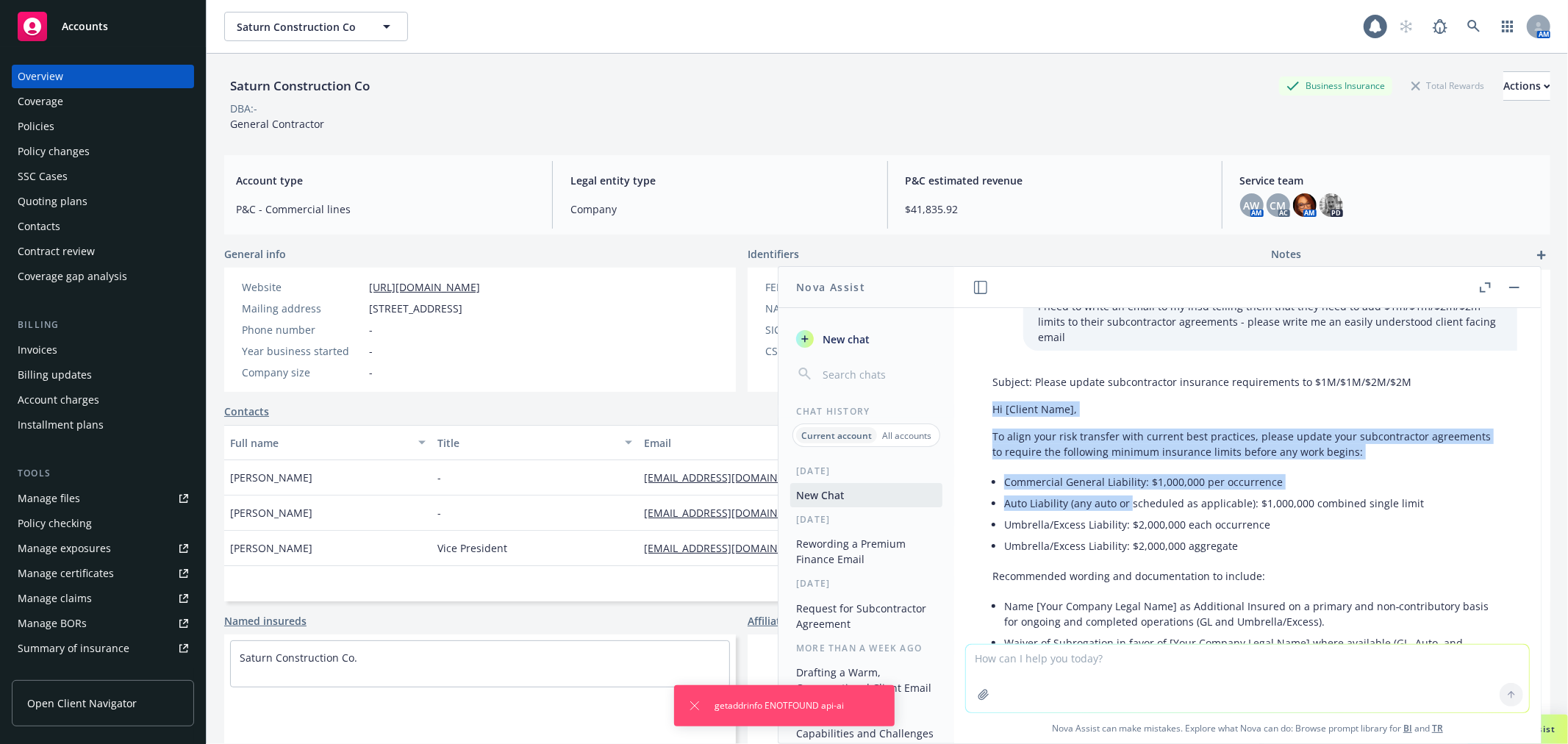
drag, startPoint x: 991, startPoint y: 393, endPoint x: 1132, endPoint y: 475, distance: 163.1
click at [1132, 475] on div "Subject: Please update subcontractor insurance requirements to $1M/$1M/$2M/$2M …" at bounding box center [1247, 646] width 539 height 556
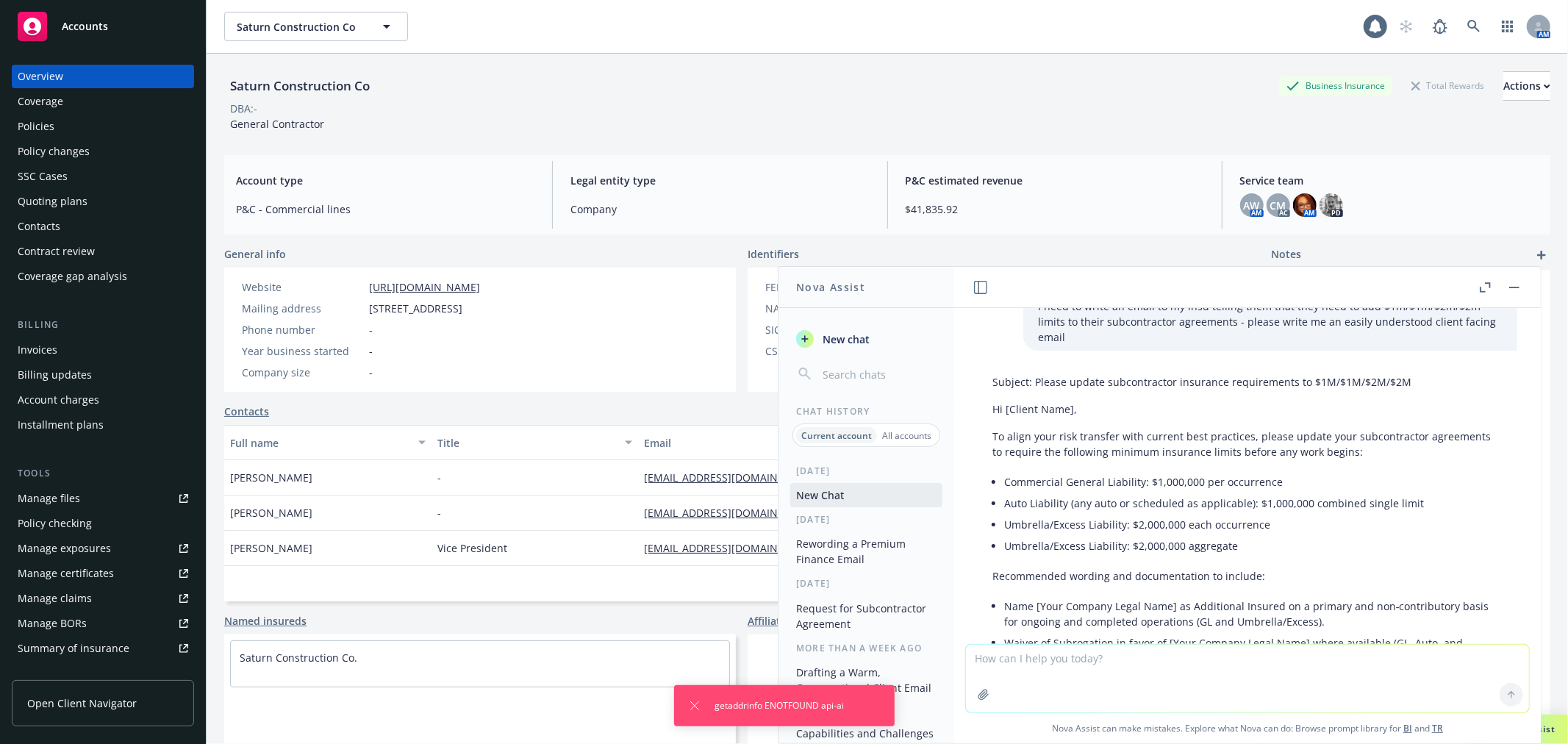
click at [1404, 492] on li "Auto Liability (any auto or scheduled as applicable): $1,000,000 combined singl…" at bounding box center [1253, 502] width 498 height 21
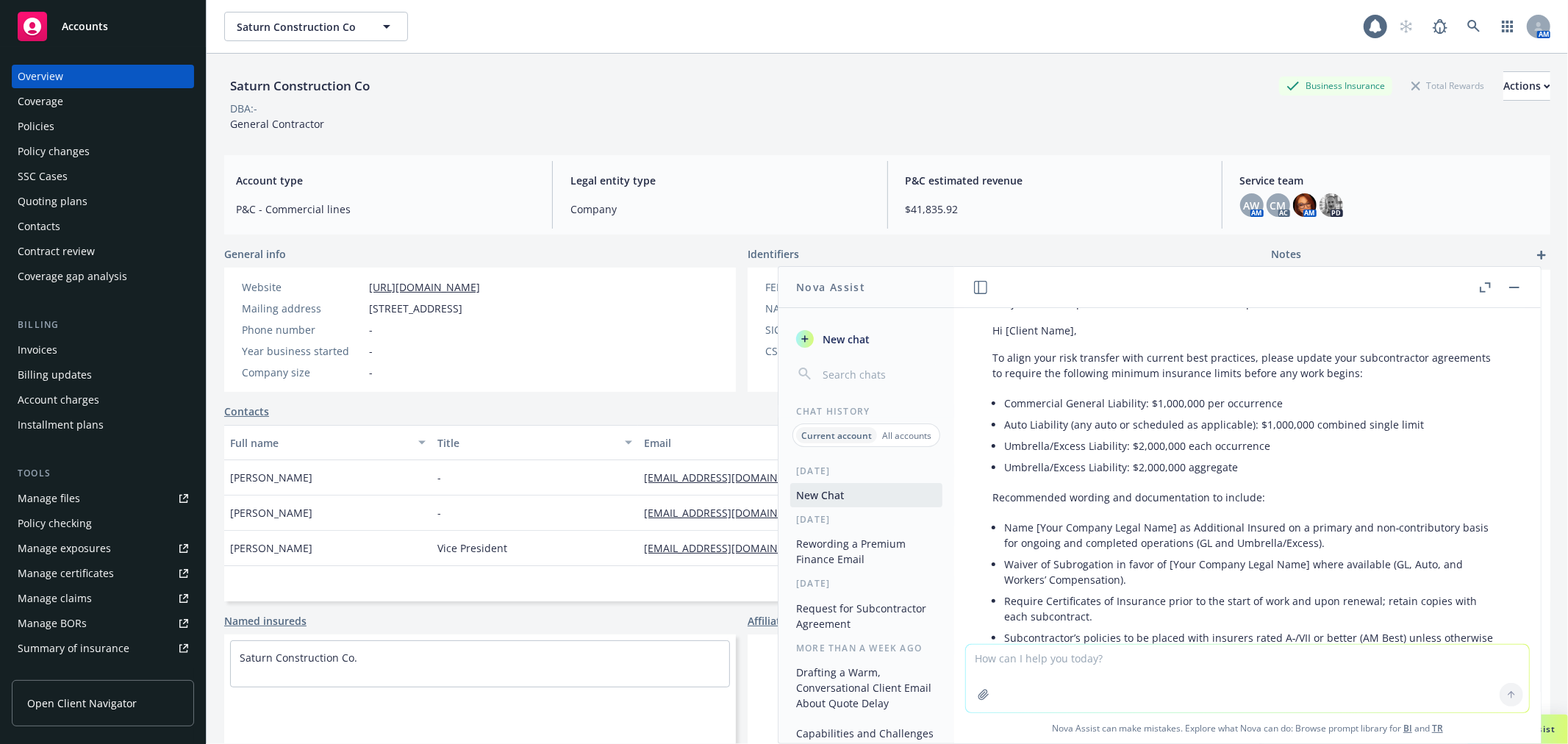
scroll to position [354, 0]
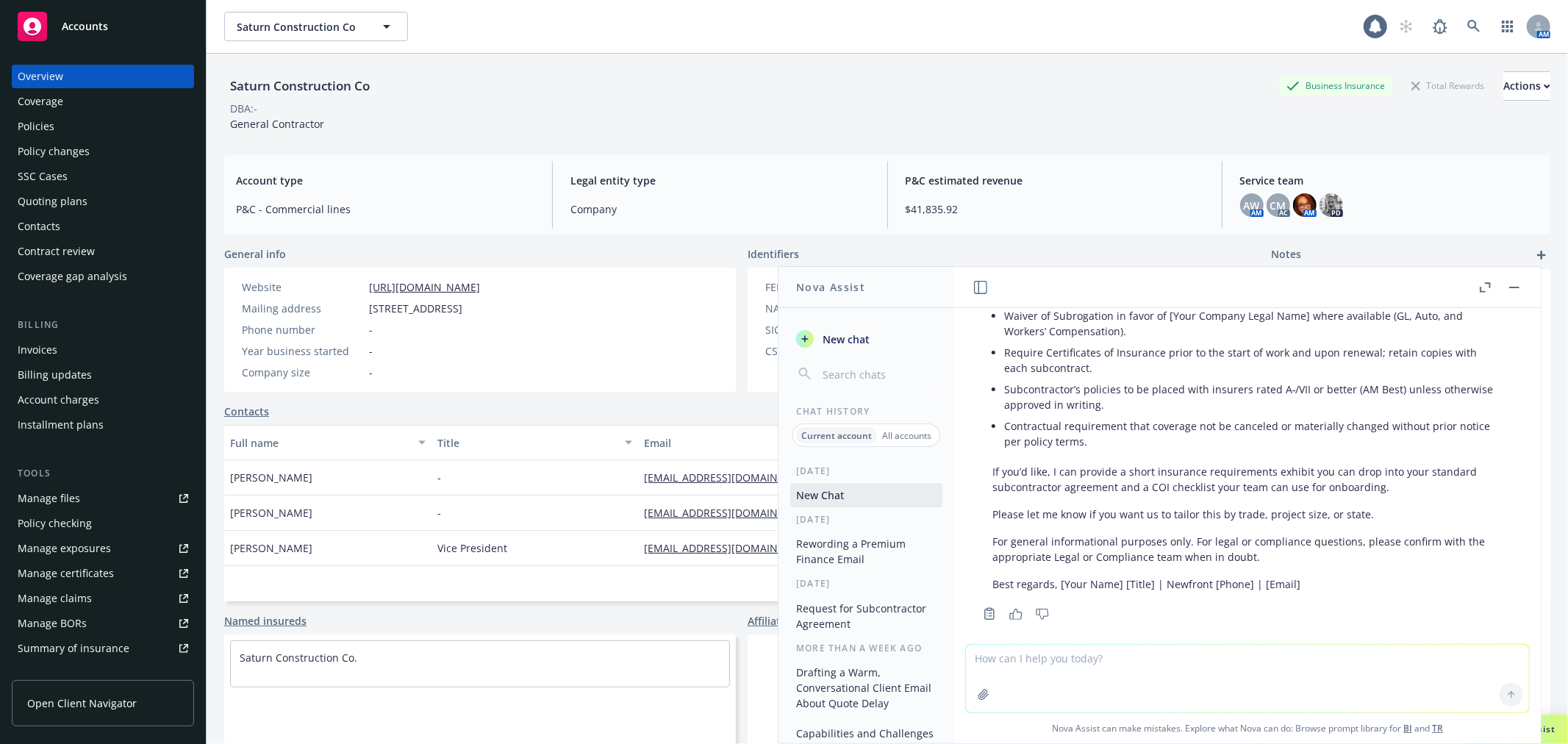
click at [1114, 658] on textarea at bounding box center [1248, 678] width 563 height 68
paste textarea "$1m/$1m/$2m/$2m"
type textarea "this isn't correct - the $1m/$1m/$2m/$2m limits would be for the GL policy only"
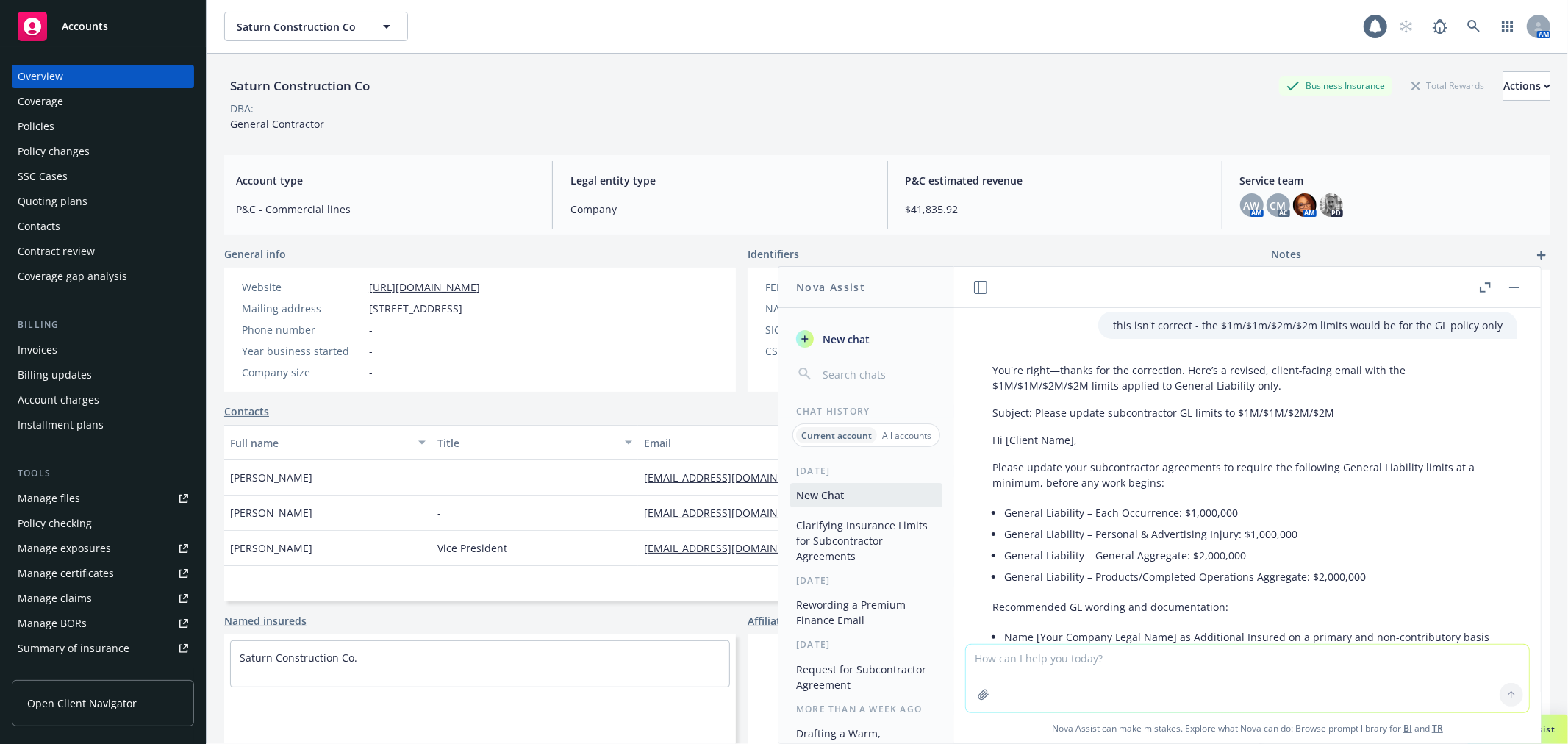
scroll to position [677, 0]
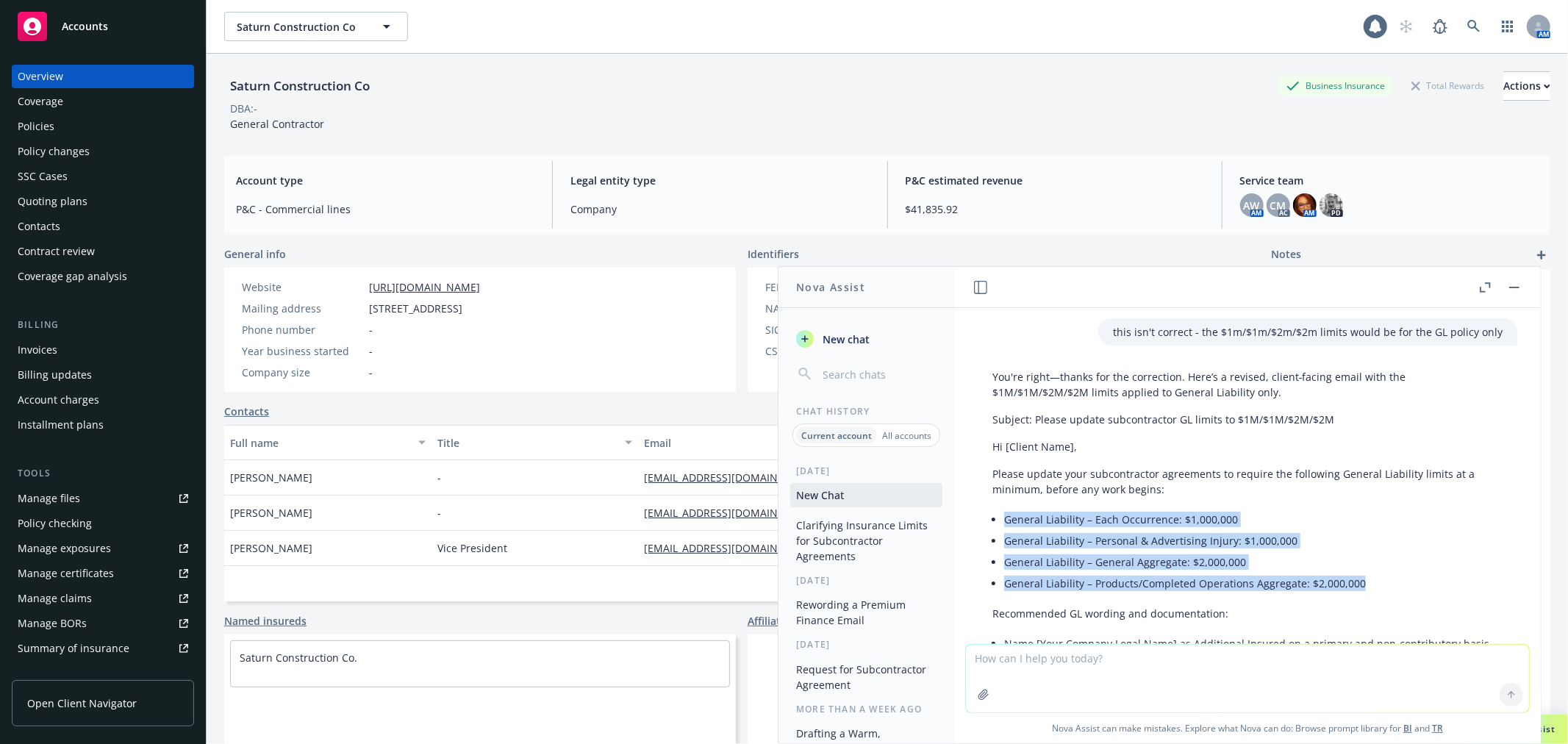
drag, startPoint x: 982, startPoint y: 499, endPoint x: 1408, endPoint y: 567, distance: 431.4
click at [1408, 567] on div "You're right—thanks for the correction. Here’s a revised, client‑facing email w…" at bounding box center [1247, 644] width 539 height 562
copy ul "General Liability – Each Occurrence: $1,000,000 General Liability – Personal & …"
click at [66, 128] on div "Policies" at bounding box center [102, 126] width 170 height 24
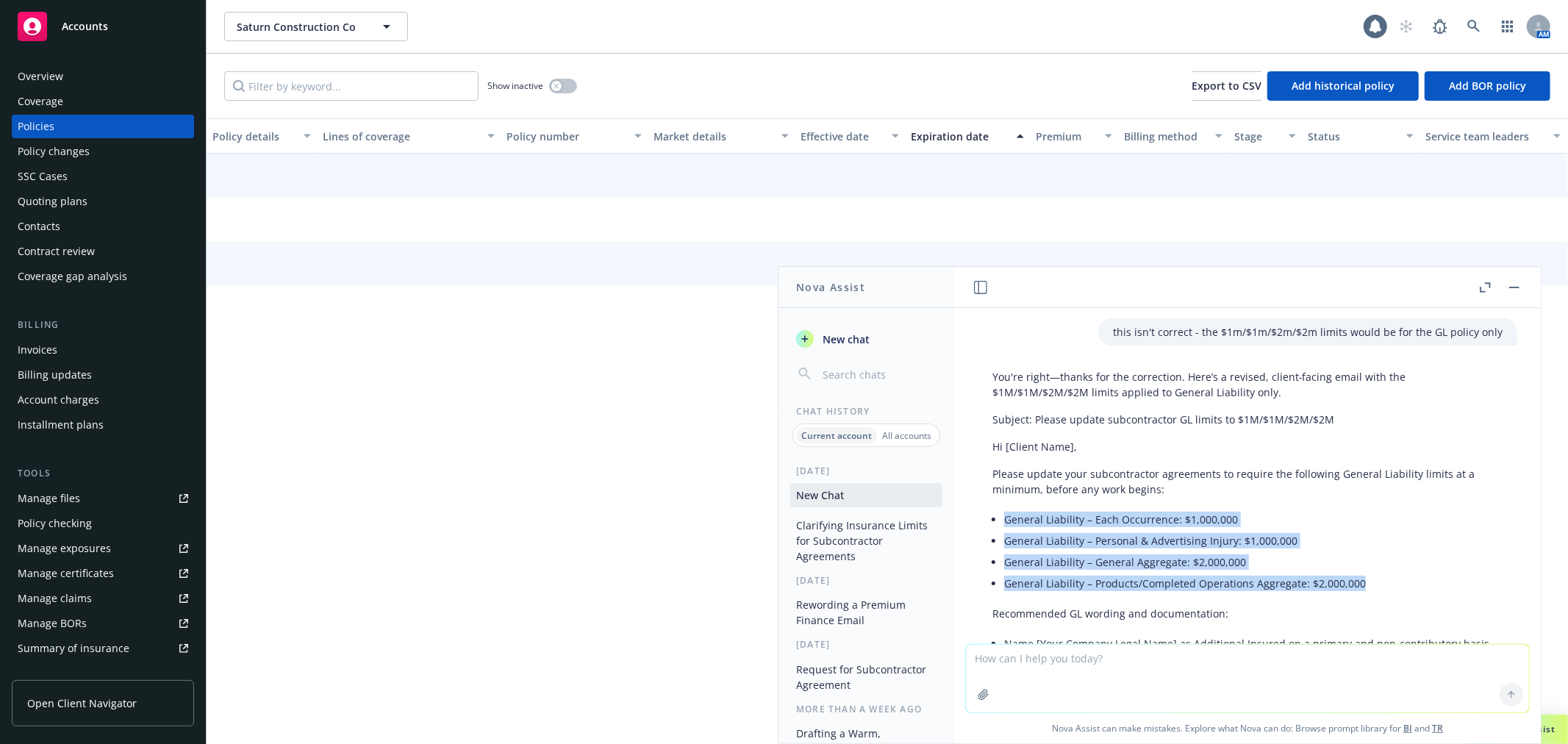
click at [1516, 288] on button "button" at bounding box center [1514, 287] width 18 height 18
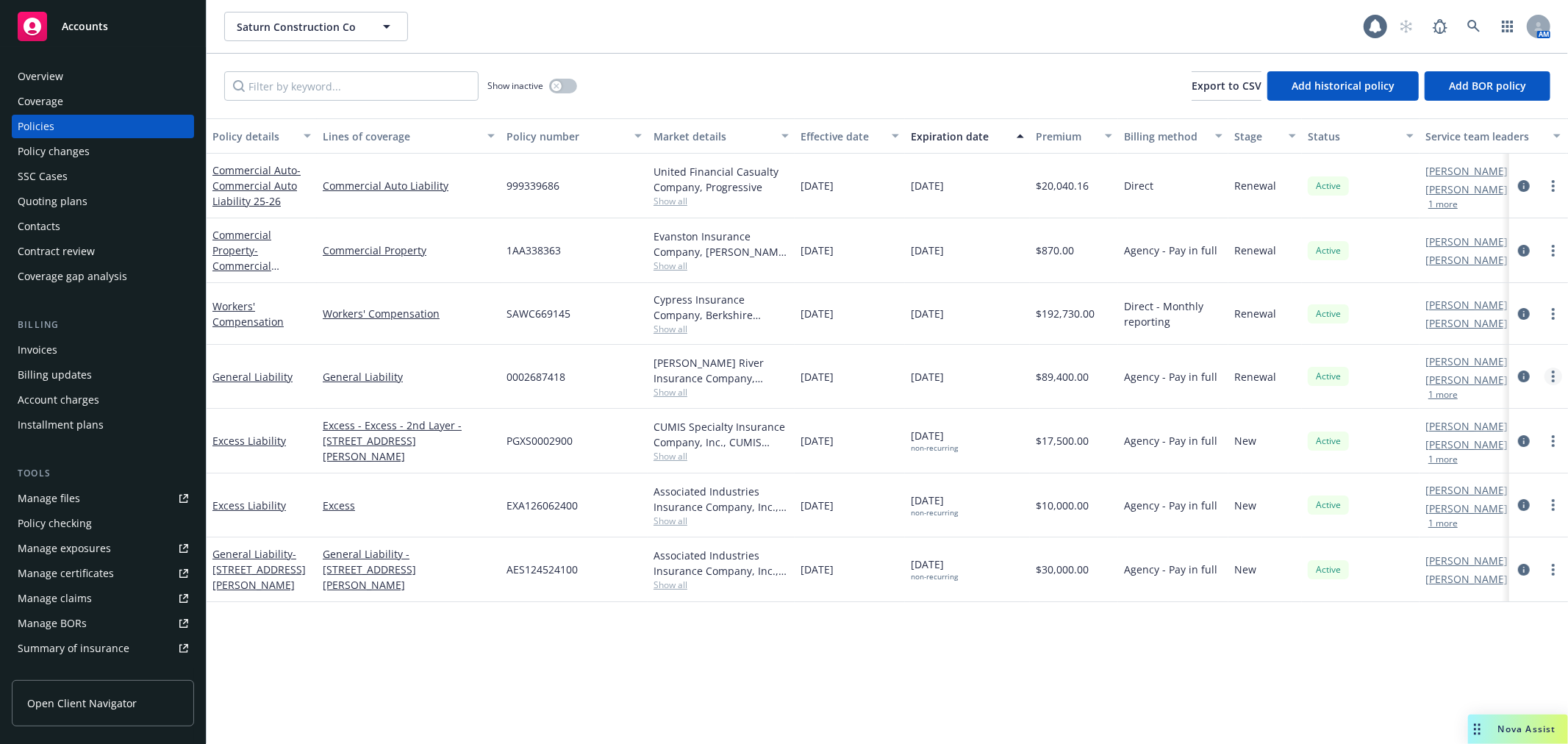
click at [1548, 375] on link "more" at bounding box center [1553, 376] width 18 height 18
click at [1457, 578] on link "Copy logging email" at bounding box center [1474, 583] width 173 height 30
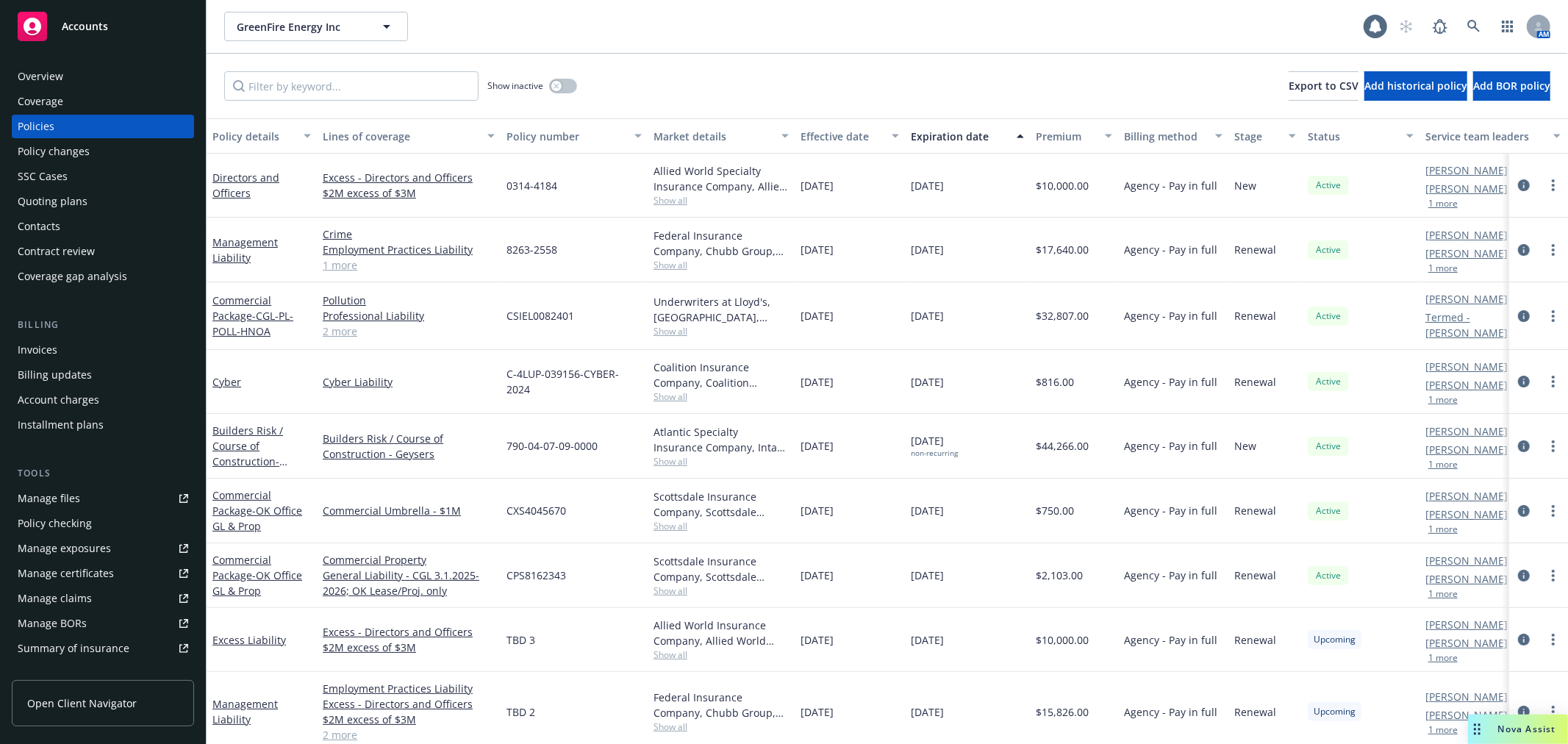
click at [119, 27] on div "Accounts" at bounding box center [102, 27] width 170 height 30
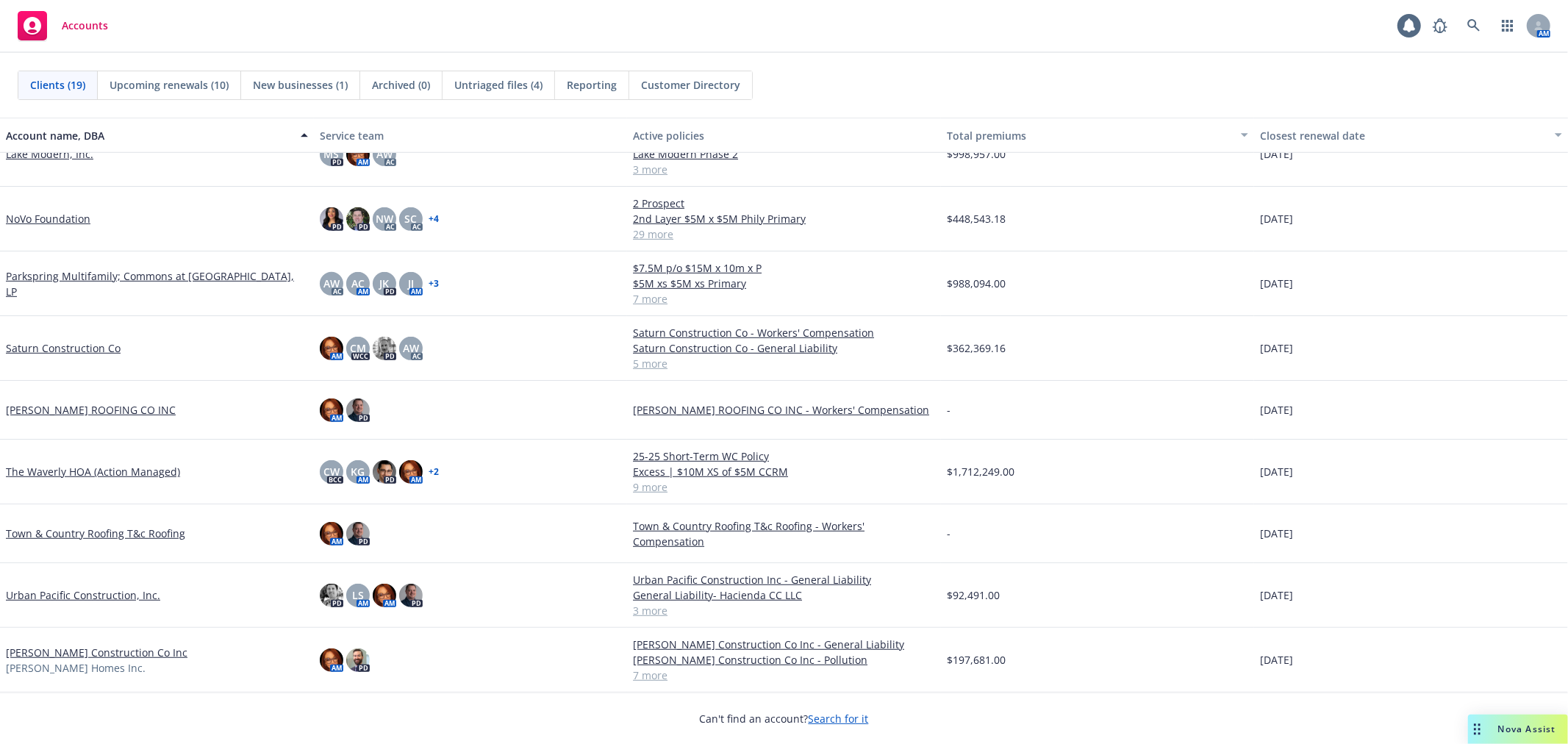
scroll to position [619, 0]
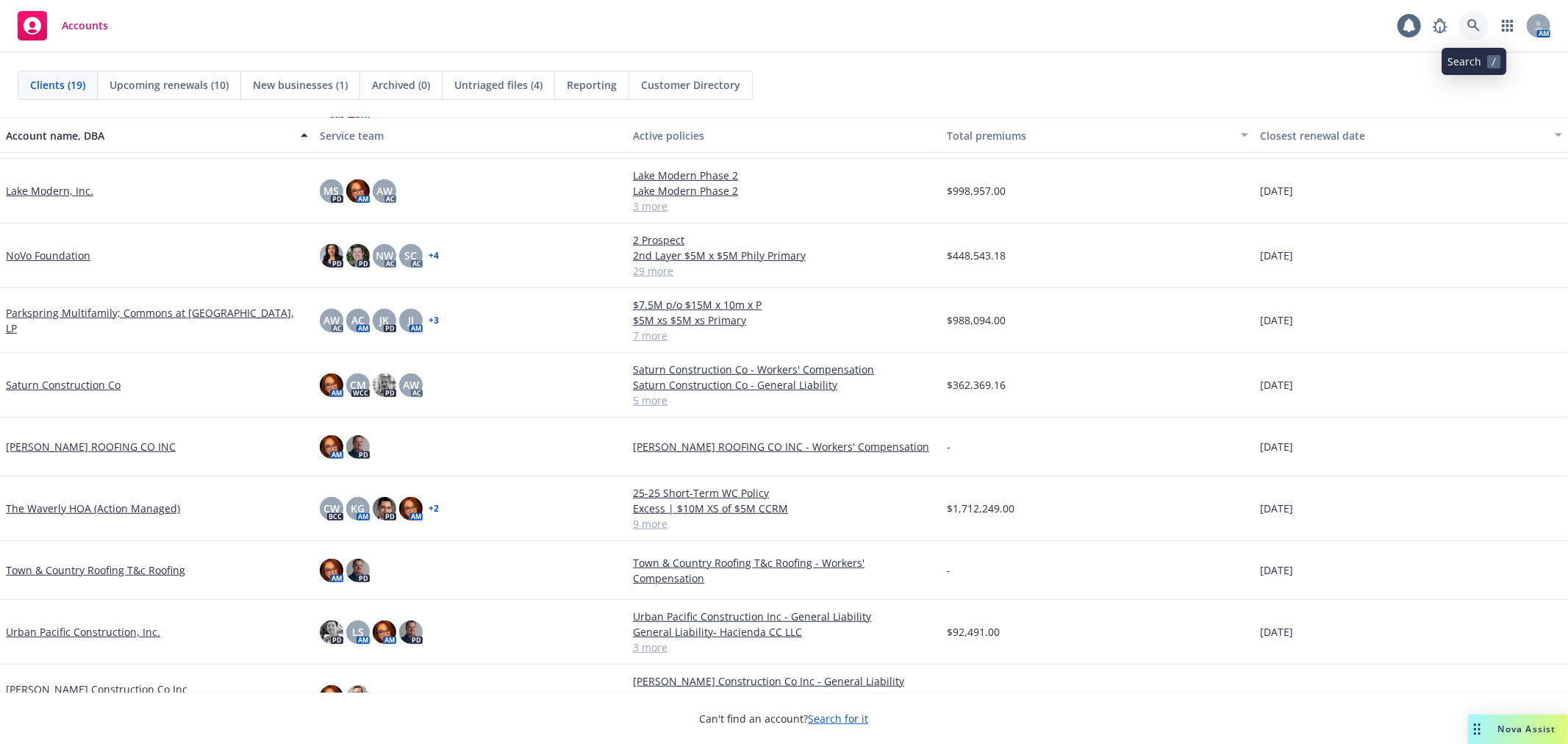
click at [1472, 20] on icon at bounding box center [1472, 25] width 13 height 13
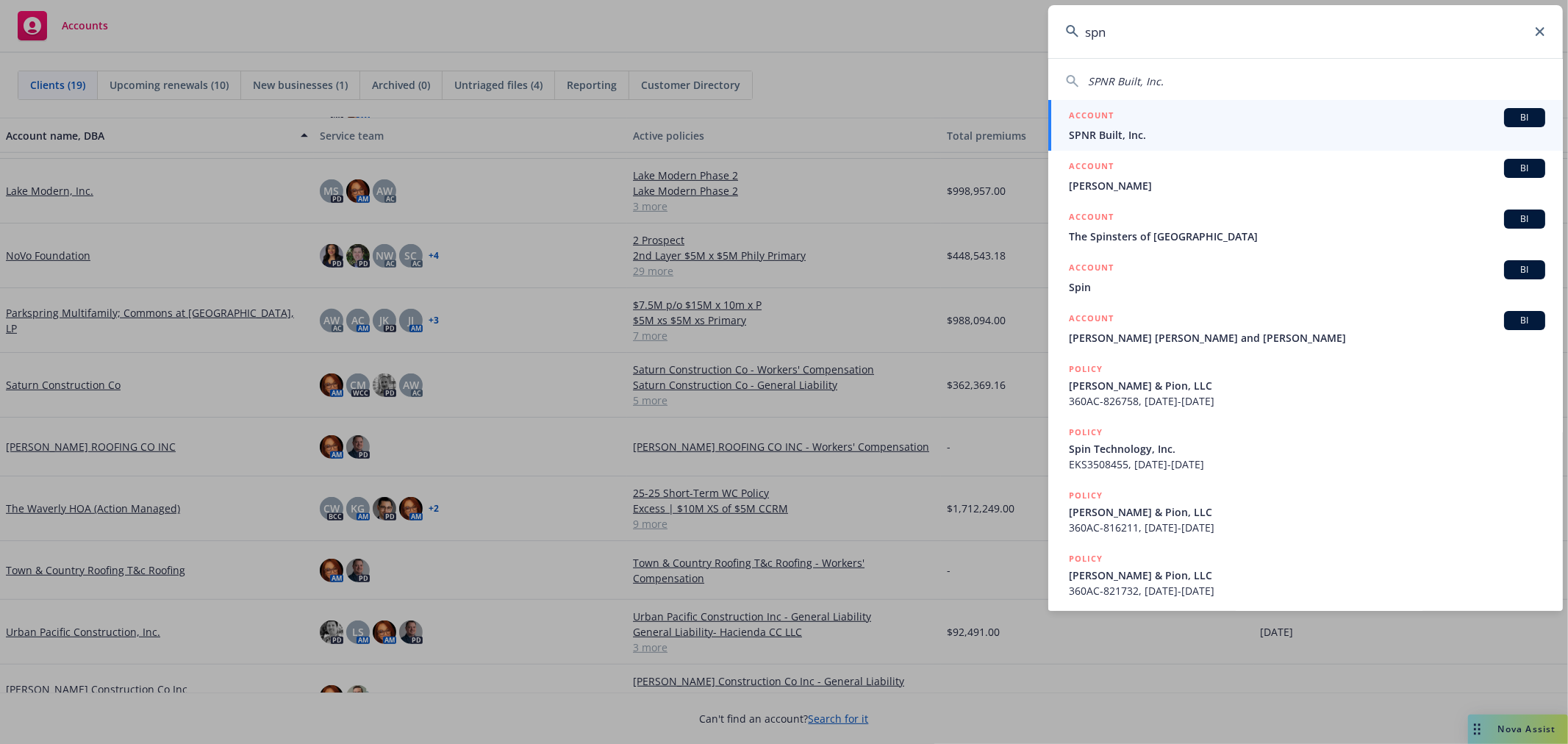
type input "spn"
click at [1174, 128] on span "SPNR Built, Inc." at bounding box center [1306, 135] width 477 height 16
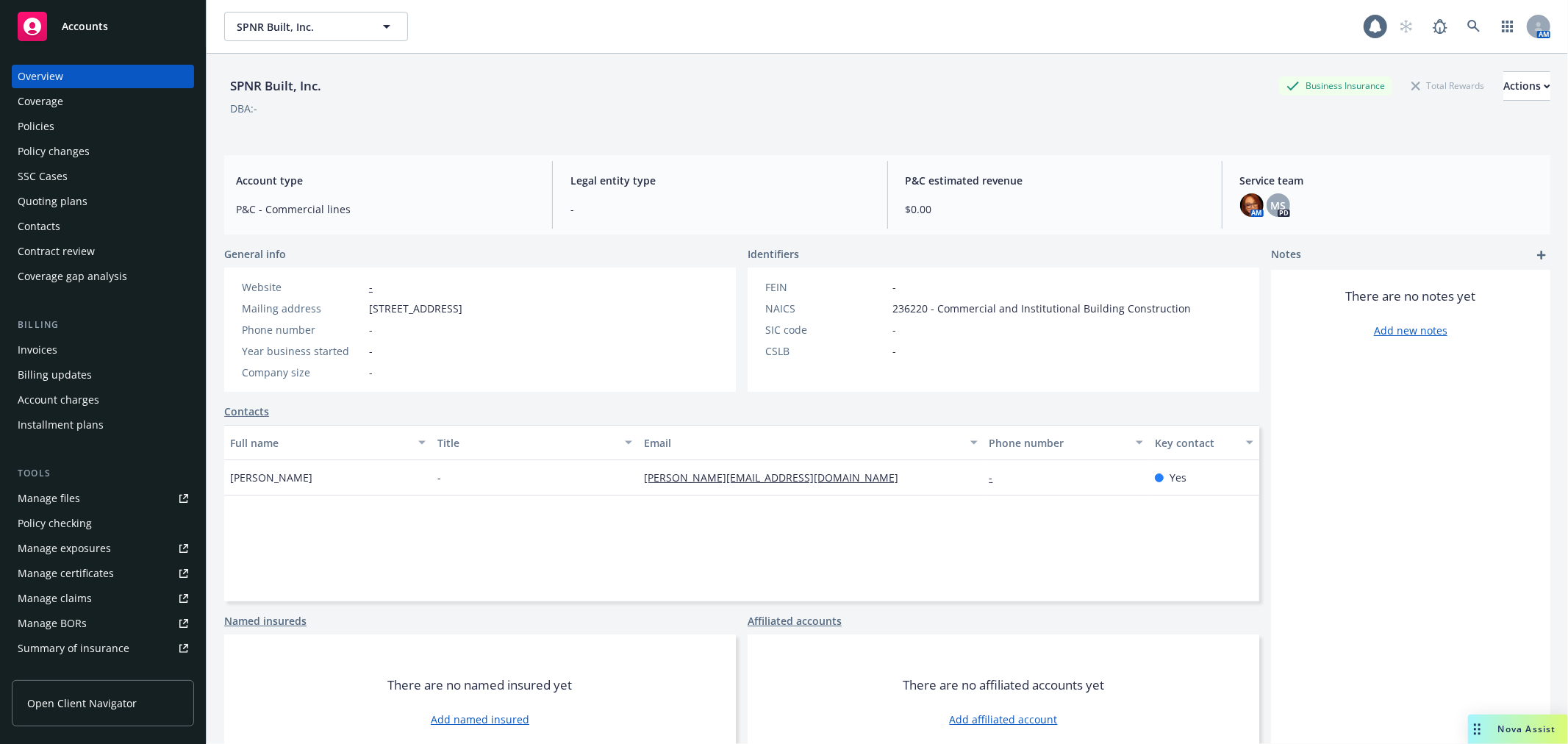
drag, startPoint x: 228, startPoint y: 479, endPoint x: 313, endPoint y: 485, distance: 85.2
click at [313, 485] on div "[PERSON_NAME]" at bounding box center [327, 476] width 207 height 35
copy span "[PERSON_NAME]"
drag, startPoint x: 638, startPoint y: 480, endPoint x: 751, endPoint y: 482, distance: 113.0
click at [751, 482] on div "[PERSON_NAME][EMAIL_ADDRESS][DOMAIN_NAME]" at bounding box center [776, 477] width 266 height 16
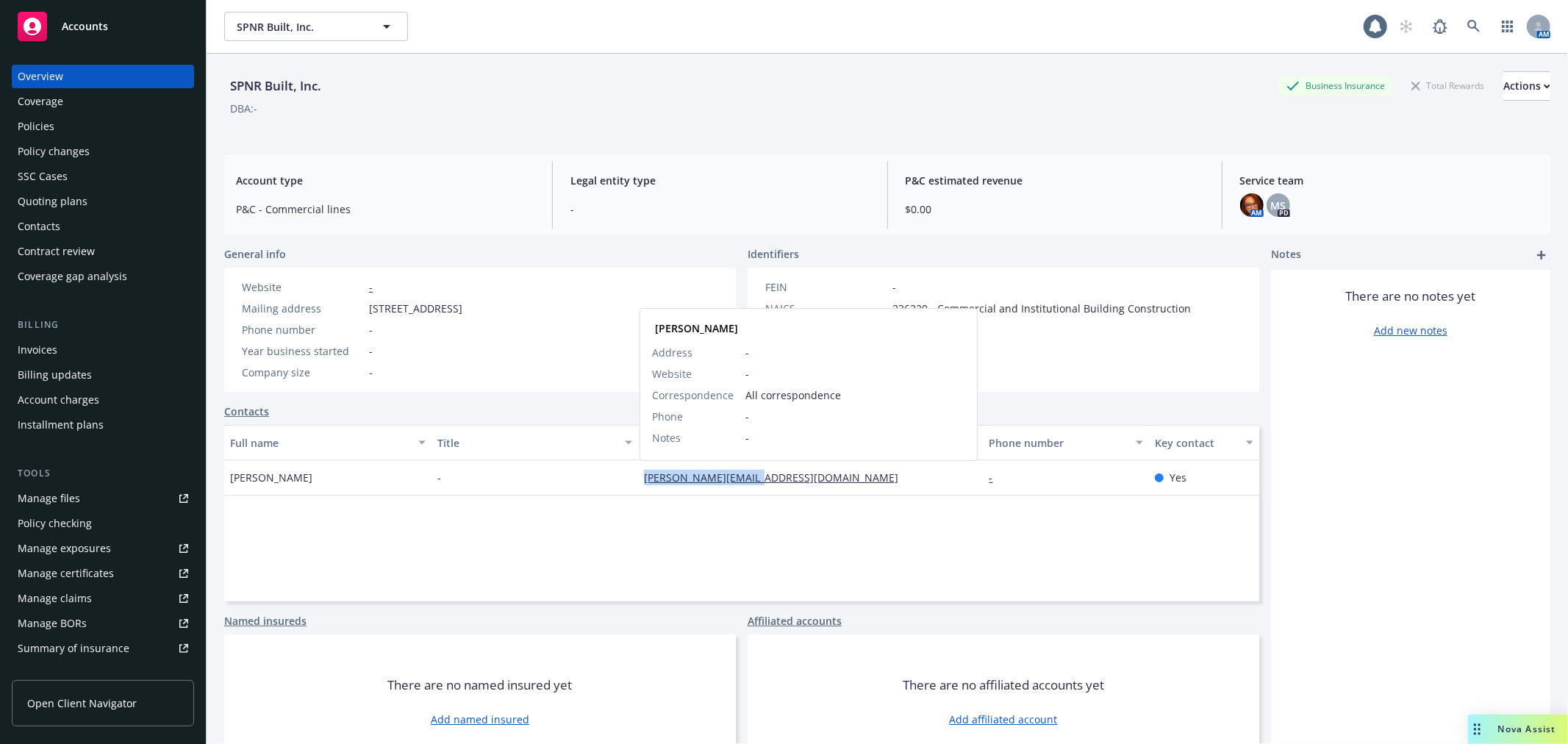
copy link "[PERSON_NAME][EMAIL_ADDRESS][DOMAIN_NAME]"
